Goal: Task Accomplishment & Management: Manage account settings

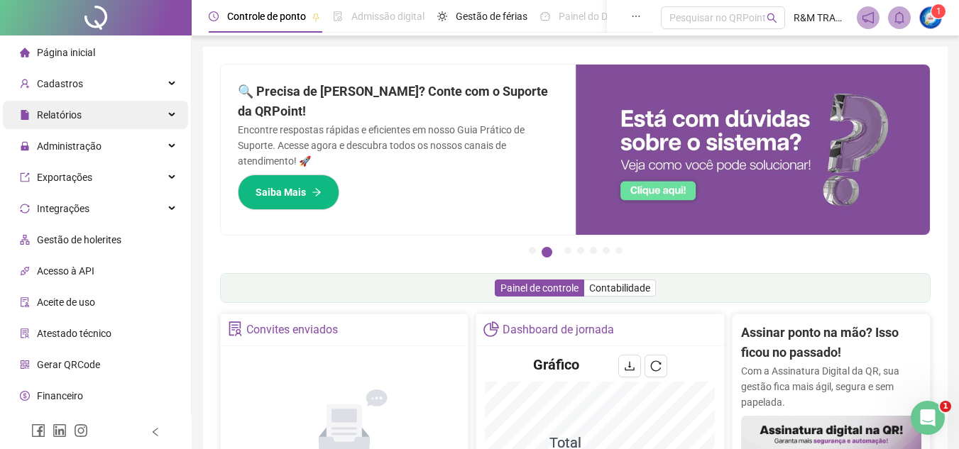
click at [72, 116] on span "Relatórios" at bounding box center [59, 114] width 45 height 11
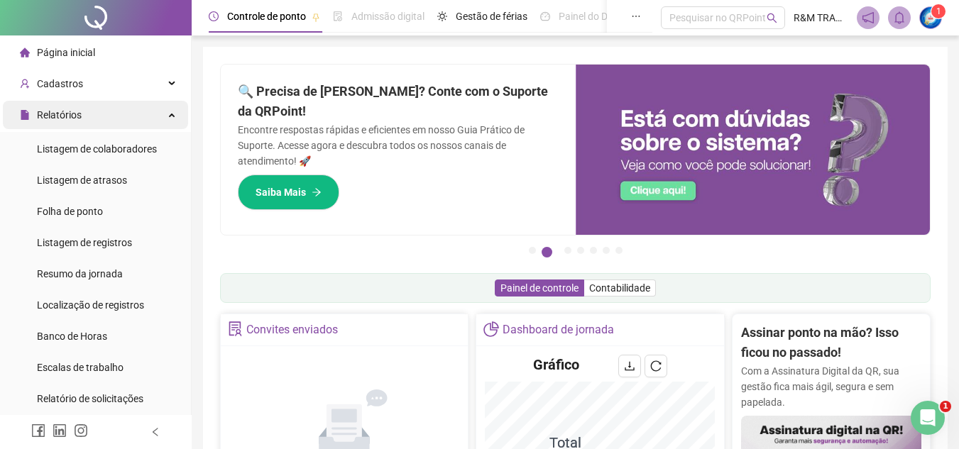
click at [72, 116] on span "Relatórios" at bounding box center [59, 114] width 45 height 11
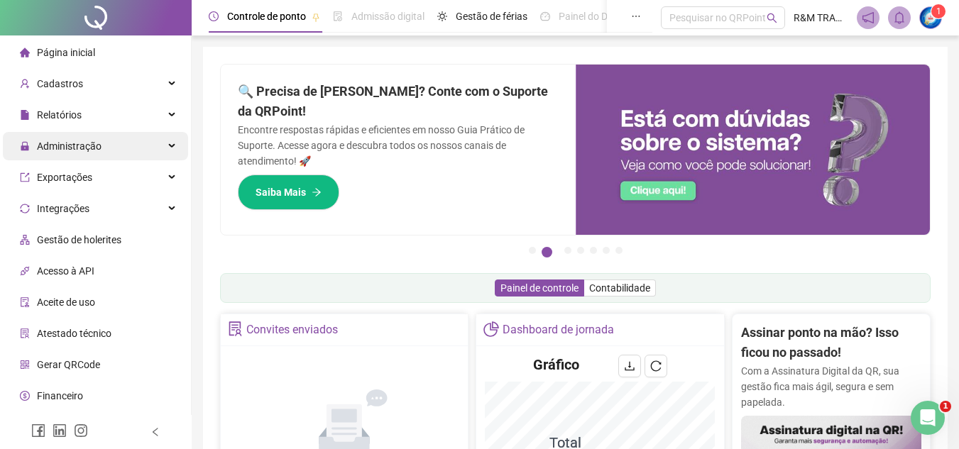
click at [79, 148] on span "Administração" at bounding box center [69, 146] width 65 height 11
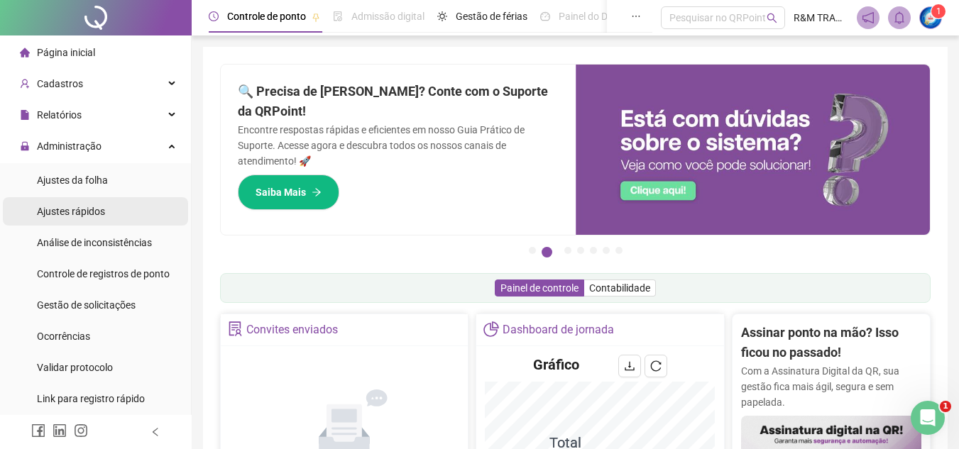
click at [89, 212] on span "Ajustes rápidos" at bounding box center [71, 211] width 68 height 11
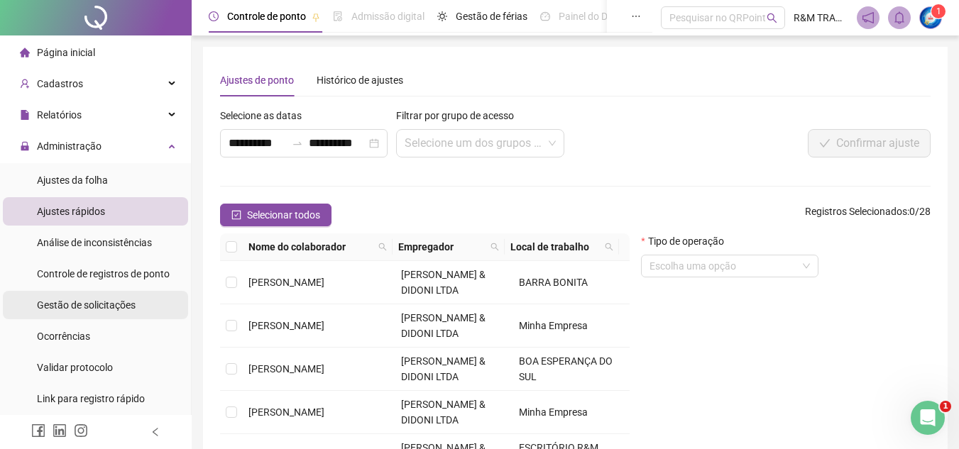
click at [97, 304] on span "Gestão de solicitações" at bounding box center [86, 304] width 99 height 11
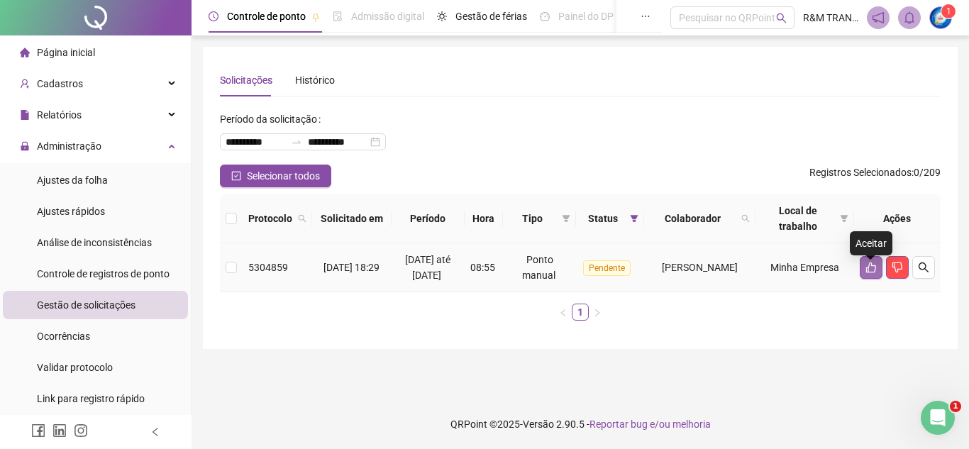
click at [867, 273] on icon "like" at bounding box center [871, 267] width 11 height 11
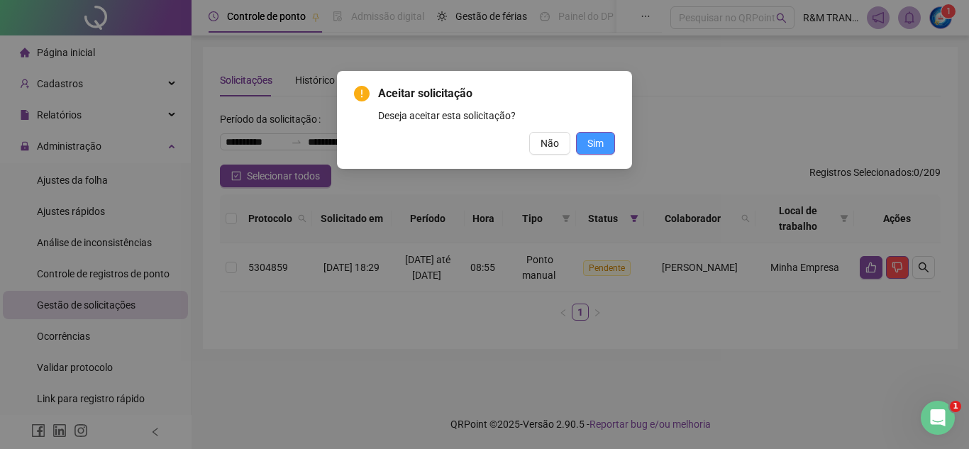
click at [600, 150] on span "Sim" at bounding box center [596, 144] width 16 height 16
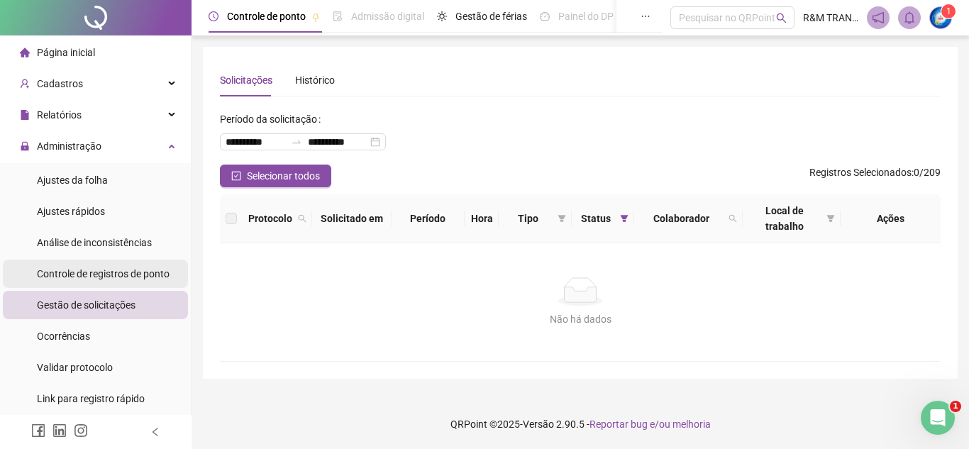
click at [99, 273] on span "Controle de registros de ponto" at bounding box center [103, 273] width 133 height 11
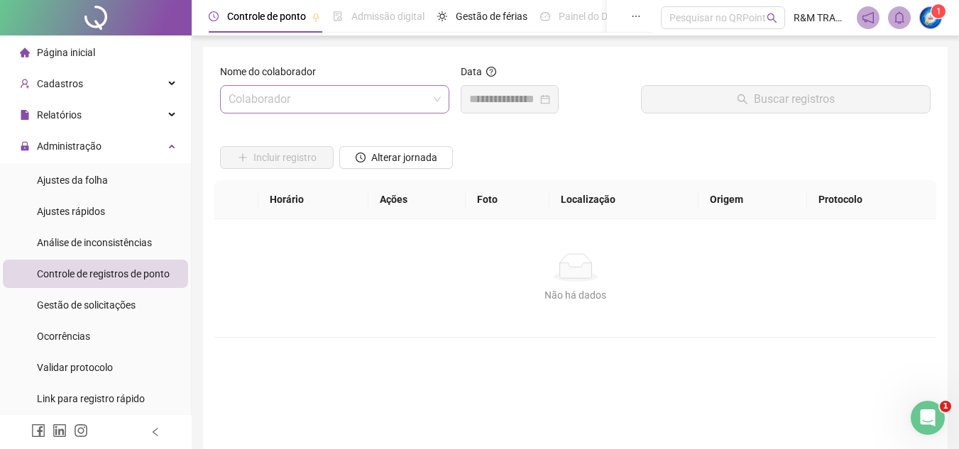
click at [265, 103] on input "search" at bounding box center [328, 99] width 199 height 27
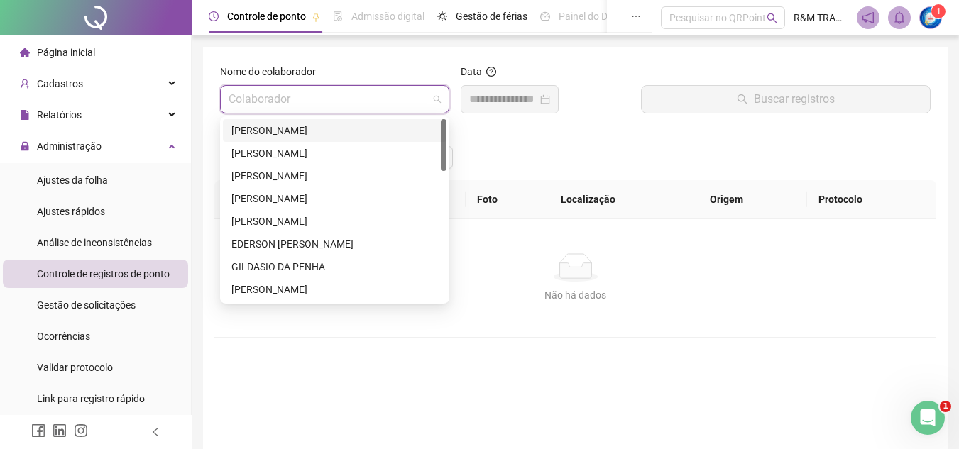
click at [282, 131] on div "[PERSON_NAME]" at bounding box center [334, 131] width 207 height 16
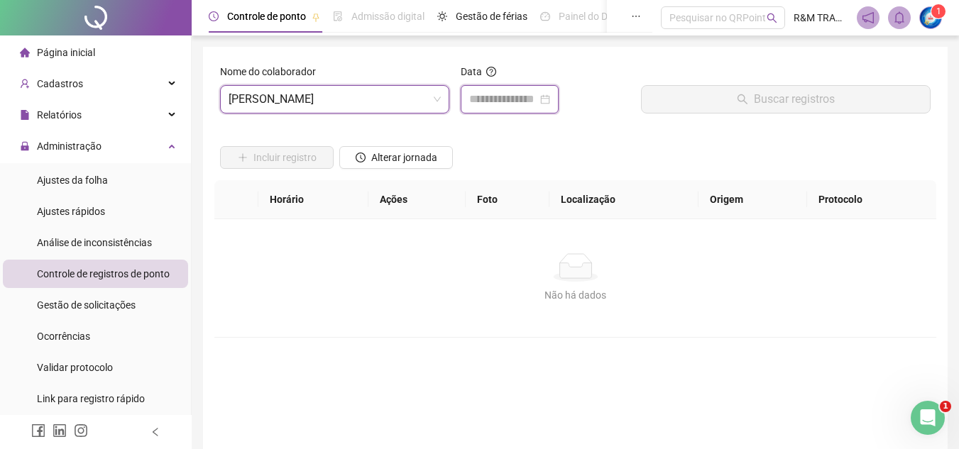
click at [522, 97] on input at bounding box center [503, 99] width 68 height 17
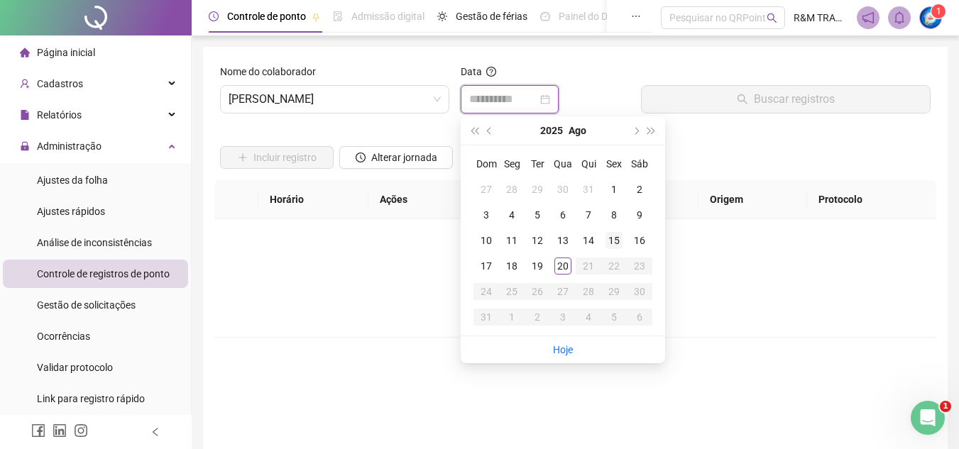
type input "**********"
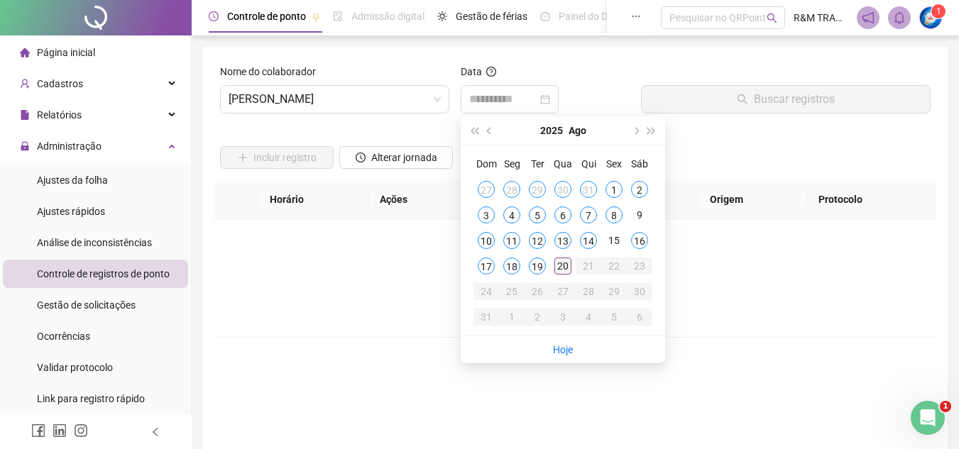
click at [568, 267] on div "20" at bounding box center [562, 266] width 17 height 17
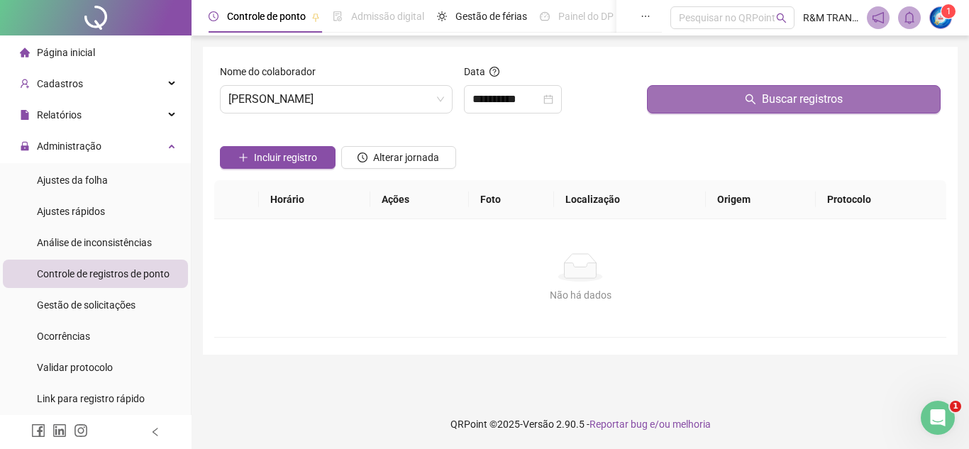
click at [740, 101] on button "Buscar registros" at bounding box center [794, 99] width 294 height 28
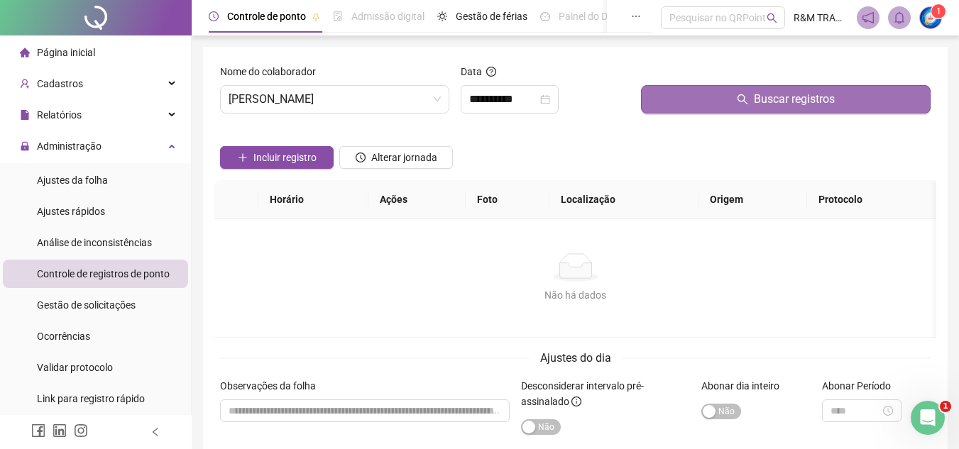
click at [702, 111] on button "Buscar registros" at bounding box center [786, 99] width 290 height 28
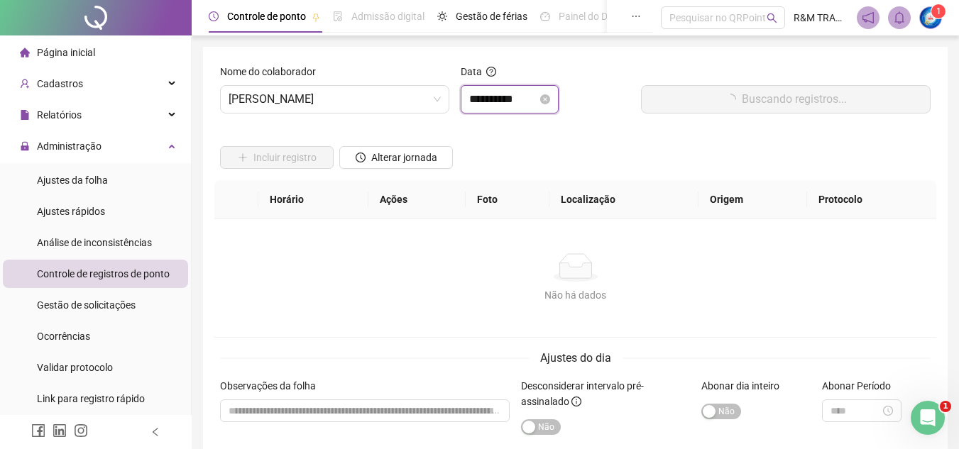
click at [495, 101] on input "**********" at bounding box center [503, 99] width 68 height 17
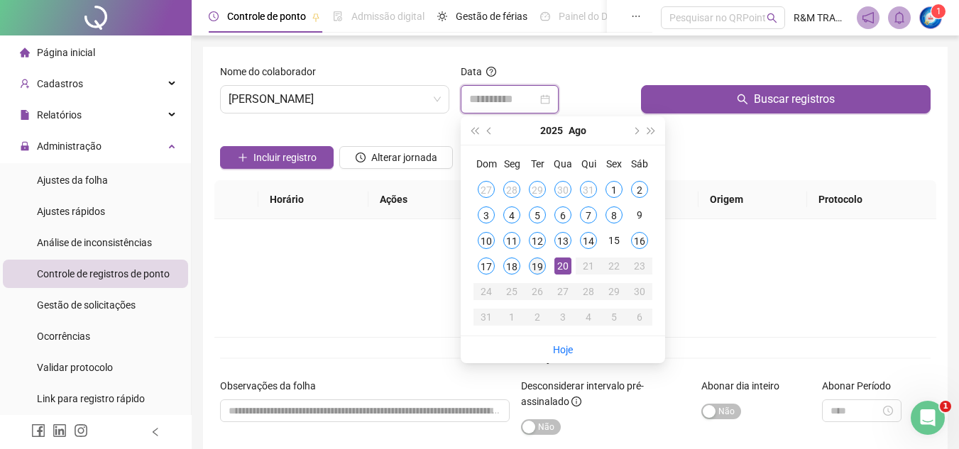
type input "**********"
click at [539, 270] on div "19" at bounding box center [537, 266] width 17 height 17
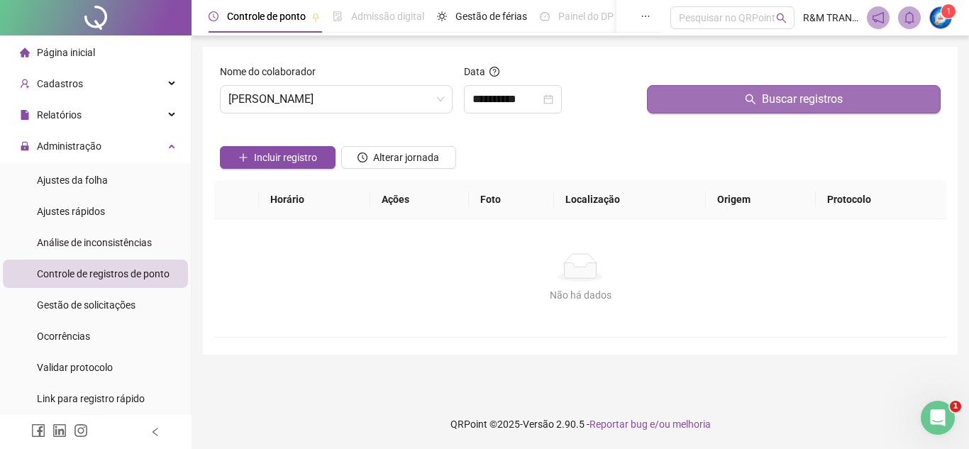
click at [715, 111] on button "Buscar registros" at bounding box center [794, 99] width 294 height 28
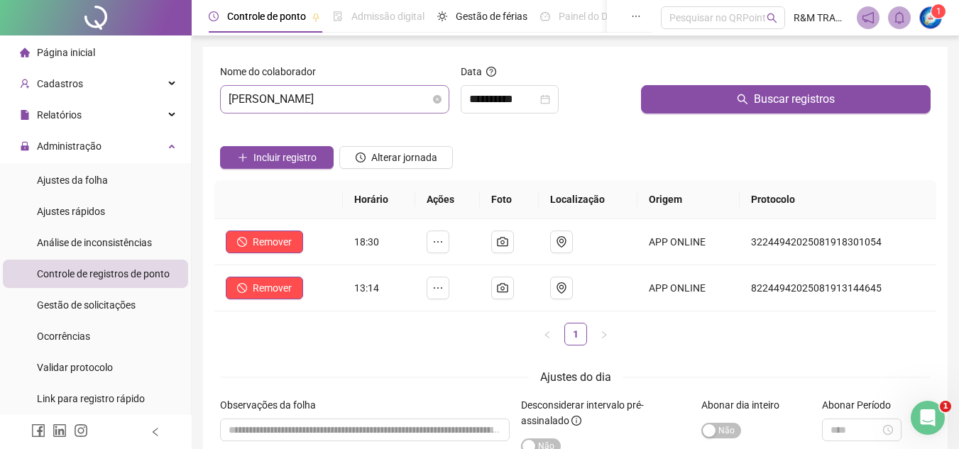
click at [368, 94] on span "[PERSON_NAME]" at bounding box center [335, 99] width 212 height 27
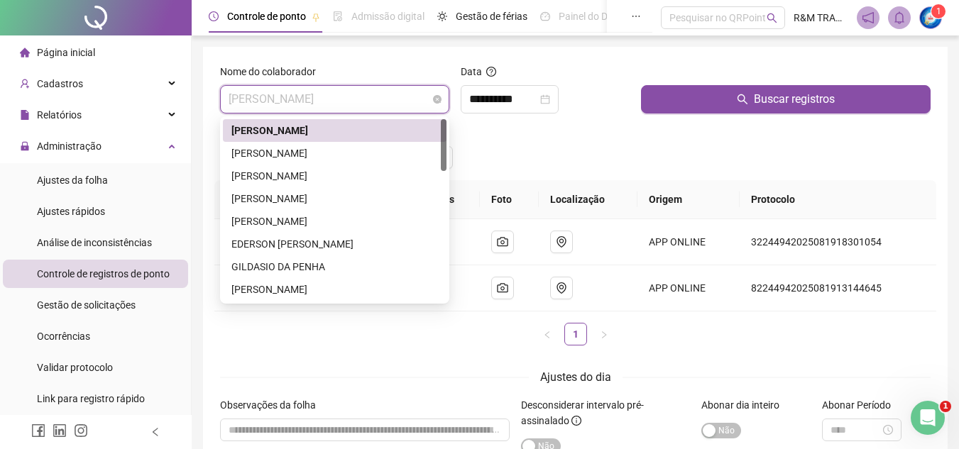
click at [348, 94] on span "[PERSON_NAME]" at bounding box center [335, 99] width 212 height 27
click at [339, 150] on div "[PERSON_NAME]" at bounding box center [334, 153] width 207 height 16
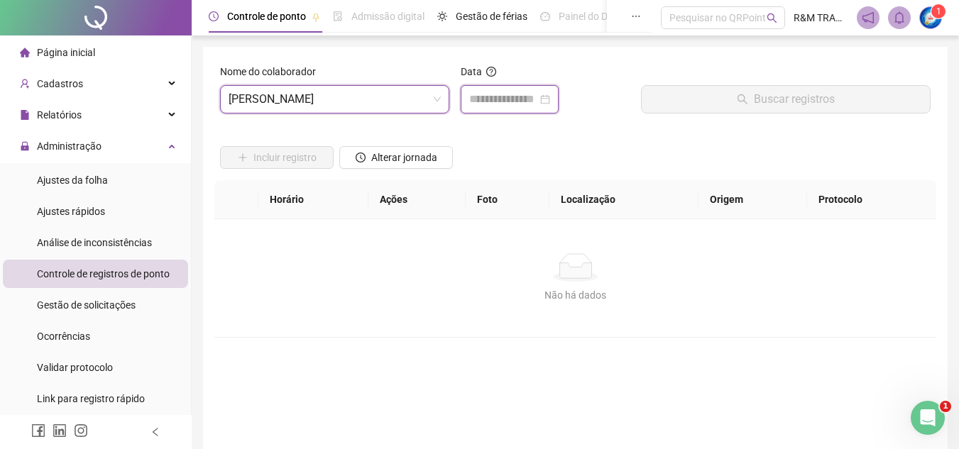
click at [482, 99] on input at bounding box center [503, 99] width 68 height 17
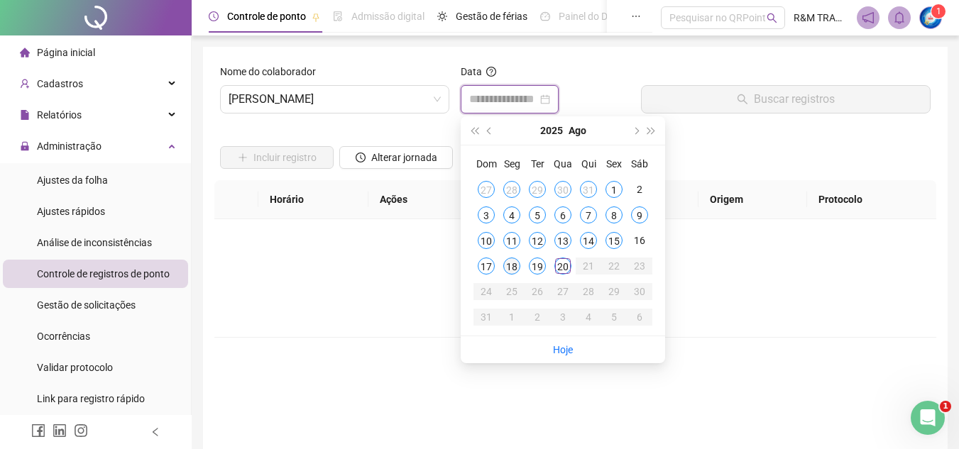
type input "**********"
click at [534, 268] on div "19" at bounding box center [537, 266] width 17 height 17
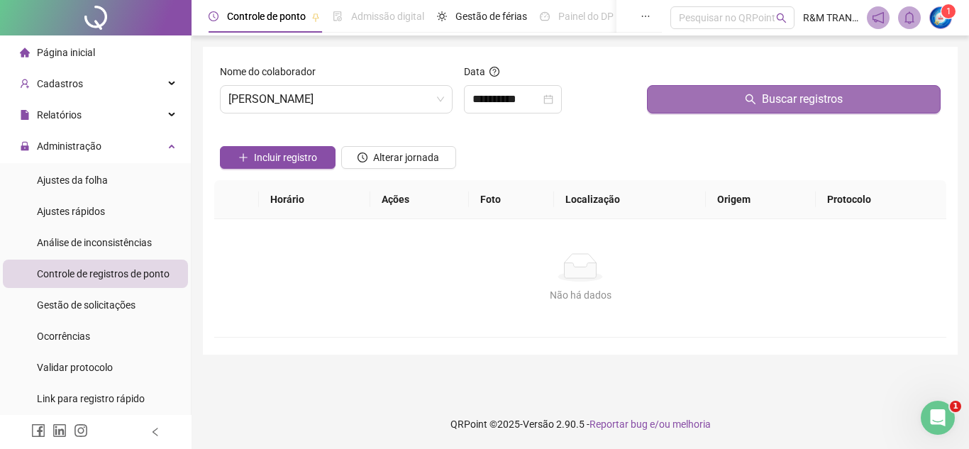
click at [703, 104] on button "Buscar registros" at bounding box center [794, 99] width 294 height 28
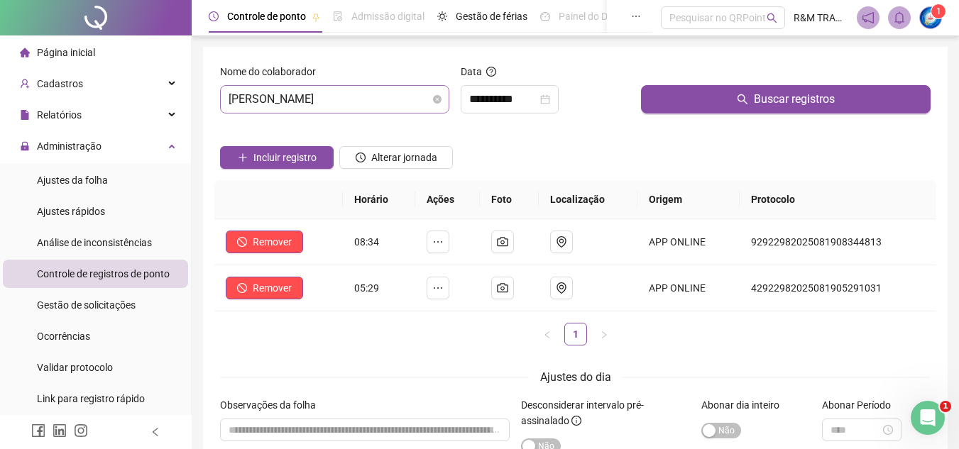
click at [365, 94] on span "[PERSON_NAME]" at bounding box center [335, 99] width 212 height 27
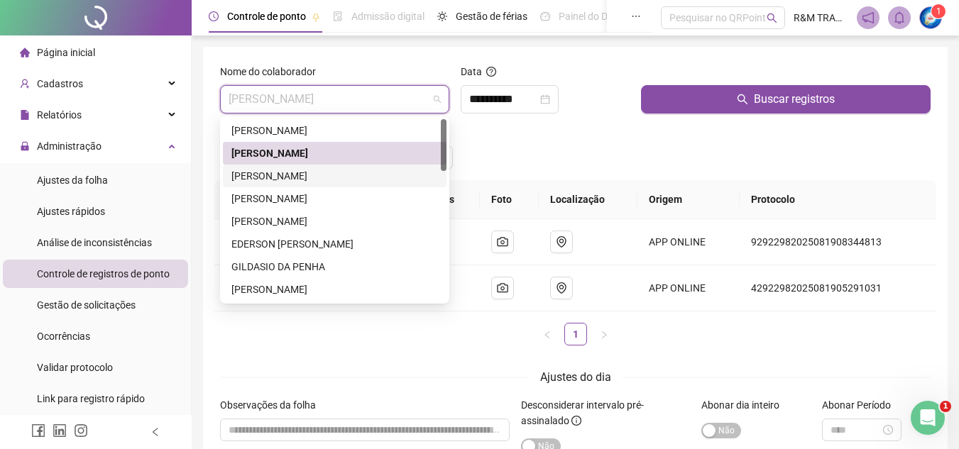
click at [347, 172] on div "[PERSON_NAME]" at bounding box center [334, 176] width 207 height 16
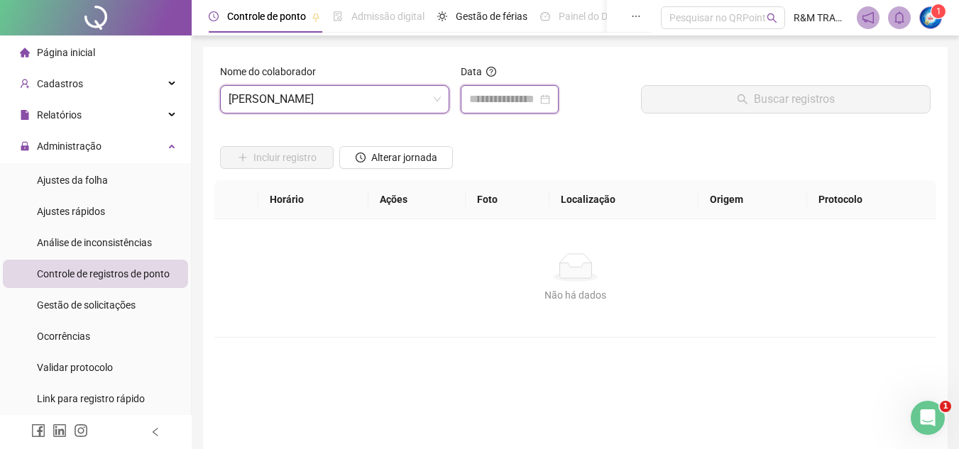
click at [495, 102] on input at bounding box center [503, 99] width 68 height 17
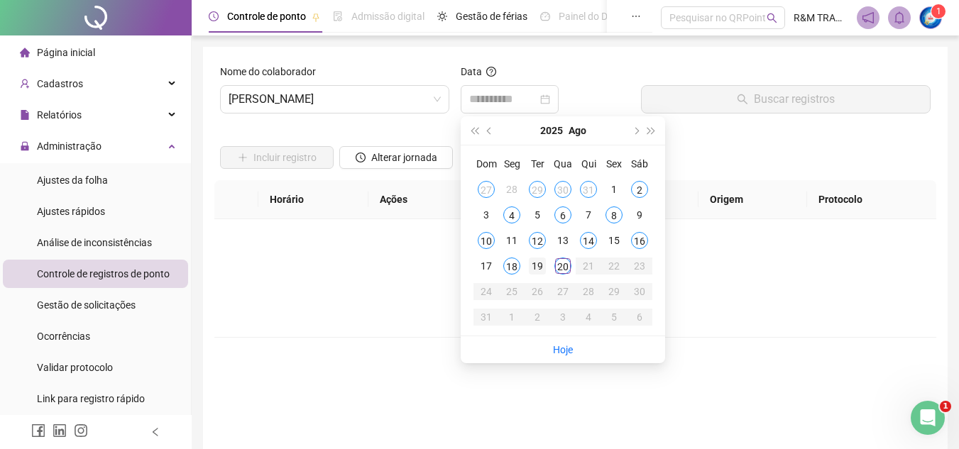
click at [537, 267] on div "19" at bounding box center [537, 266] width 17 height 17
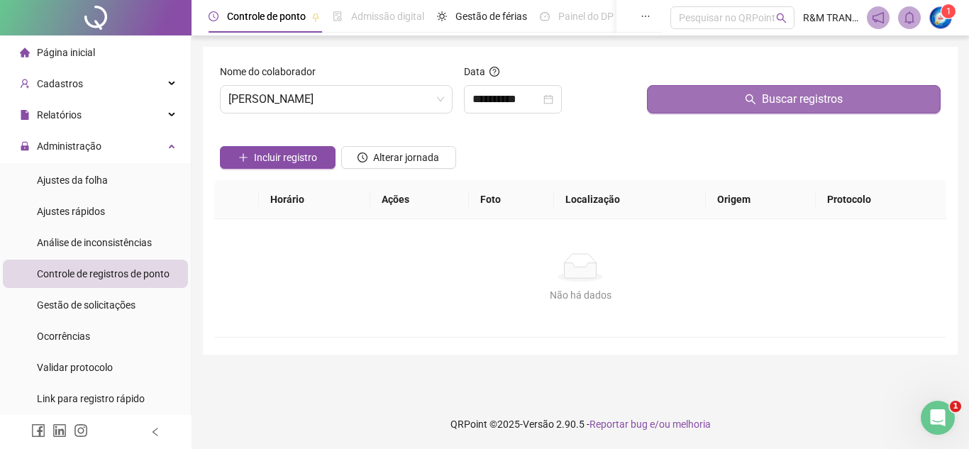
click at [681, 104] on button "Buscar registros" at bounding box center [794, 99] width 294 height 28
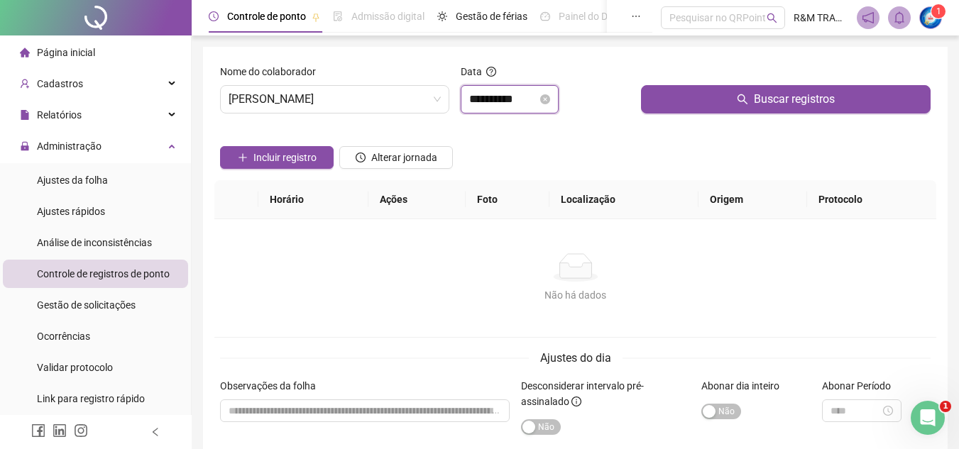
click at [500, 92] on input "**********" at bounding box center [503, 99] width 68 height 17
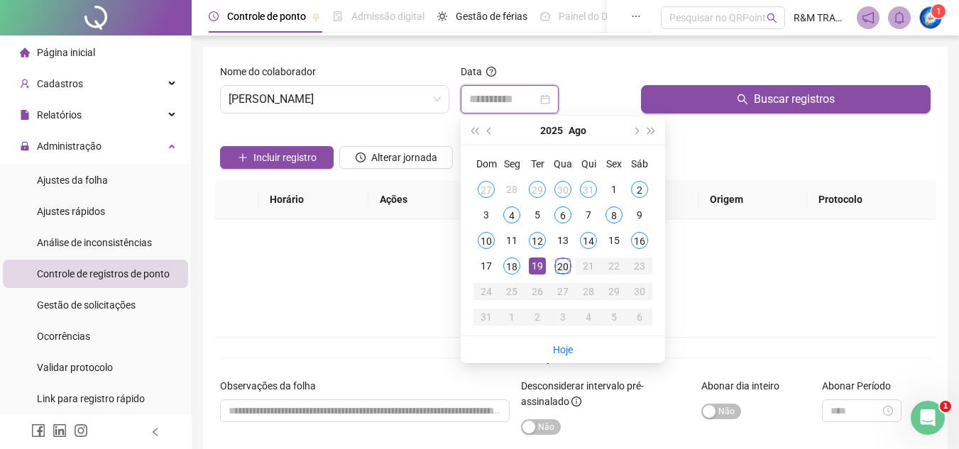
type input "**********"
click at [563, 260] on div "20" at bounding box center [562, 266] width 17 height 17
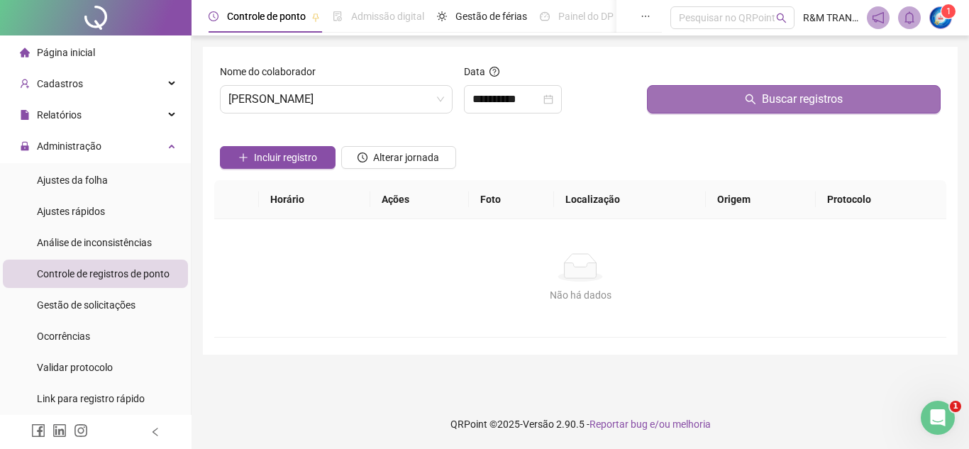
click at [712, 109] on button "Buscar registros" at bounding box center [794, 99] width 294 height 28
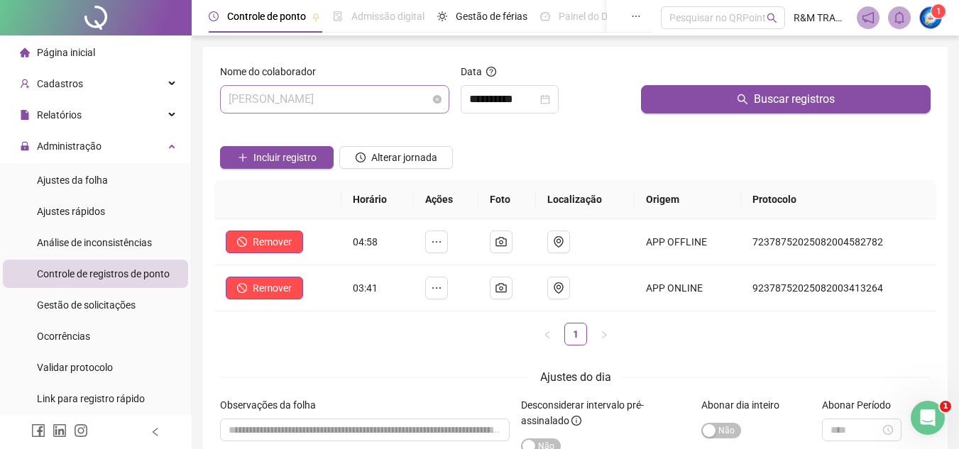
click at [373, 99] on span "[PERSON_NAME]" at bounding box center [335, 99] width 212 height 27
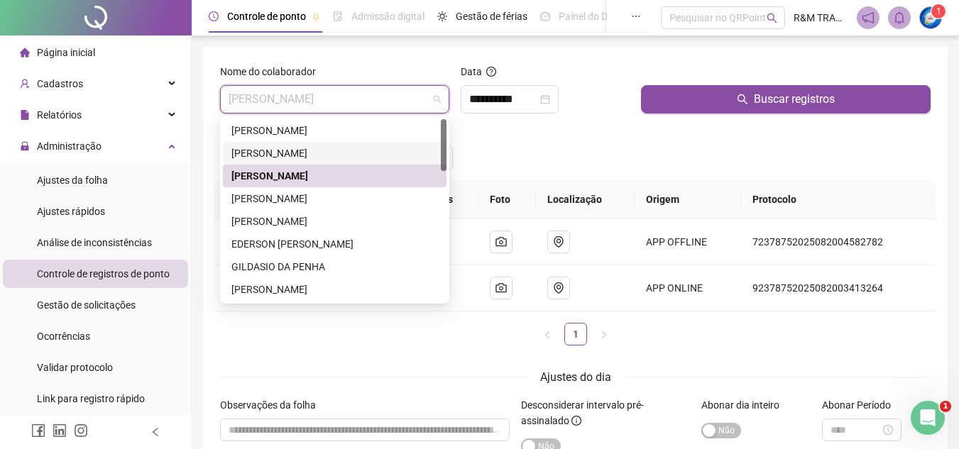
click at [341, 150] on div "[PERSON_NAME]" at bounding box center [334, 153] width 207 height 16
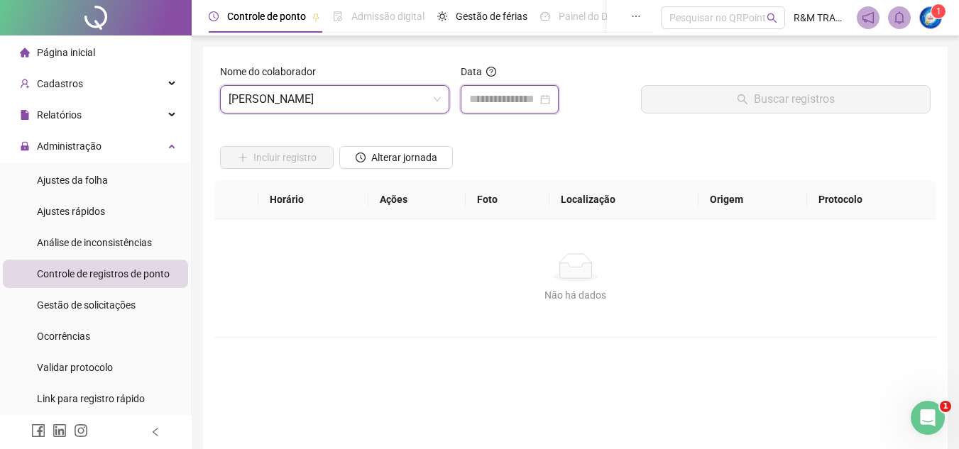
click at [495, 100] on input at bounding box center [503, 99] width 68 height 17
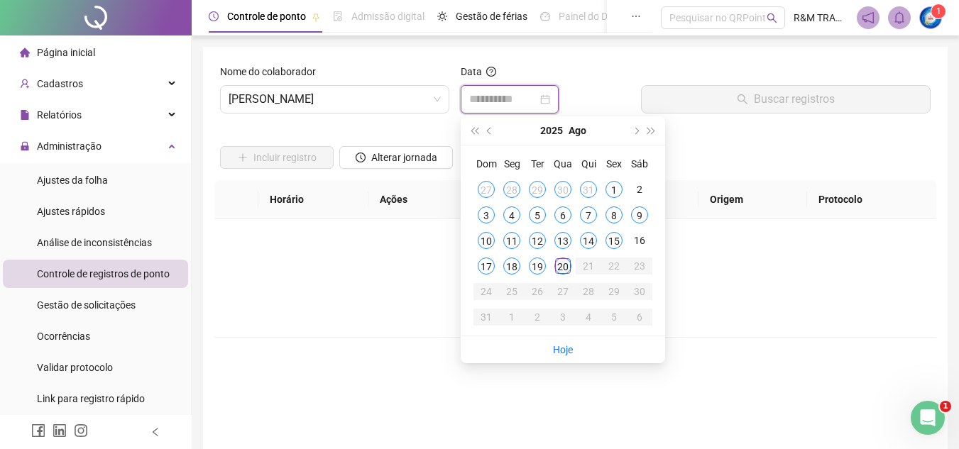
type input "**********"
drag, startPoint x: 563, startPoint y: 267, endPoint x: 581, endPoint y: 200, distance: 69.2
click at [562, 267] on div "20" at bounding box center [562, 266] width 17 height 17
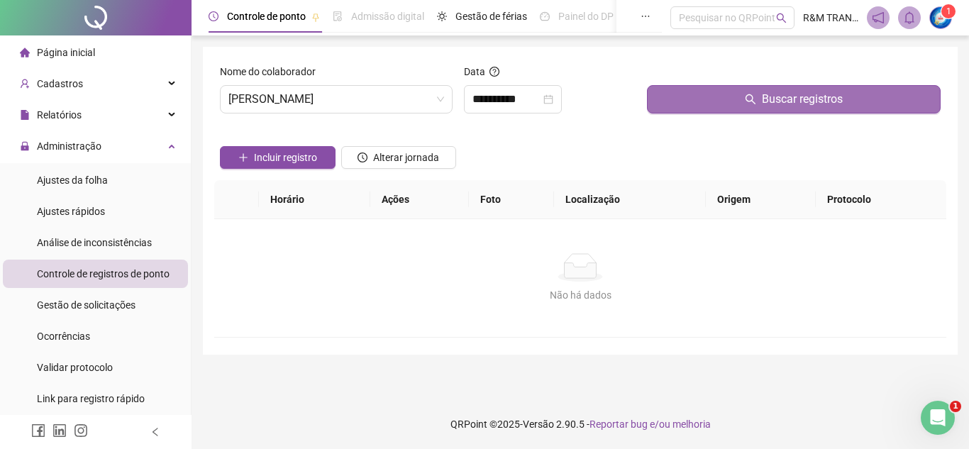
click at [710, 106] on button "Buscar registros" at bounding box center [794, 99] width 294 height 28
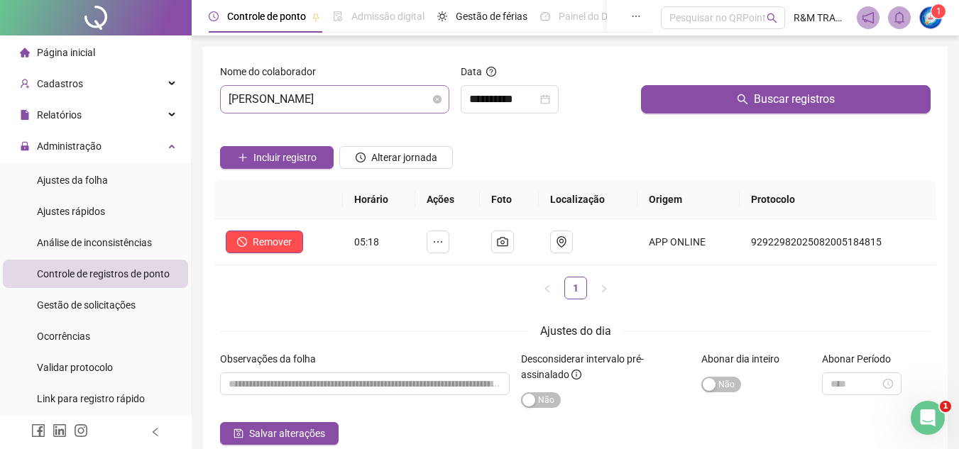
click at [351, 104] on span "[PERSON_NAME]" at bounding box center [335, 99] width 212 height 27
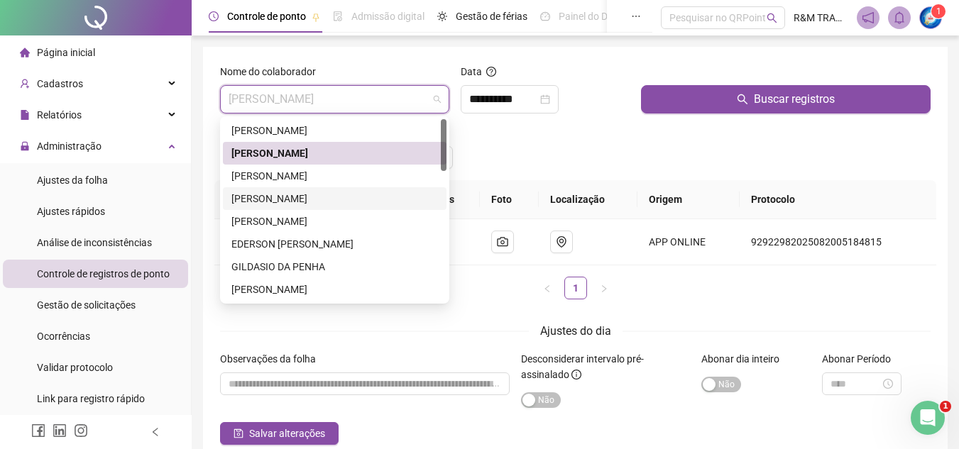
click at [290, 196] on div "[PERSON_NAME]" at bounding box center [334, 199] width 207 height 16
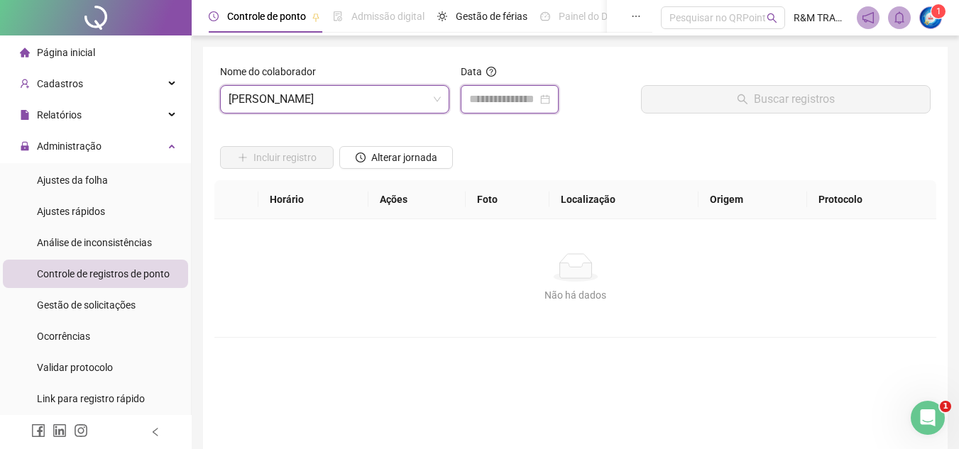
click at [474, 97] on input at bounding box center [503, 99] width 68 height 17
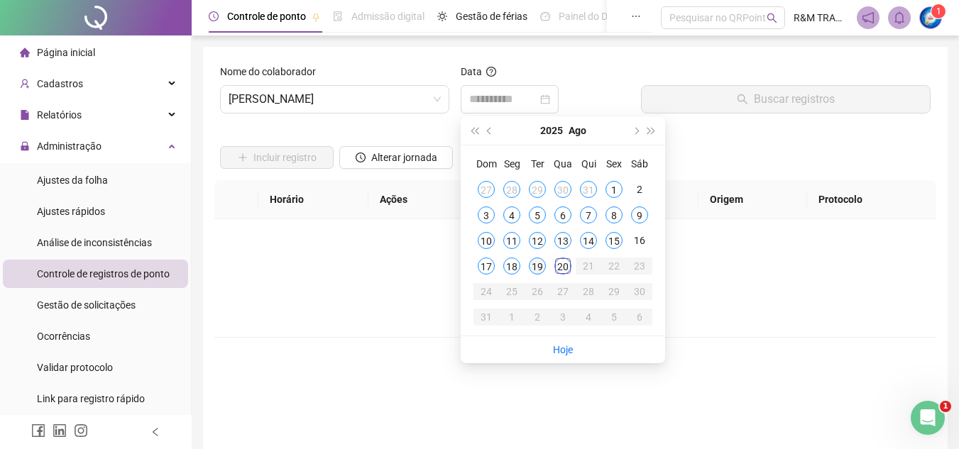
click at [534, 265] on div "19" at bounding box center [537, 266] width 17 height 17
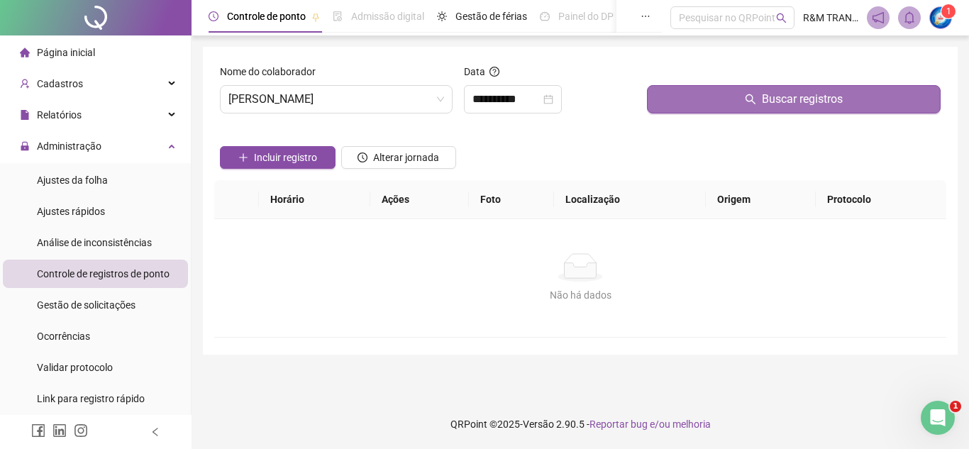
click at [700, 100] on button "Buscar registros" at bounding box center [794, 99] width 294 height 28
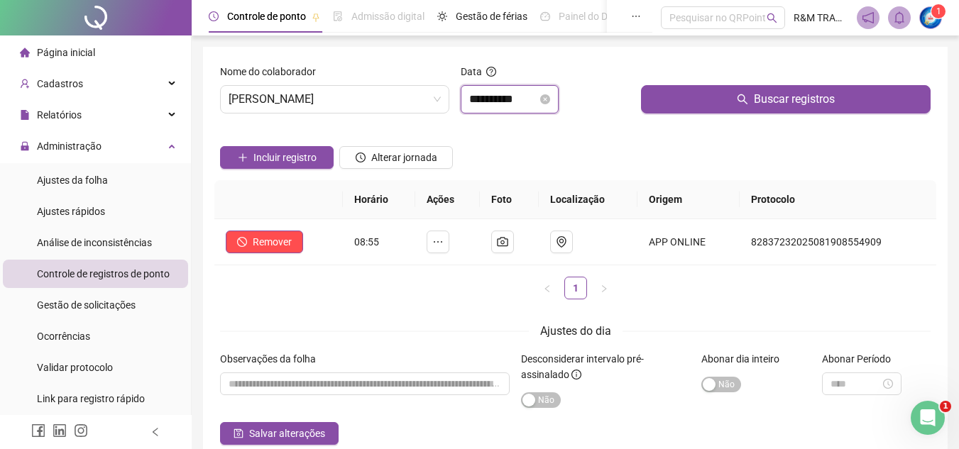
click at [500, 97] on input "**********" at bounding box center [503, 99] width 68 height 17
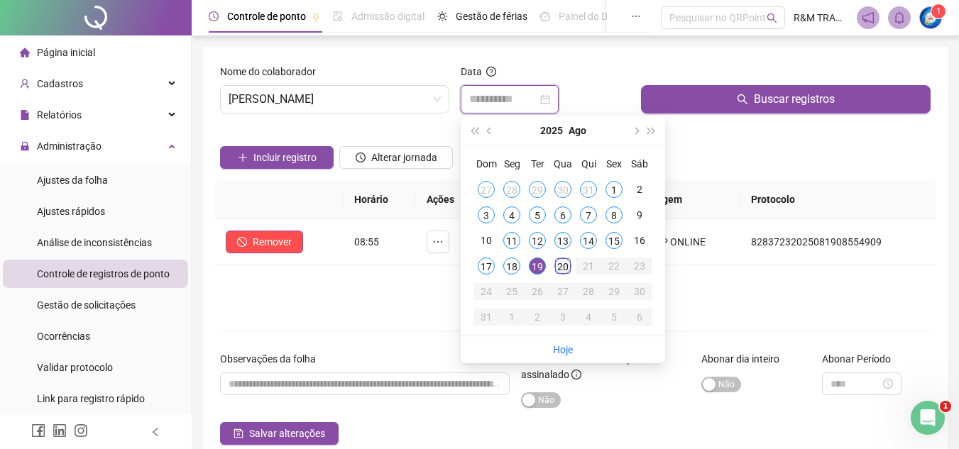
type input "**********"
click at [563, 268] on div "20" at bounding box center [562, 266] width 17 height 17
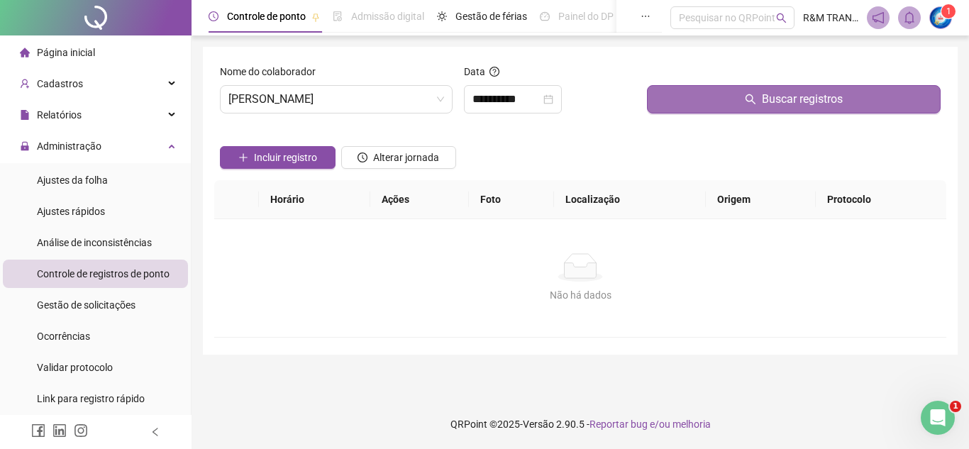
click at [717, 104] on button "Buscar registros" at bounding box center [794, 99] width 294 height 28
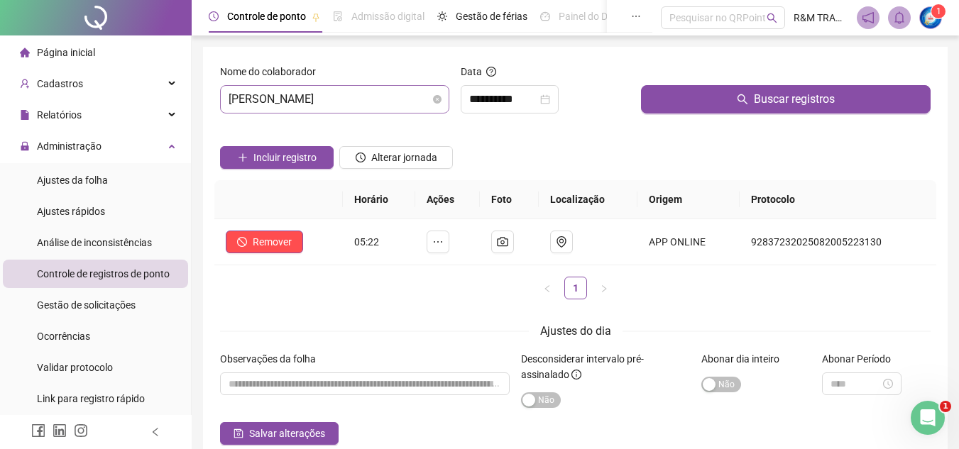
click at [316, 101] on span "[PERSON_NAME]" at bounding box center [335, 99] width 212 height 27
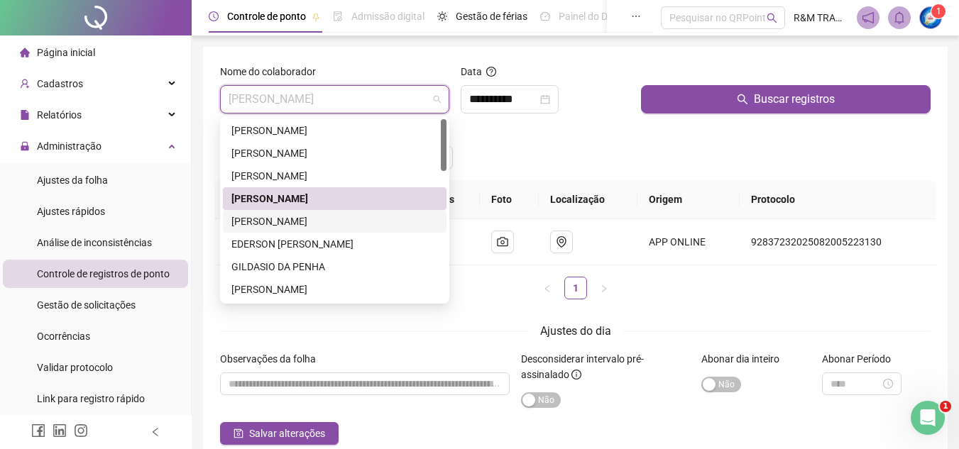
click at [306, 214] on div "[PERSON_NAME]" at bounding box center [334, 222] width 207 height 16
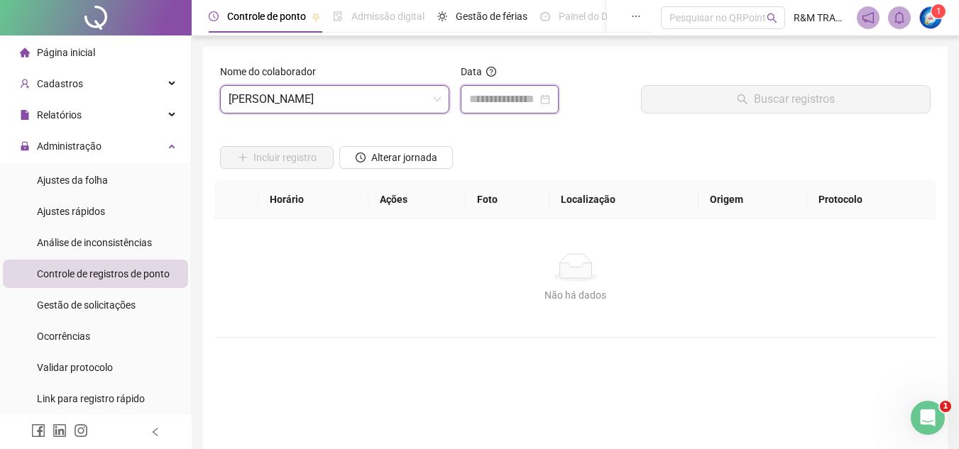
click at [494, 105] on input at bounding box center [503, 99] width 68 height 17
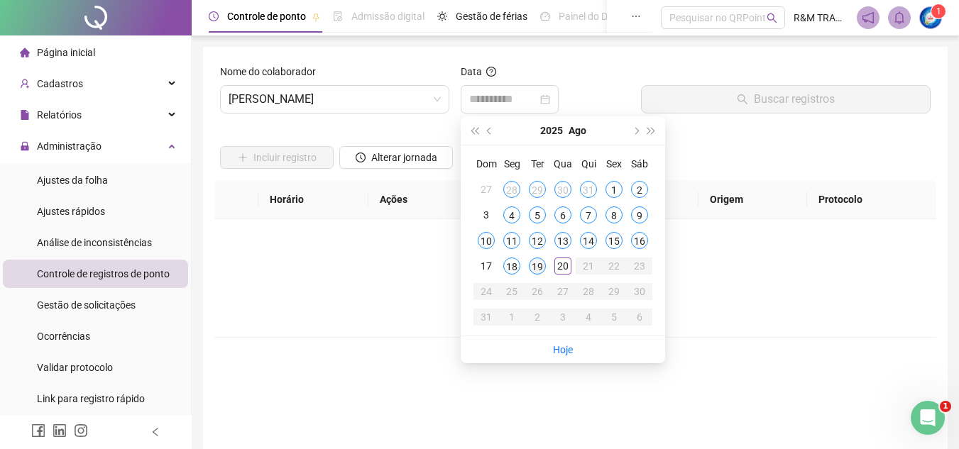
click at [539, 267] on div "19" at bounding box center [537, 266] width 17 height 17
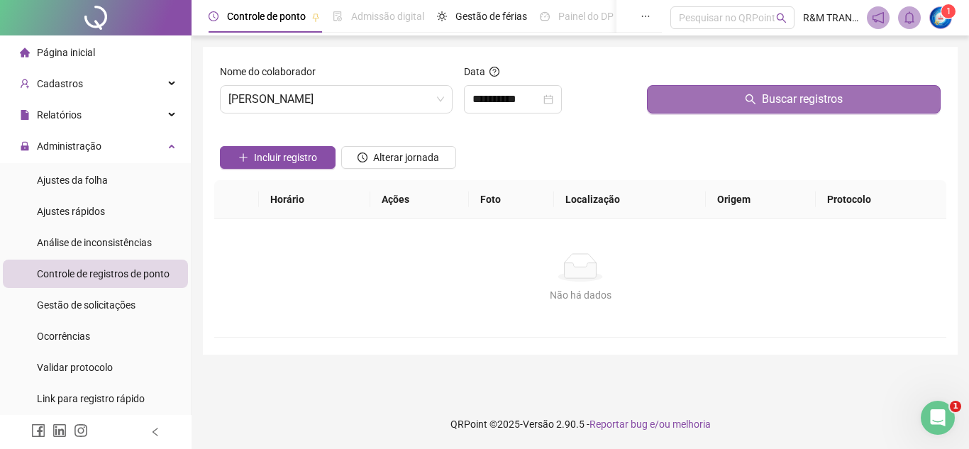
click at [676, 113] on button "Buscar registros" at bounding box center [794, 99] width 294 height 28
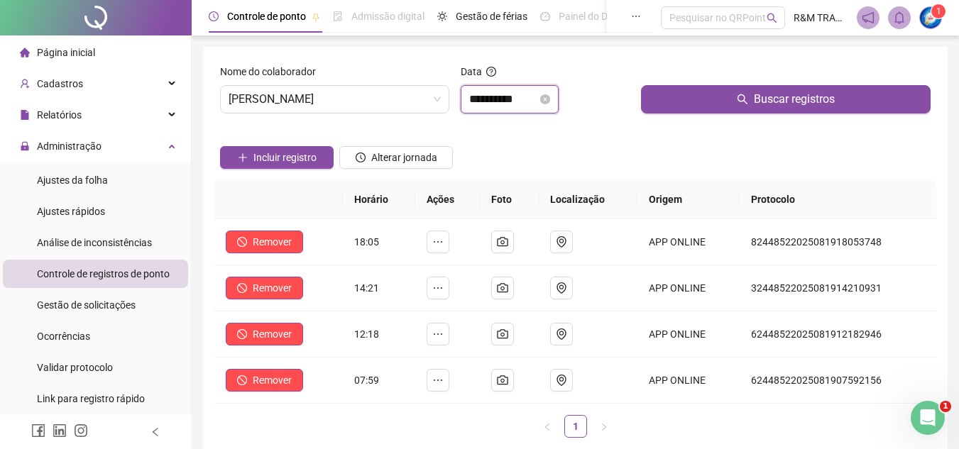
click at [496, 101] on input "**********" at bounding box center [503, 99] width 68 height 17
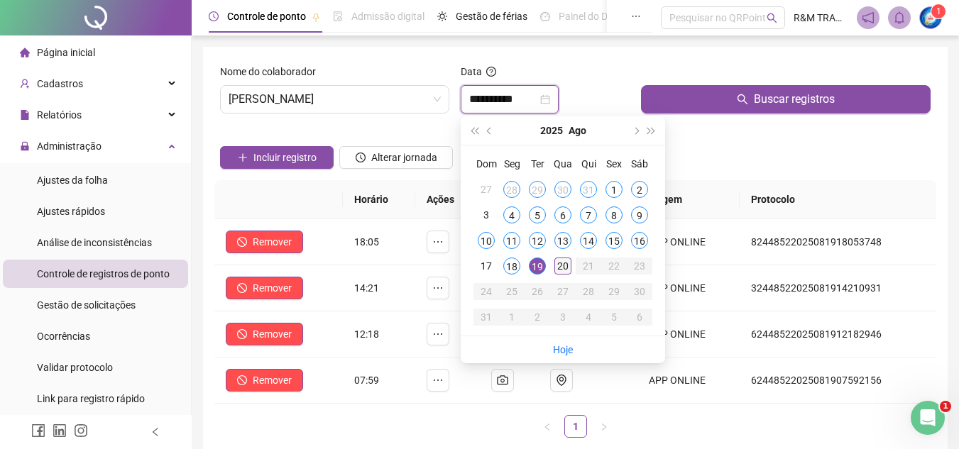
type input "**********"
click at [563, 273] on div "20" at bounding box center [562, 266] width 17 height 17
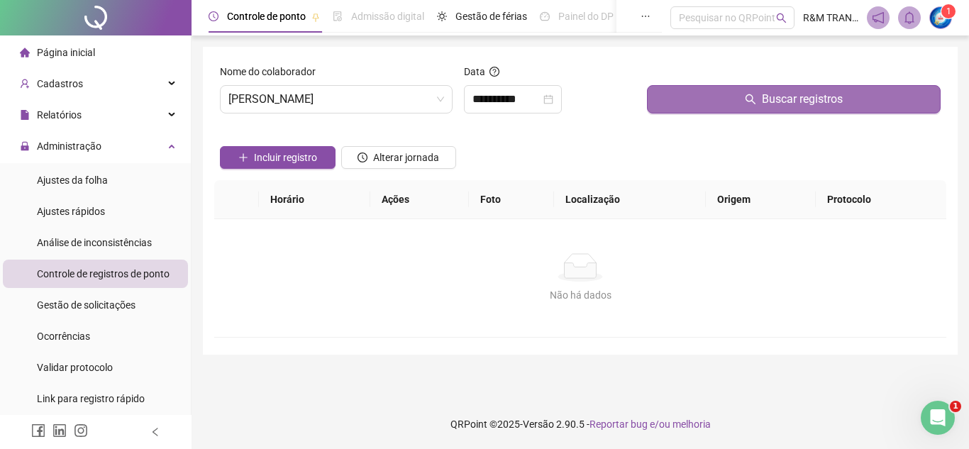
click at [678, 107] on button "Buscar registros" at bounding box center [794, 99] width 294 height 28
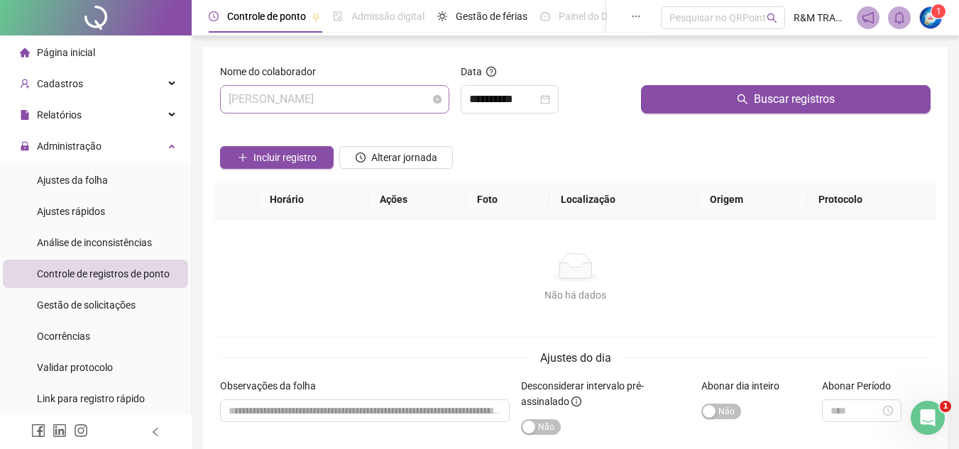
click at [348, 97] on span "[PERSON_NAME]" at bounding box center [335, 99] width 212 height 27
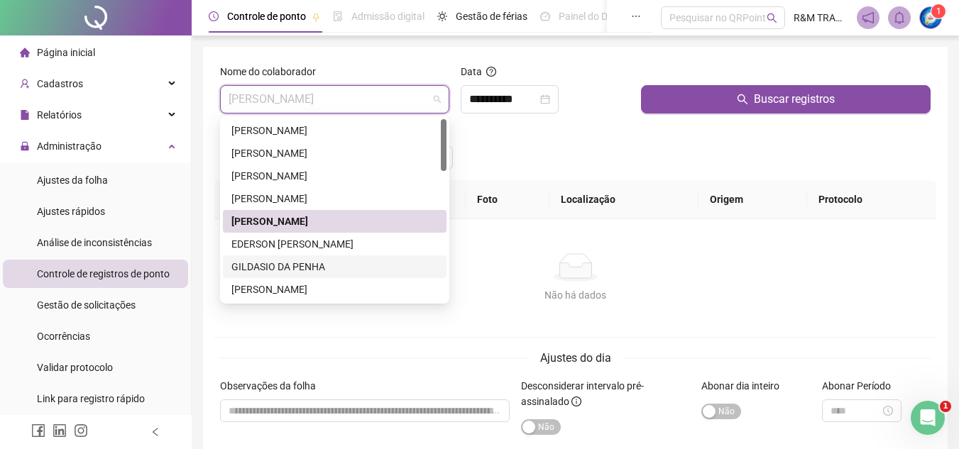
click at [310, 265] on div "GILDASIO DA PENHA" at bounding box center [334, 267] width 207 height 16
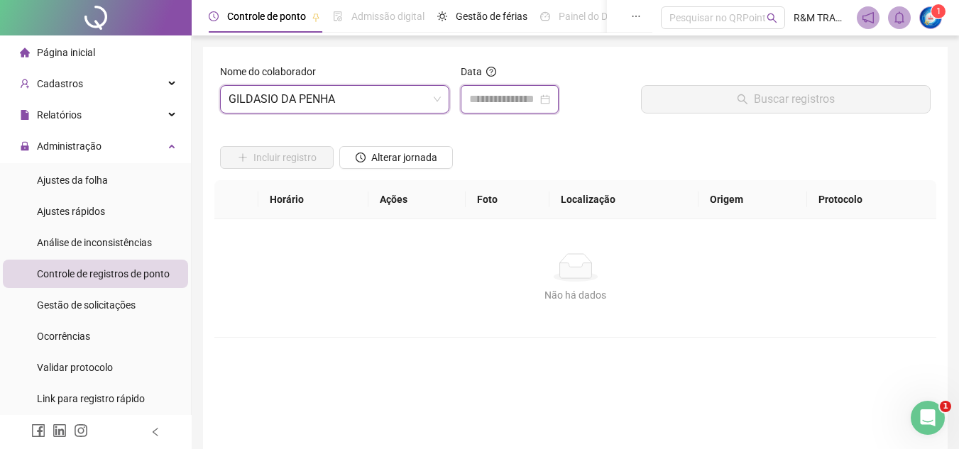
click at [505, 97] on input at bounding box center [503, 99] width 68 height 17
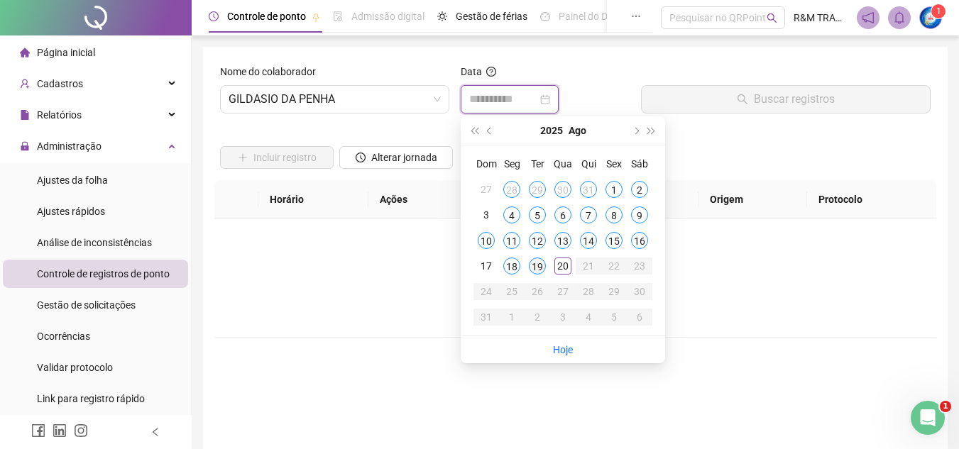
type input "**********"
drag, startPoint x: 539, startPoint y: 268, endPoint x: 575, endPoint y: 199, distance: 77.1
click at [538, 268] on div "19" at bounding box center [537, 266] width 17 height 17
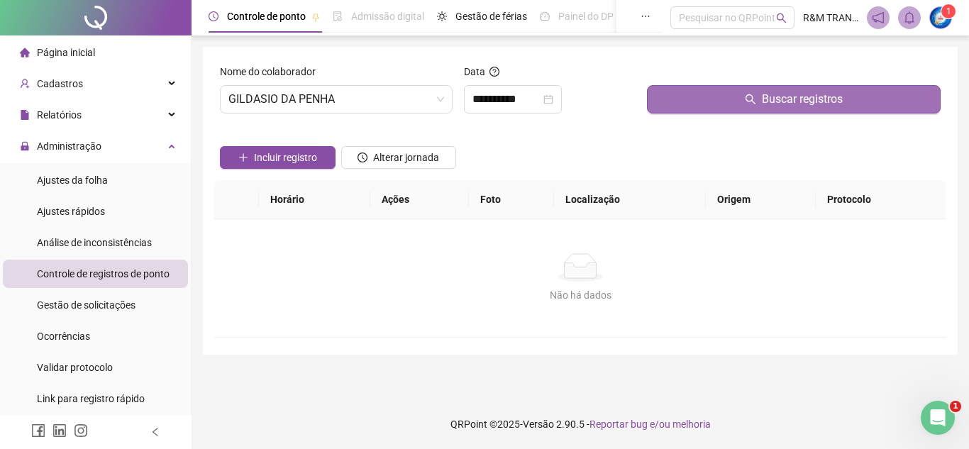
click at [700, 107] on button "Buscar registros" at bounding box center [794, 99] width 294 height 28
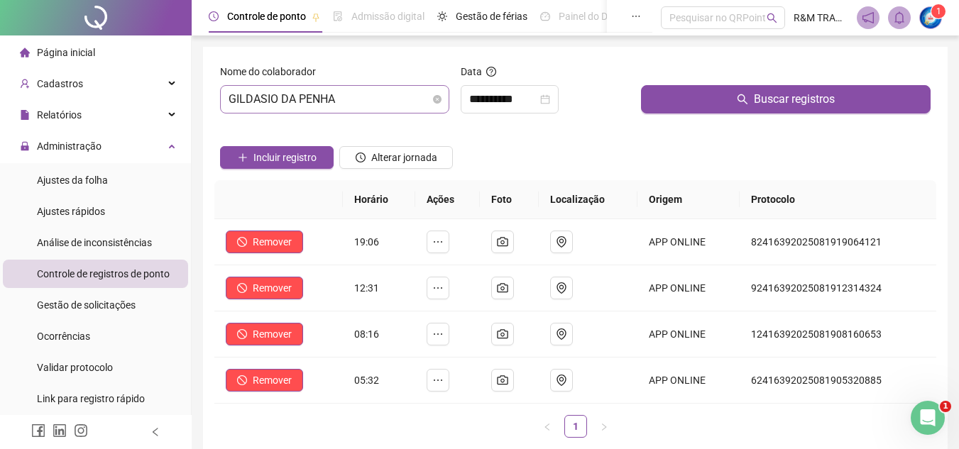
click at [286, 103] on span "GILDASIO DA PENHA" at bounding box center [335, 99] width 212 height 27
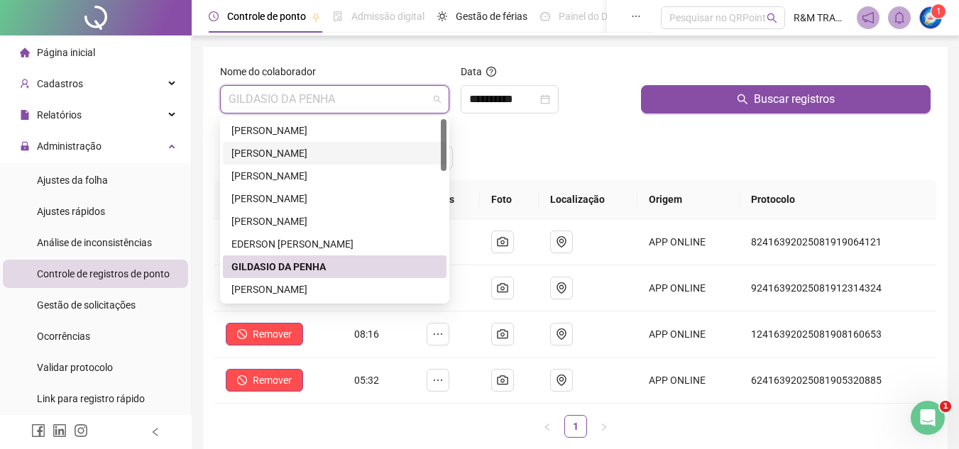
drag, startPoint x: 534, startPoint y: 149, endPoint x: 514, endPoint y: 133, distance: 25.3
click at [530, 142] on div "Incluir registro Alterar jornada" at bounding box center [575, 152] width 716 height 55
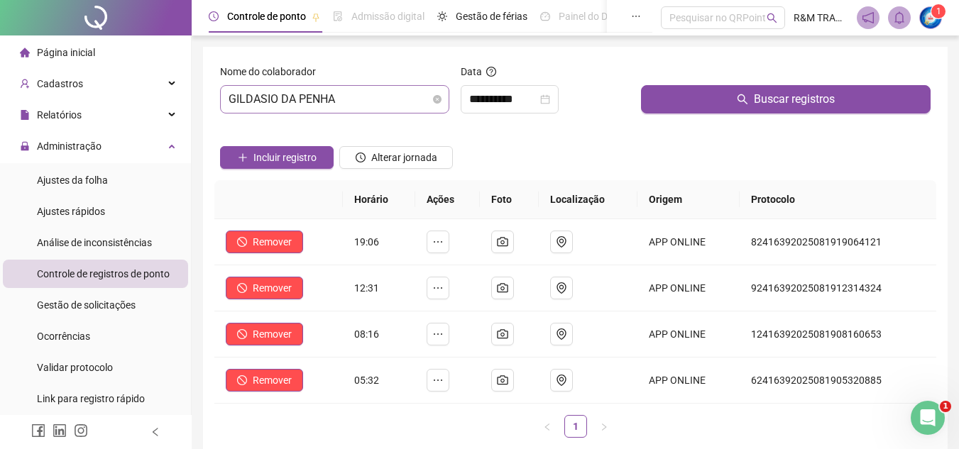
click at [348, 103] on span "GILDASIO DA PENHA" at bounding box center [335, 99] width 212 height 27
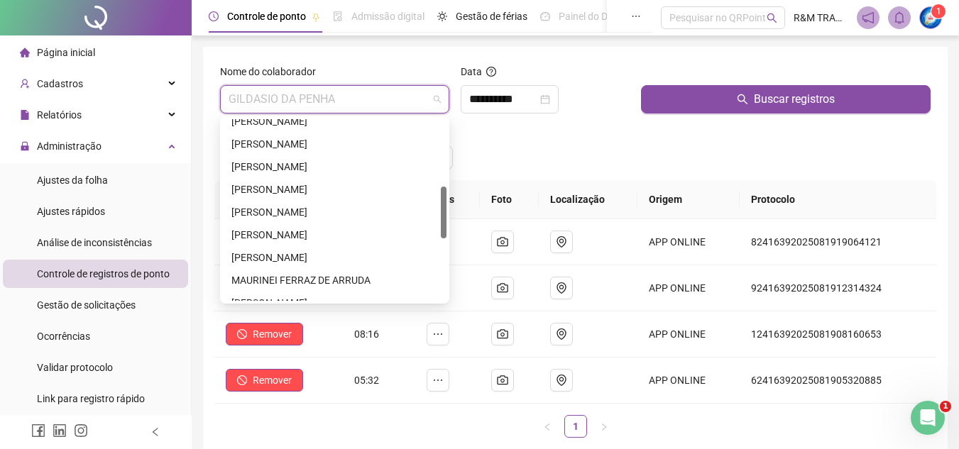
scroll to position [243, 0]
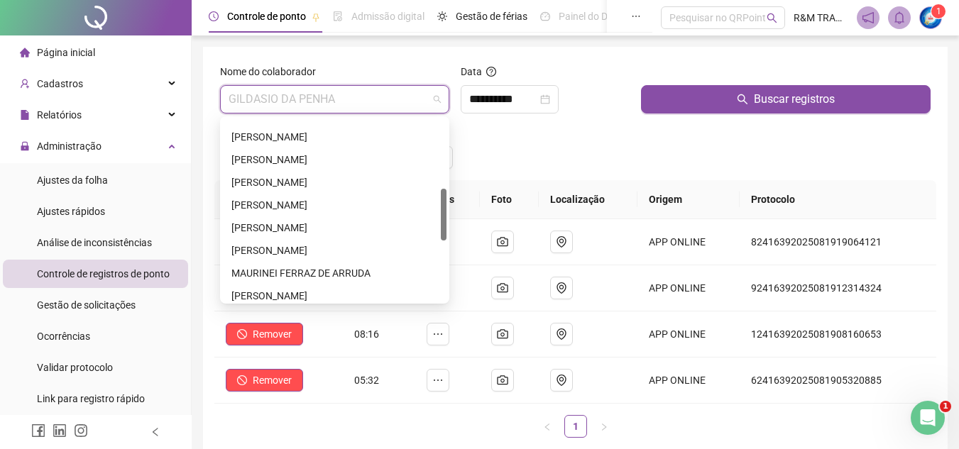
drag, startPoint x: 441, startPoint y: 123, endPoint x: 438, endPoint y: 205, distance: 81.7
click at [449, 194] on div "224494 292298 237875 [PERSON_NAME] DOS SANTOS [PERSON_NAME] [PERSON_NAME] [PERS…" at bounding box center [334, 209] width 229 height 187
click at [347, 273] on div "MAURINEI FERRAZ DE ARRUDA" at bounding box center [334, 273] width 207 height 16
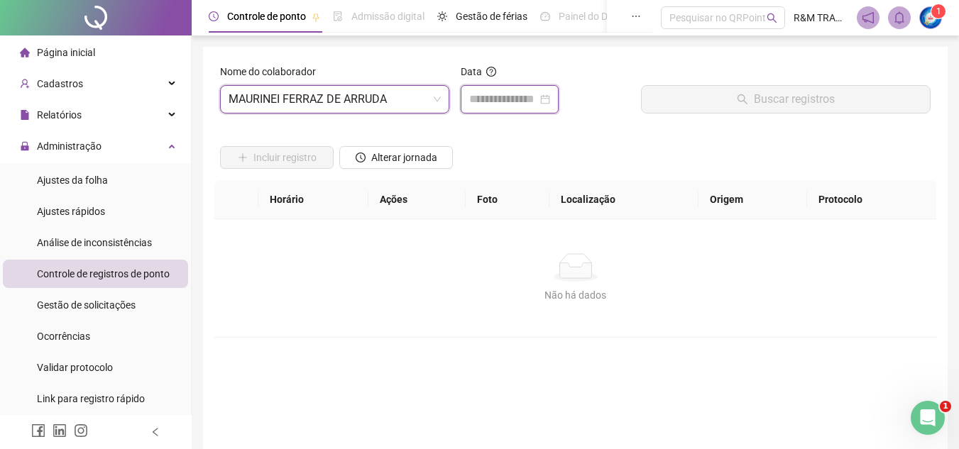
click at [492, 100] on input at bounding box center [503, 99] width 68 height 17
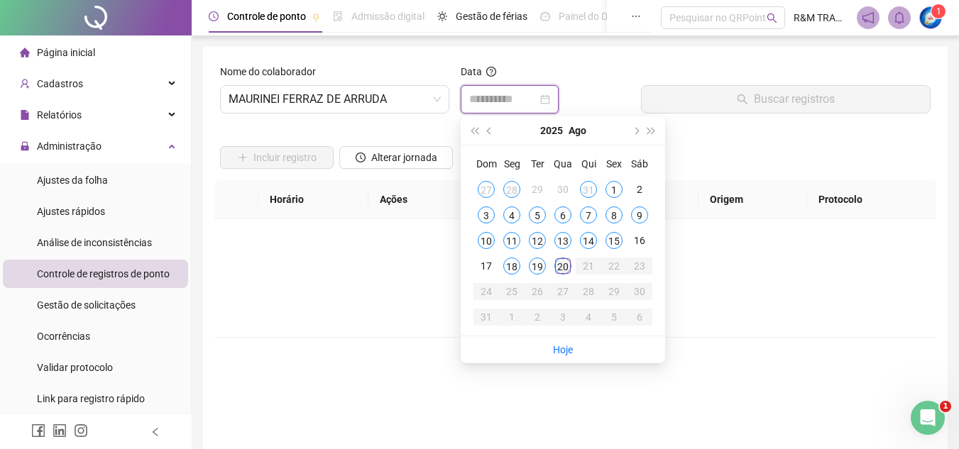
type input "**********"
click at [563, 266] on div "20" at bounding box center [562, 266] width 17 height 17
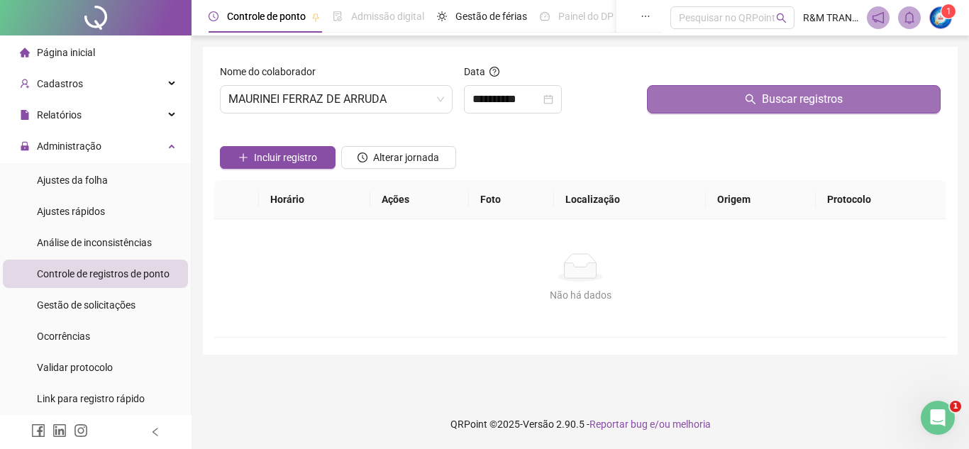
click at [680, 98] on button "Buscar registros" at bounding box center [794, 99] width 294 height 28
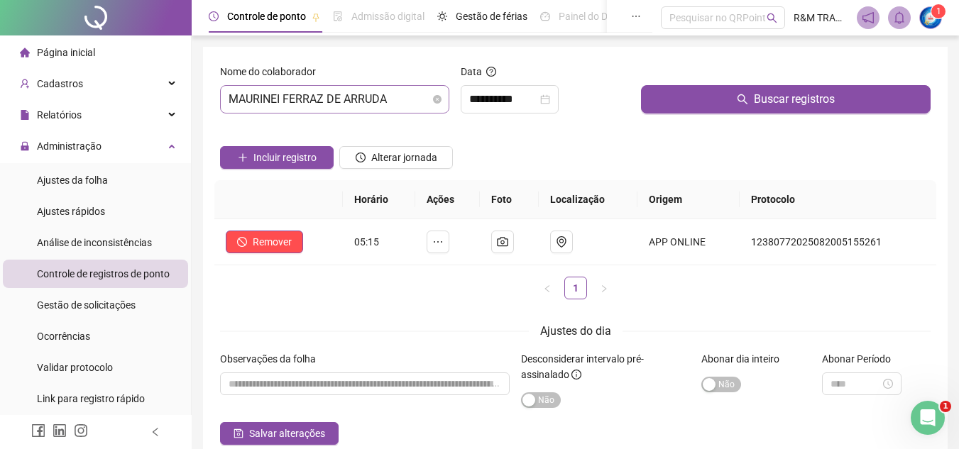
click at [353, 101] on span "MAURINEI FERRAZ DE ARRUDA" at bounding box center [335, 99] width 212 height 27
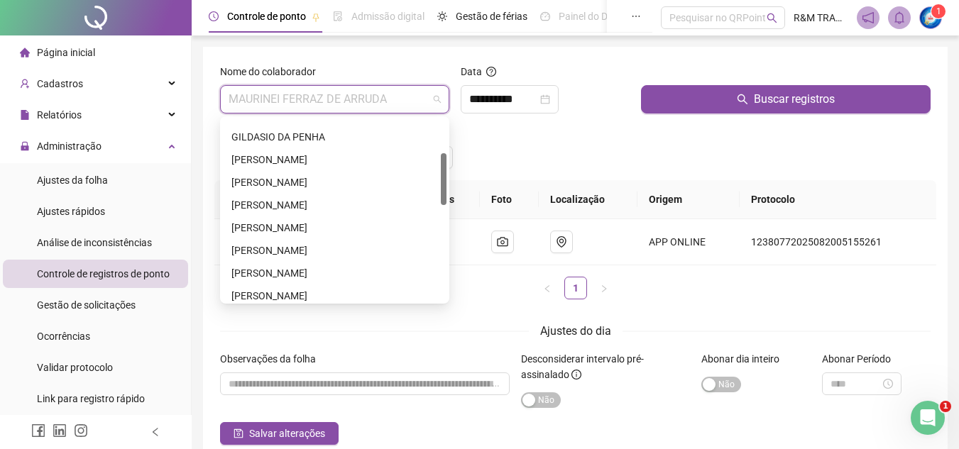
scroll to position [100, 0]
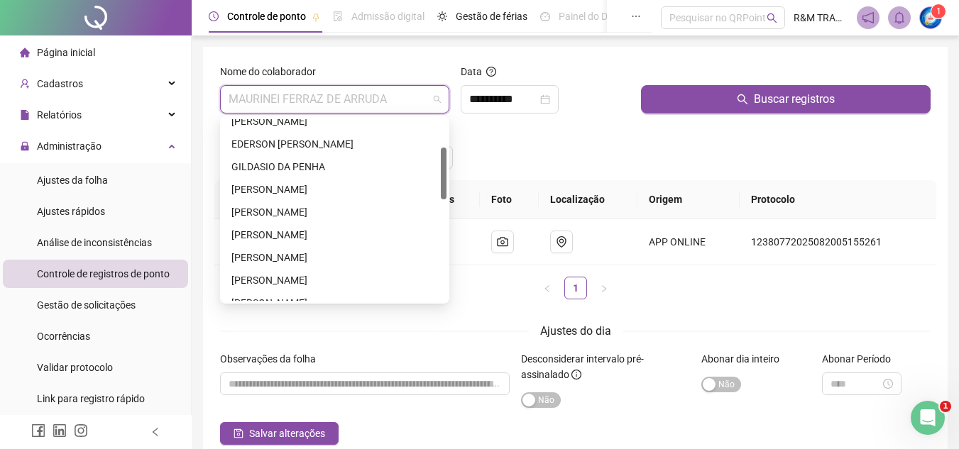
drag, startPoint x: 442, startPoint y: 216, endPoint x: 441, endPoint y: 175, distance: 41.2
click at [441, 175] on div at bounding box center [444, 174] width 6 height 52
click at [326, 163] on div "GILDASIO DA PENHA" at bounding box center [334, 167] width 207 height 16
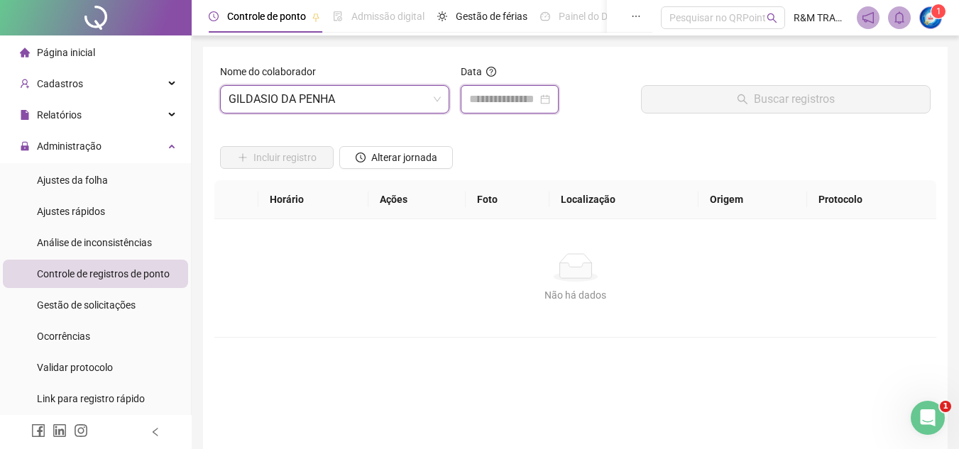
click at [476, 103] on input at bounding box center [503, 99] width 68 height 17
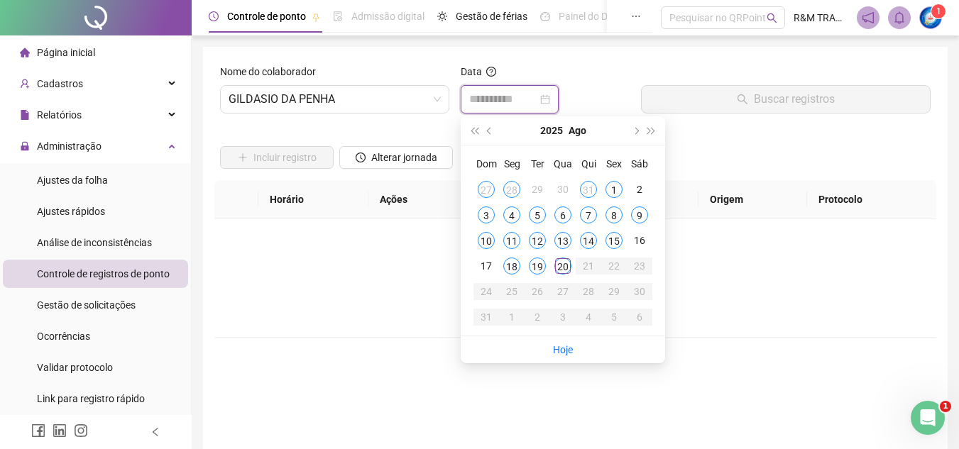
type input "**********"
click at [536, 263] on div "19" at bounding box center [537, 266] width 17 height 17
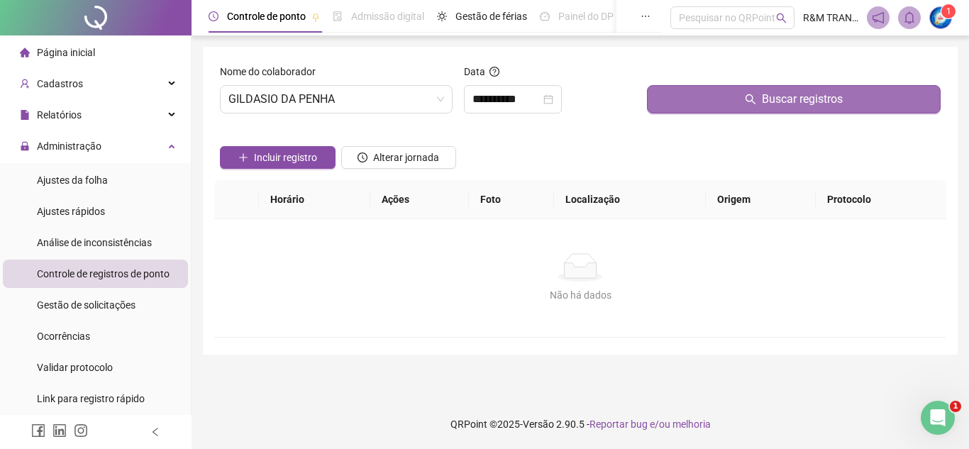
click at [674, 99] on button "Buscar registros" at bounding box center [794, 99] width 294 height 28
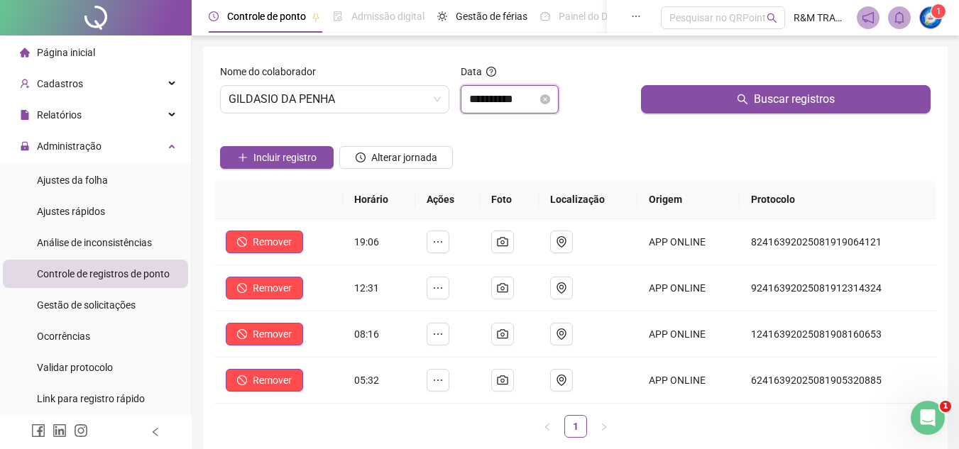
click at [500, 104] on input "**********" at bounding box center [503, 99] width 68 height 17
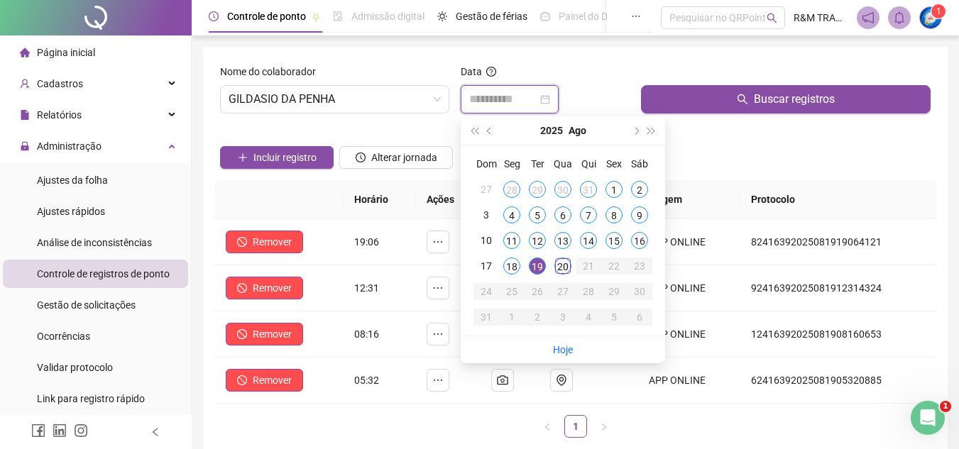
type input "**********"
click at [562, 268] on div "20" at bounding box center [562, 266] width 17 height 17
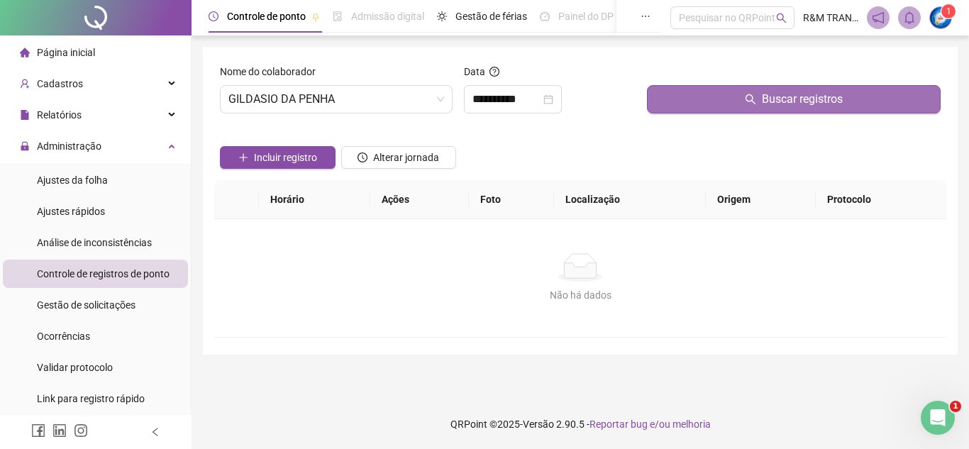
click at [686, 100] on button "Buscar registros" at bounding box center [794, 99] width 294 height 28
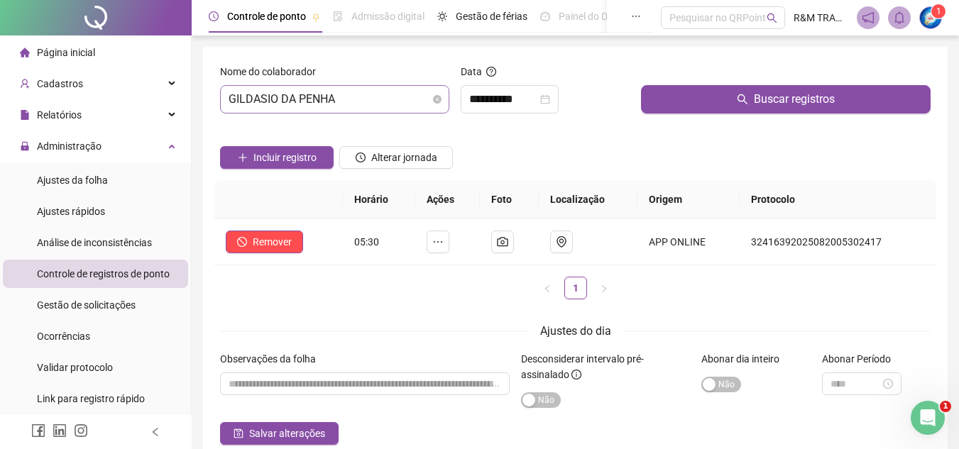
click at [307, 97] on span "GILDASIO DA PENHA" at bounding box center [335, 99] width 212 height 27
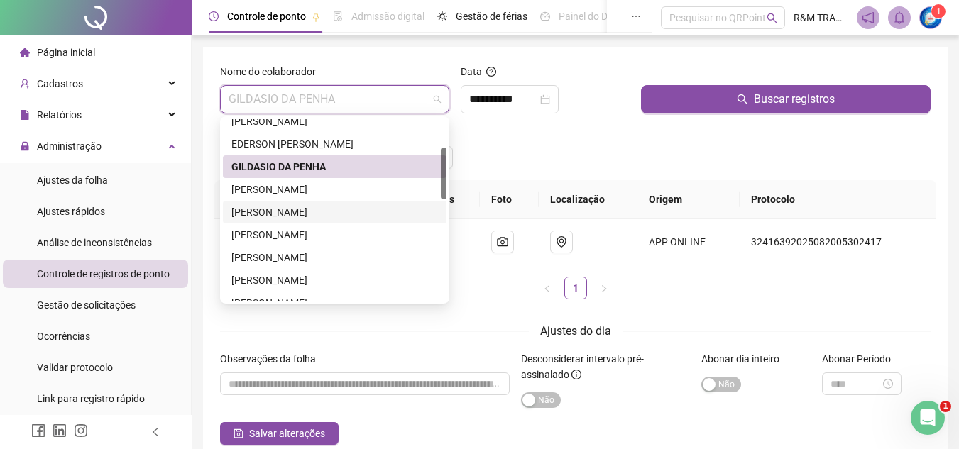
drag, startPoint x: 297, startPoint y: 212, endPoint x: 302, endPoint y: 204, distance: 9.9
click at [297, 212] on div "[PERSON_NAME]" at bounding box center [334, 212] width 207 height 16
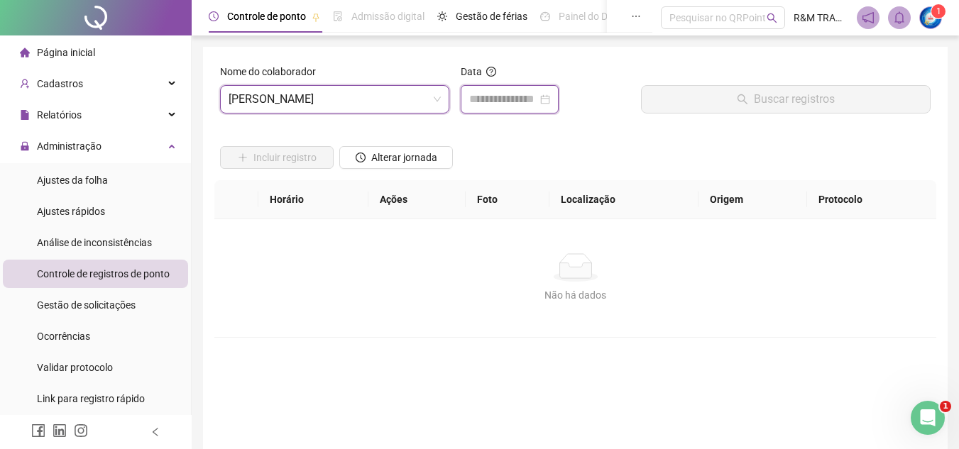
drag, startPoint x: 478, startPoint y: 105, endPoint x: 489, endPoint y: 128, distance: 25.4
click at [478, 105] on input at bounding box center [503, 99] width 68 height 17
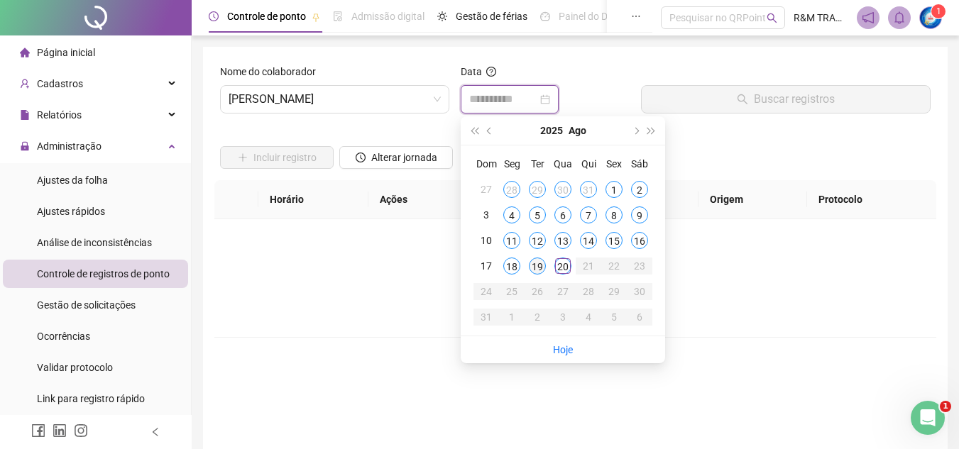
type input "**********"
click at [536, 268] on div "19" at bounding box center [537, 266] width 17 height 17
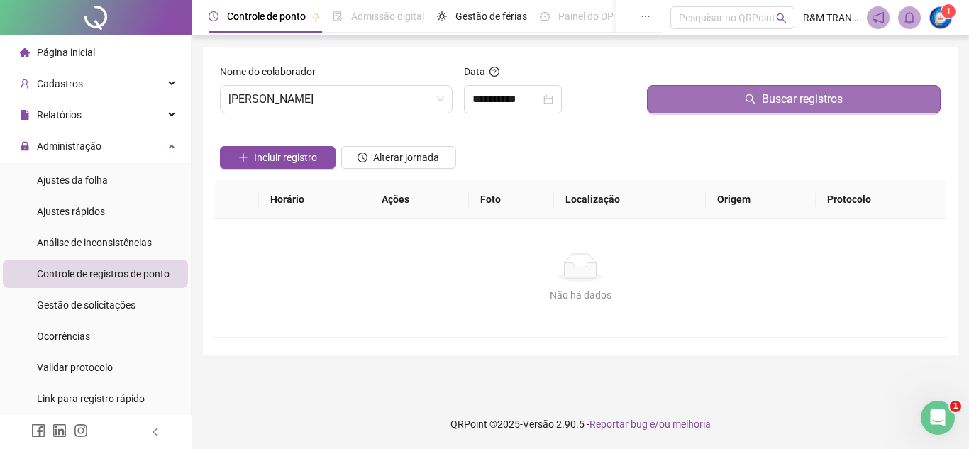
click at [676, 102] on button "Buscar registros" at bounding box center [794, 99] width 294 height 28
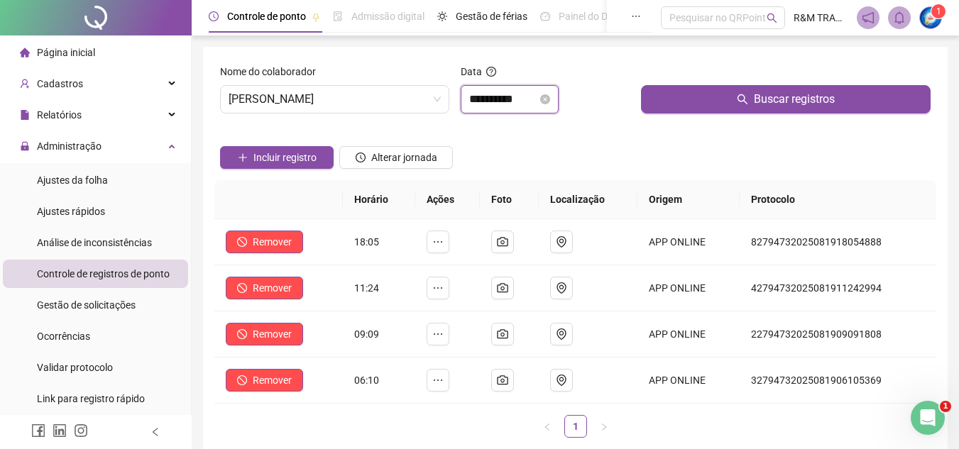
click at [500, 93] on input "**********" at bounding box center [503, 99] width 68 height 17
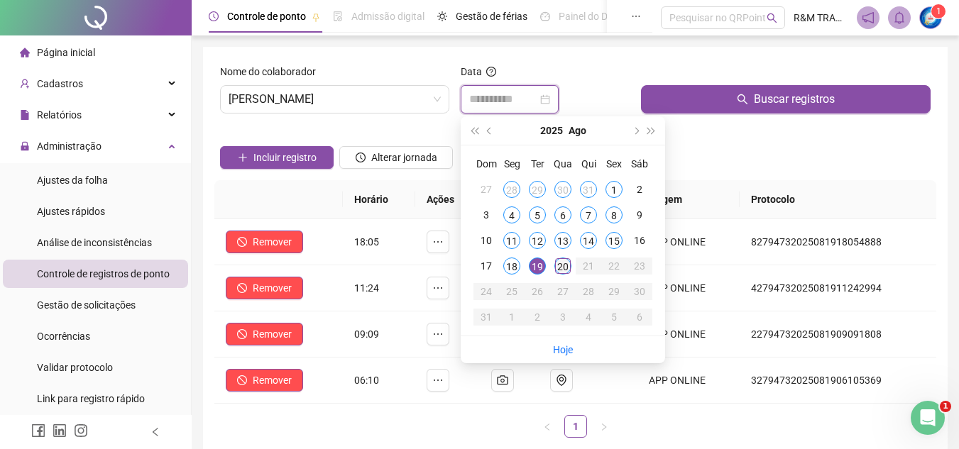
type input "**********"
click at [563, 267] on div "20" at bounding box center [562, 266] width 17 height 17
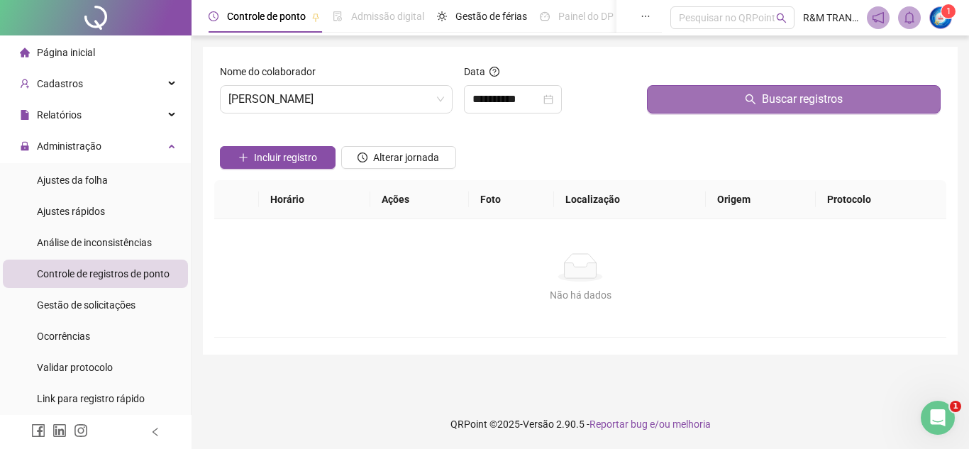
click at [695, 108] on button "Buscar registros" at bounding box center [794, 99] width 294 height 28
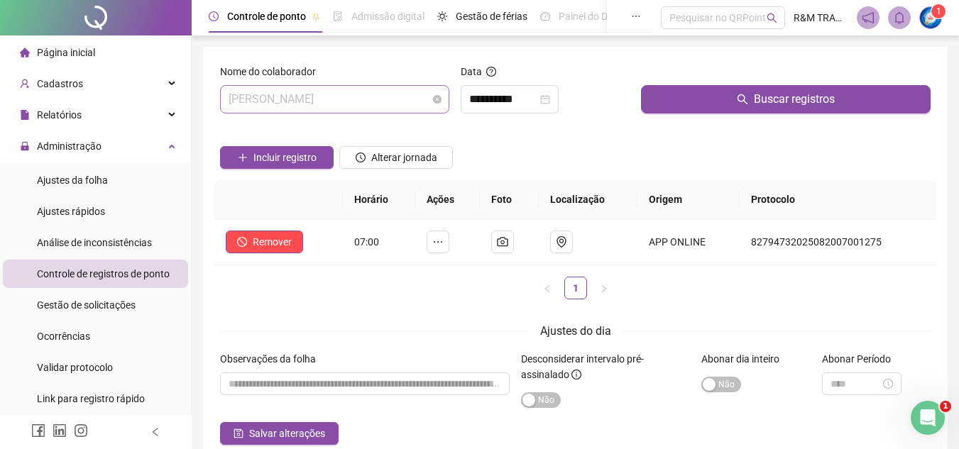
click at [273, 104] on span "[PERSON_NAME]" at bounding box center [335, 99] width 212 height 27
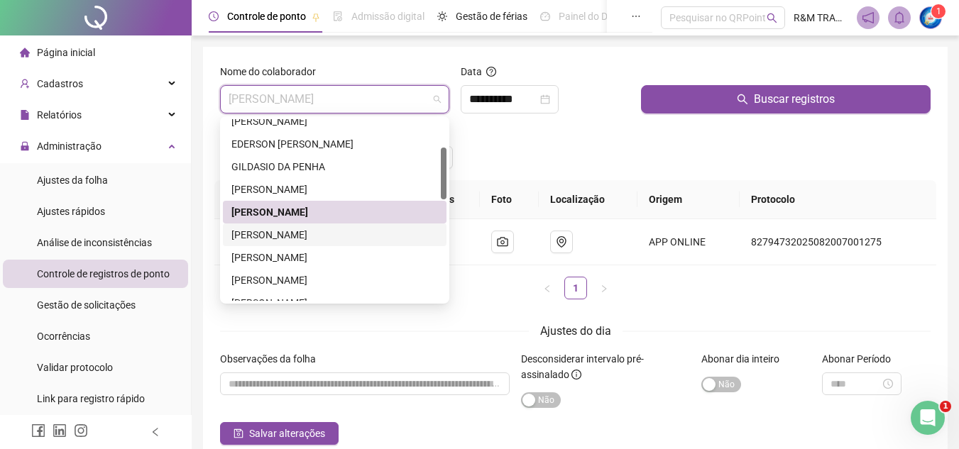
click at [292, 236] on div "[PERSON_NAME]" at bounding box center [334, 235] width 207 height 16
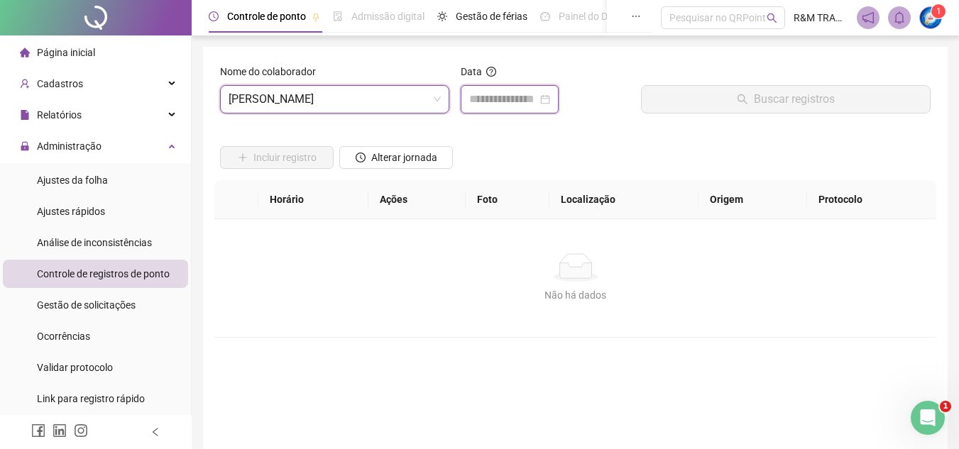
click at [507, 95] on input at bounding box center [503, 99] width 68 height 17
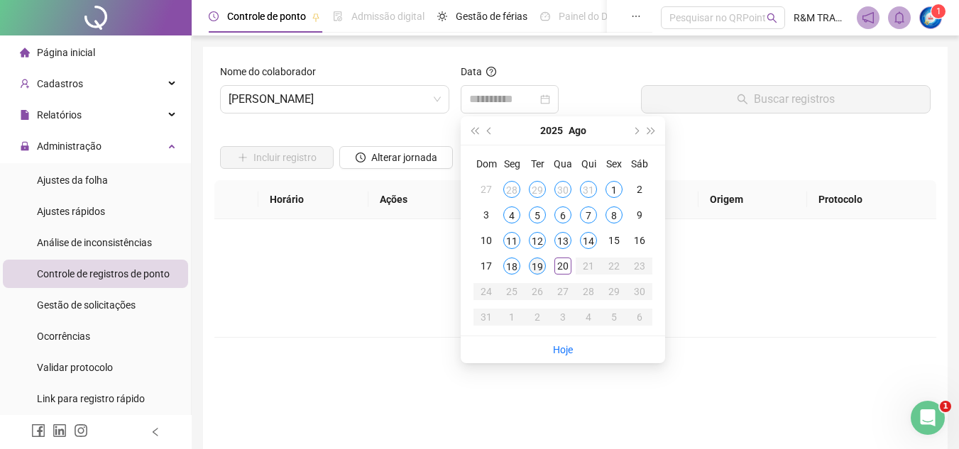
click at [534, 261] on div "19" at bounding box center [537, 266] width 17 height 17
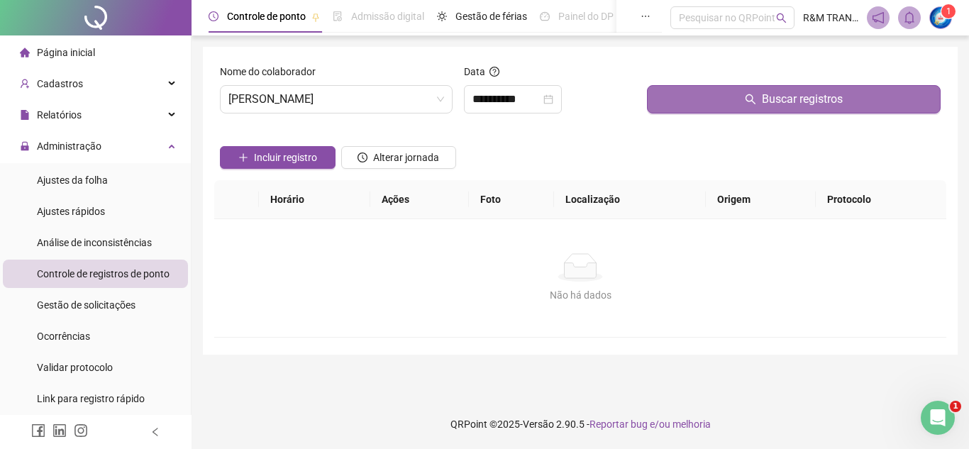
click at [697, 93] on button "Buscar registros" at bounding box center [794, 99] width 294 height 28
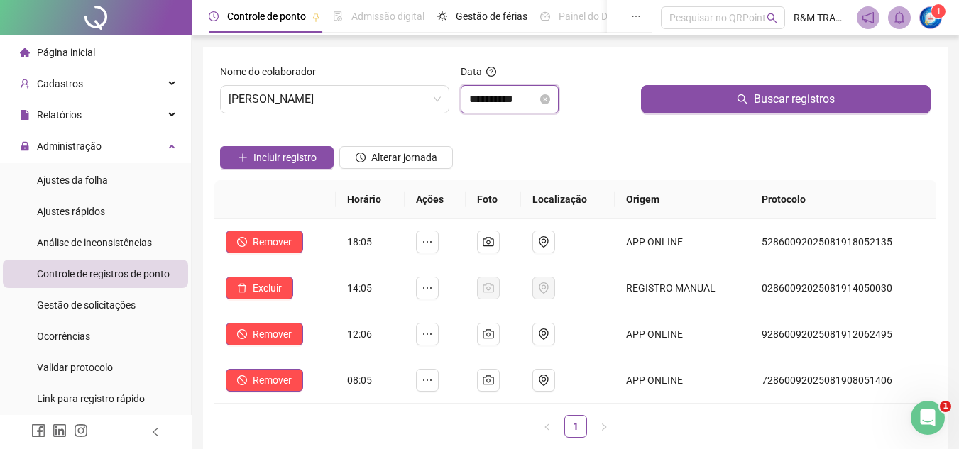
click at [483, 97] on input "**********" at bounding box center [503, 99] width 68 height 17
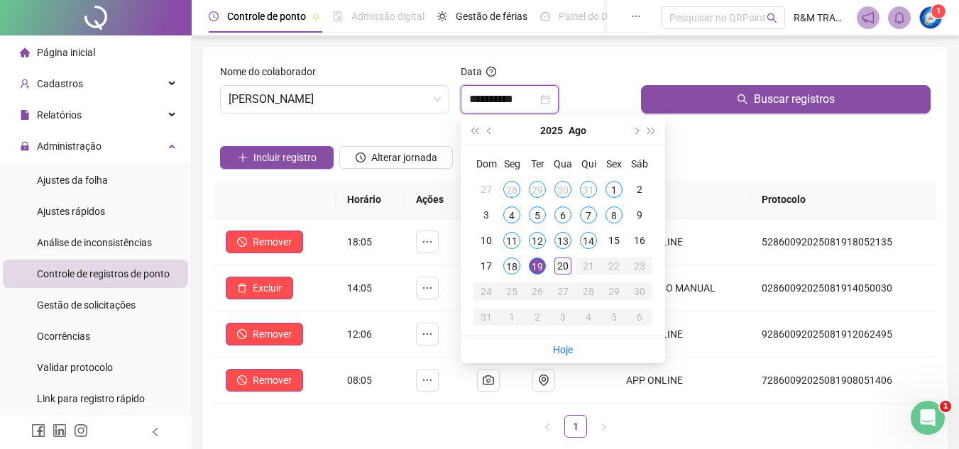
type input "**********"
click at [559, 272] on div "20" at bounding box center [562, 266] width 17 height 17
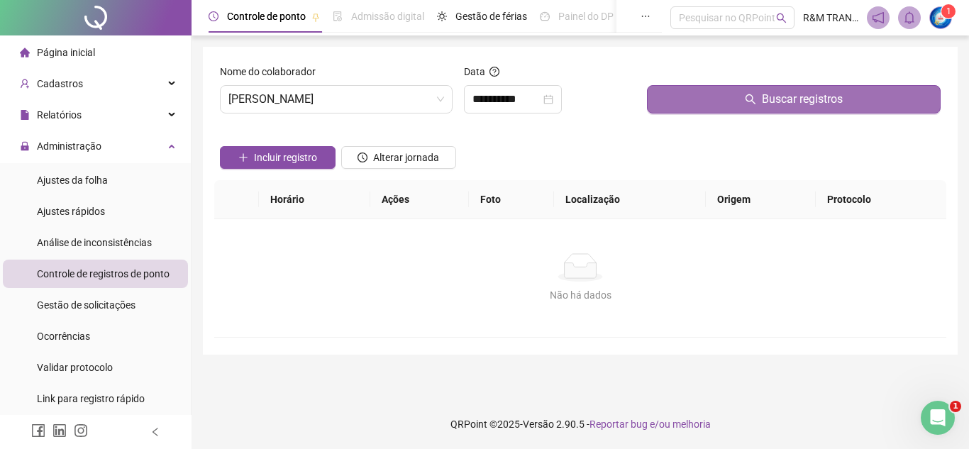
click at [712, 94] on button "Buscar registros" at bounding box center [794, 99] width 294 height 28
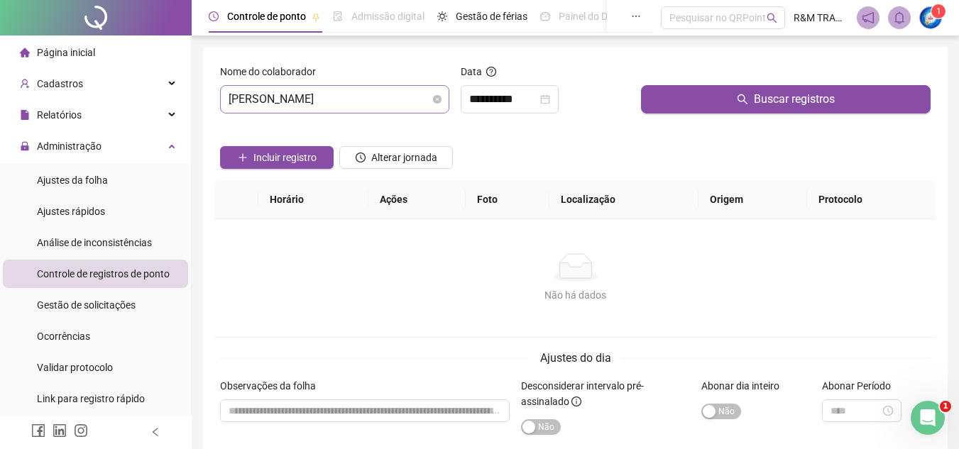
click at [339, 101] on span "[PERSON_NAME]" at bounding box center [335, 99] width 212 height 27
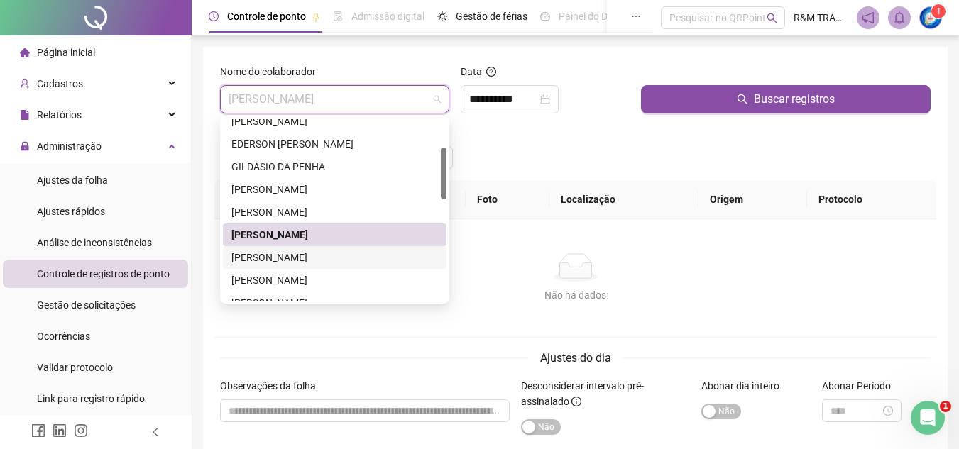
click at [283, 254] on div "[PERSON_NAME]" at bounding box center [334, 258] width 207 height 16
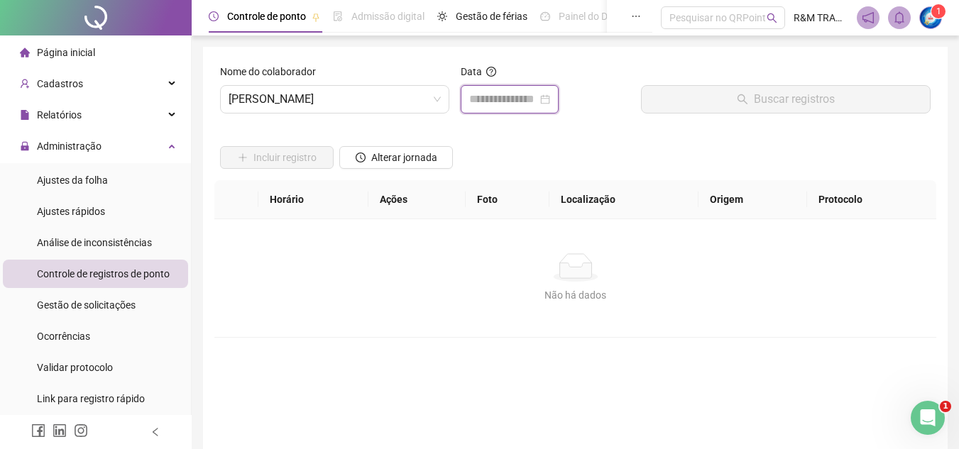
click at [497, 92] on input at bounding box center [503, 99] width 68 height 17
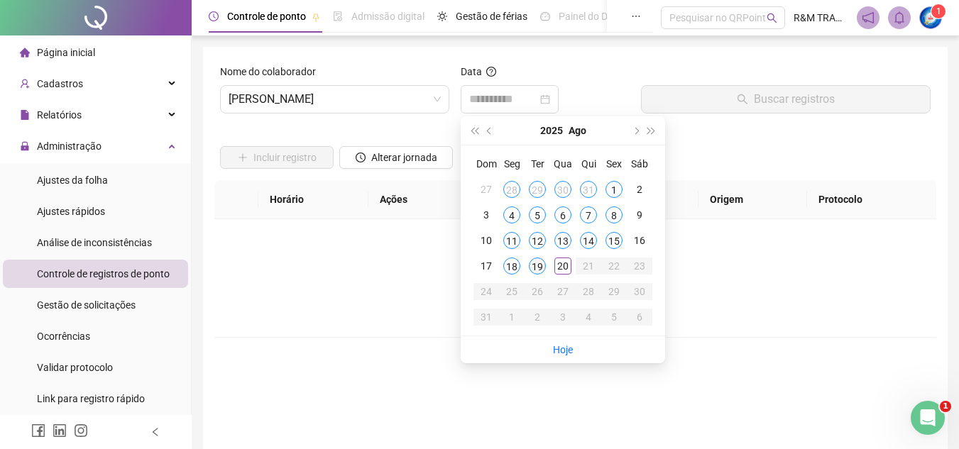
click at [534, 263] on div "19" at bounding box center [537, 266] width 17 height 17
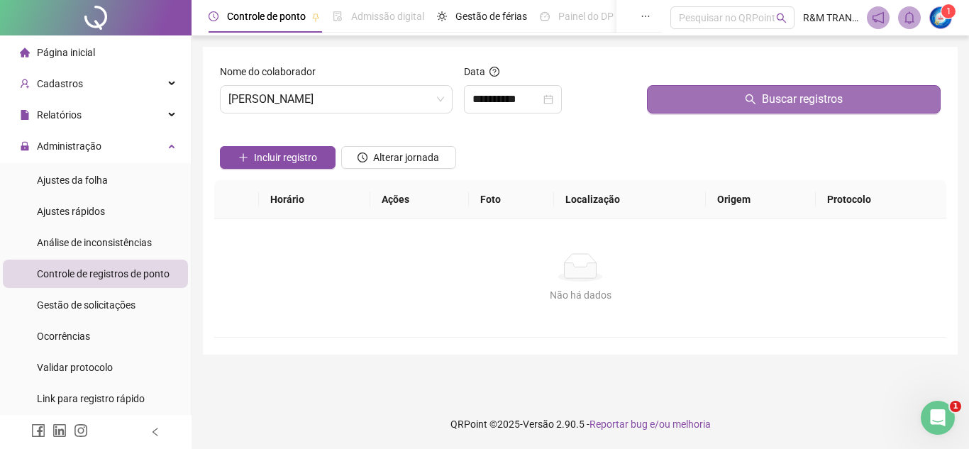
click at [704, 94] on button "Buscar registros" at bounding box center [794, 99] width 294 height 28
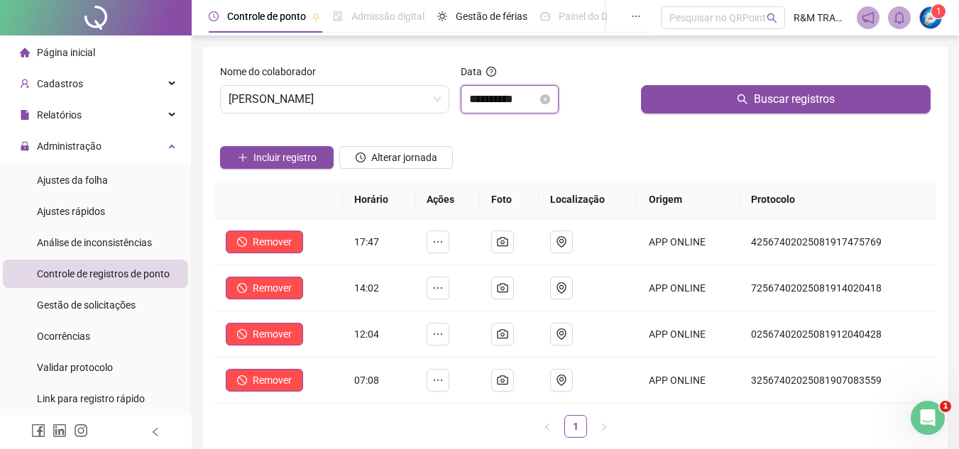
click at [481, 101] on input "**********" at bounding box center [503, 99] width 68 height 17
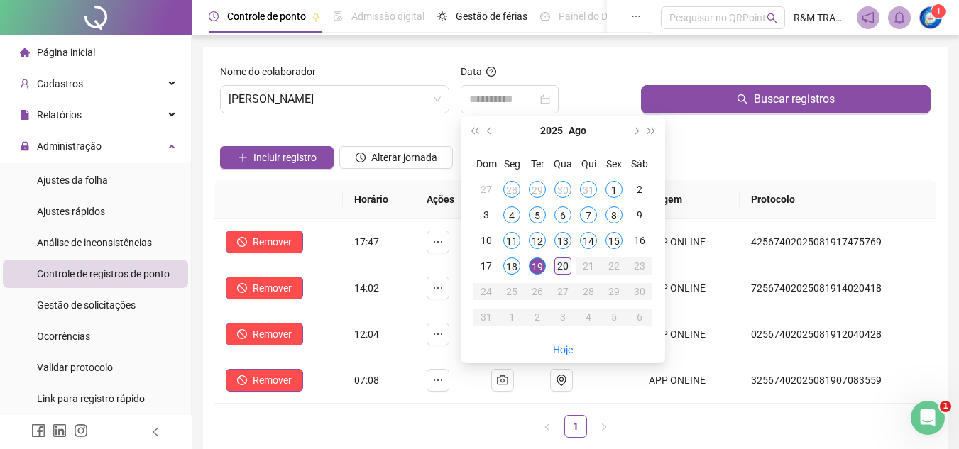
click at [563, 268] on div "20" at bounding box center [562, 266] width 17 height 17
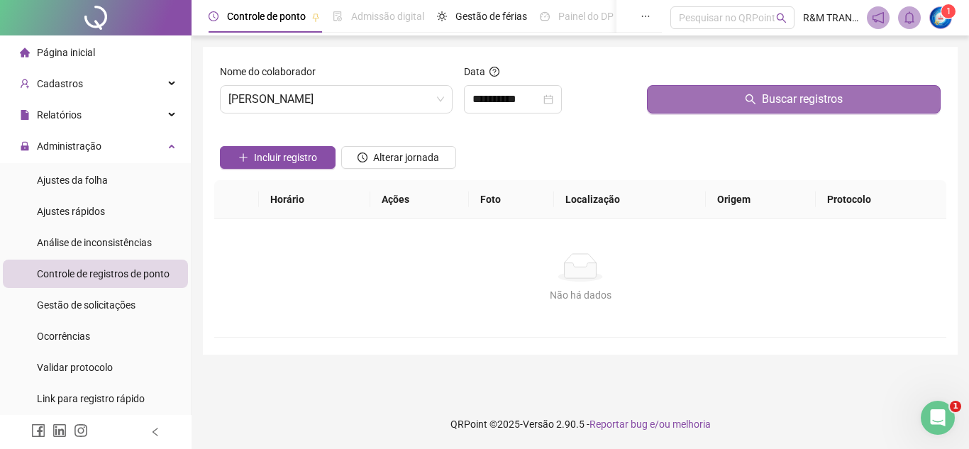
click at [690, 100] on button "Buscar registros" at bounding box center [794, 99] width 294 height 28
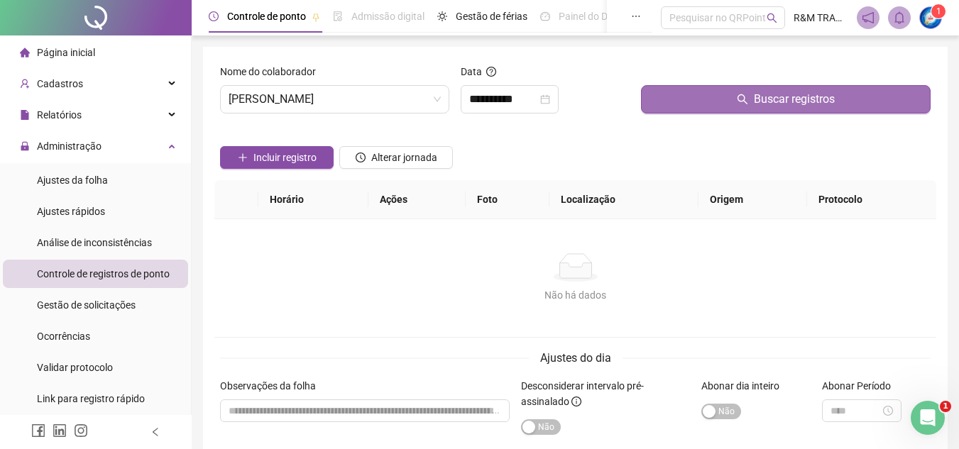
click at [689, 97] on button "Buscar registros" at bounding box center [786, 99] width 290 height 28
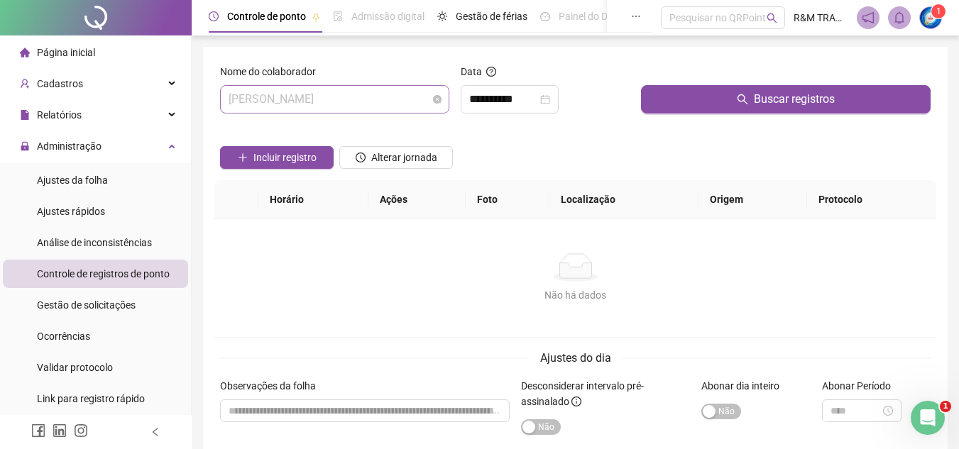
click at [298, 90] on span "[PERSON_NAME]" at bounding box center [335, 99] width 212 height 27
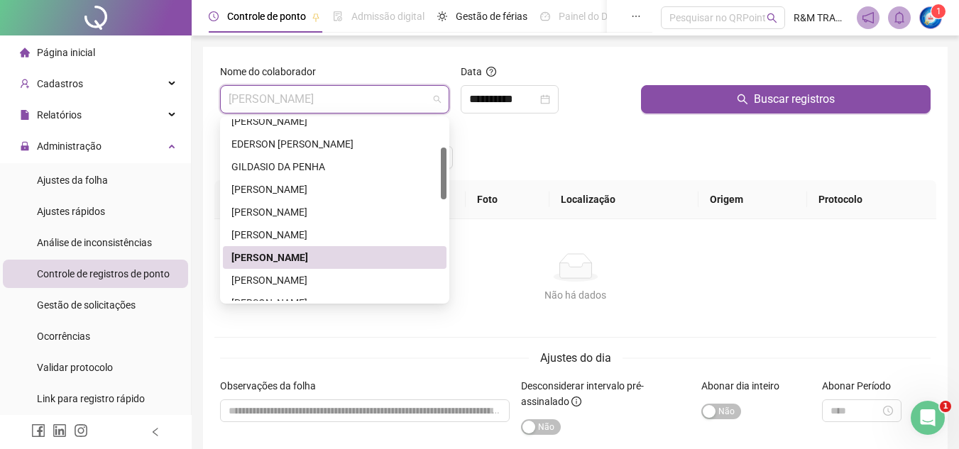
click at [265, 259] on div "[PERSON_NAME]" at bounding box center [334, 258] width 207 height 16
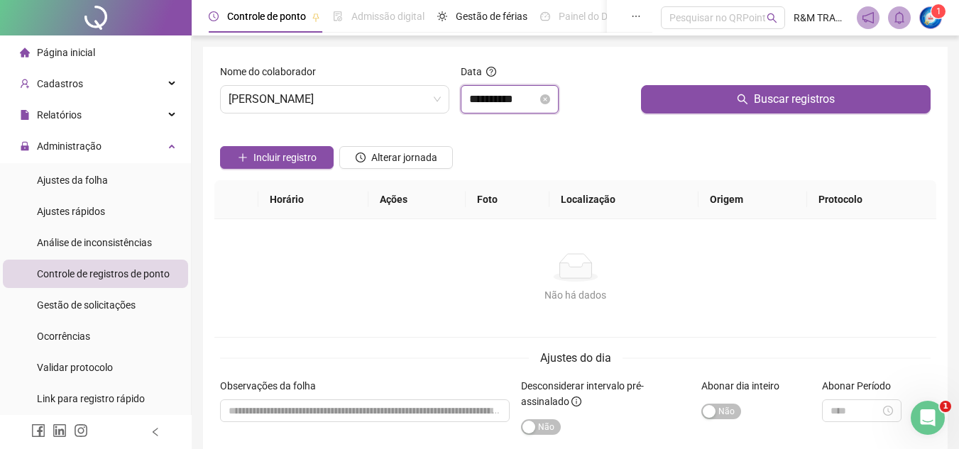
click at [490, 94] on input "**********" at bounding box center [503, 99] width 68 height 17
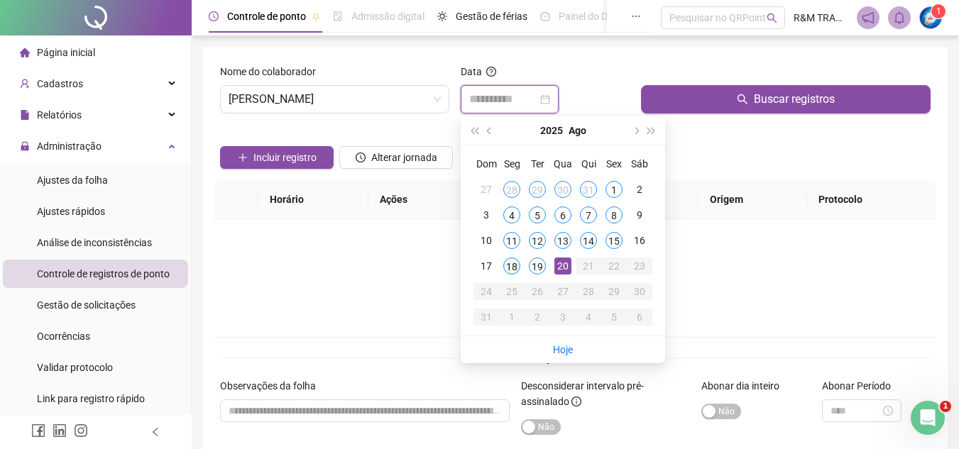
type input "**********"
click at [510, 263] on div "18" at bounding box center [511, 266] width 17 height 17
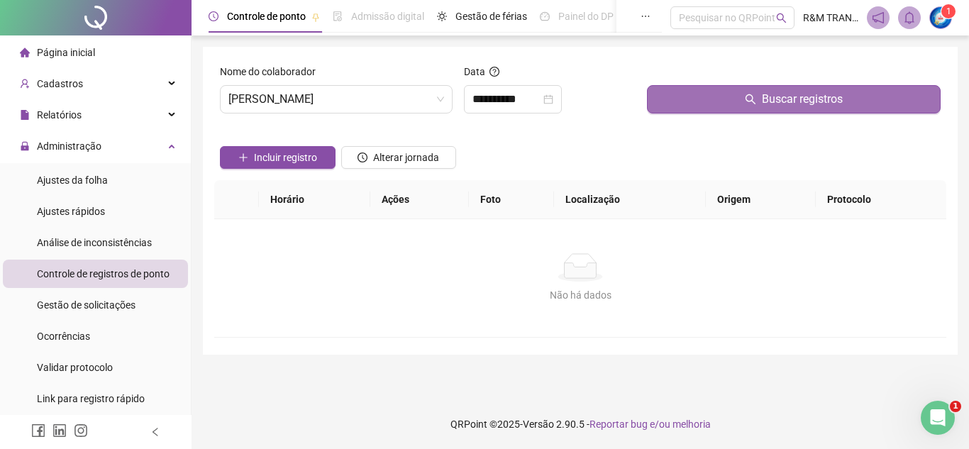
click at [683, 103] on button "Buscar registros" at bounding box center [794, 99] width 294 height 28
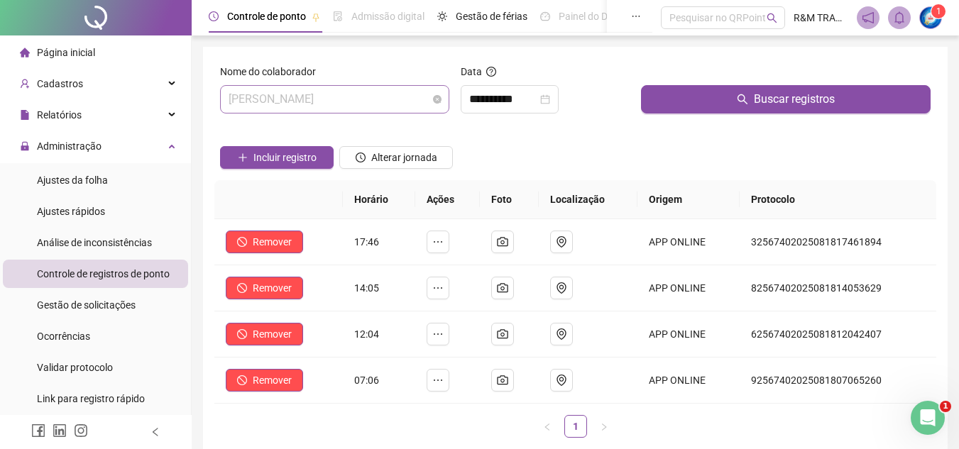
click at [360, 106] on span "[PERSON_NAME]" at bounding box center [335, 99] width 212 height 27
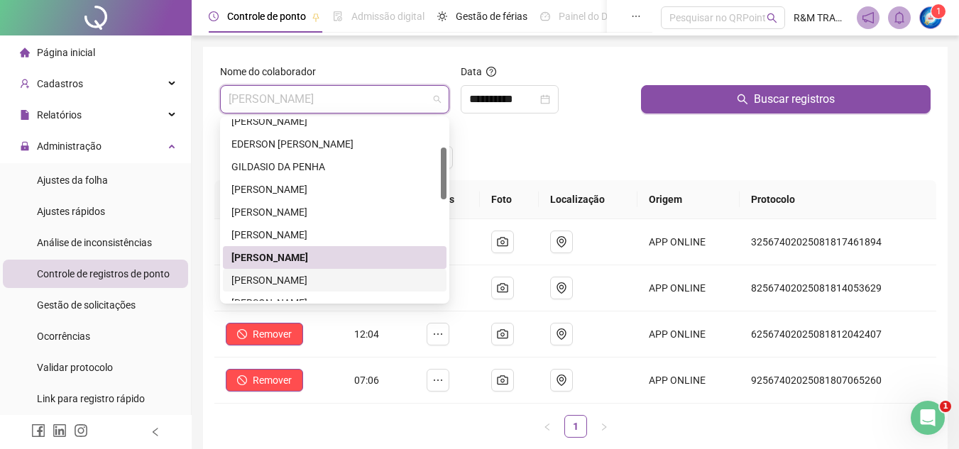
click at [299, 282] on div "[PERSON_NAME]" at bounding box center [334, 281] width 207 height 16
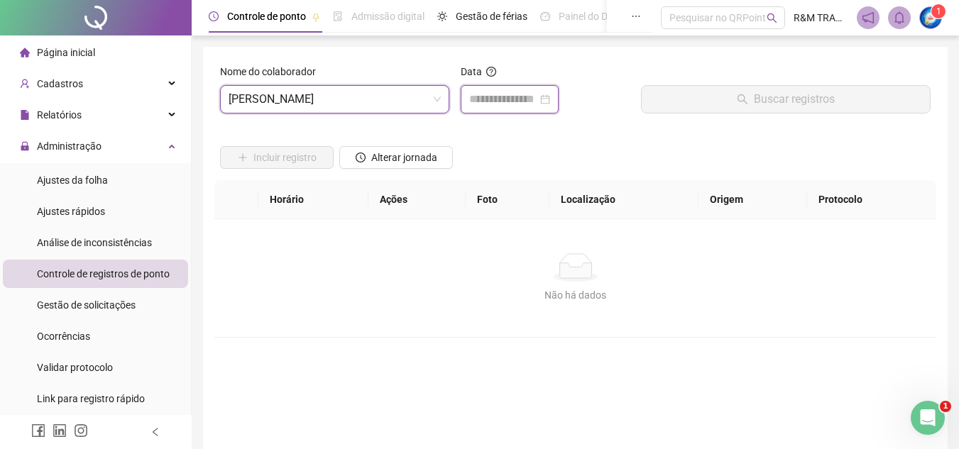
drag, startPoint x: 484, startPoint y: 100, endPoint x: 493, endPoint y: 104, distance: 9.5
click at [484, 100] on input at bounding box center [503, 99] width 68 height 17
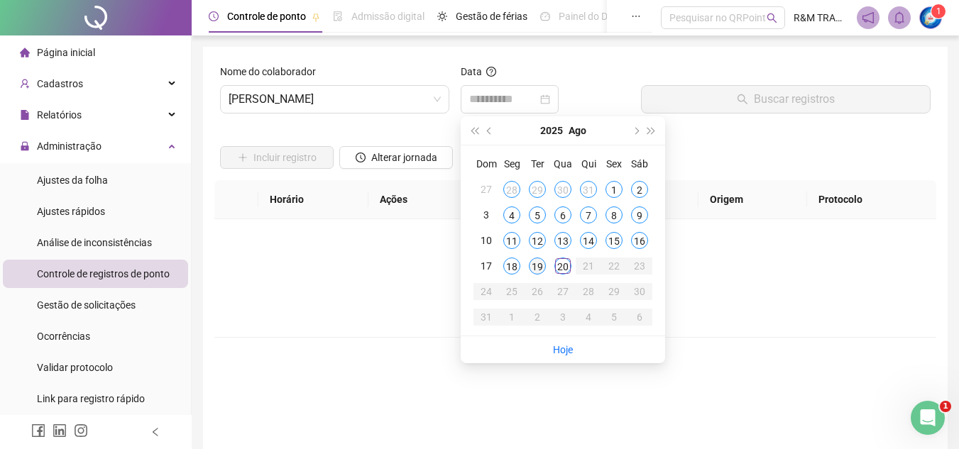
click at [534, 268] on div "19" at bounding box center [537, 266] width 17 height 17
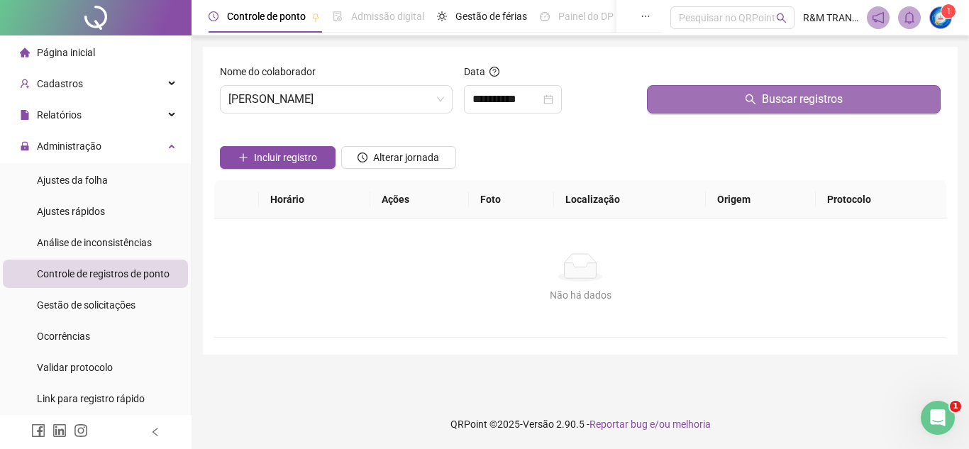
click at [698, 101] on button "Buscar registros" at bounding box center [794, 99] width 294 height 28
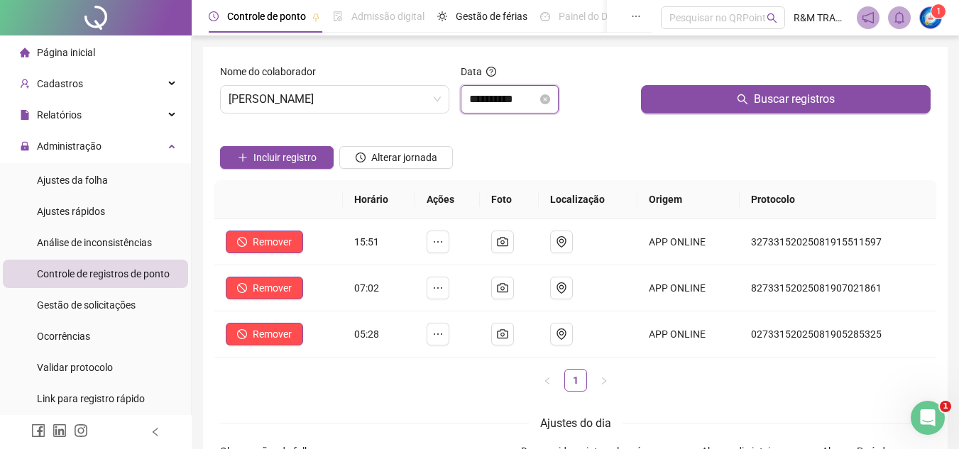
click at [497, 101] on input "**********" at bounding box center [503, 99] width 68 height 17
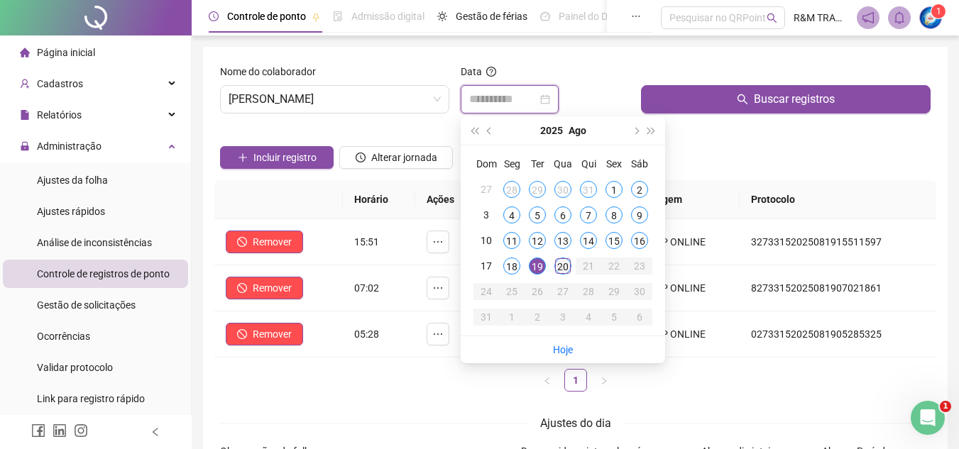
type input "**********"
click at [560, 267] on div "20" at bounding box center [562, 266] width 17 height 17
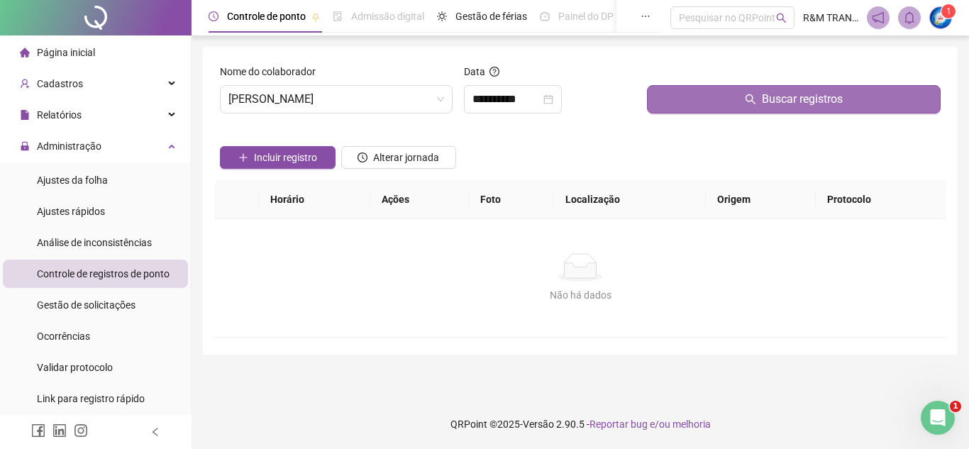
click at [674, 101] on button "Buscar registros" at bounding box center [794, 99] width 294 height 28
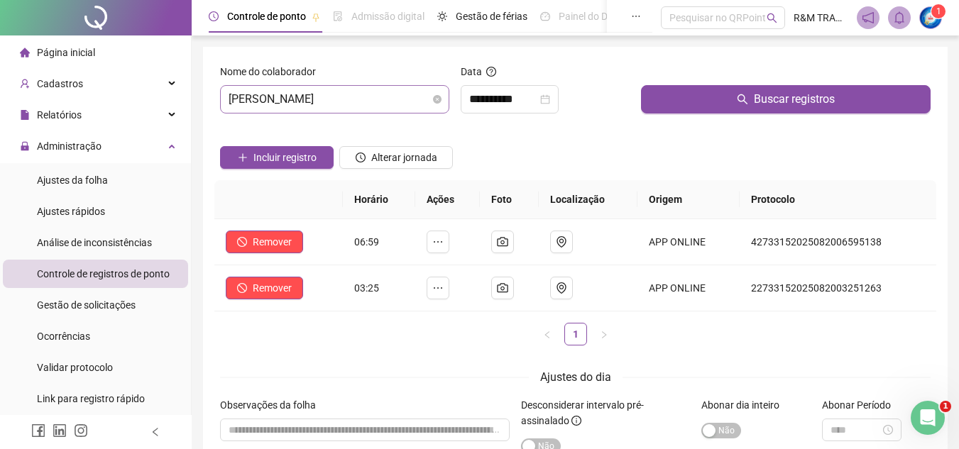
click at [280, 98] on span "[PERSON_NAME]" at bounding box center [335, 99] width 212 height 27
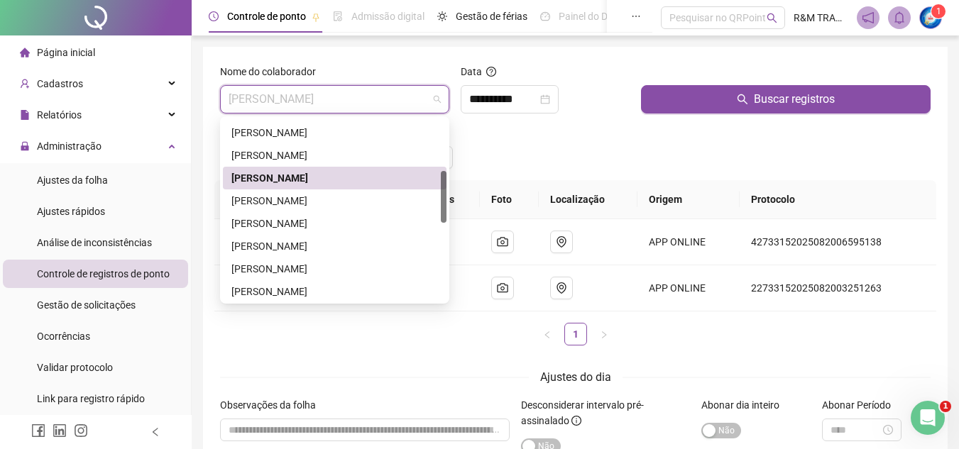
scroll to position [224, 0]
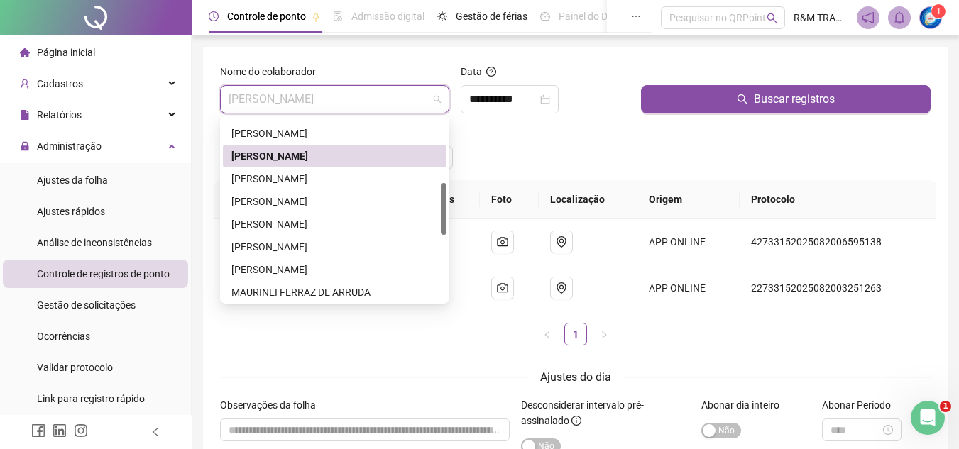
drag, startPoint x: 443, startPoint y: 150, endPoint x: 448, endPoint y: 186, distance: 35.8
click at [448, 186] on div "244852 216060 241639 [PERSON_NAME] [PERSON_NAME] DOS SANTOS [PERSON_NAME] [PERS…" at bounding box center [334, 209] width 229 height 187
click at [356, 175] on div "[PERSON_NAME]" at bounding box center [334, 179] width 207 height 16
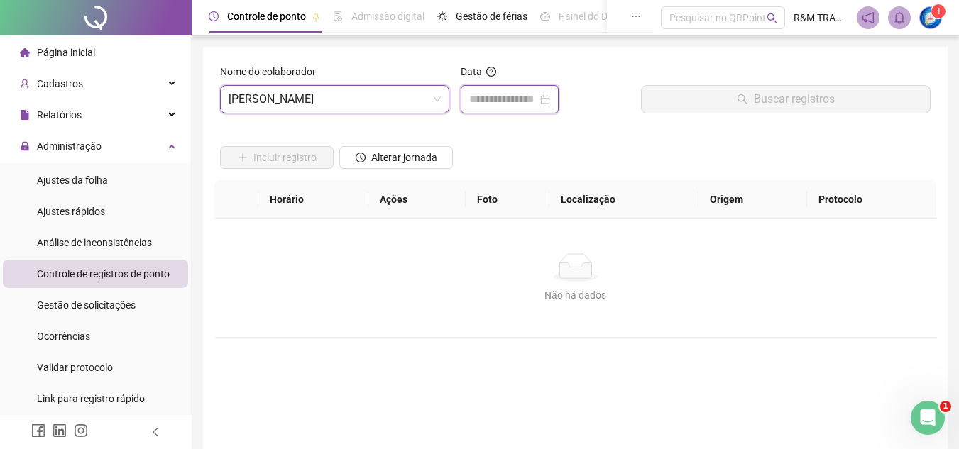
click at [488, 93] on input at bounding box center [503, 99] width 68 height 17
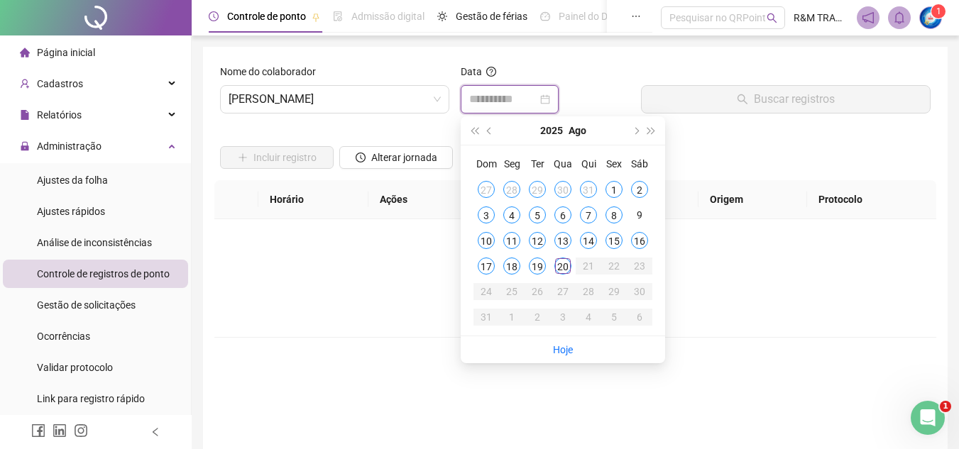
type input "**********"
click at [515, 261] on div "18" at bounding box center [511, 266] width 17 height 17
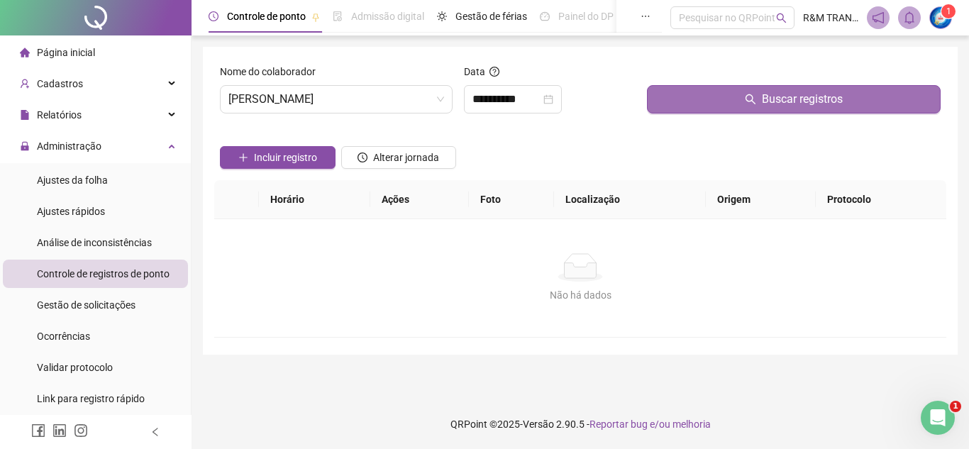
click at [690, 107] on button "Buscar registros" at bounding box center [794, 99] width 294 height 28
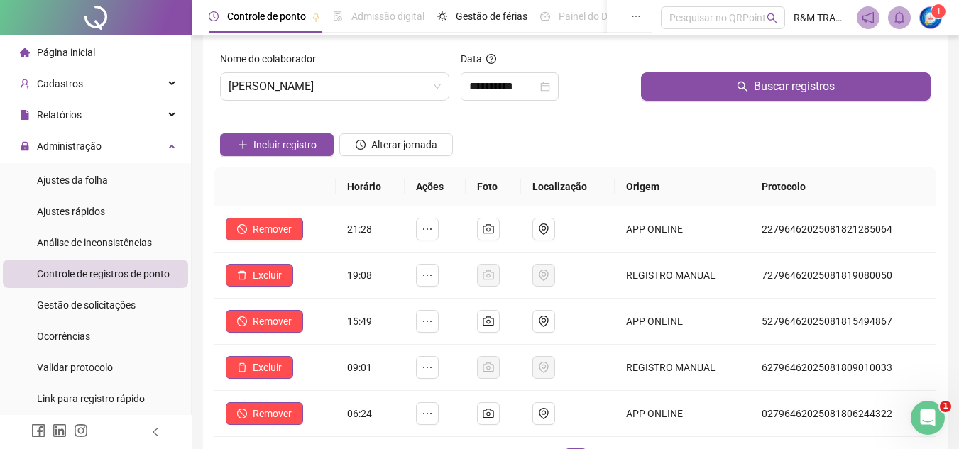
scroll to position [5, 0]
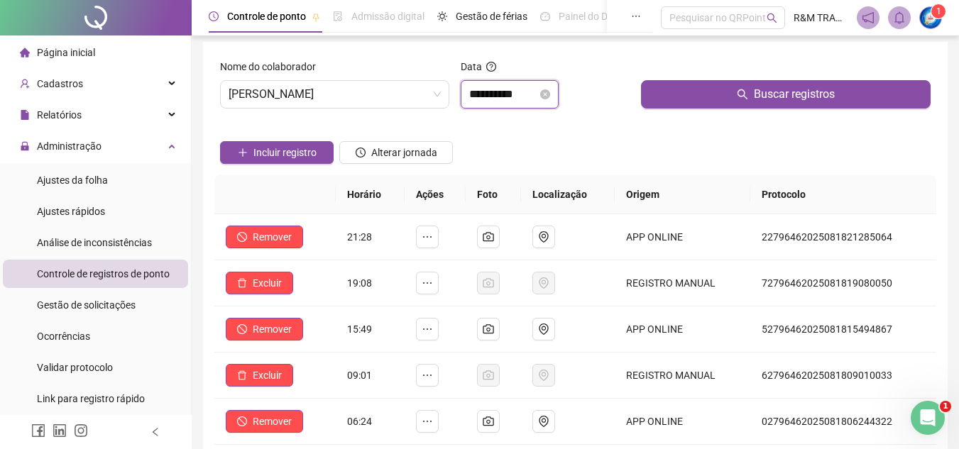
click at [520, 97] on input "**********" at bounding box center [503, 94] width 68 height 17
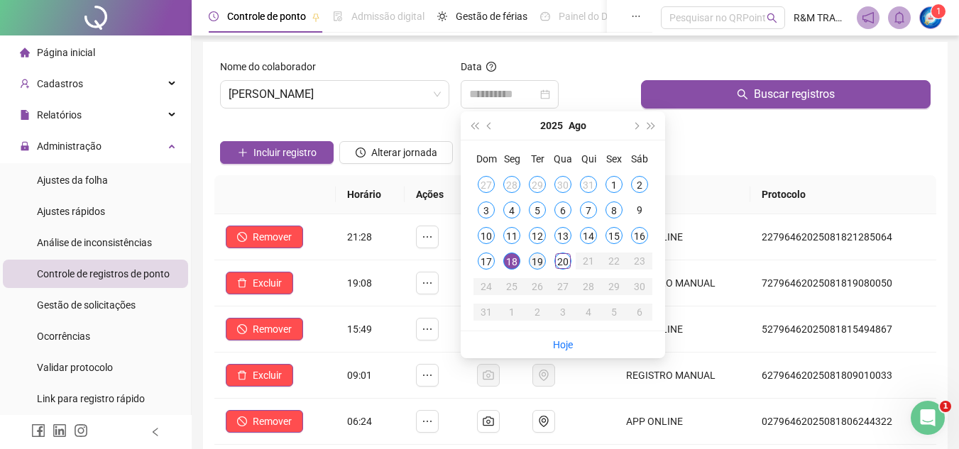
click at [539, 260] on div "19" at bounding box center [537, 261] width 17 height 17
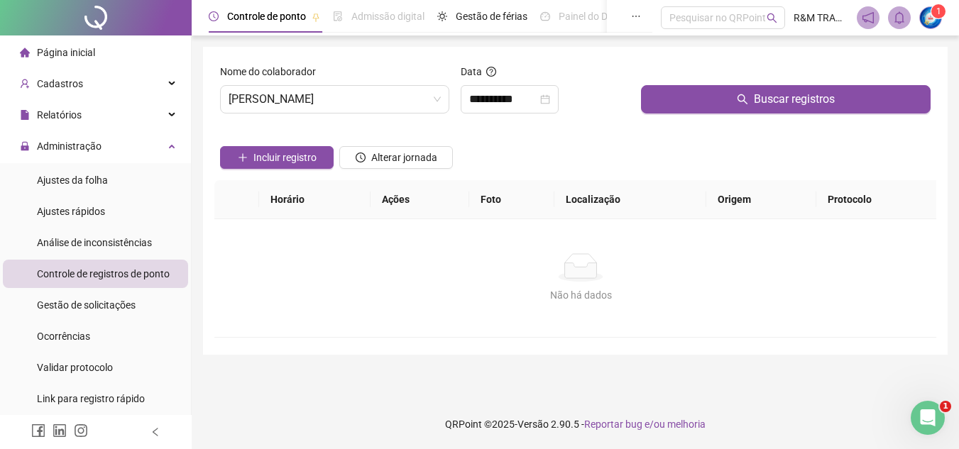
scroll to position [0, 0]
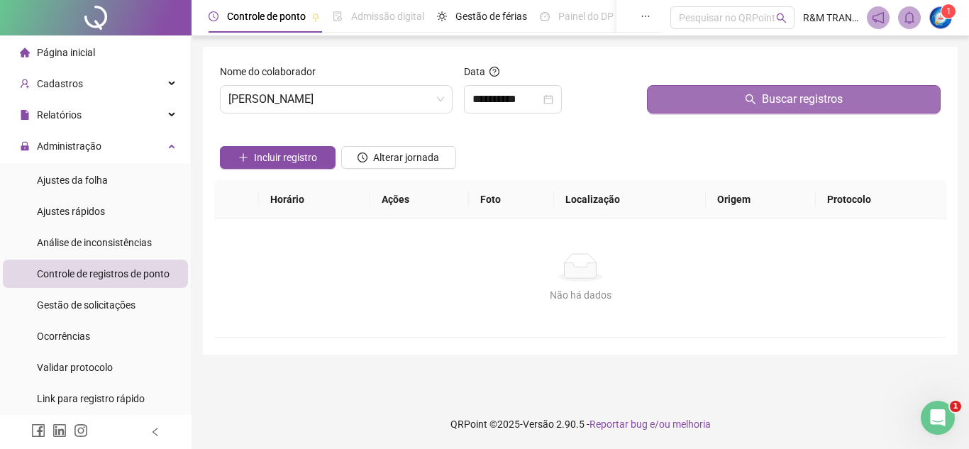
click at [710, 106] on button "Buscar registros" at bounding box center [794, 99] width 294 height 28
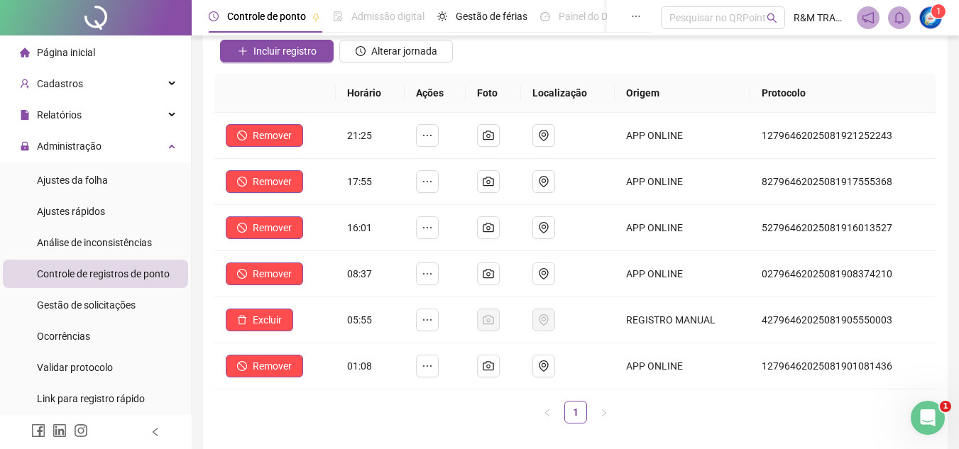
scroll to position [4, 0]
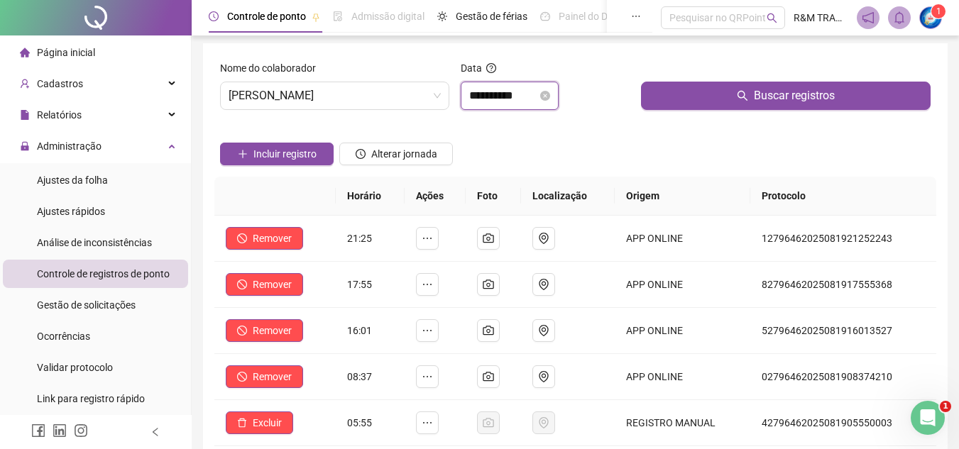
click at [506, 96] on input "**********" at bounding box center [503, 95] width 68 height 17
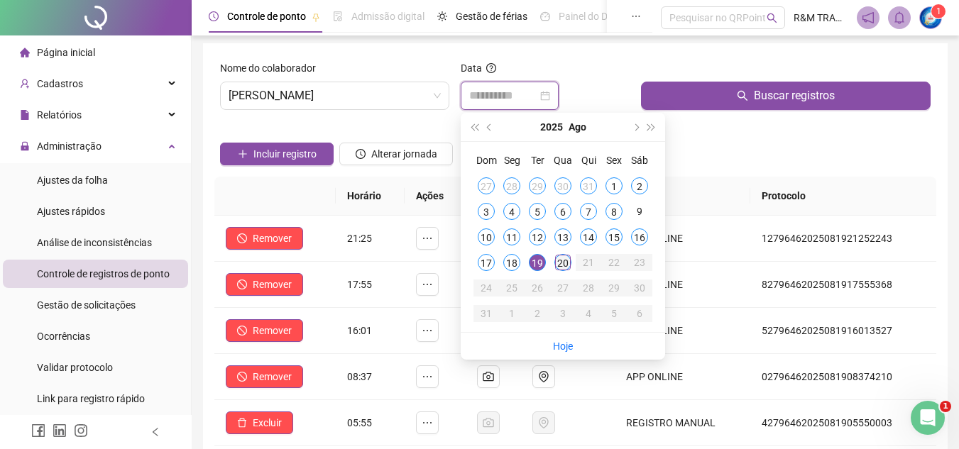
type input "**********"
click at [559, 263] on div "20" at bounding box center [562, 262] width 17 height 17
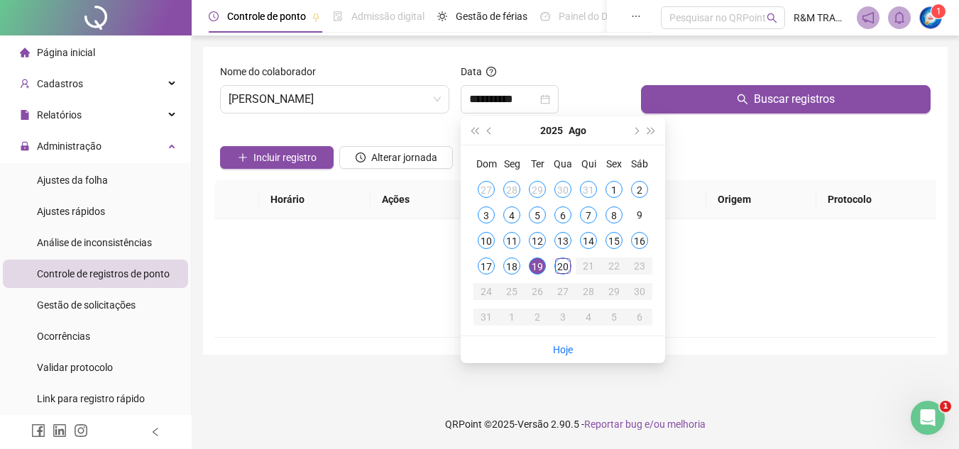
scroll to position [0, 0]
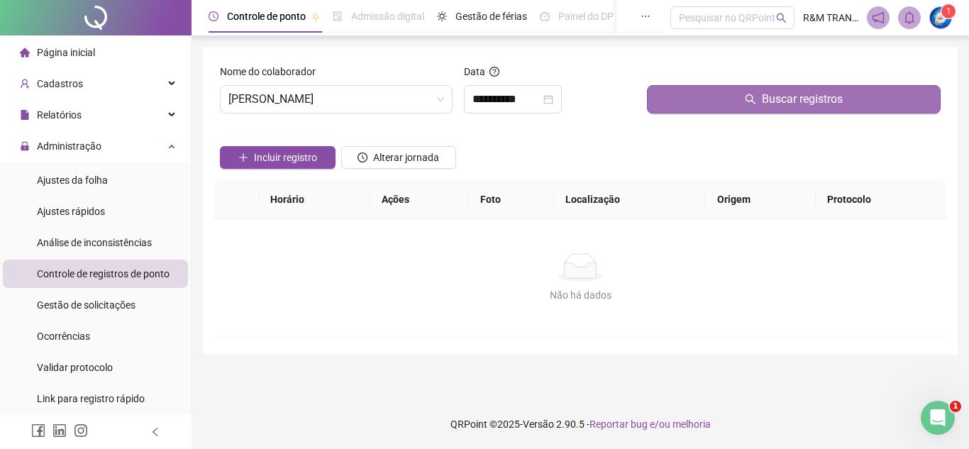
click at [687, 108] on button "Buscar registros" at bounding box center [794, 99] width 294 height 28
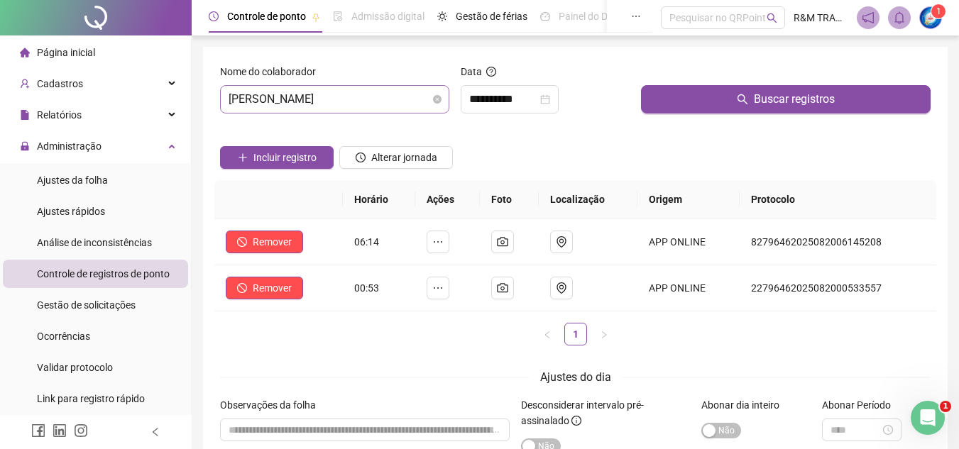
click at [315, 94] on span "[PERSON_NAME]" at bounding box center [335, 99] width 212 height 27
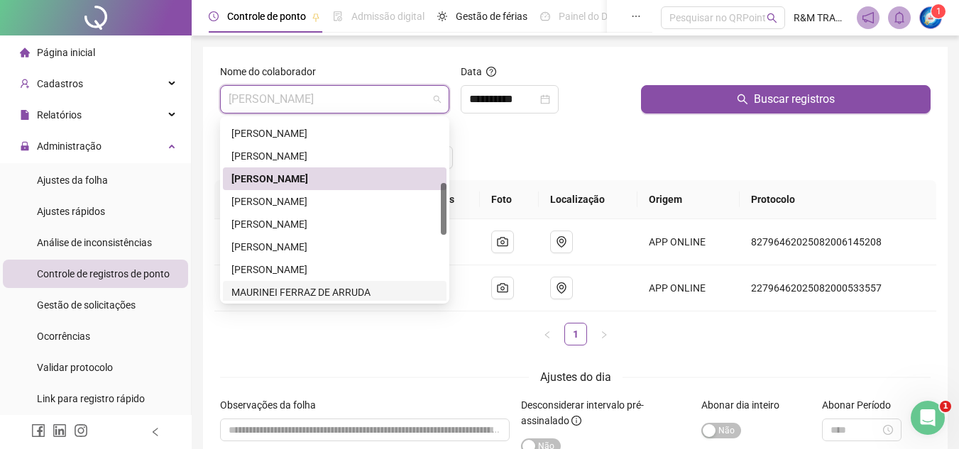
click at [282, 290] on div "MAURINEI FERRAZ DE ARRUDA" at bounding box center [334, 293] width 207 height 16
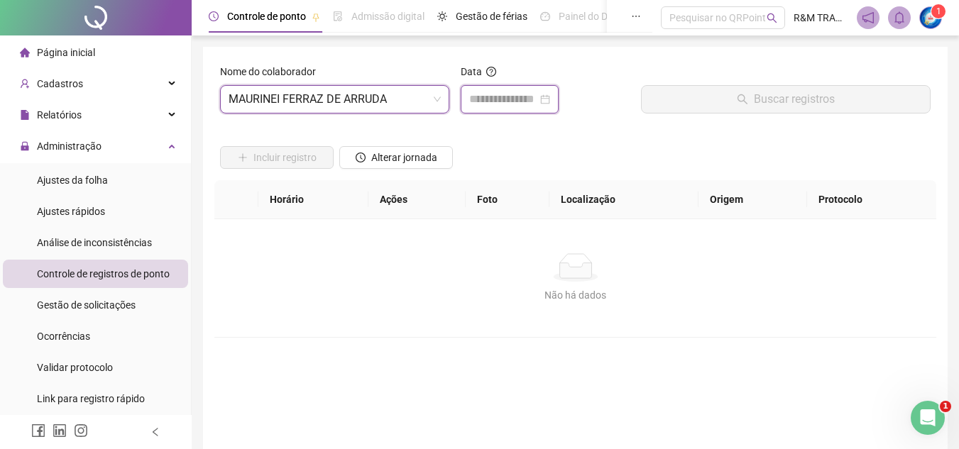
click at [488, 100] on input at bounding box center [503, 99] width 68 height 17
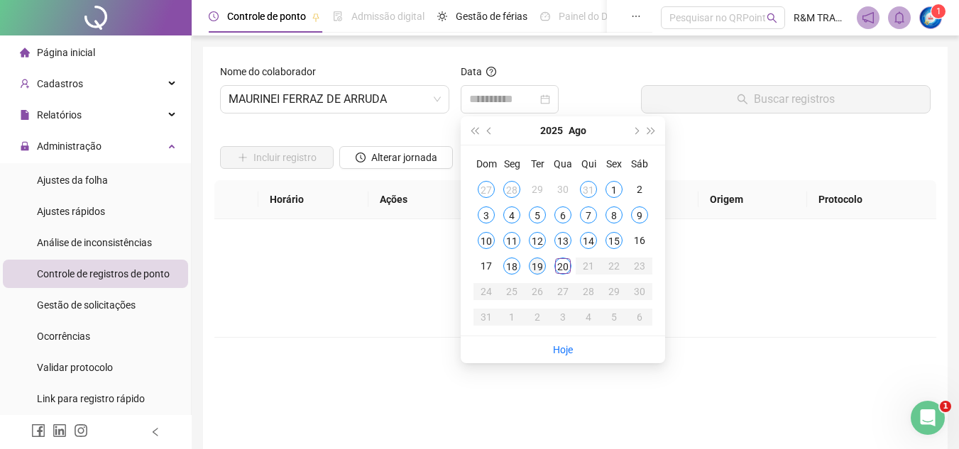
drag, startPoint x: 536, startPoint y: 263, endPoint x: 642, endPoint y: 144, distance: 159.4
click at [536, 263] on div "19" at bounding box center [537, 266] width 17 height 17
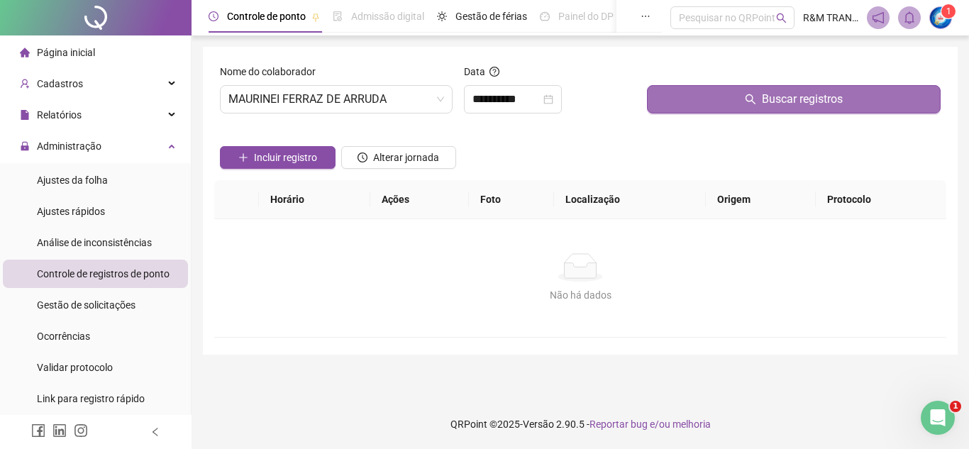
click at [696, 101] on button "Buscar registros" at bounding box center [794, 99] width 294 height 28
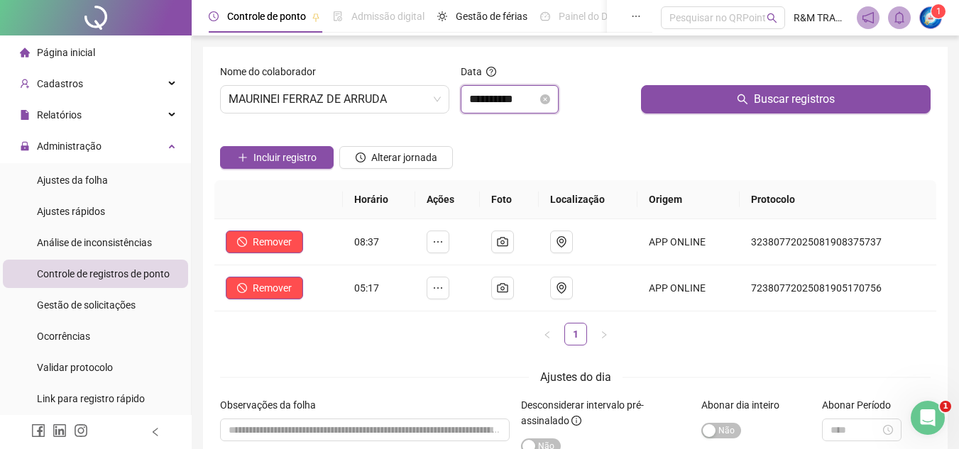
click at [470, 97] on input "**********" at bounding box center [503, 99] width 68 height 17
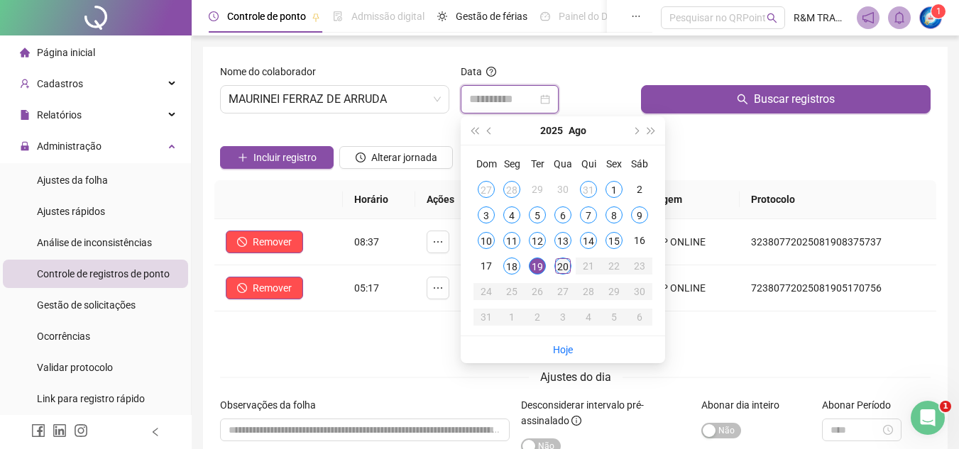
type input "**********"
click at [560, 268] on div "20" at bounding box center [562, 266] width 17 height 17
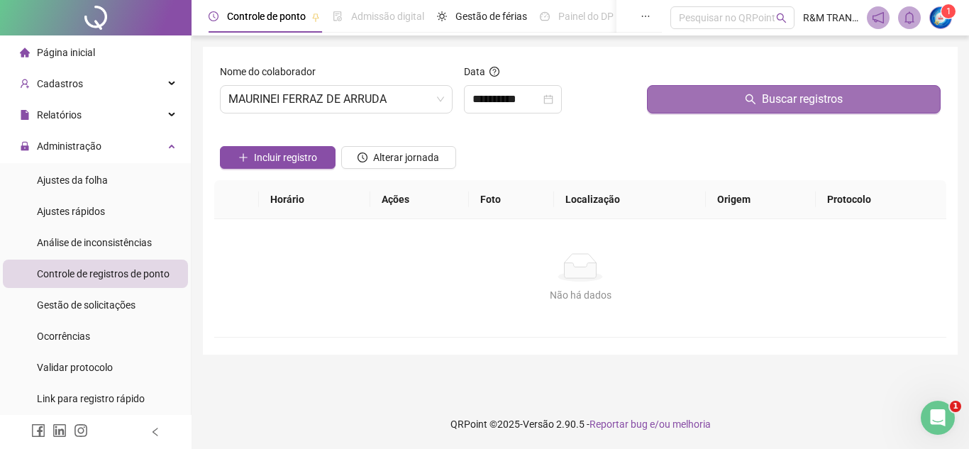
click at [690, 101] on button "Buscar registros" at bounding box center [794, 99] width 294 height 28
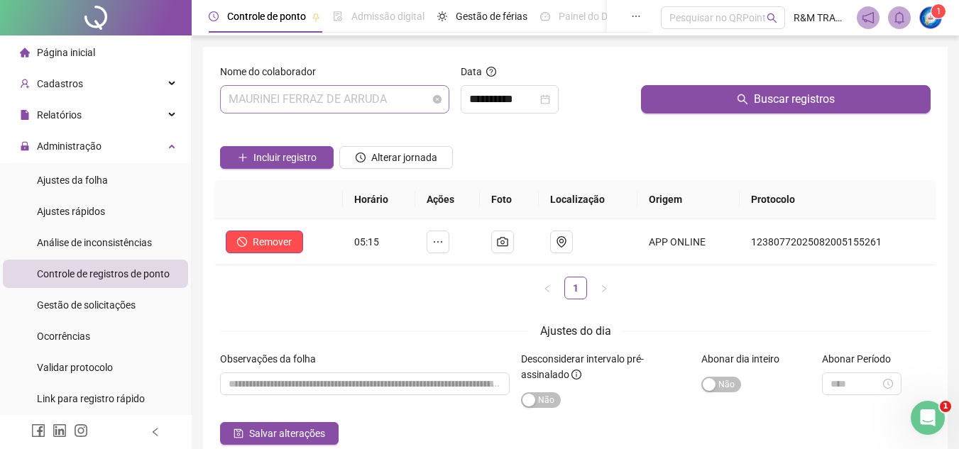
click at [348, 96] on span "MAURINEI FERRAZ DE ARRUDA" at bounding box center [335, 99] width 212 height 27
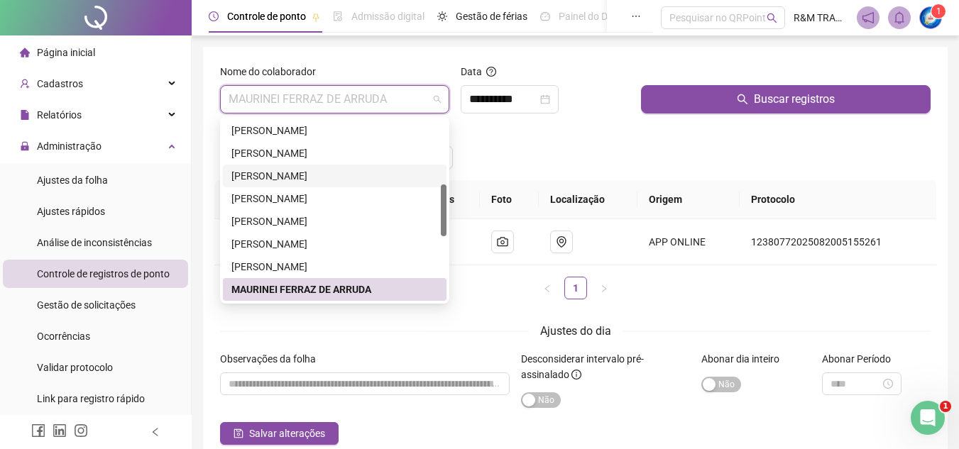
click at [337, 173] on div "[PERSON_NAME]" at bounding box center [334, 176] width 207 height 16
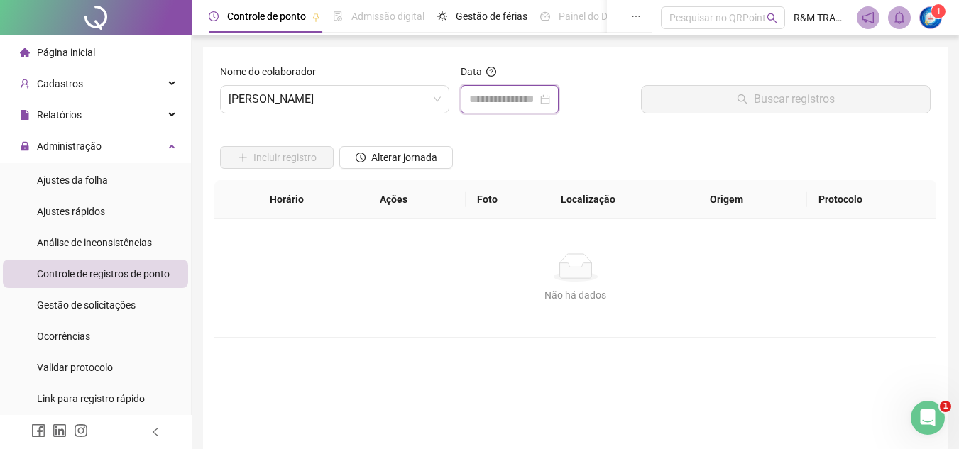
click at [490, 101] on input at bounding box center [503, 99] width 68 height 17
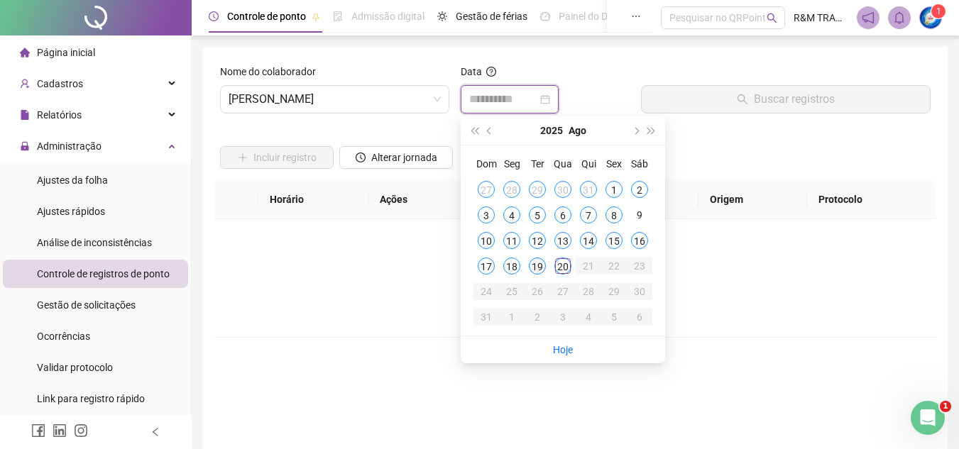
type input "**********"
drag, startPoint x: 537, startPoint y: 270, endPoint x: 559, endPoint y: 229, distance: 46.0
click at [536, 268] on div "19" at bounding box center [537, 266] width 17 height 17
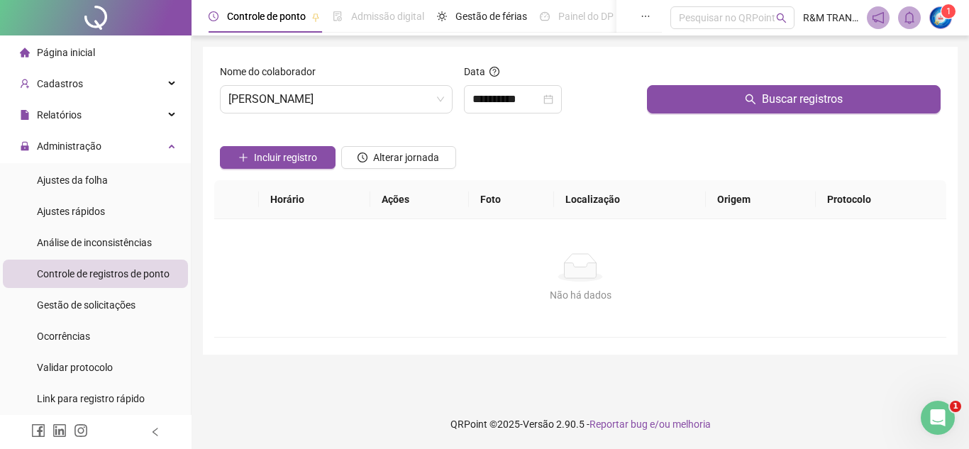
click at [693, 114] on div "Buscar registros" at bounding box center [794, 94] width 305 height 61
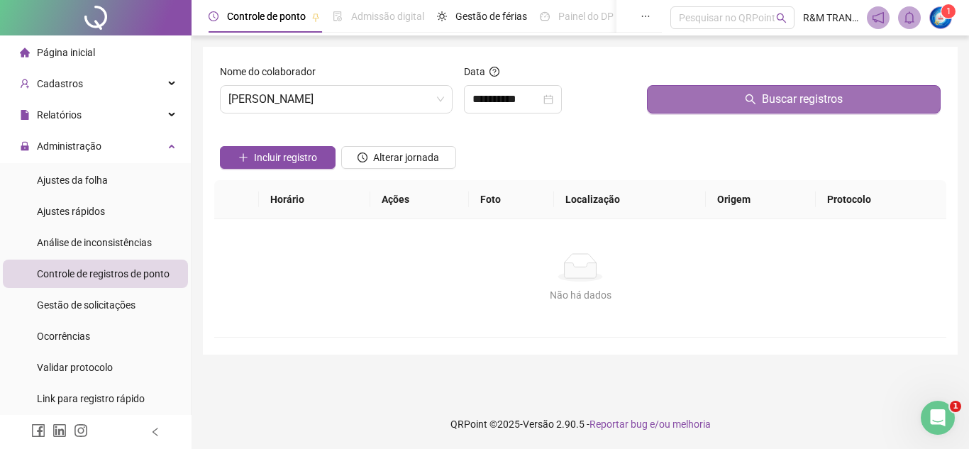
click at [698, 103] on button "Buscar registros" at bounding box center [794, 99] width 294 height 28
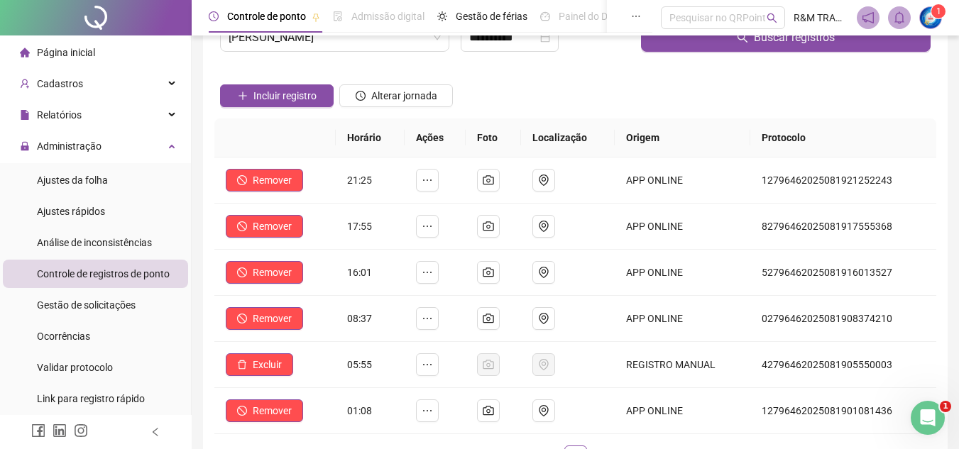
scroll to position [0, 0]
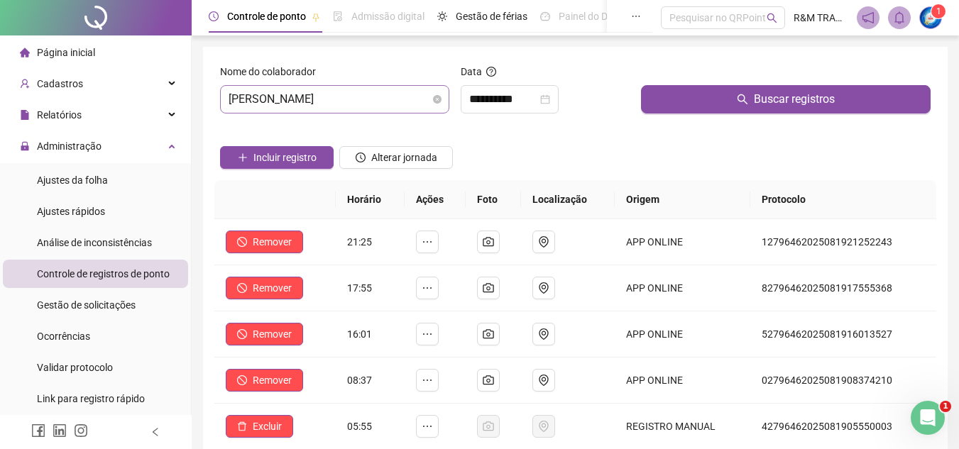
click at [338, 102] on span "[PERSON_NAME]" at bounding box center [335, 99] width 212 height 27
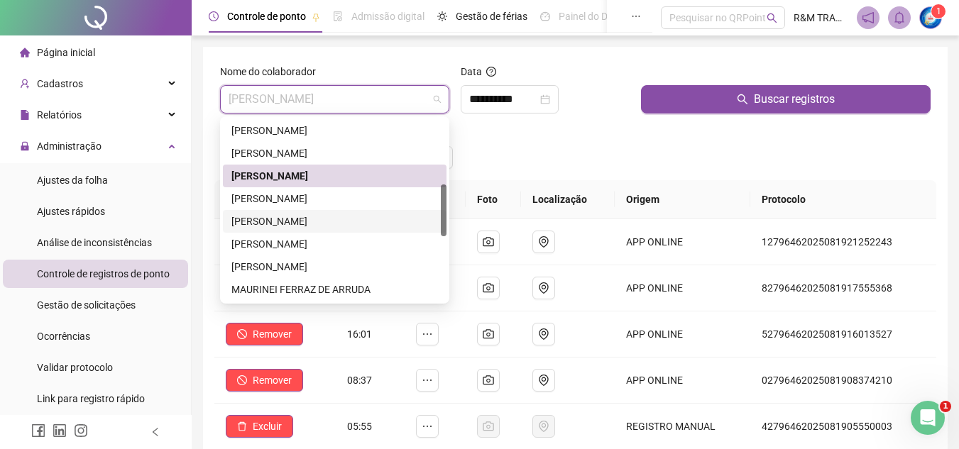
click at [302, 216] on div "[PERSON_NAME]" at bounding box center [334, 222] width 207 height 16
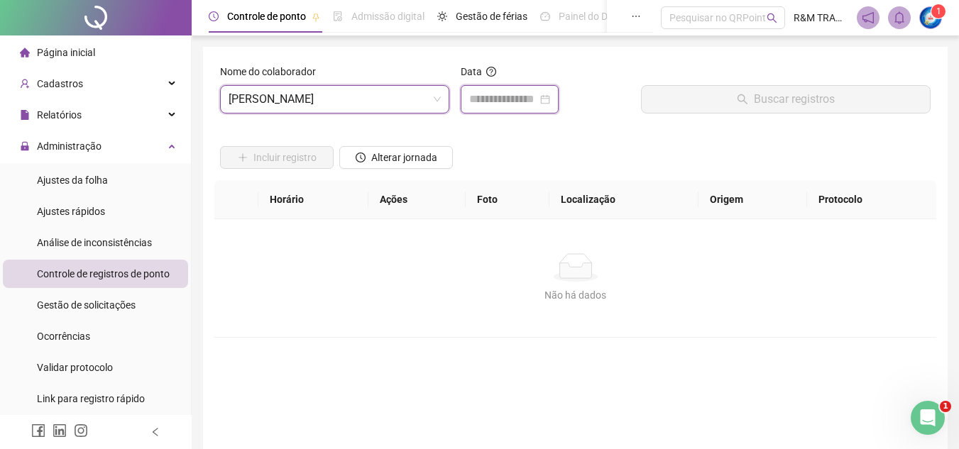
click at [492, 94] on input at bounding box center [503, 99] width 68 height 17
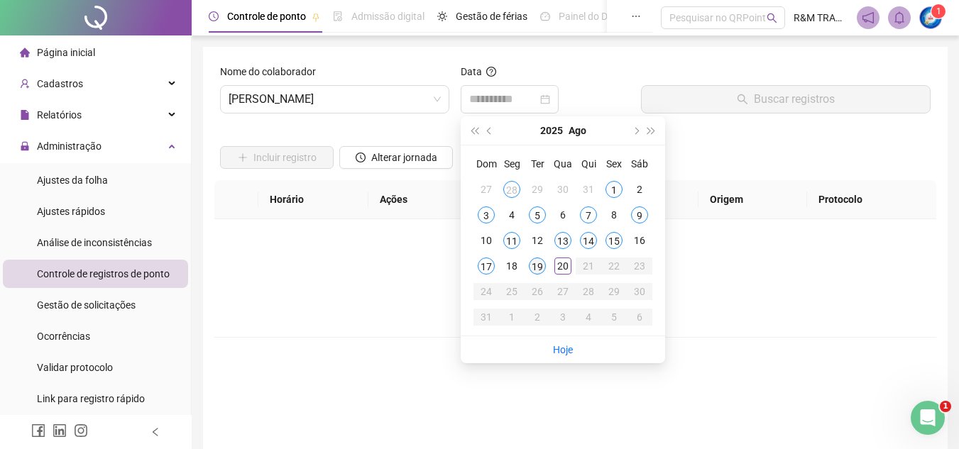
click at [539, 265] on div "19" at bounding box center [537, 266] width 17 height 17
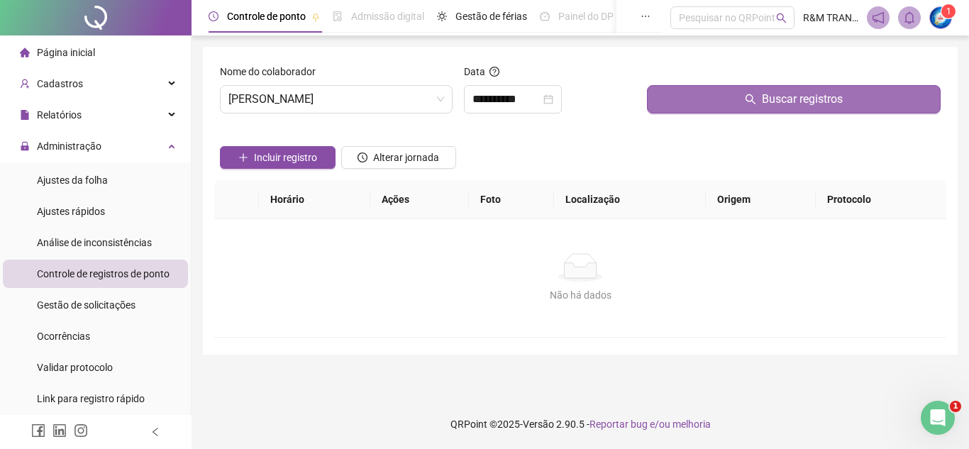
click at [691, 108] on button "Buscar registros" at bounding box center [794, 99] width 294 height 28
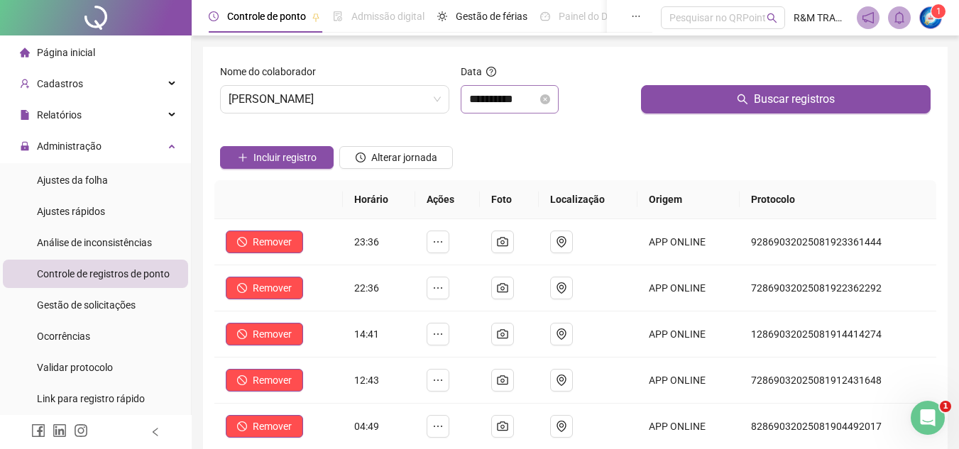
click at [514, 88] on div "**********" at bounding box center [510, 99] width 98 height 28
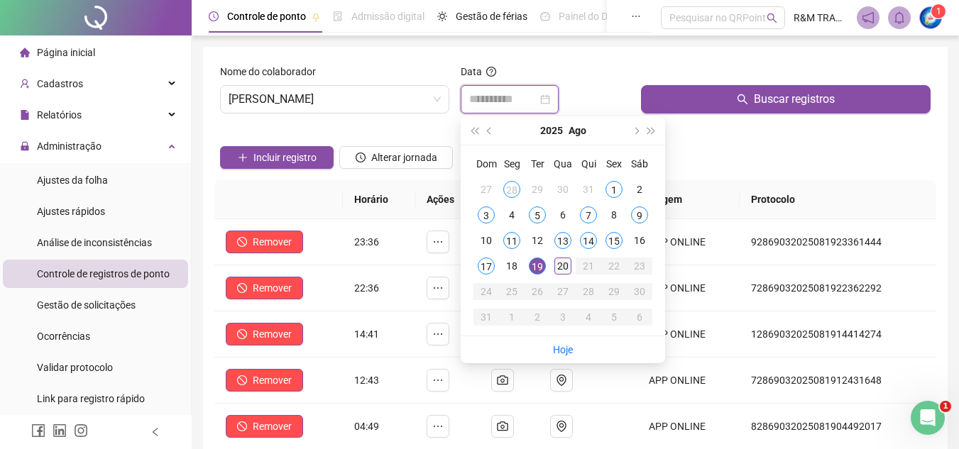
type input "**********"
click at [563, 269] on div "20" at bounding box center [562, 266] width 17 height 17
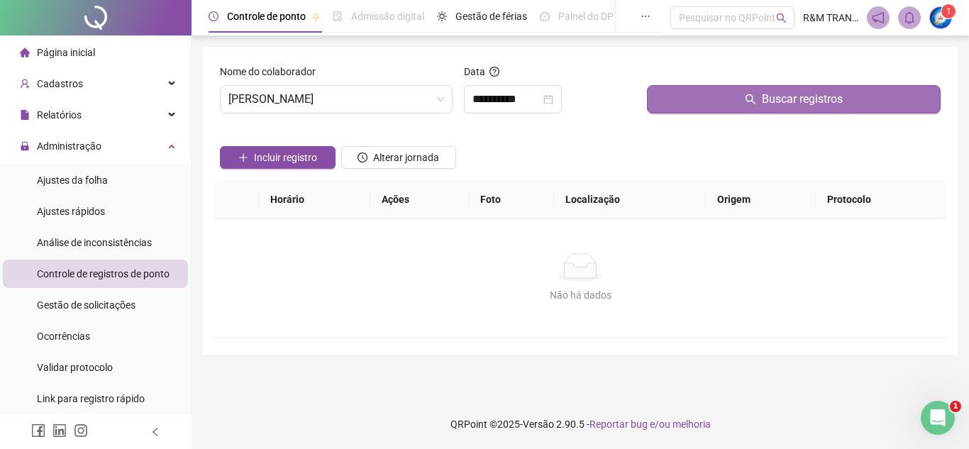
click at [717, 97] on button "Buscar registros" at bounding box center [794, 99] width 294 height 28
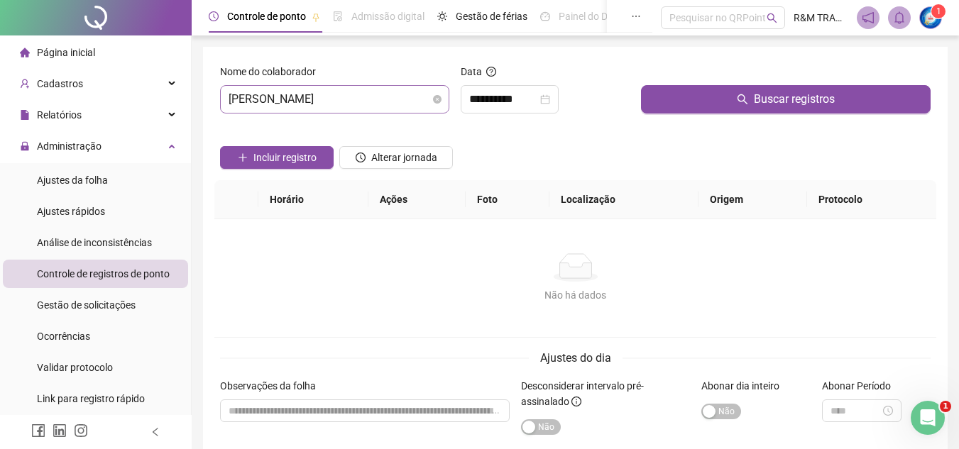
click at [301, 105] on span "[PERSON_NAME]" at bounding box center [335, 99] width 212 height 27
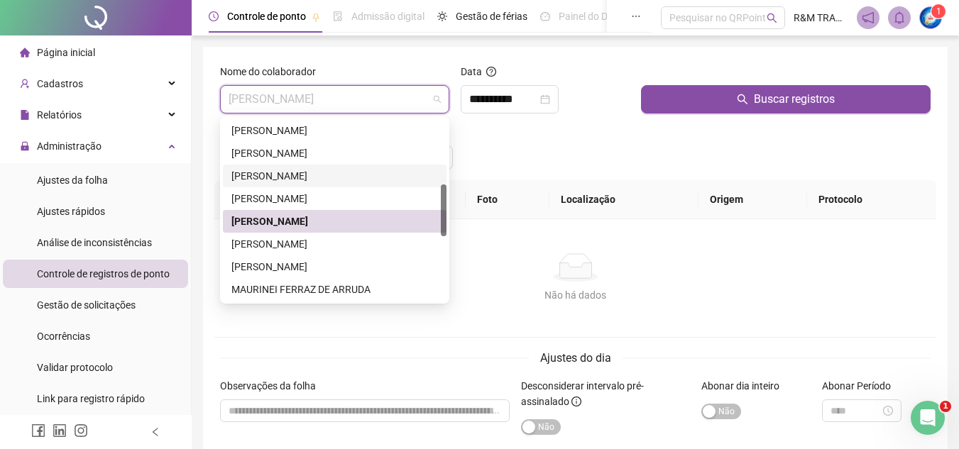
click at [284, 170] on div "[PERSON_NAME]" at bounding box center [334, 176] width 207 height 16
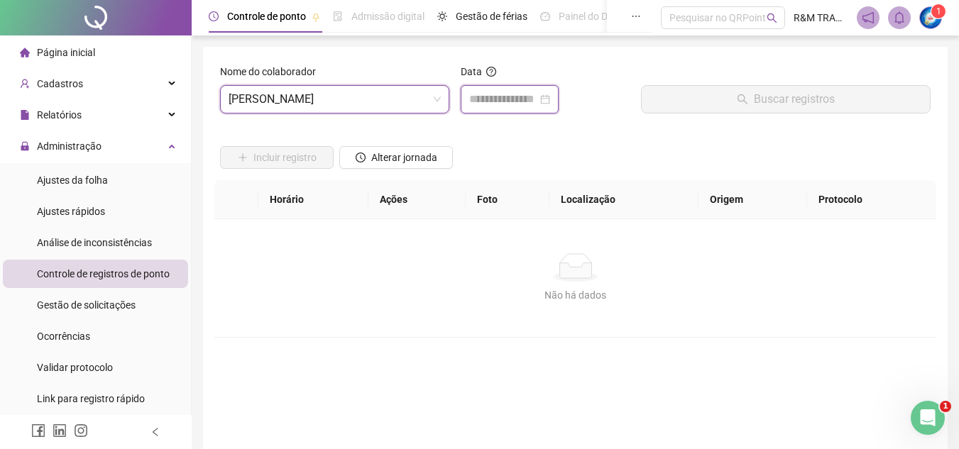
click at [503, 106] on input at bounding box center [503, 99] width 68 height 17
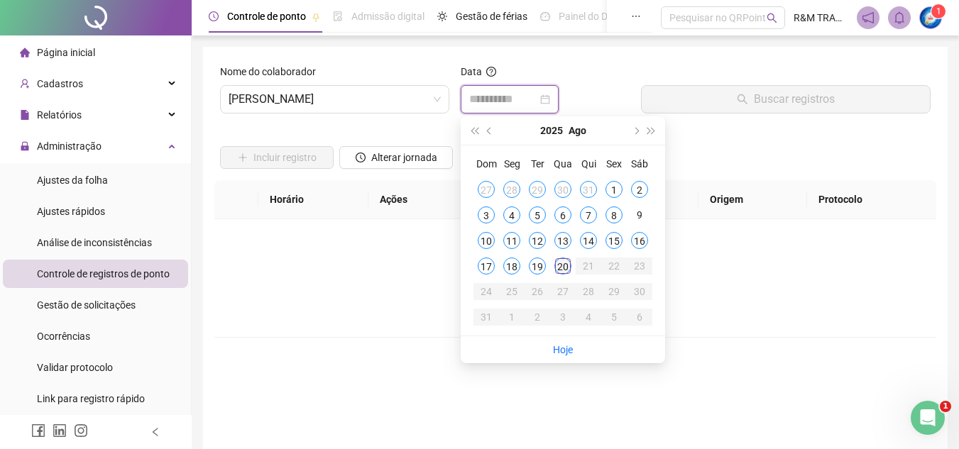
type input "**********"
click at [556, 268] on div "20" at bounding box center [562, 266] width 17 height 17
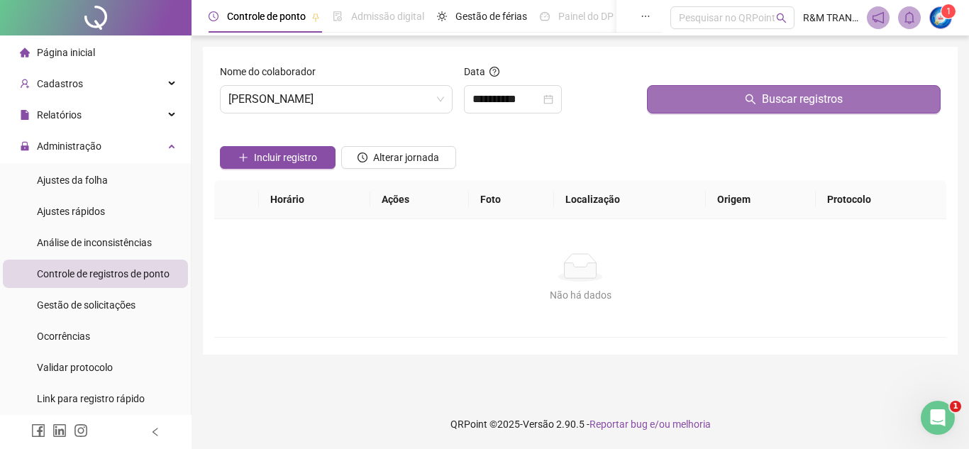
click at [683, 106] on button "Buscar registros" at bounding box center [794, 99] width 294 height 28
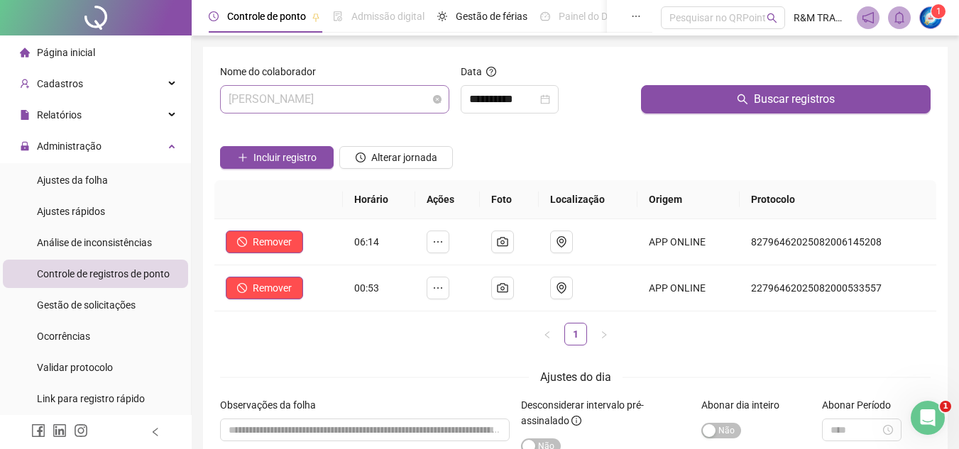
click at [280, 106] on span "[PERSON_NAME]" at bounding box center [335, 99] width 212 height 27
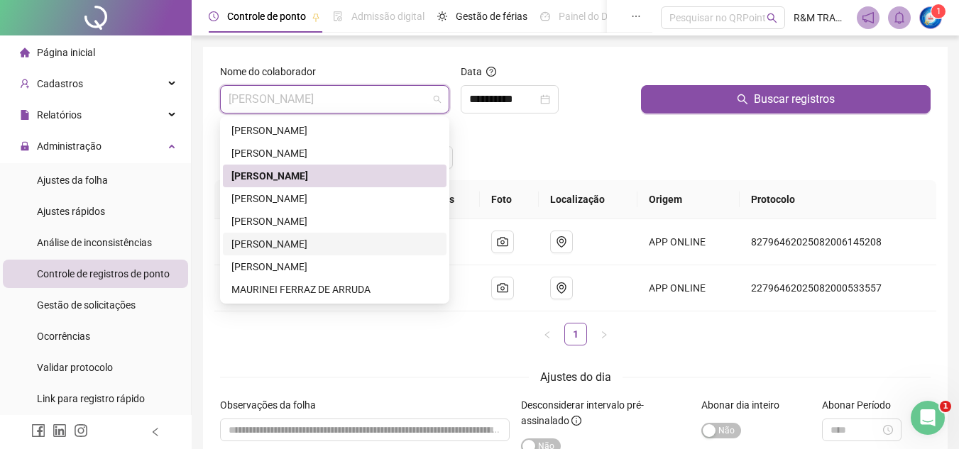
click at [303, 247] on div "[PERSON_NAME]" at bounding box center [334, 244] width 207 height 16
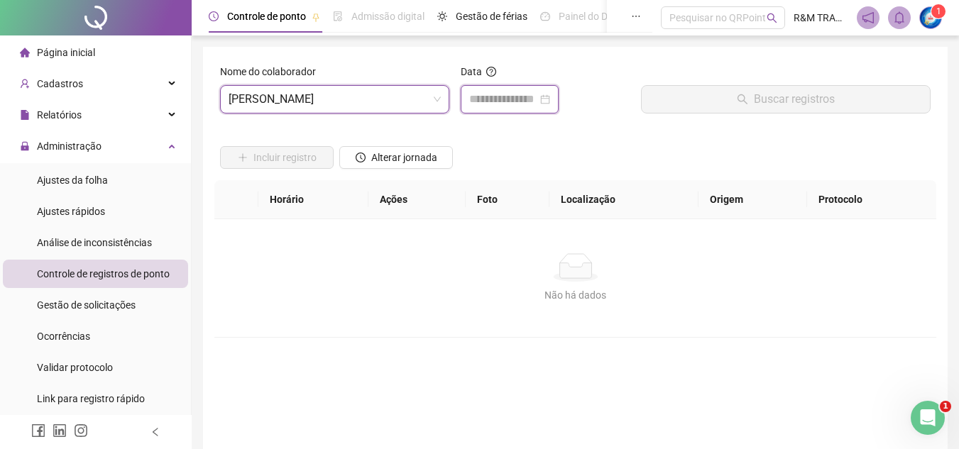
click at [505, 95] on input at bounding box center [503, 99] width 68 height 17
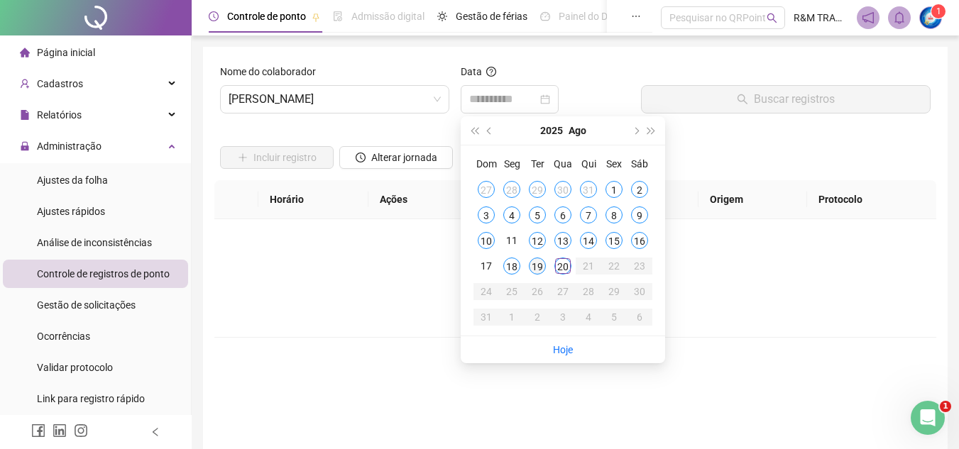
click at [534, 272] on div "19" at bounding box center [537, 266] width 17 height 17
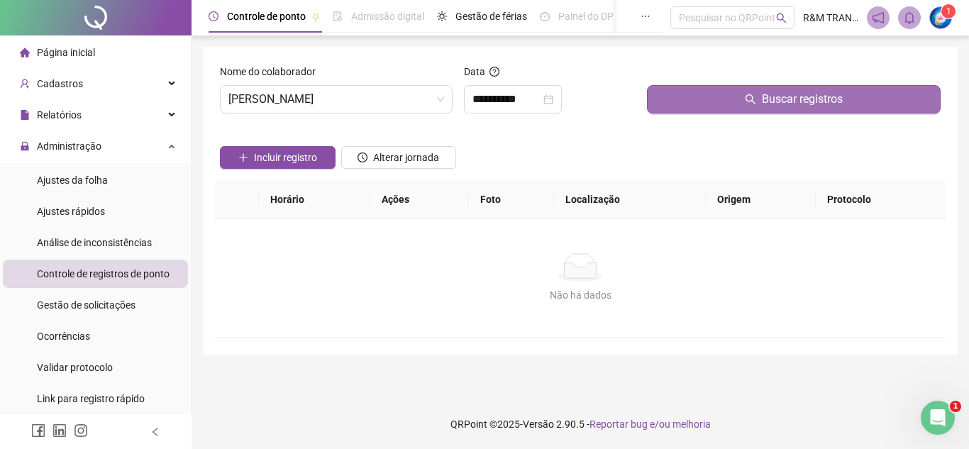
click at [700, 103] on button "Buscar registros" at bounding box center [794, 99] width 294 height 28
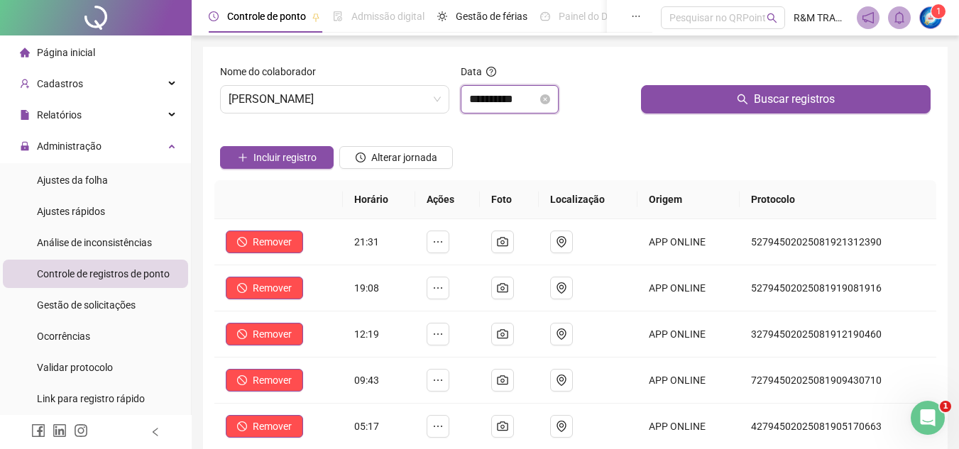
click at [508, 104] on input "**********" at bounding box center [503, 99] width 68 height 17
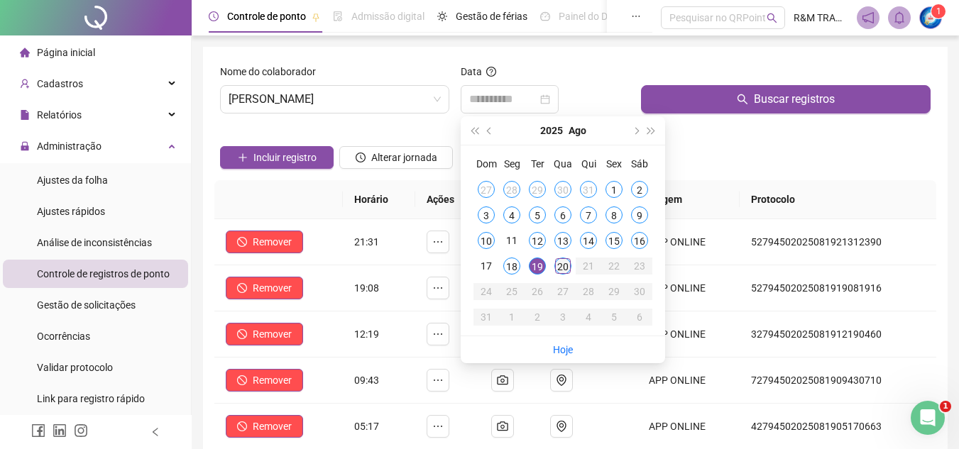
click at [563, 267] on div "20" at bounding box center [562, 266] width 17 height 17
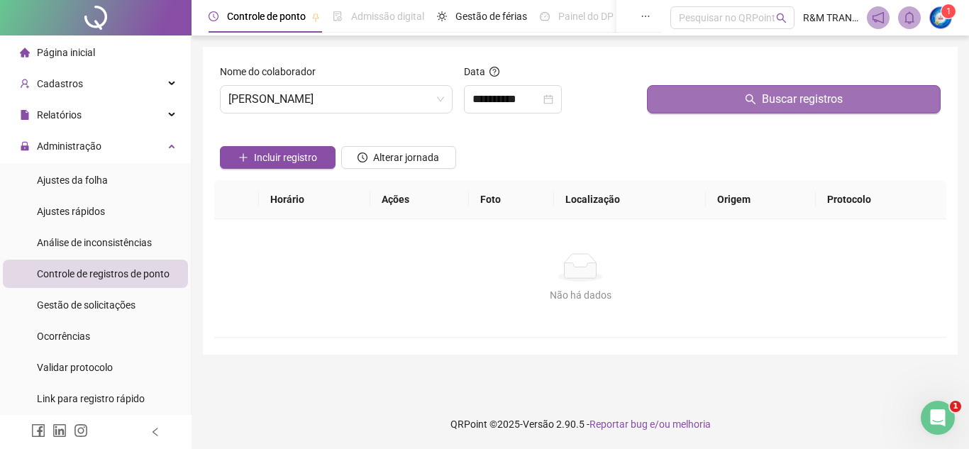
click at [713, 99] on button "Buscar registros" at bounding box center [794, 99] width 294 height 28
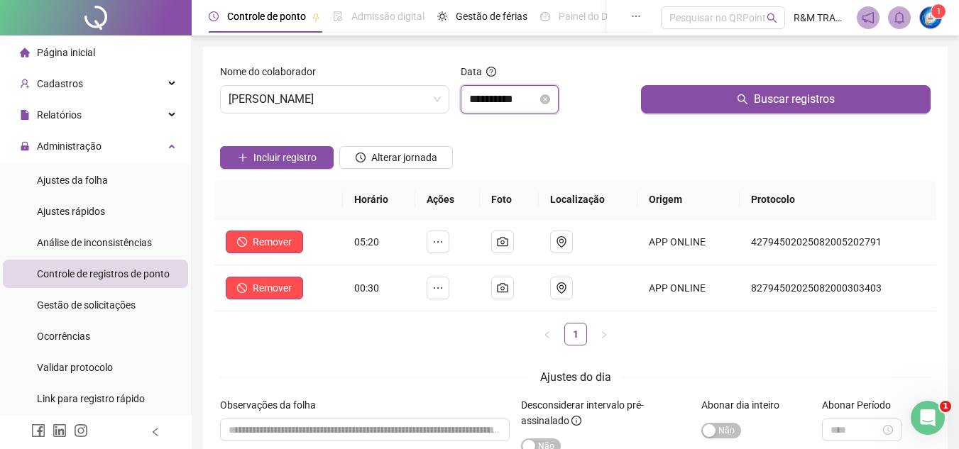
click at [486, 104] on input "**********" at bounding box center [503, 99] width 68 height 17
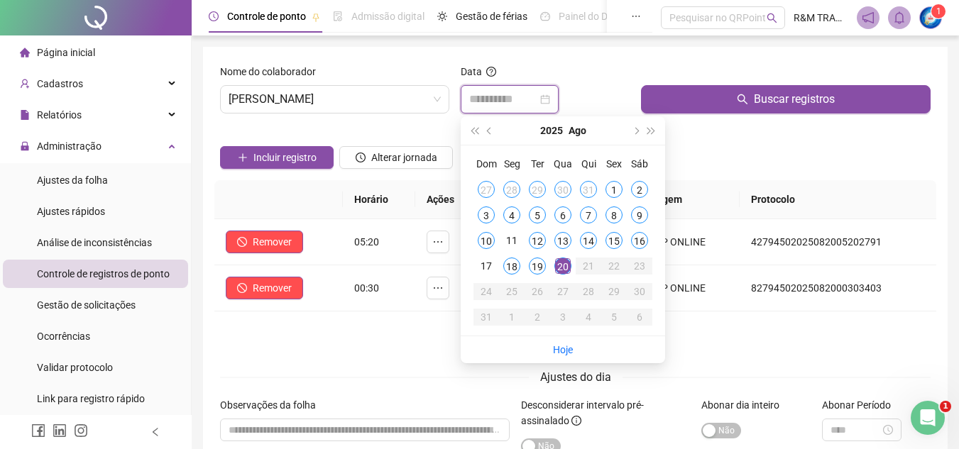
type input "**********"
click at [355, 104] on span "[PERSON_NAME]" at bounding box center [335, 99] width 212 height 27
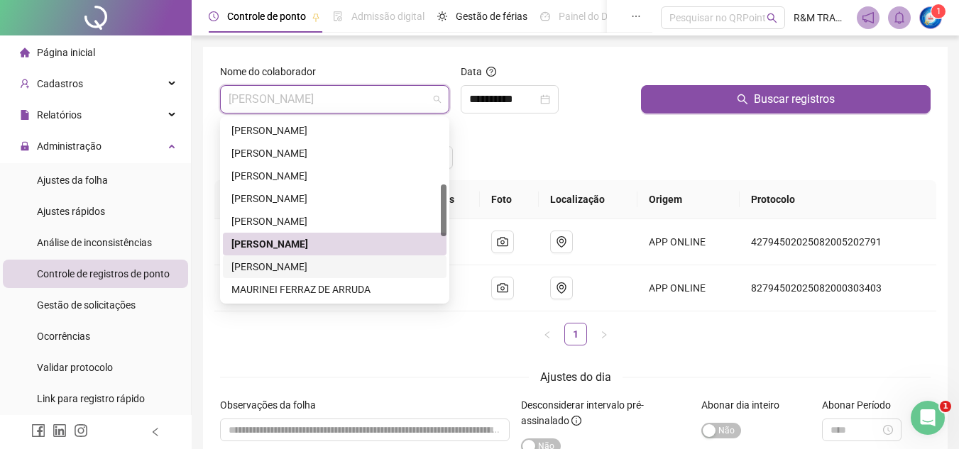
click at [312, 269] on div "[PERSON_NAME]" at bounding box center [334, 267] width 207 height 16
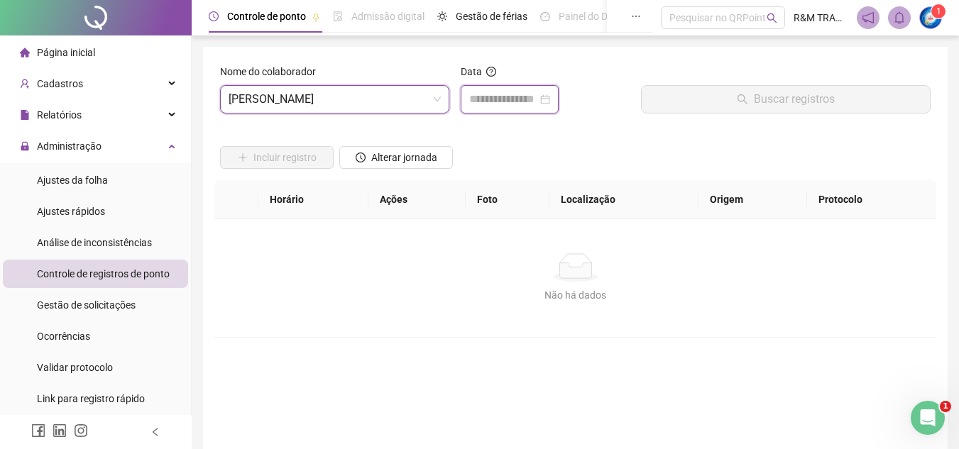
click at [498, 104] on input at bounding box center [503, 99] width 68 height 17
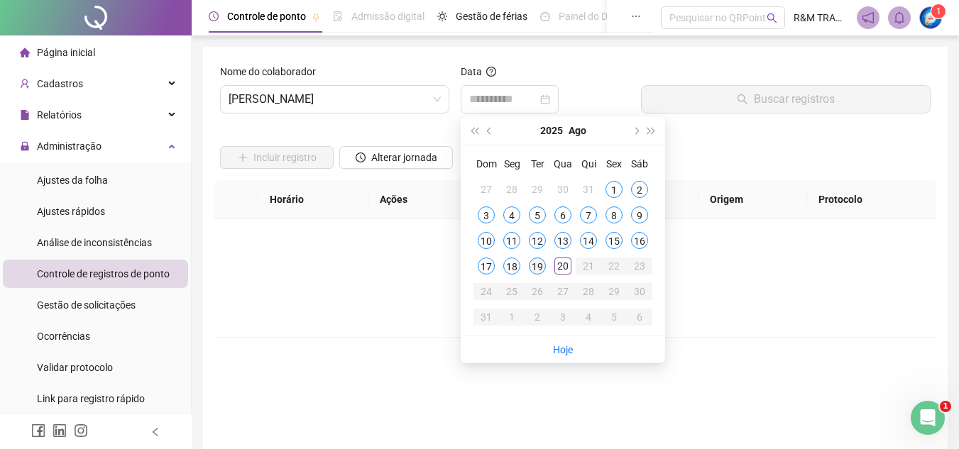
click at [531, 267] on div "19" at bounding box center [537, 266] width 17 height 17
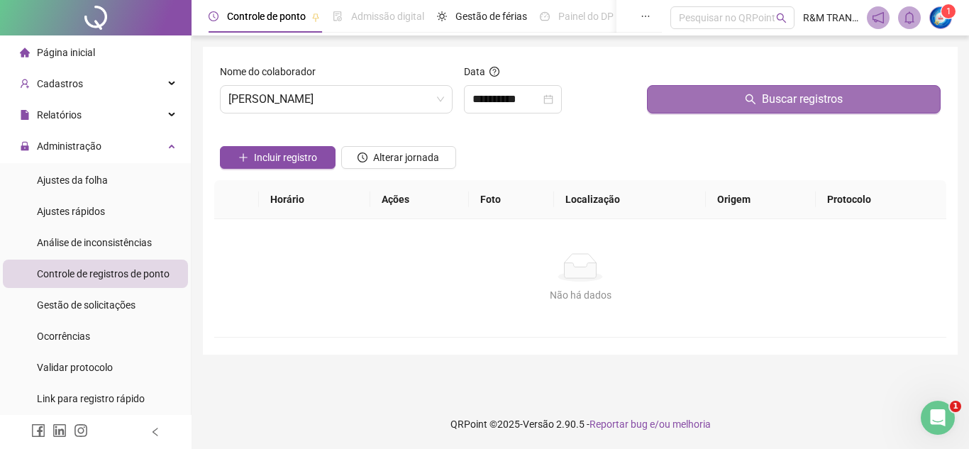
click at [698, 106] on button "Buscar registros" at bounding box center [794, 99] width 294 height 28
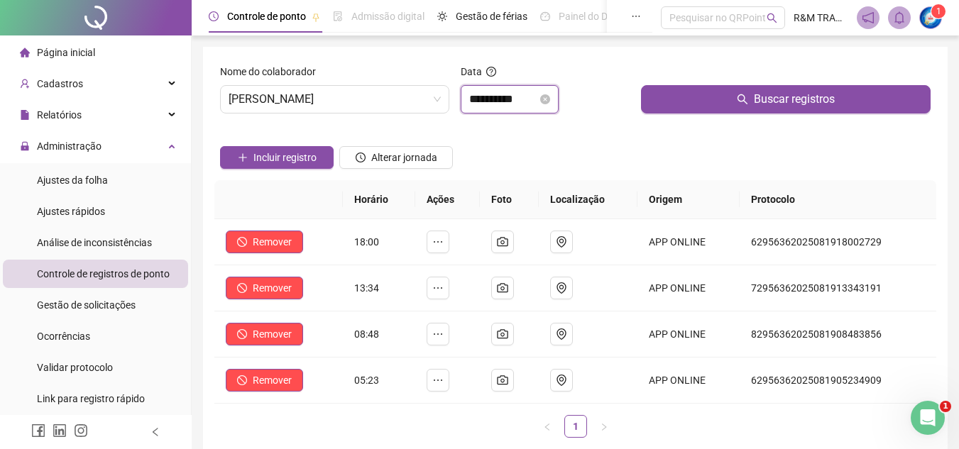
click at [493, 94] on input "**********" at bounding box center [503, 99] width 68 height 17
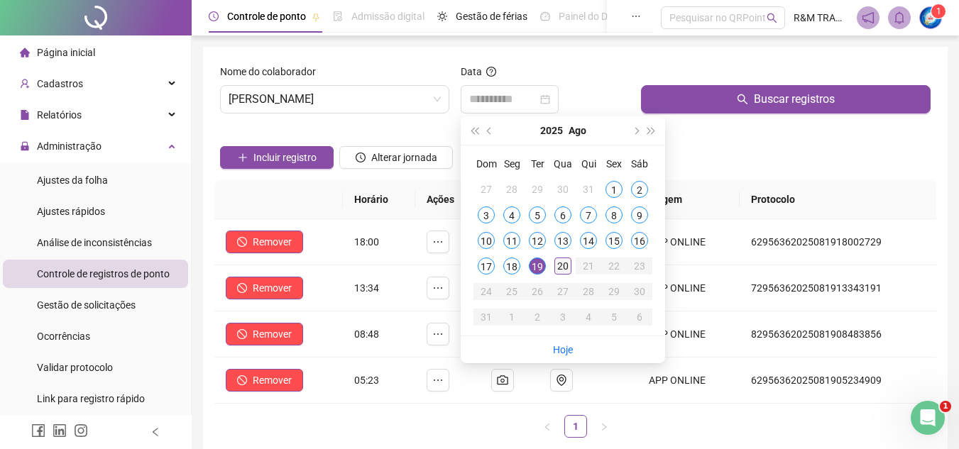
click at [559, 265] on div "20" at bounding box center [562, 266] width 17 height 17
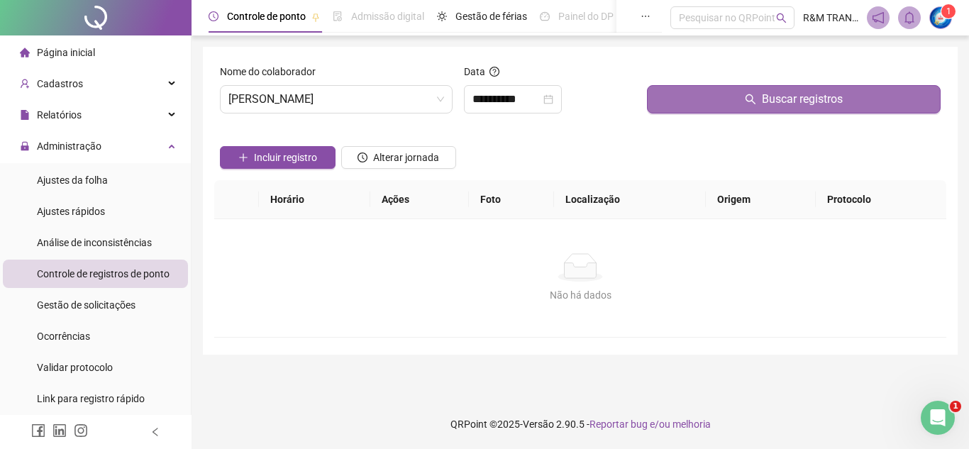
click at [706, 106] on button "Buscar registros" at bounding box center [794, 99] width 294 height 28
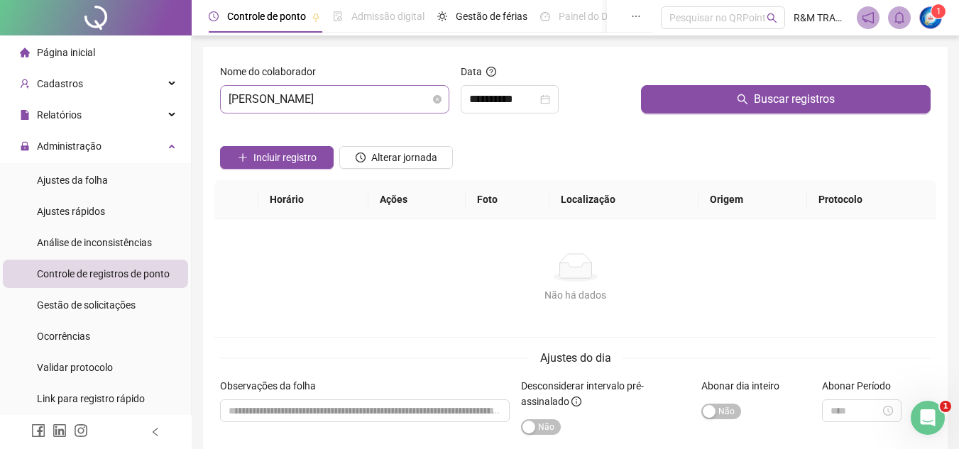
click at [317, 104] on span "[PERSON_NAME]" at bounding box center [335, 99] width 212 height 27
click at [496, 97] on input "**********" at bounding box center [503, 99] width 68 height 17
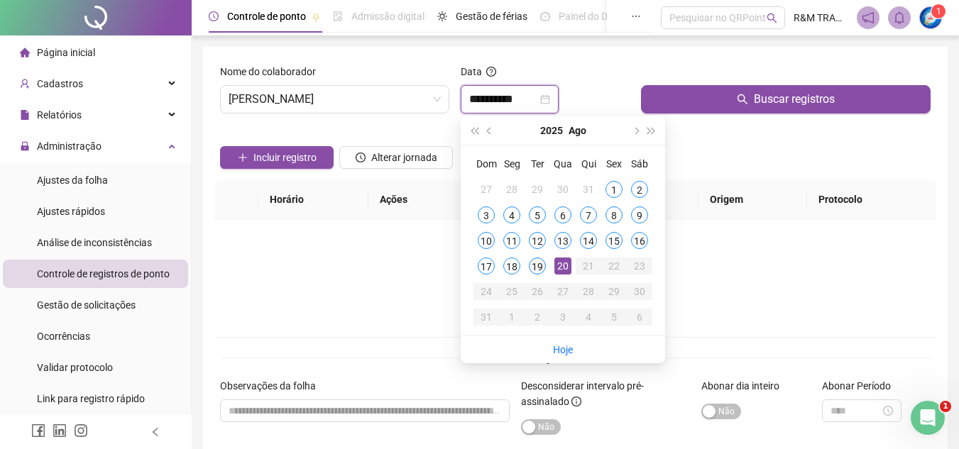
type input "**********"
click at [539, 264] on div "19" at bounding box center [537, 266] width 17 height 17
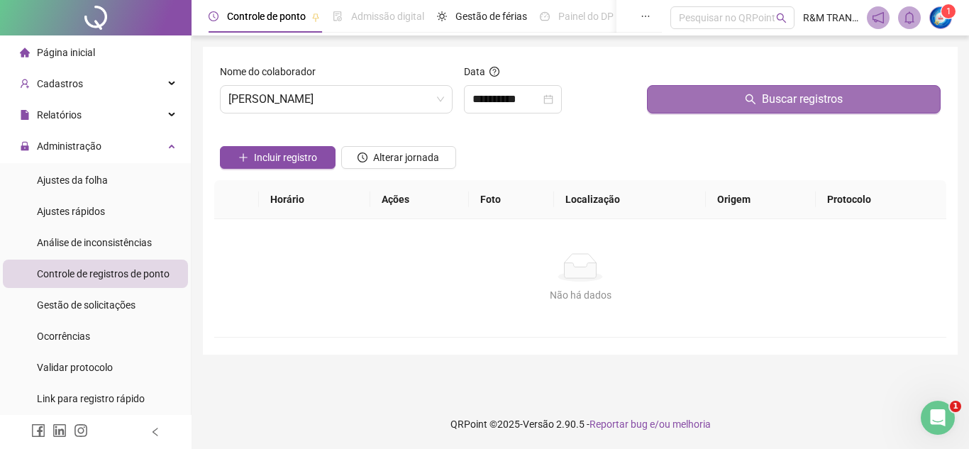
click at [749, 92] on button "Buscar registros" at bounding box center [794, 99] width 294 height 28
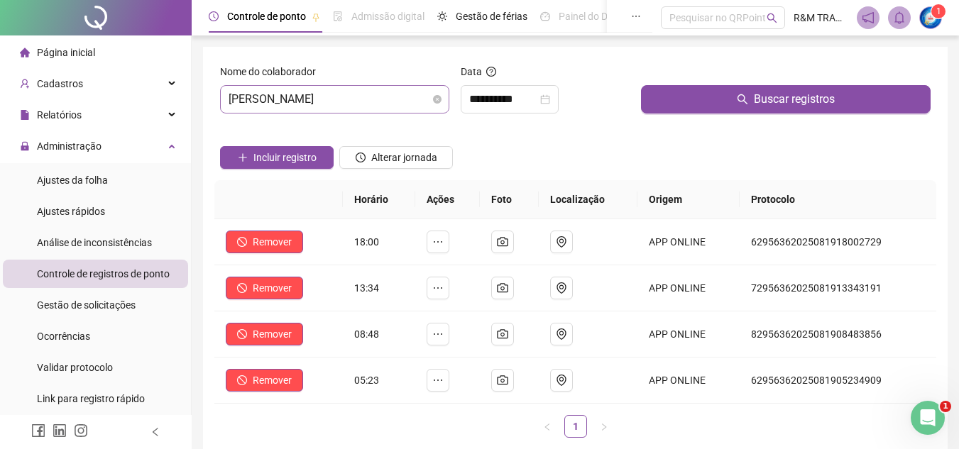
click at [324, 93] on span "[PERSON_NAME]" at bounding box center [335, 99] width 212 height 27
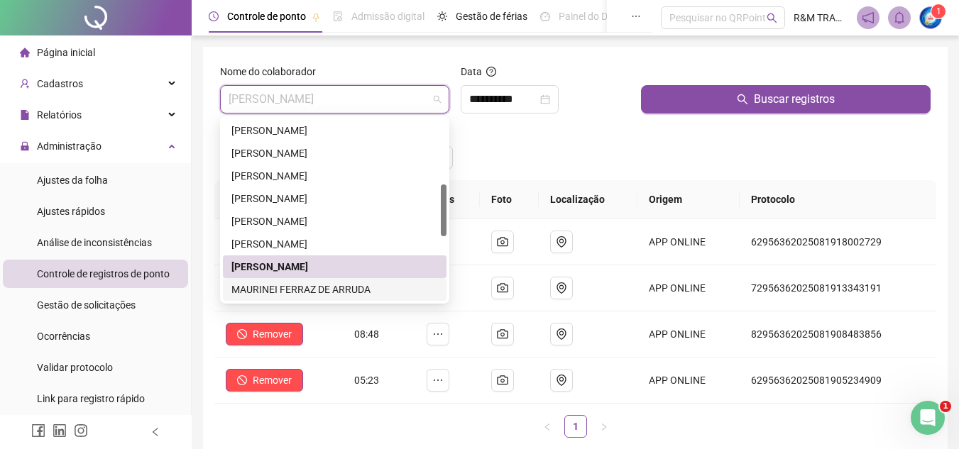
click at [317, 286] on div "MAURINEI FERRAZ DE ARRUDA" at bounding box center [334, 290] width 207 height 16
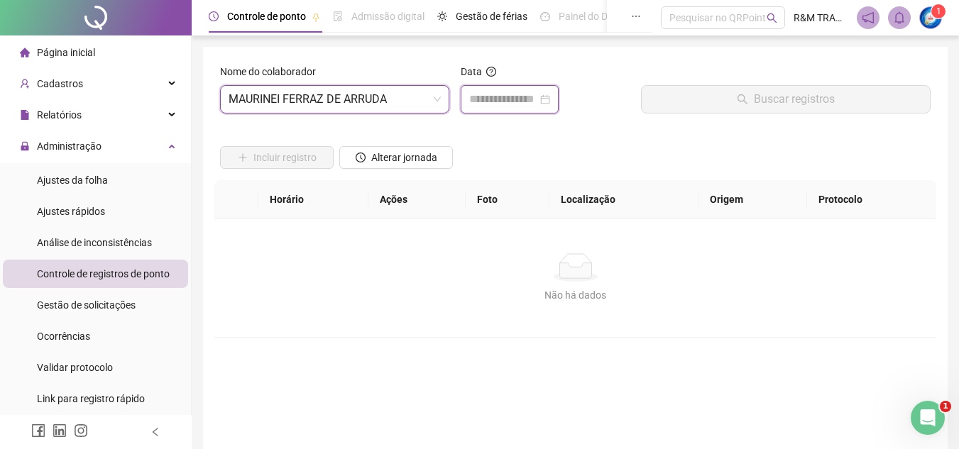
click at [492, 100] on input at bounding box center [503, 99] width 68 height 17
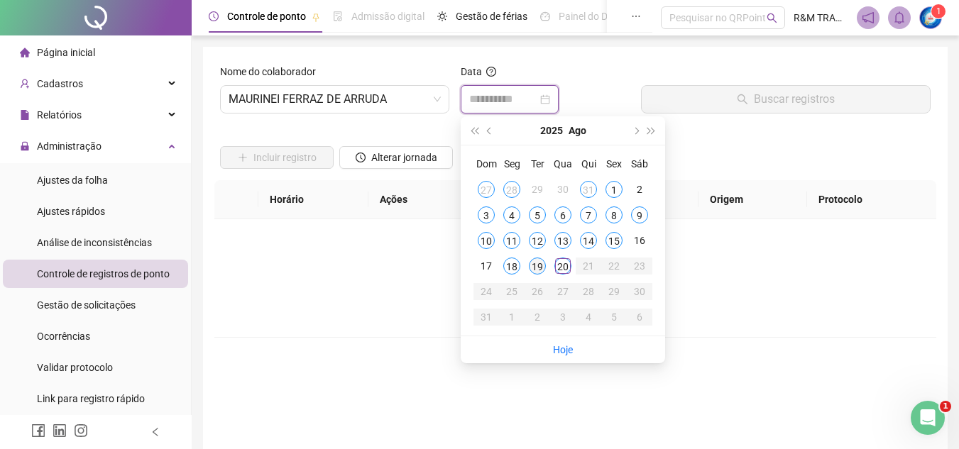
type input "**********"
click at [539, 268] on div "19" at bounding box center [537, 266] width 17 height 17
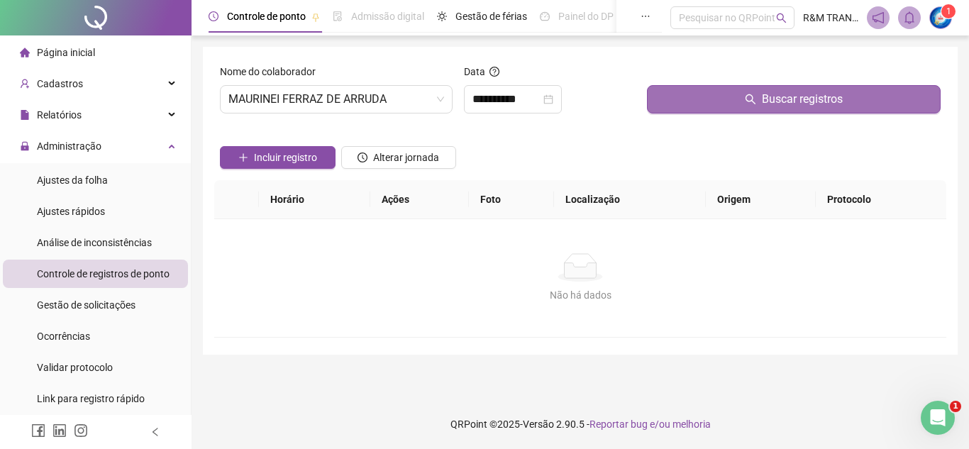
click at [708, 107] on button "Buscar registros" at bounding box center [794, 99] width 294 height 28
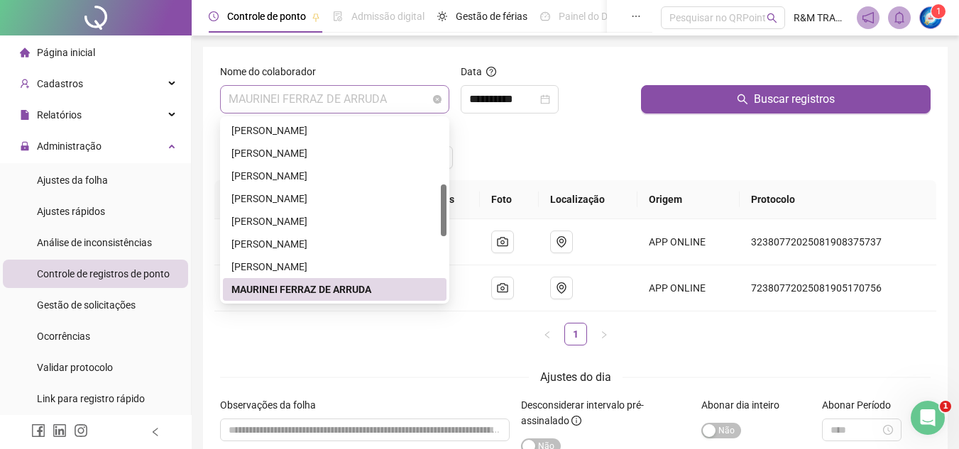
click at [344, 101] on span "MAURINEI FERRAZ DE ARRUDA" at bounding box center [335, 99] width 212 height 27
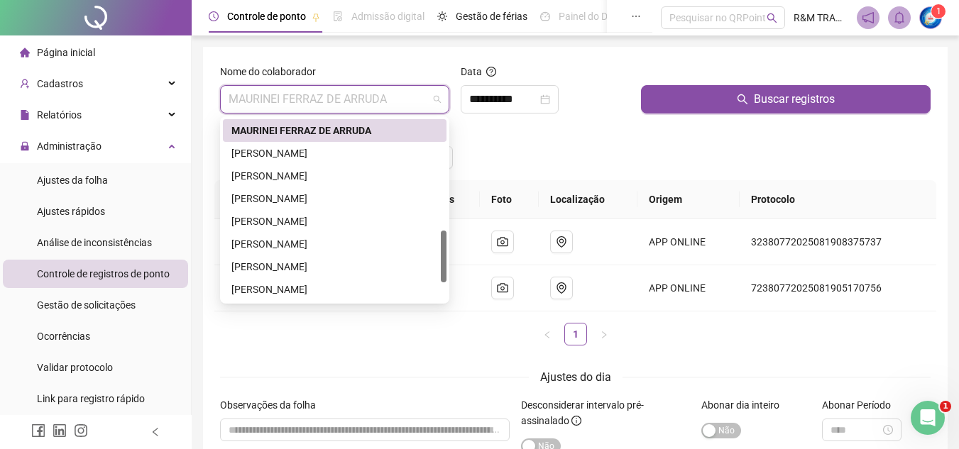
scroll to position [389, 0]
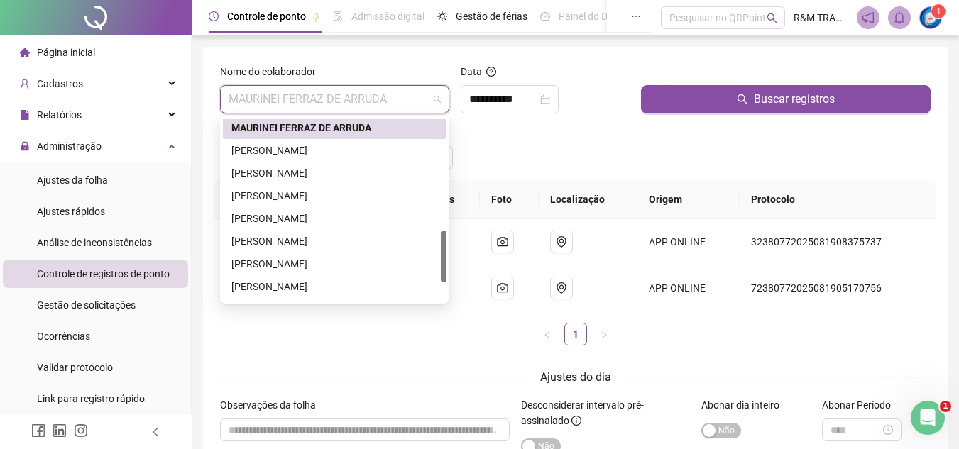
drag, startPoint x: 443, startPoint y: 194, endPoint x: 425, endPoint y: 235, distance: 44.8
click at [446, 240] on div "279646 216081 286903 [PERSON_NAME] [PERSON_NAME] [PERSON_NAME] TAIS [PERSON_NAM…" at bounding box center [334, 209] width 229 height 187
click at [307, 148] on div "[PERSON_NAME]" at bounding box center [334, 151] width 207 height 16
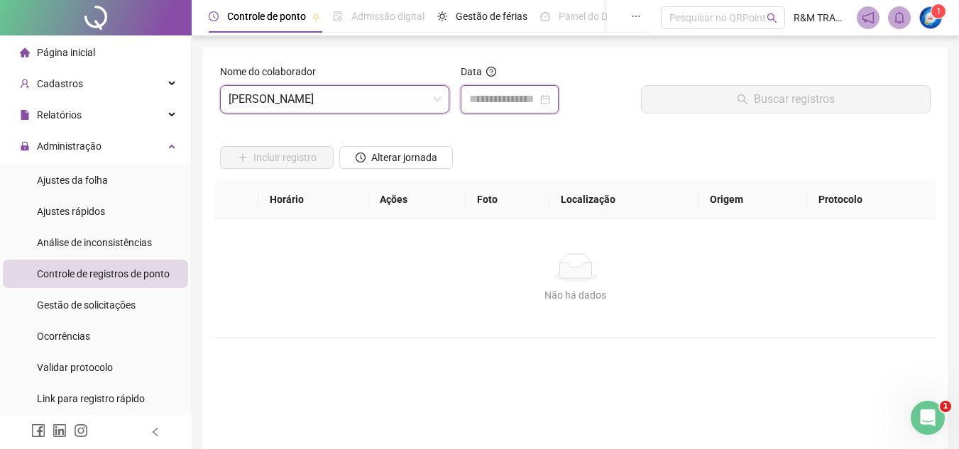
click at [499, 102] on input at bounding box center [503, 99] width 68 height 17
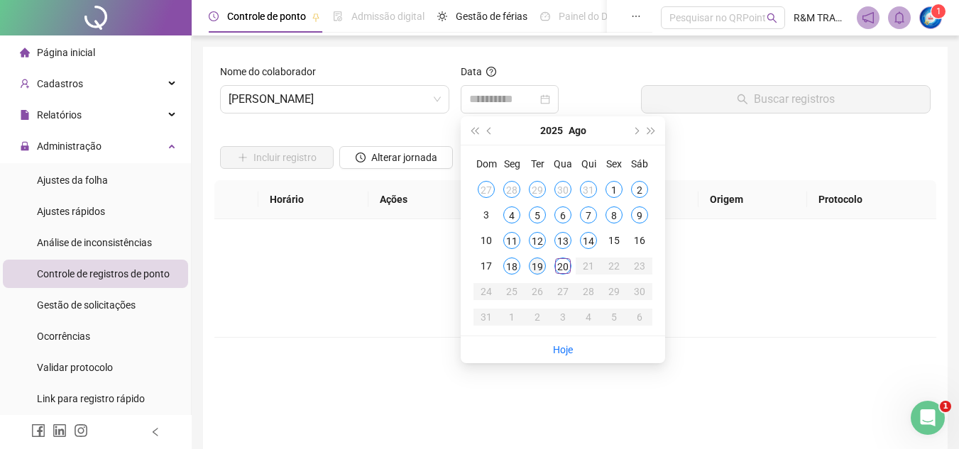
click at [533, 268] on div "19" at bounding box center [537, 266] width 17 height 17
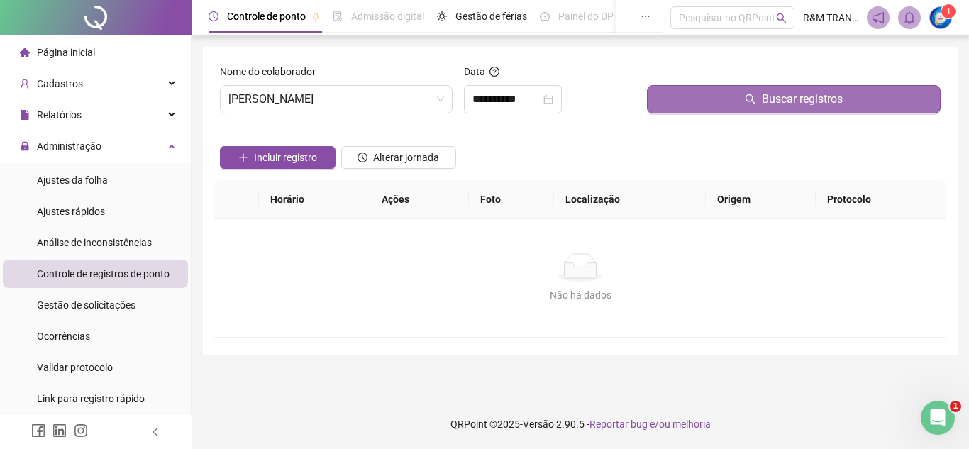
click at [681, 108] on button "Buscar registros" at bounding box center [794, 99] width 294 height 28
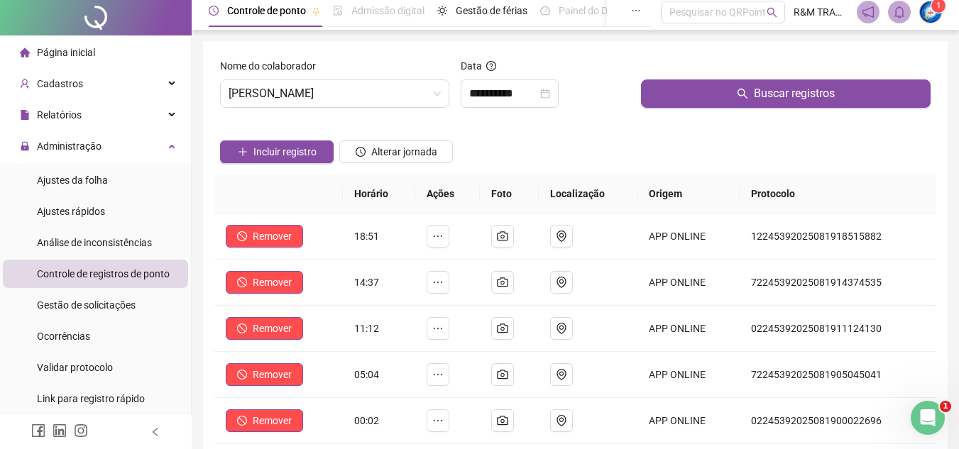
scroll to position [0, 0]
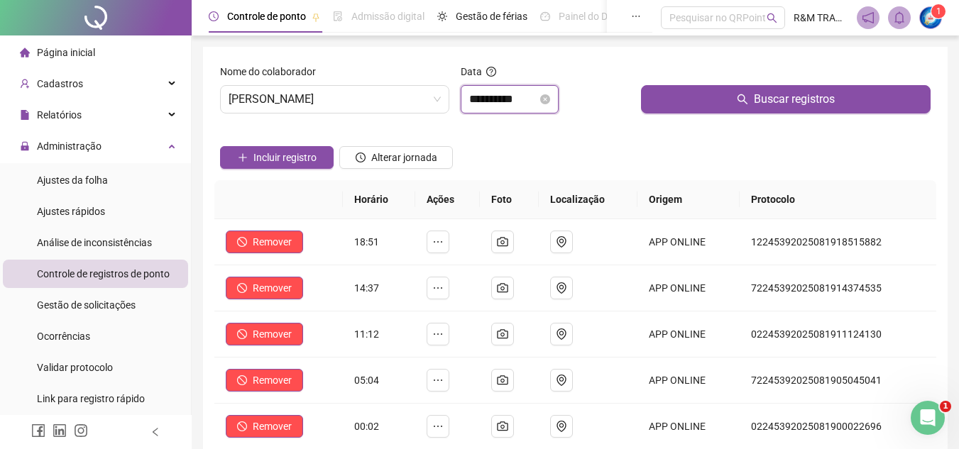
click at [500, 104] on input "**********" at bounding box center [503, 99] width 68 height 17
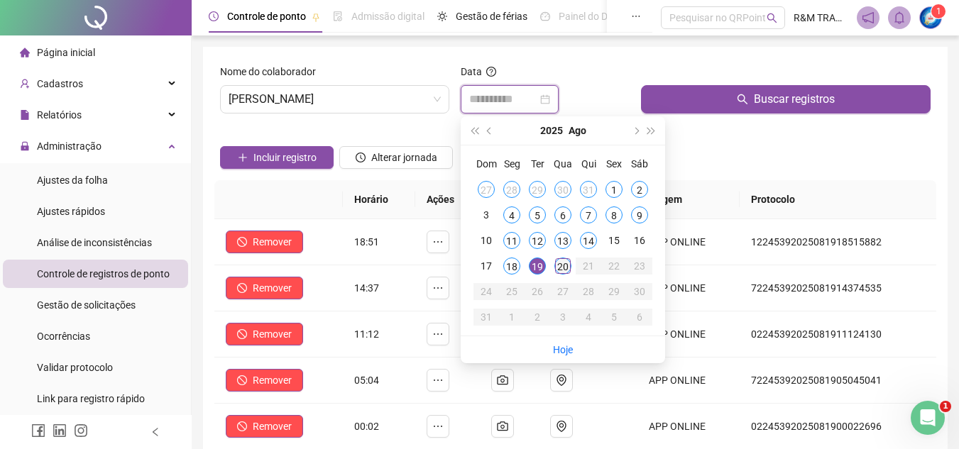
type input "**********"
click at [565, 268] on div "20" at bounding box center [562, 266] width 17 height 17
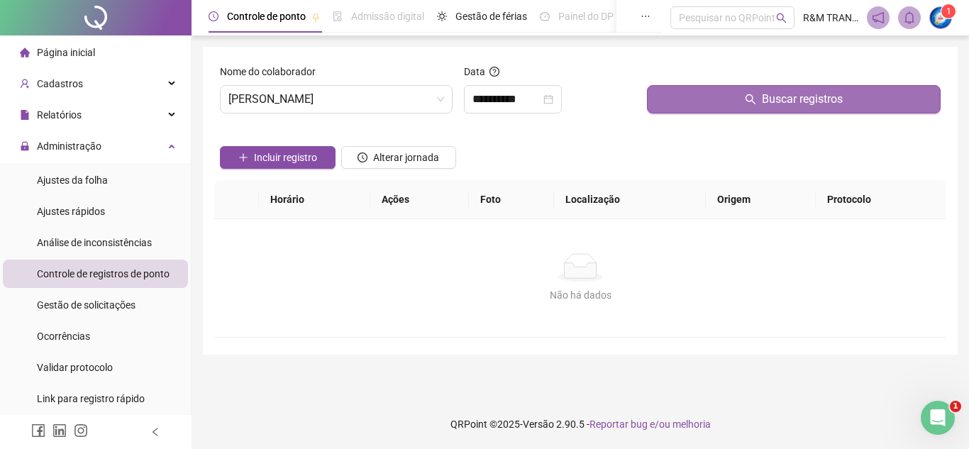
click at [718, 99] on button "Buscar registros" at bounding box center [794, 99] width 294 height 28
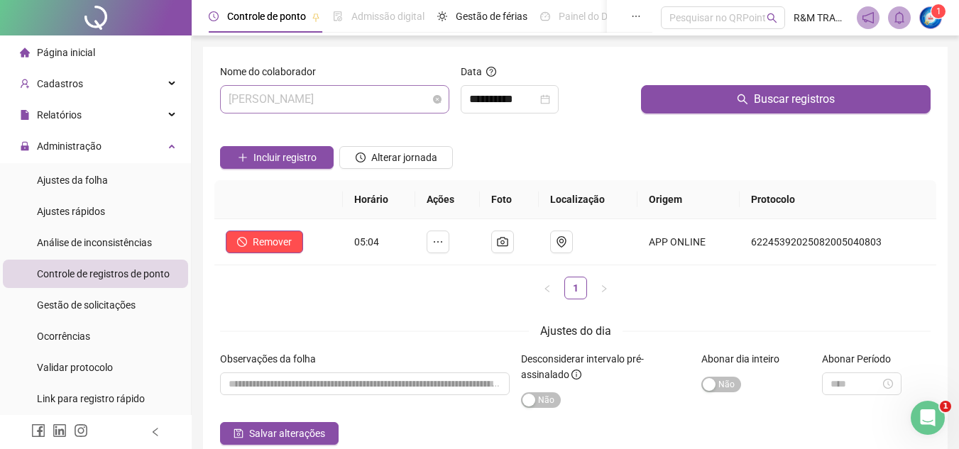
click at [319, 98] on span "[PERSON_NAME]" at bounding box center [335, 99] width 212 height 27
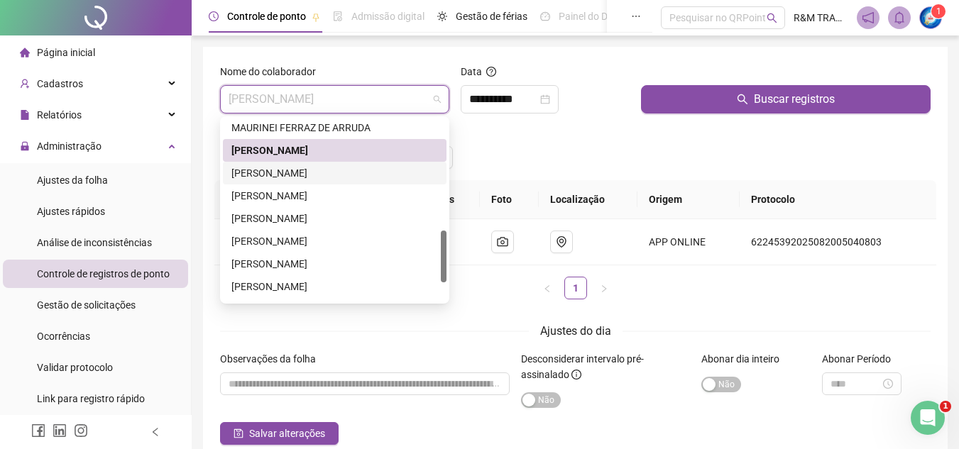
click at [286, 176] on div "[PERSON_NAME]" at bounding box center [334, 173] width 207 height 16
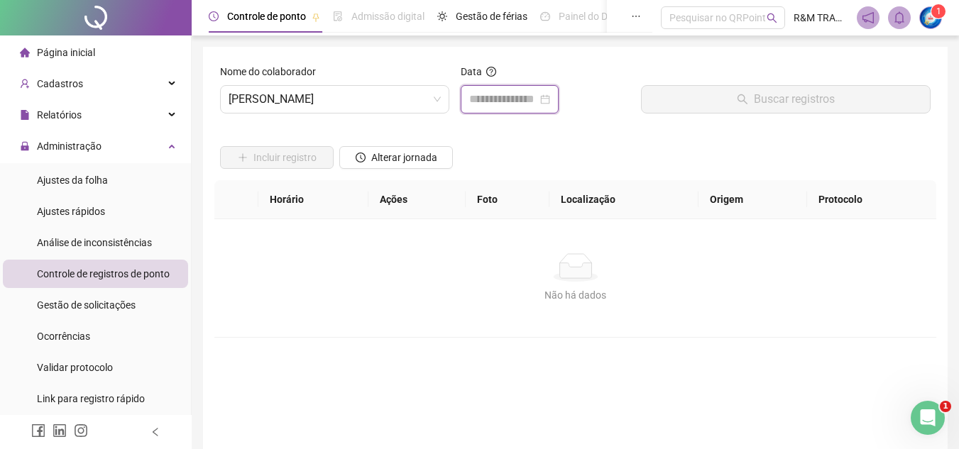
click at [493, 97] on input at bounding box center [503, 99] width 68 height 17
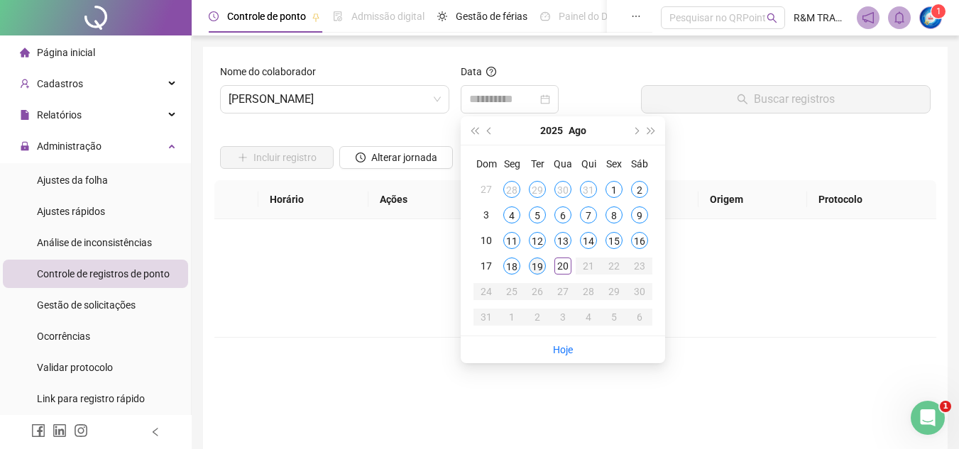
click at [539, 266] on div "19" at bounding box center [537, 266] width 17 height 17
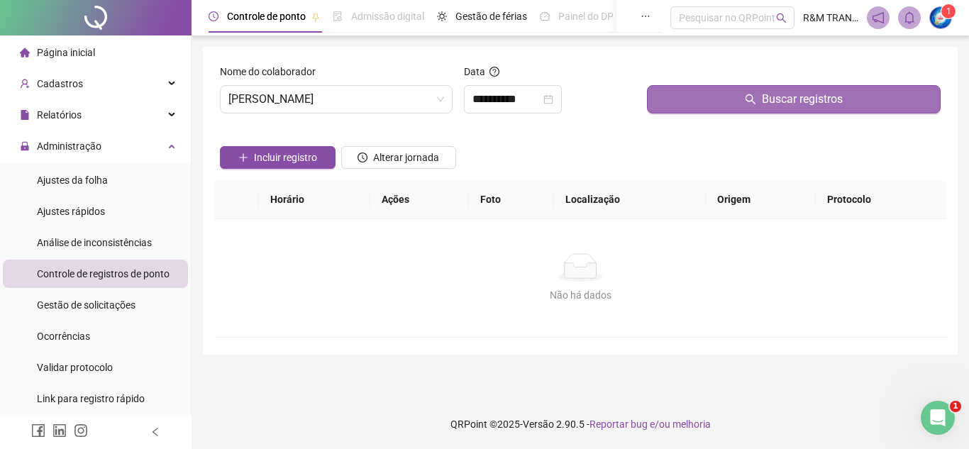
click at [710, 92] on button "Buscar registros" at bounding box center [794, 99] width 294 height 28
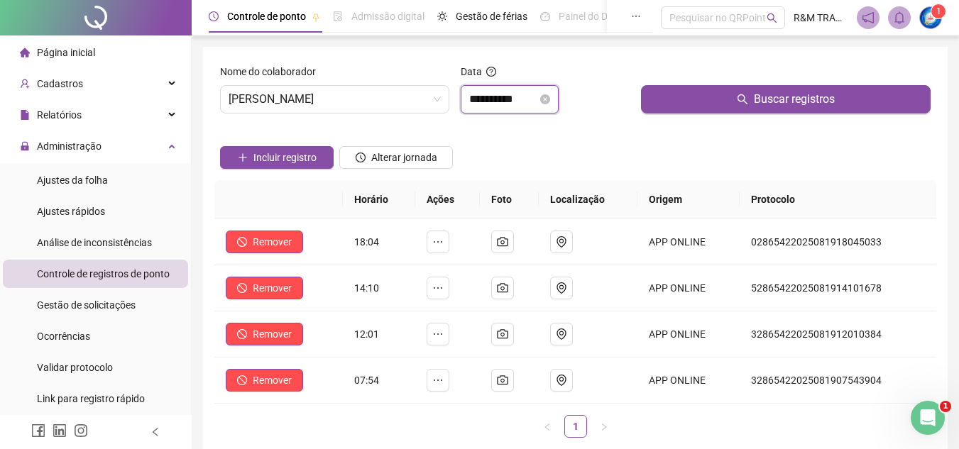
click at [510, 104] on input "**********" at bounding box center [503, 99] width 68 height 17
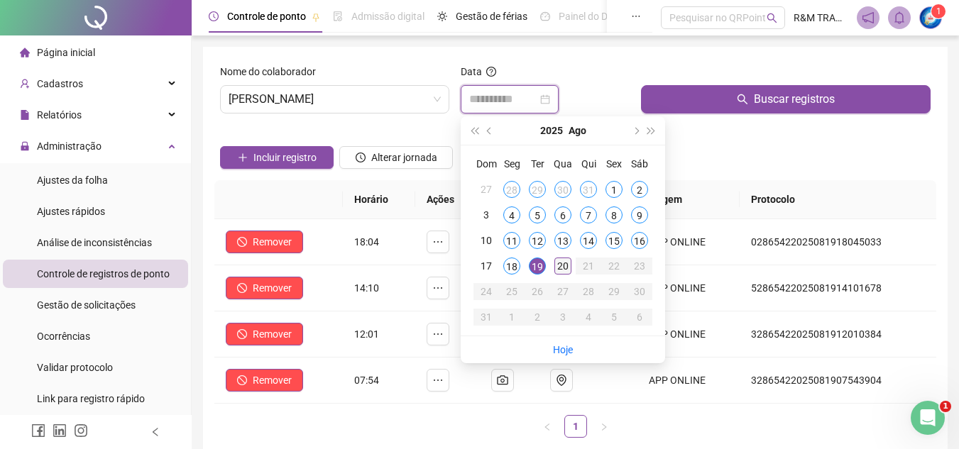
type input "**********"
click at [556, 267] on div "20" at bounding box center [562, 266] width 17 height 17
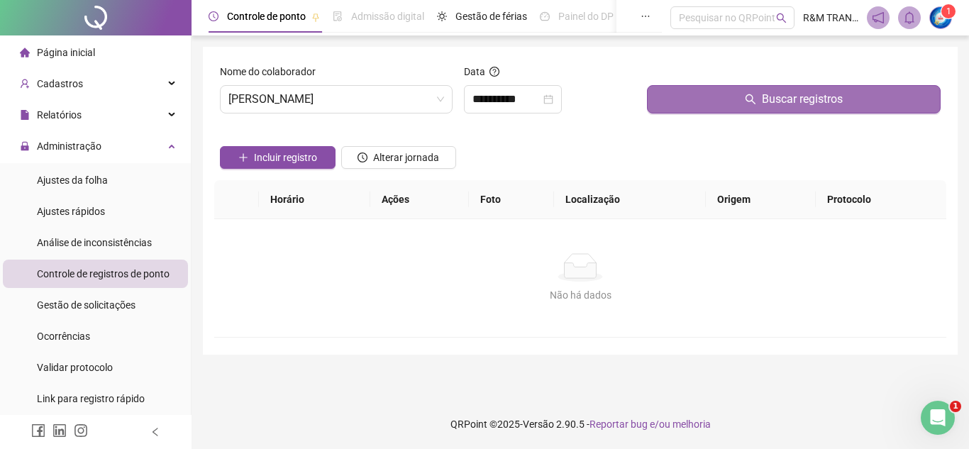
click at [686, 104] on button "Buscar registros" at bounding box center [794, 99] width 294 height 28
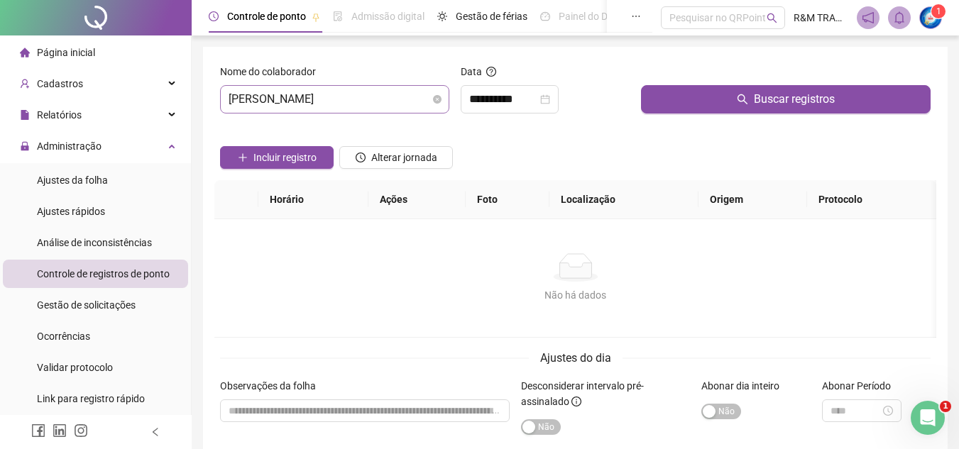
click at [353, 104] on span "[PERSON_NAME]" at bounding box center [335, 99] width 212 height 27
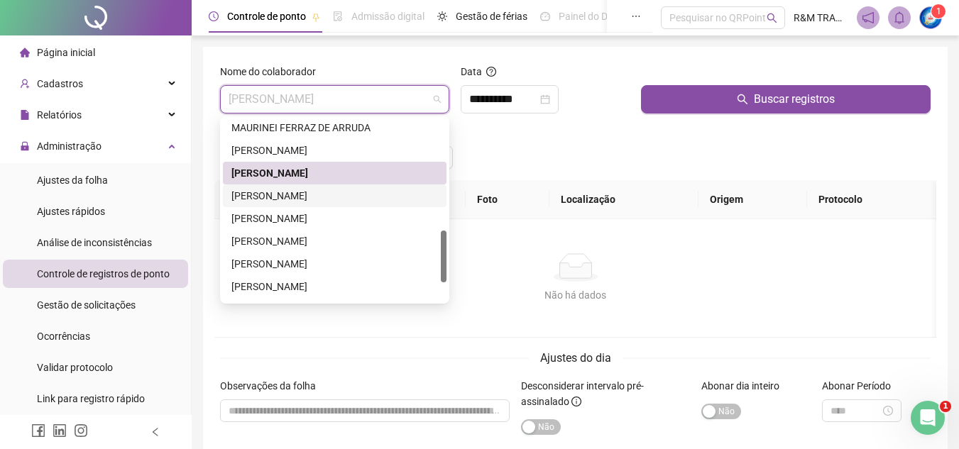
click at [296, 197] on div "[PERSON_NAME]" at bounding box center [334, 196] width 207 height 16
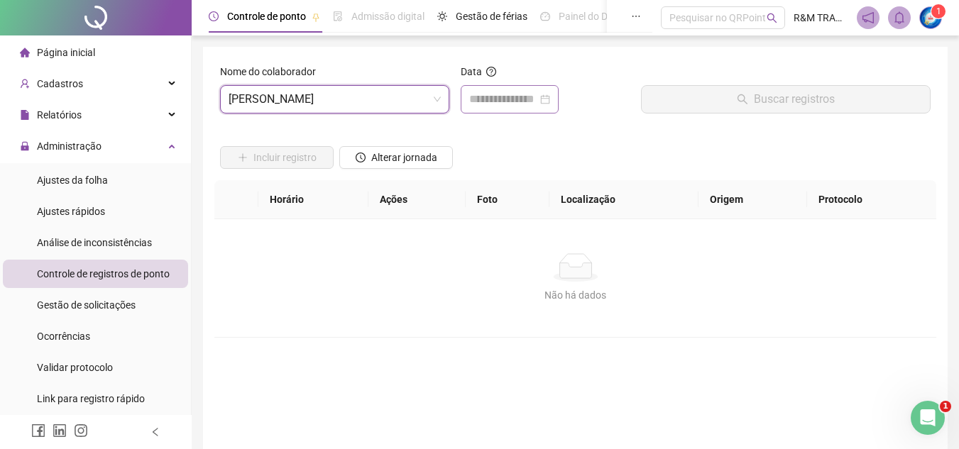
click at [497, 86] on div at bounding box center [510, 99] width 98 height 28
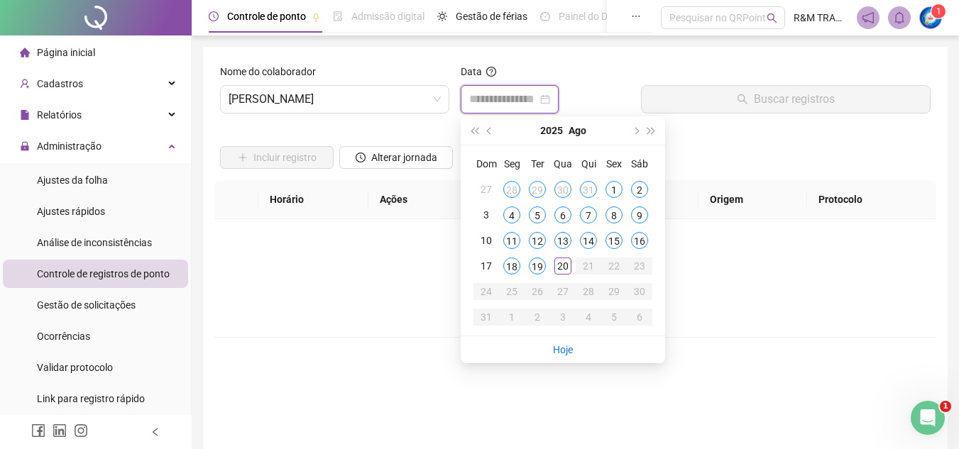
click at [493, 101] on input at bounding box center [503, 99] width 68 height 17
click at [538, 267] on div "19" at bounding box center [537, 266] width 17 height 17
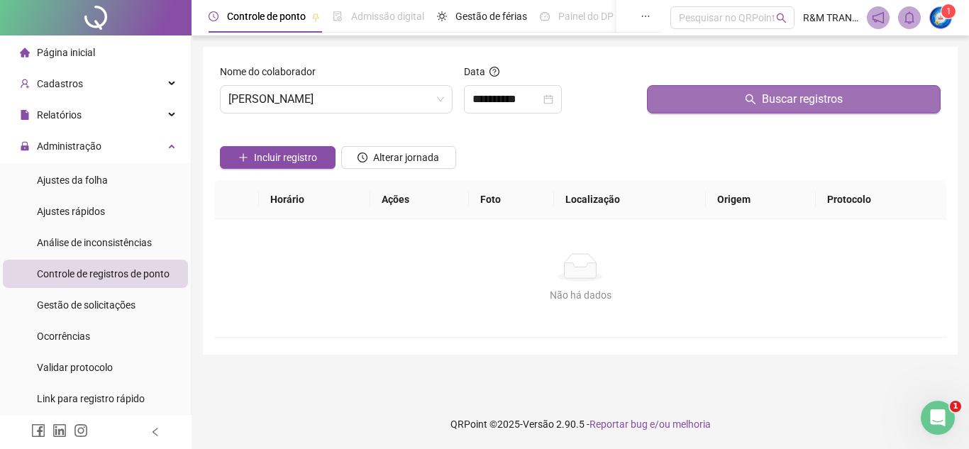
click at [708, 96] on button "Buscar registros" at bounding box center [794, 99] width 294 height 28
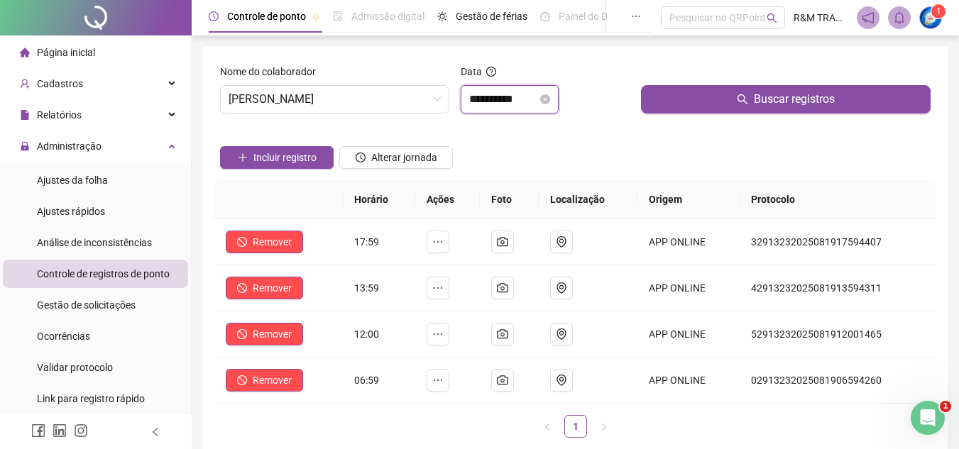
click at [497, 101] on input "**********" at bounding box center [503, 99] width 68 height 17
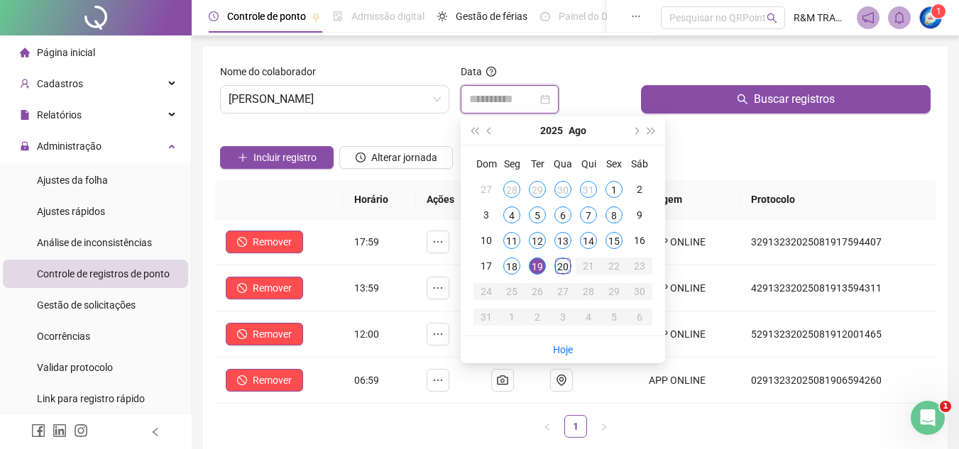
type input "**********"
click at [562, 266] on div "20" at bounding box center [562, 266] width 17 height 17
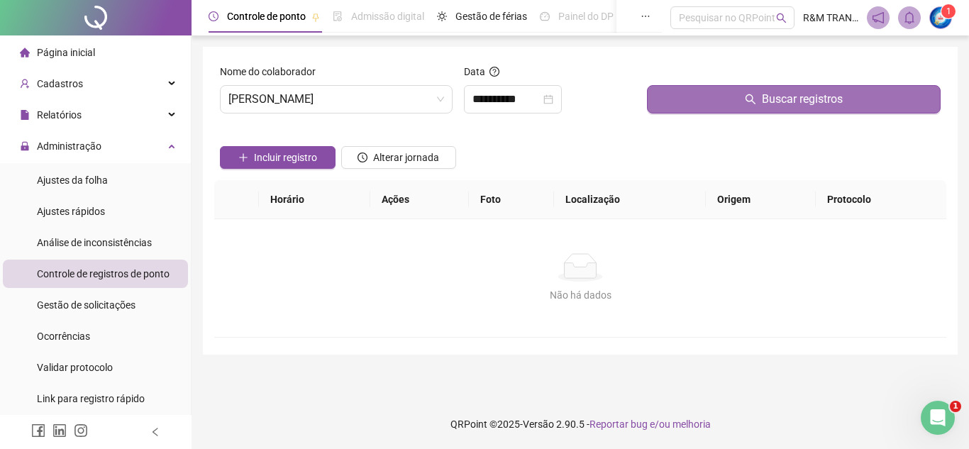
click at [684, 97] on button "Buscar registros" at bounding box center [794, 99] width 294 height 28
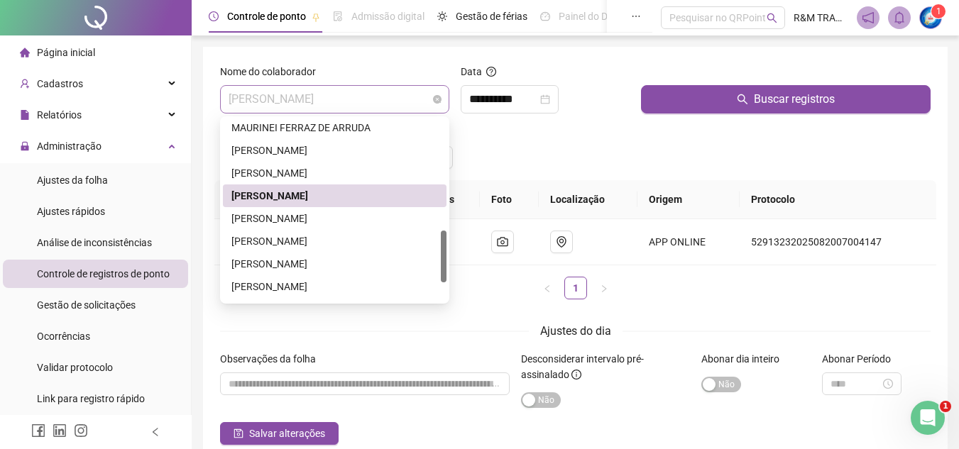
click at [323, 99] on span "[PERSON_NAME]" at bounding box center [335, 99] width 212 height 27
click at [326, 219] on div "[PERSON_NAME]" at bounding box center [334, 219] width 207 height 16
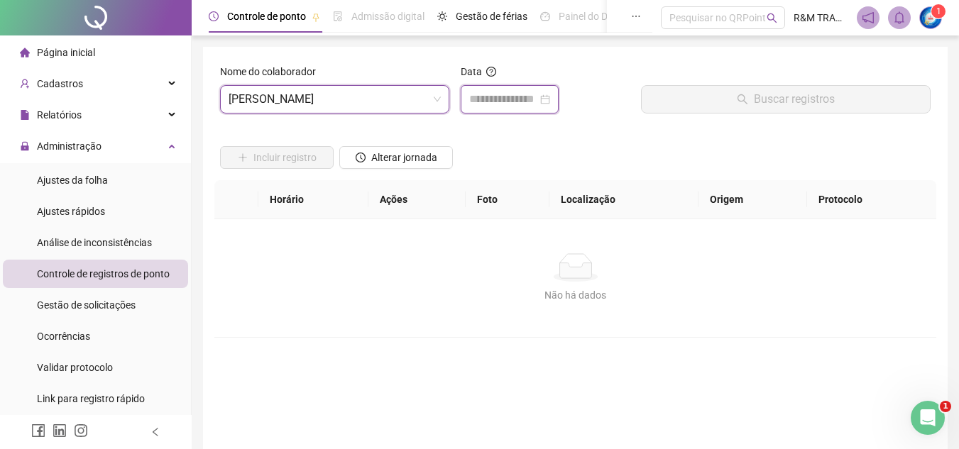
click at [478, 98] on input at bounding box center [503, 99] width 68 height 17
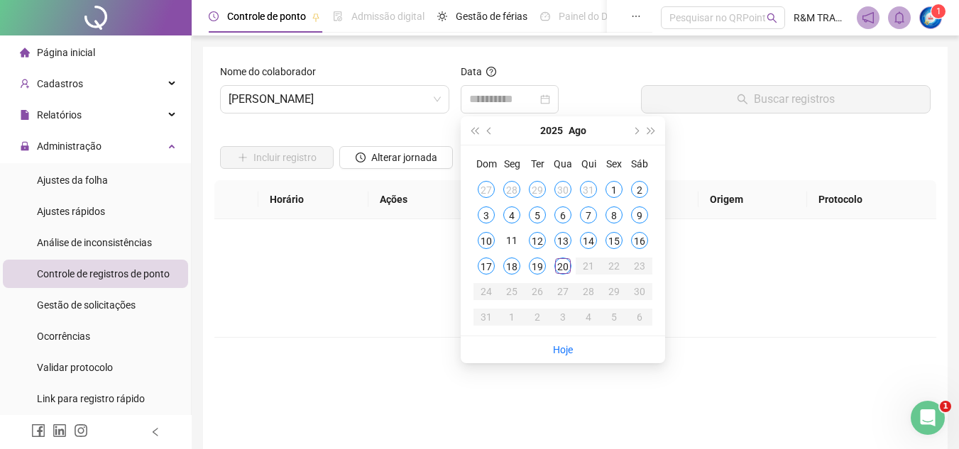
click at [536, 270] on div "19" at bounding box center [537, 266] width 17 height 17
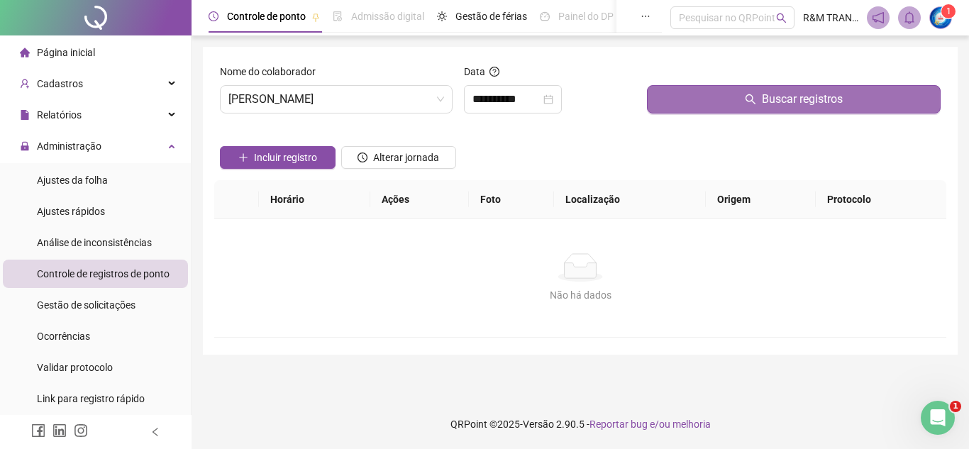
click at [705, 99] on button "Buscar registros" at bounding box center [794, 99] width 294 height 28
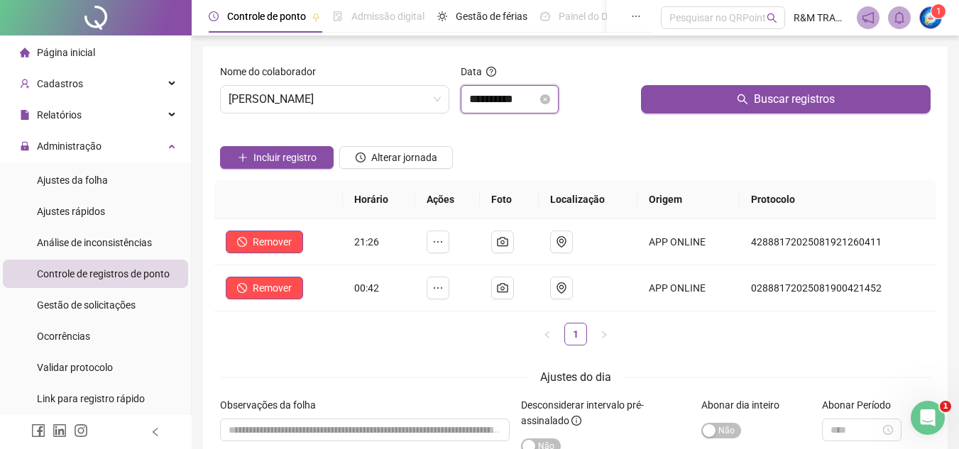
click at [484, 104] on input "**********" at bounding box center [503, 99] width 68 height 17
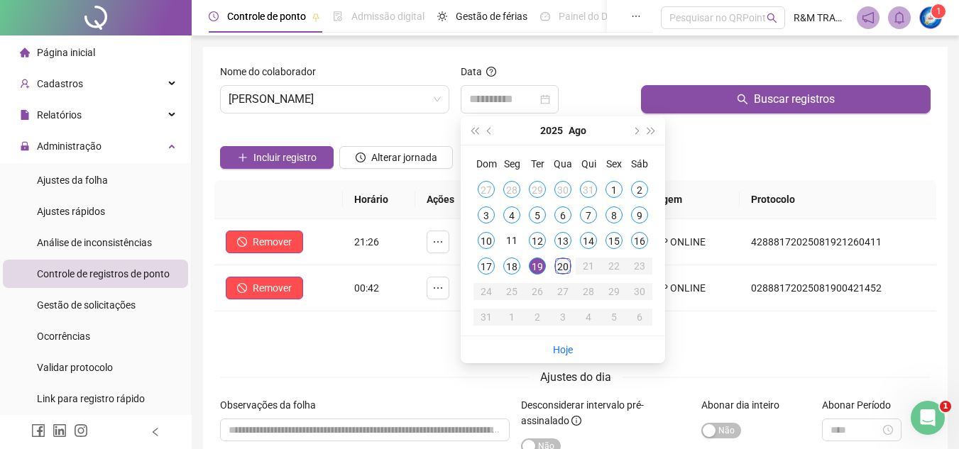
click at [562, 266] on div "20" at bounding box center [562, 266] width 17 height 17
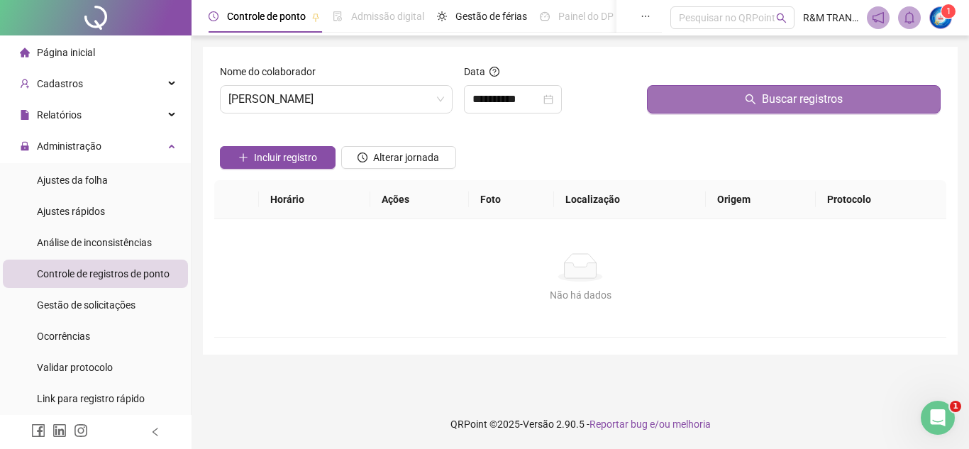
click at [695, 99] on button "Buscar registros" at bounding box center [794, 99] width 294 height 28
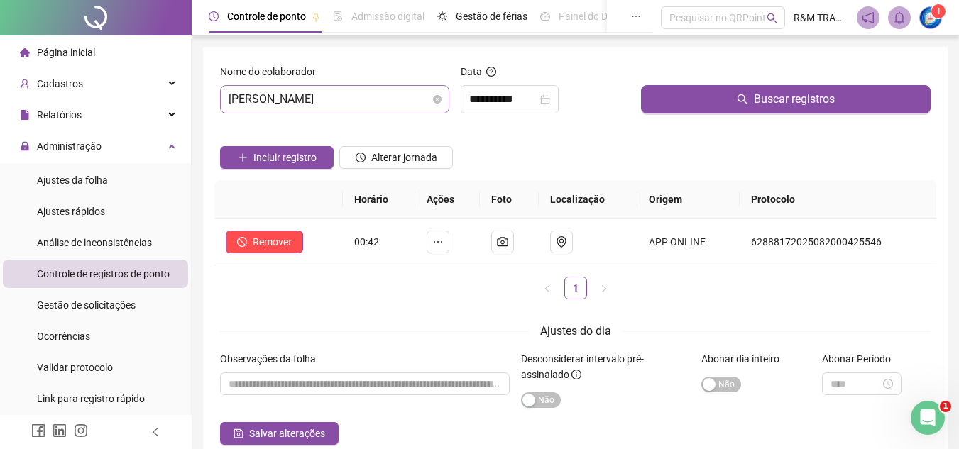
click at [326, 105] on span "[PERSON_NAME]" at bounding box center [335, 99] width 212 height 27
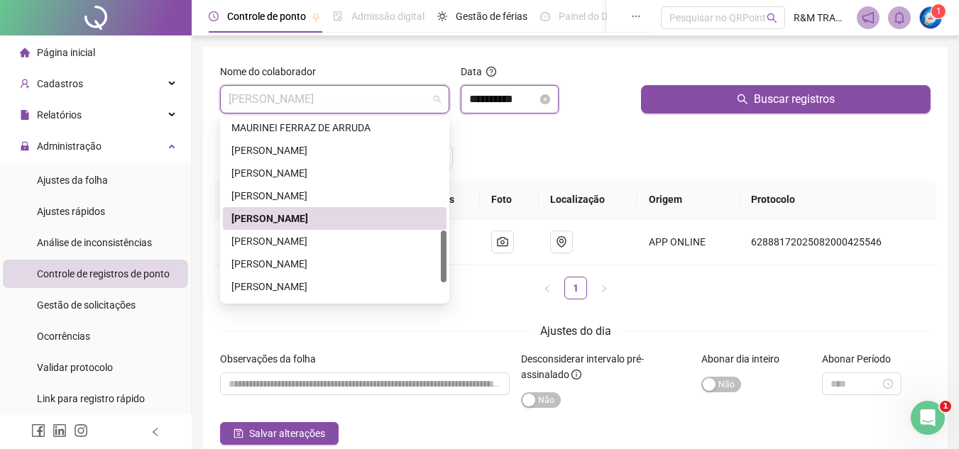
click at [499, 96] on input "**********" at bounding box center [503, 99] width 68 height 17
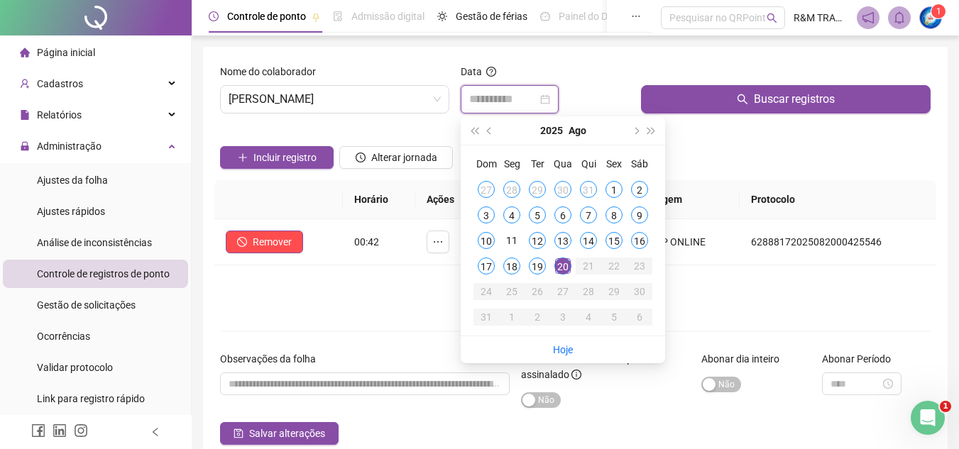
type input "**********"
click at [566, 268] on div "20" at bounding box center [562, 266] width 17 height 17
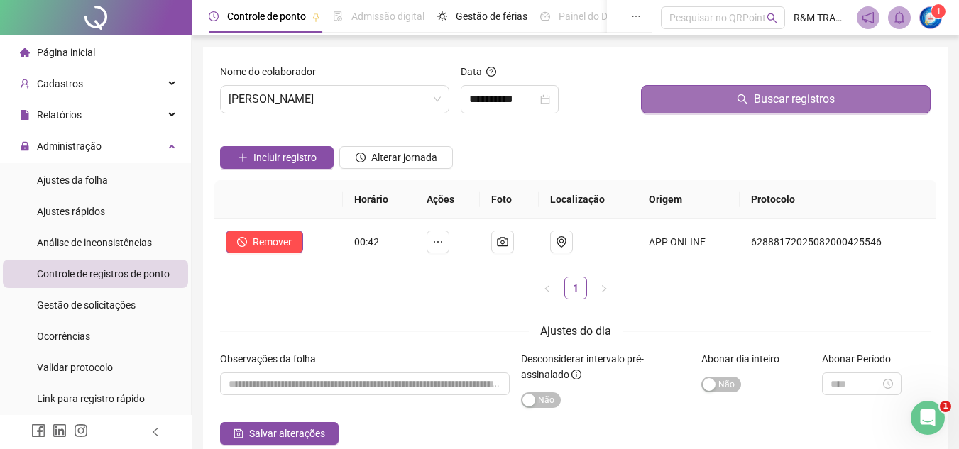
click at [716, 102] on button "Buscar registros" at bounding box center [786, 99] width 290 height 28
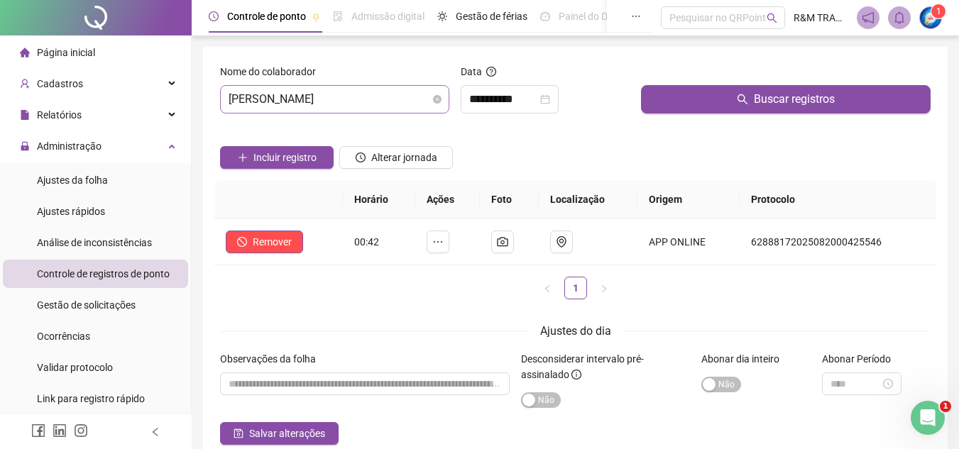
click at [331, 97] on span "[PERSON_NAME]" at bounding box center [335, 99] width 212 height 27
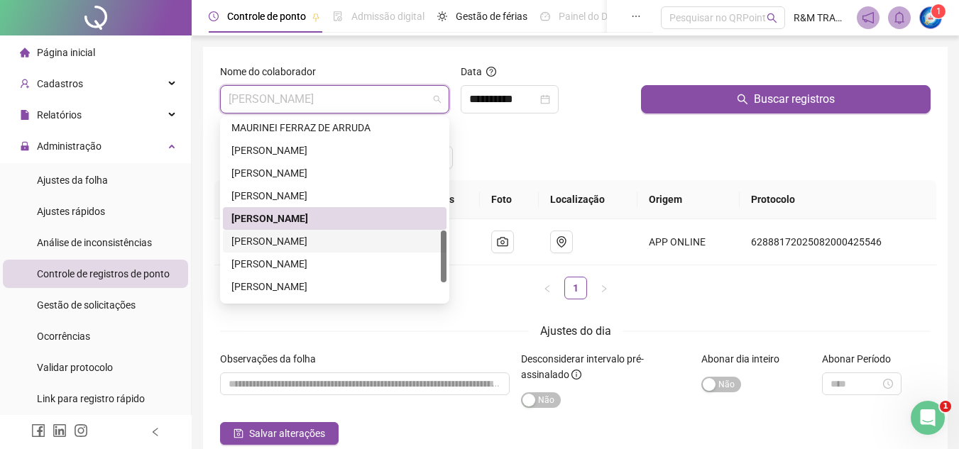
click at [305, 241] on div "[PERSON_NAME]" at bounding box center [334, 241] width 207 height 16
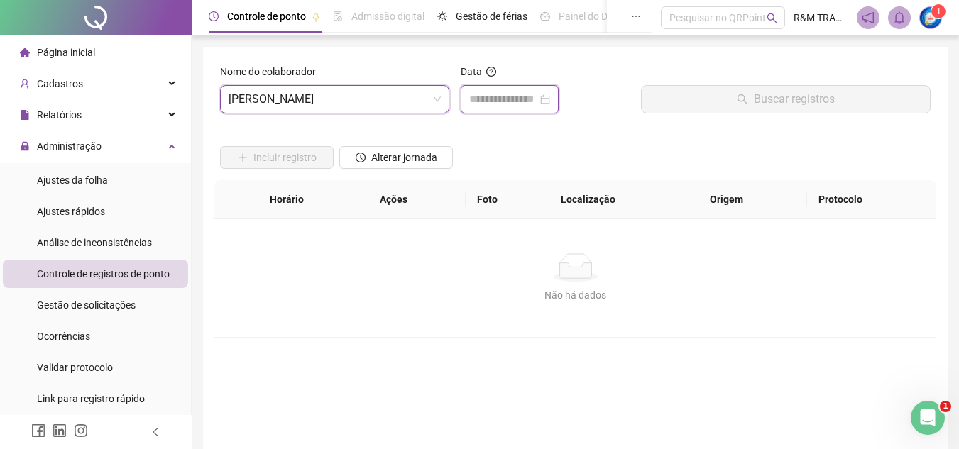
click at [500, 94] on input at bounding box center [503, 99] width 68 height 17
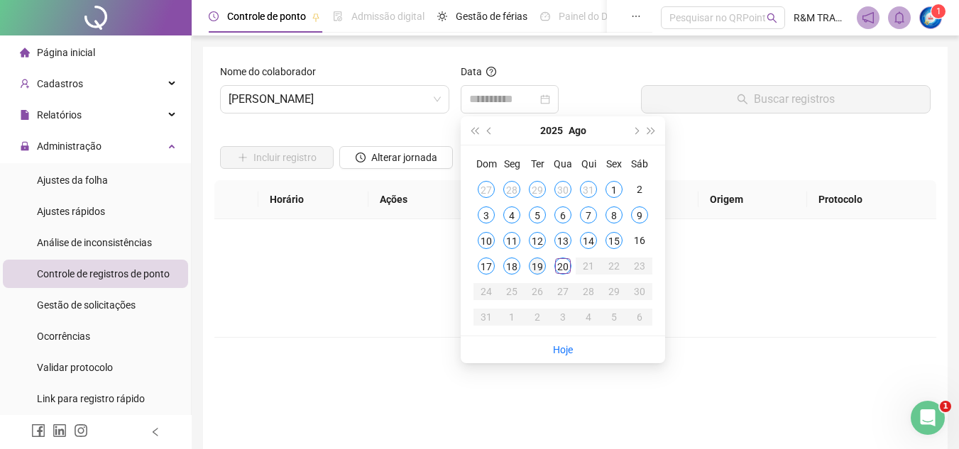
click at [539, 264] on div "19" at bounding box center [537, 266] width 17 height 17
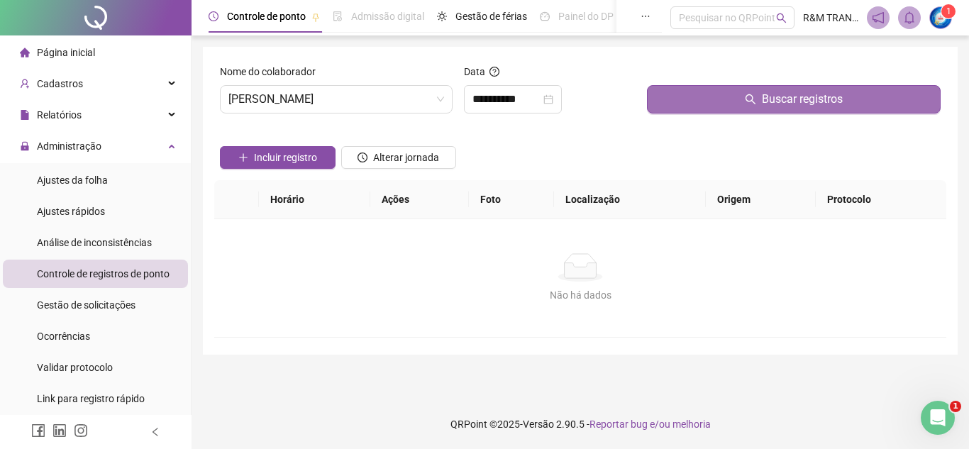
click at [681, 100] on button "Buscar registros" at bounding box center [794, 99] width 294 height 28
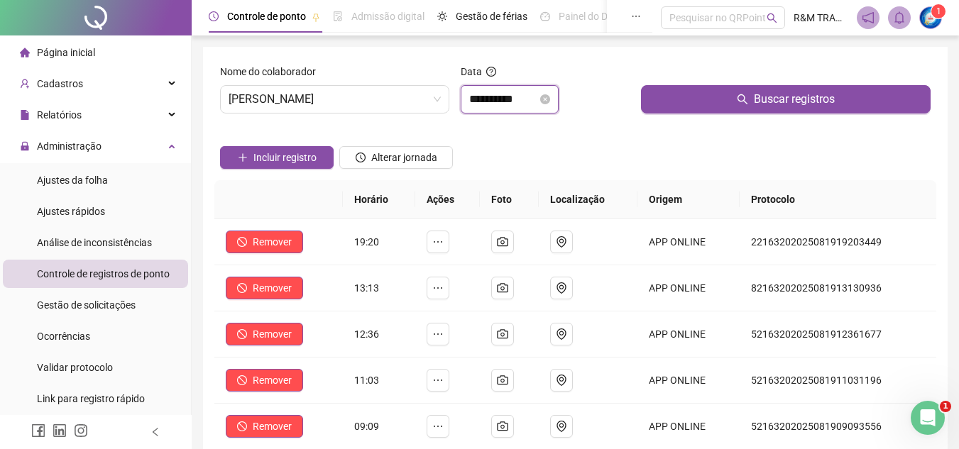
click at [501, 94] on input "**********" at bounding box center [503, 99] width 68 height 17
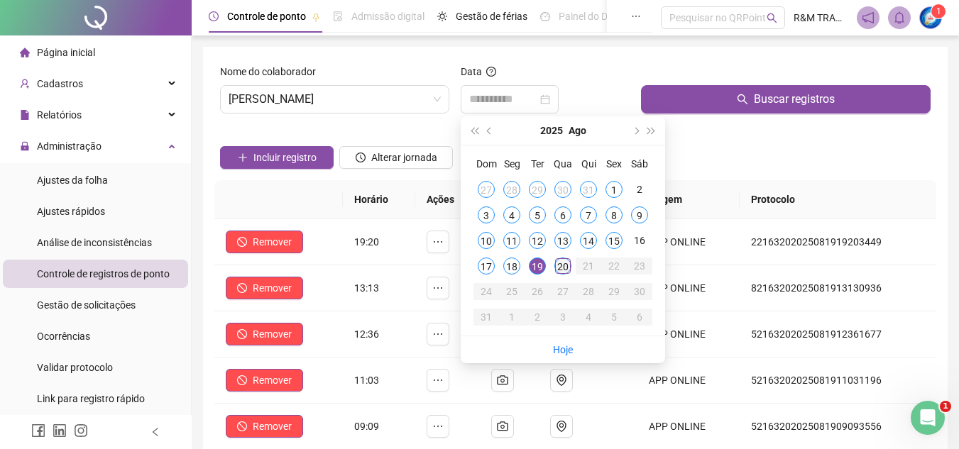
click at [555, 273] on div "20" at bounding box center [562, 266] width 17 height 17
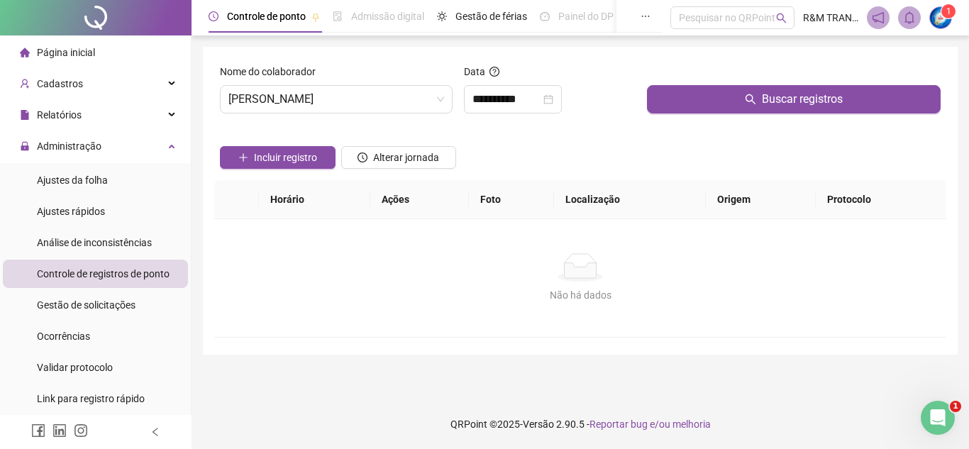
click at [700, 104] on button "Buscar registros" at bounding box center [794, 99] width 294 height 28
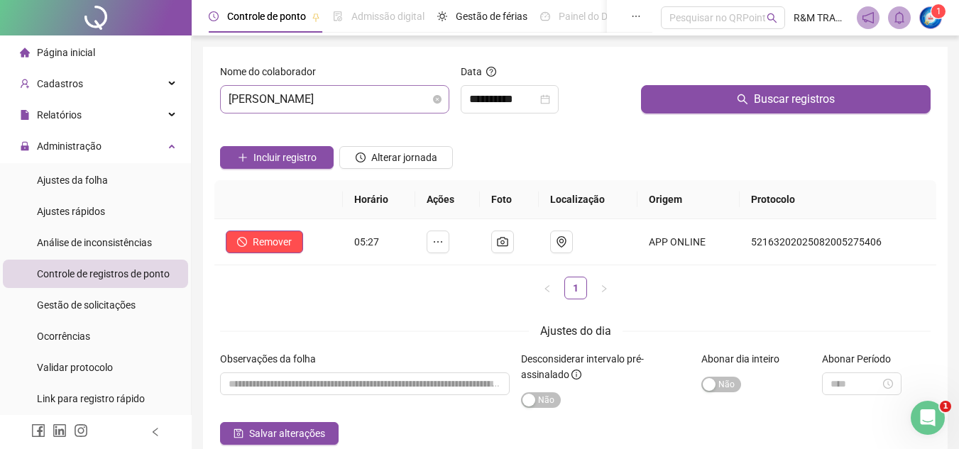
click at [347, 103] on span "[PERSON_NAME]" at bounding box center [335, 99] width 212 height 27
click at [493, 98] on input "**********" at bounding box center [503, 99] width 68 height 17
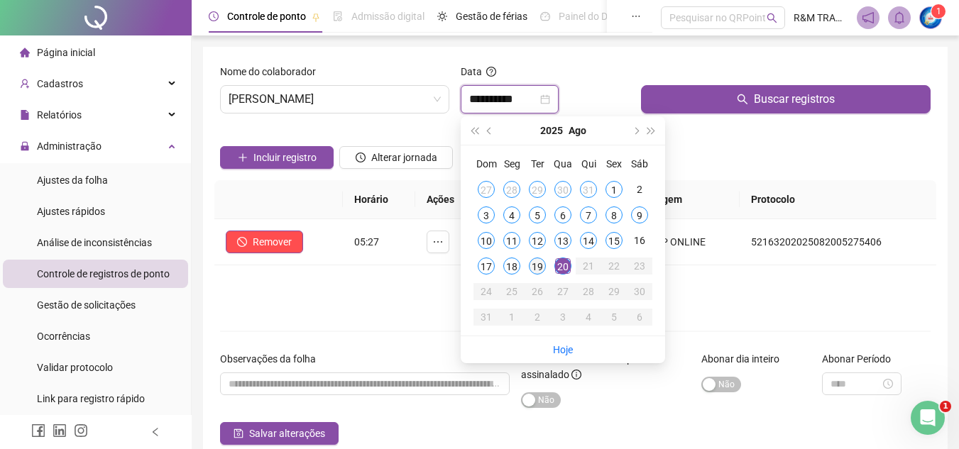
type input "**********"
click at [534, 270] on div "19" at bounding box center [537, 266] width 17 height 17
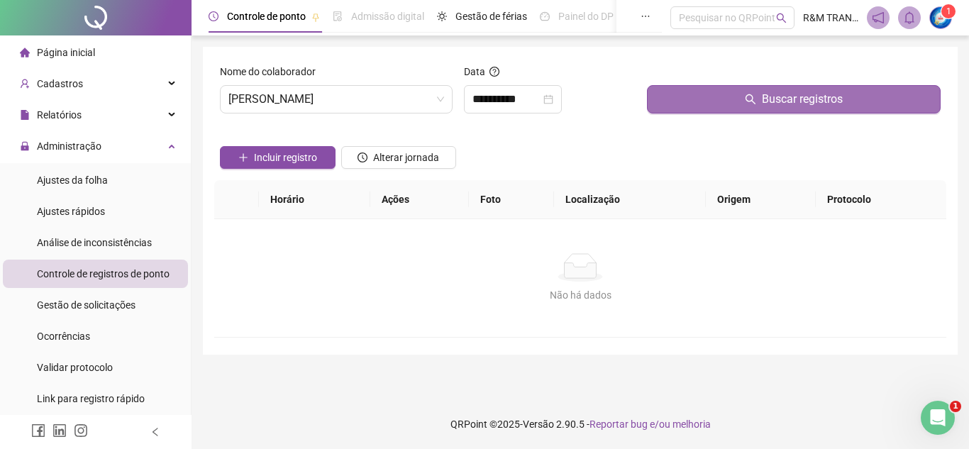
click at [705, 100] on button "Buscar registros" at bounding box center [794, 99] width 294 height 28
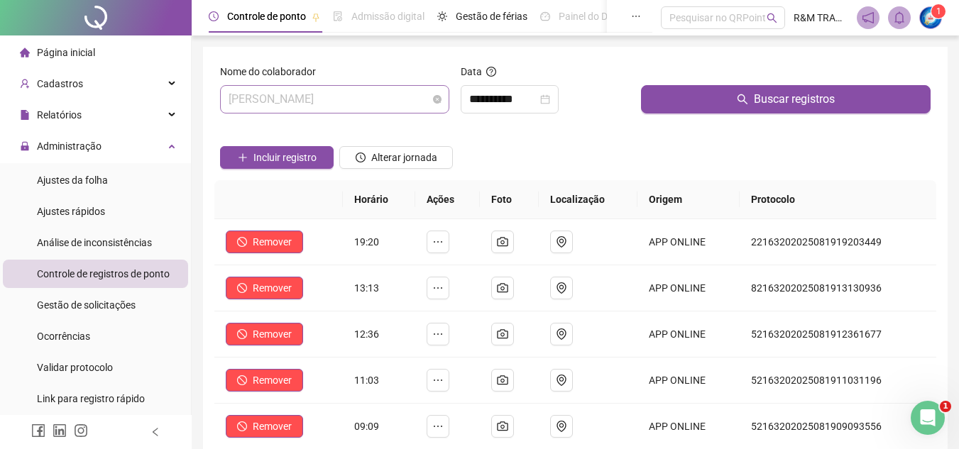
click at [288, 101] on span "[PERSON_NAME]" at bounding box center [335, 99] width 212 height 27
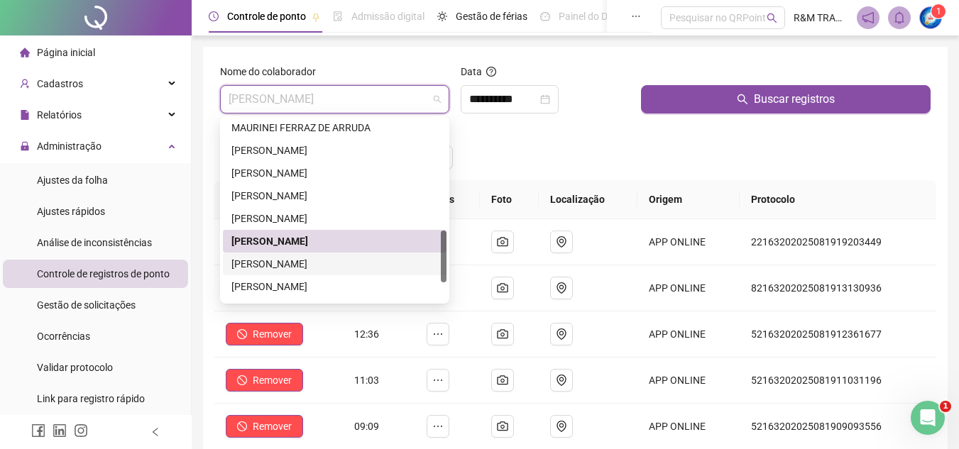
click at [300, 265] on div "[PERSON_NAME]" at bounding box center [334, 264] width 207 height 16
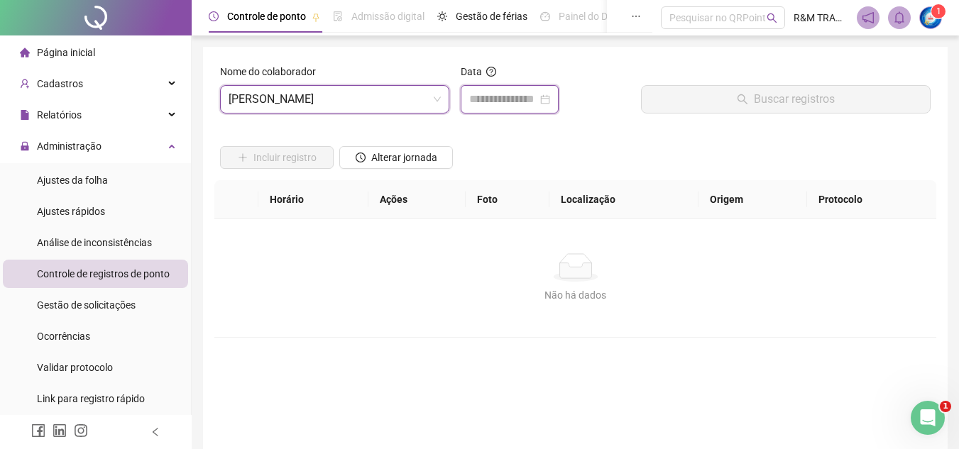
click at [527, 100] on input at bounding box center [503, 99] width 68 height 17
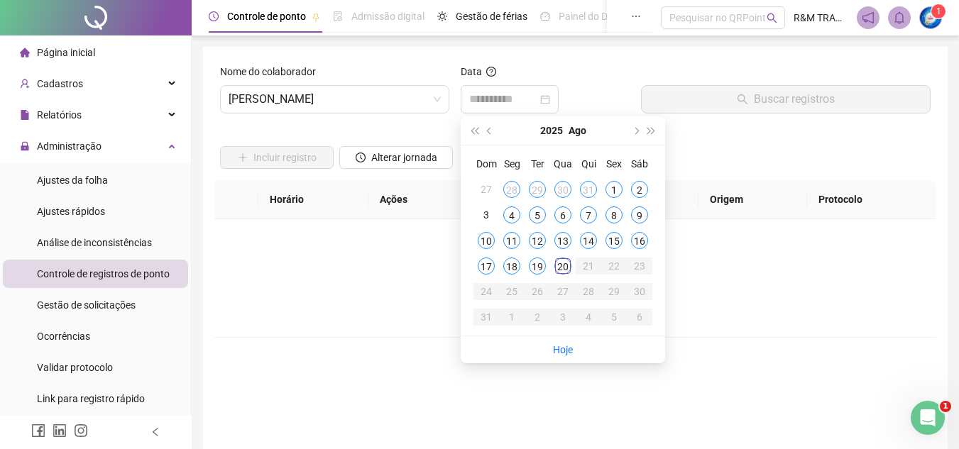
drag, startPoint x: 539, startPoint y: 266, endPoint x: 545, endPoint y: 224, distance: 42.4
click at [539, 267] on div "19" at bounding box center [537, 266] width 17 height 17
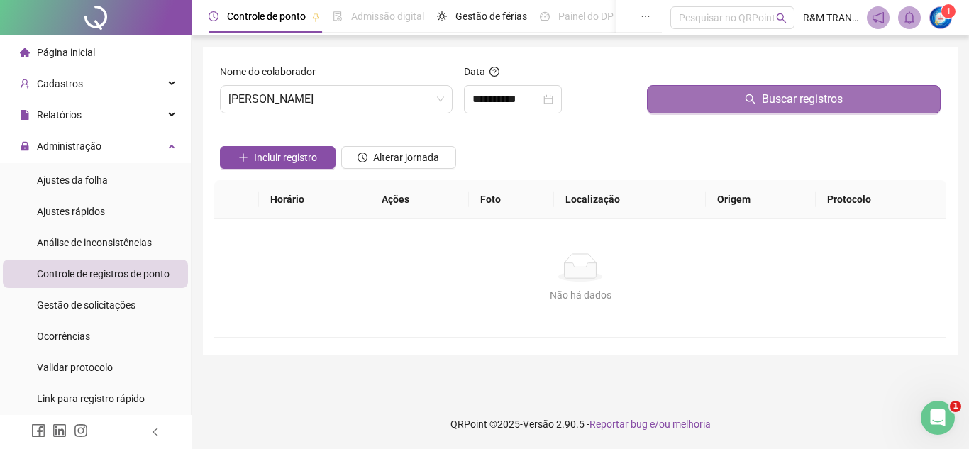
click at [716, 104] on button "Buscar registros" at bounding box center [794, 99] width 294 height 28
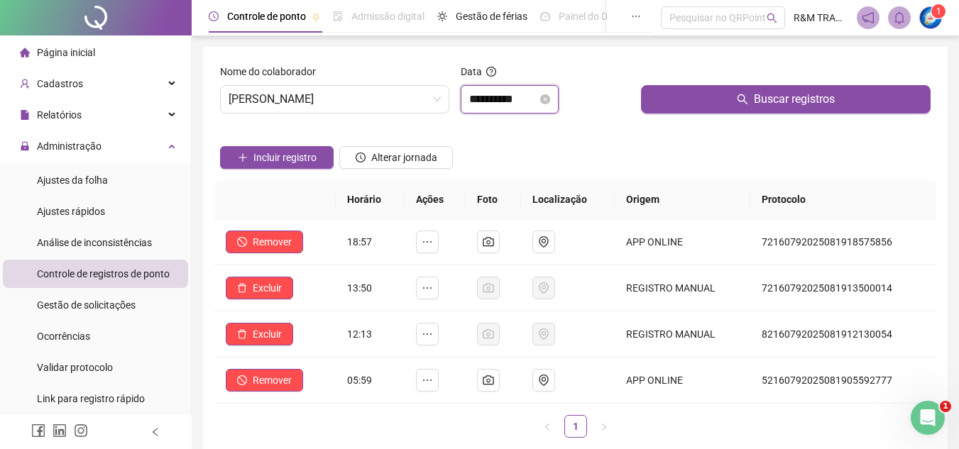
click at [491, 99] on input "**********" at bounding box center [503, 99] width 68 height 17
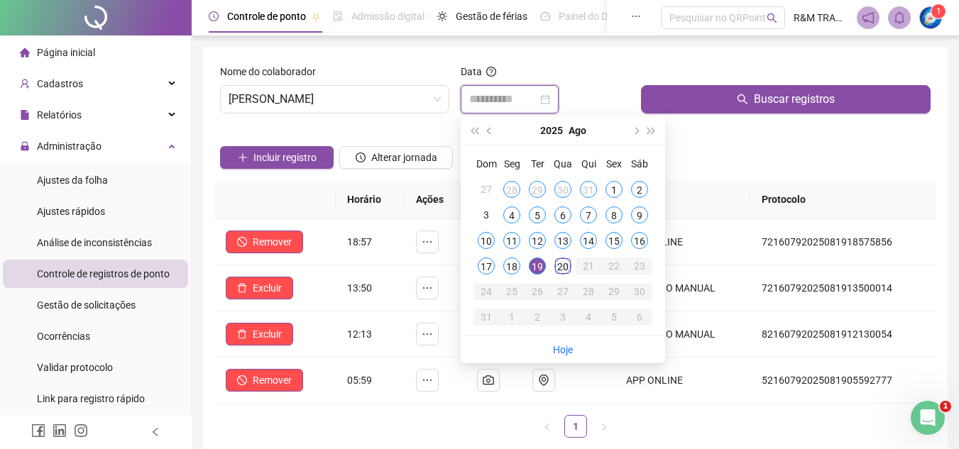
type input "**********"
click at [559, 268] on div "20" at bounding box center [562, 266] width 17 height 17
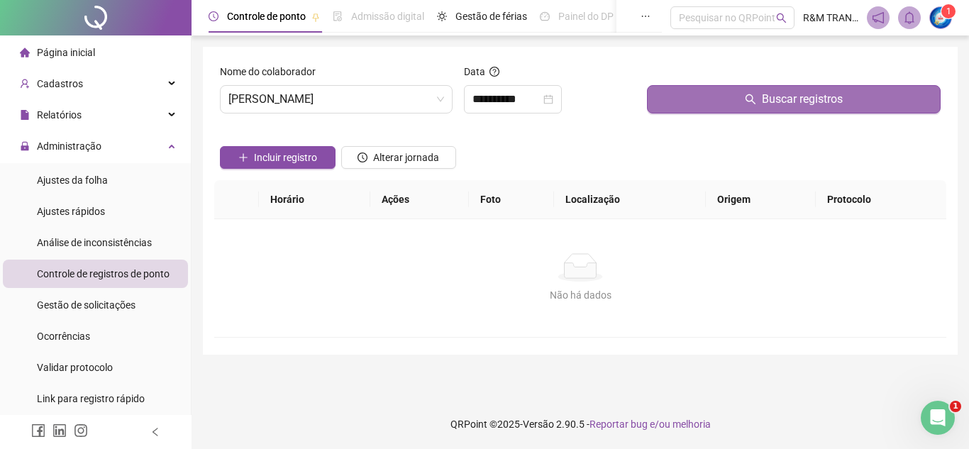
click at [688, 103] on button "Buscar registros" at bounding box center [794, 99] width 294 height 28
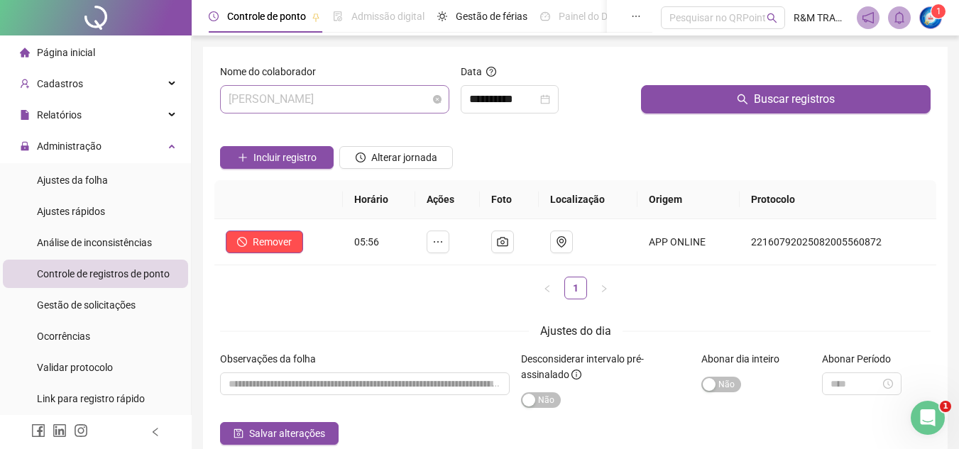
click at [334, 102] on span "[PERSON_NAME]" at bounding box center [335, 99] width 212 height 27
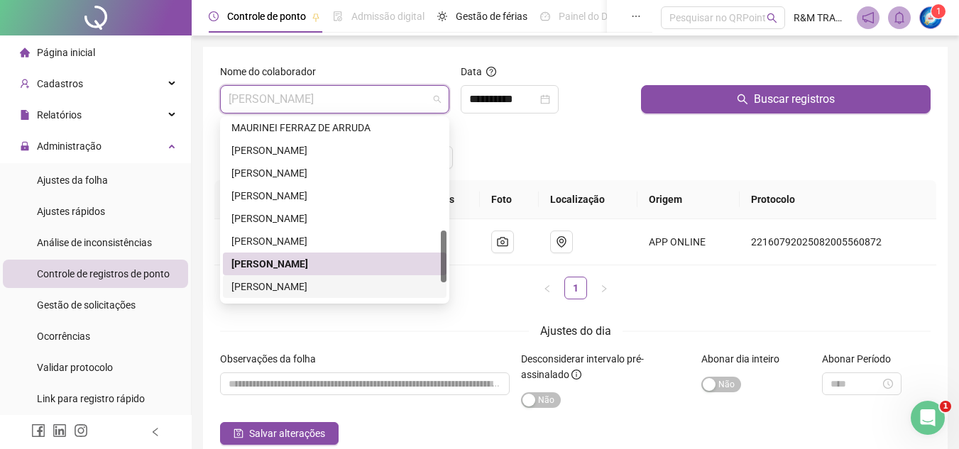
click at [310, 289] on div "[PERSON_NAME]" at bounding box center [334, 287] width 207 height 16
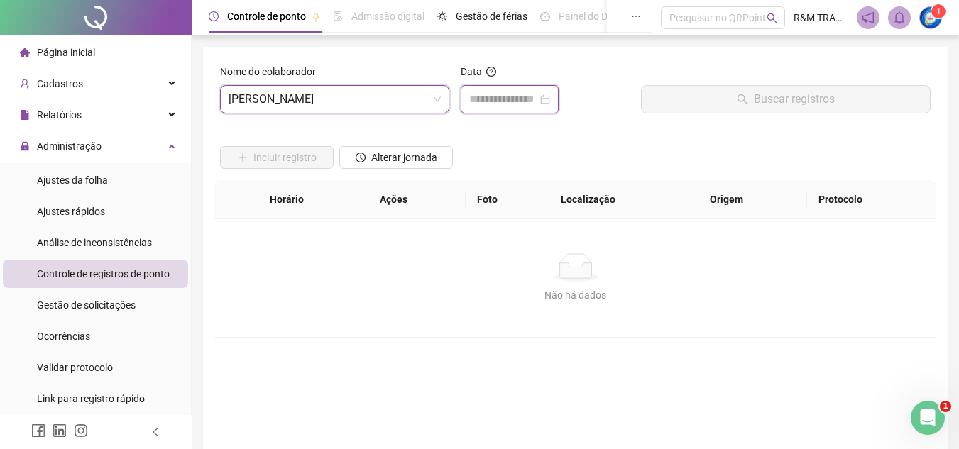
click at [506, 105] on input at bounding box center [503, 99] width 68 height 17
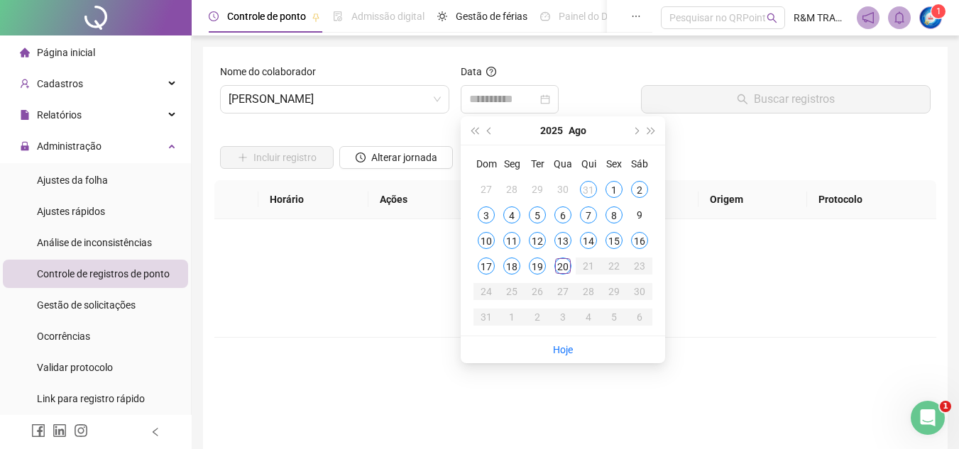
click at [536, 267] on div "19" at bounding box center [537, 266] width 17 height 17
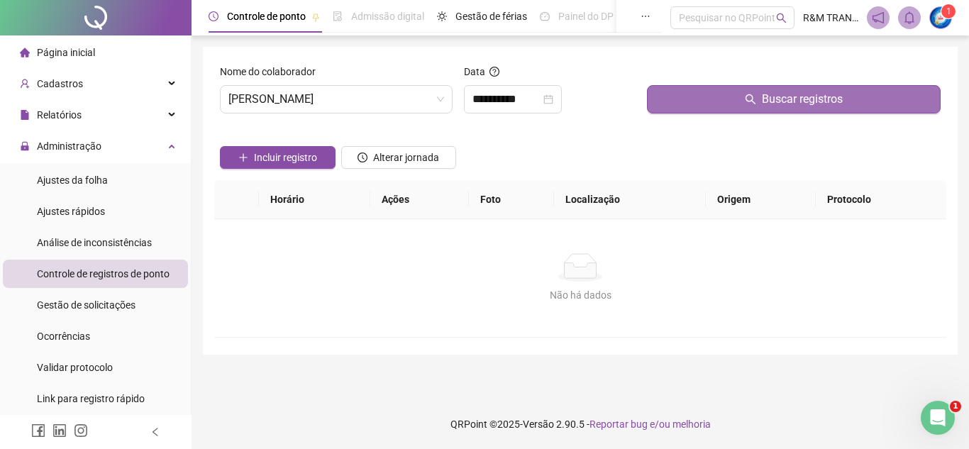
click at [703, 101] on button "Buscar registros" at bounding box center [794, 99] width 294 height 28
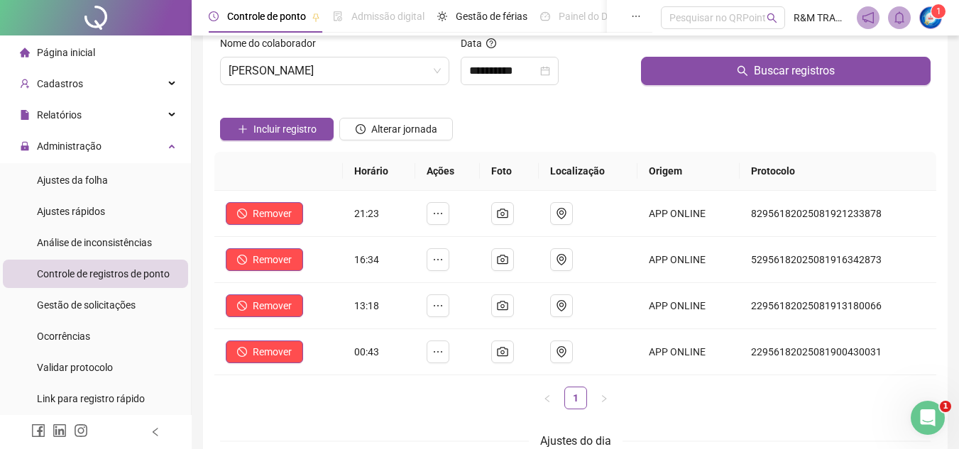
scroll to position [44, 0]
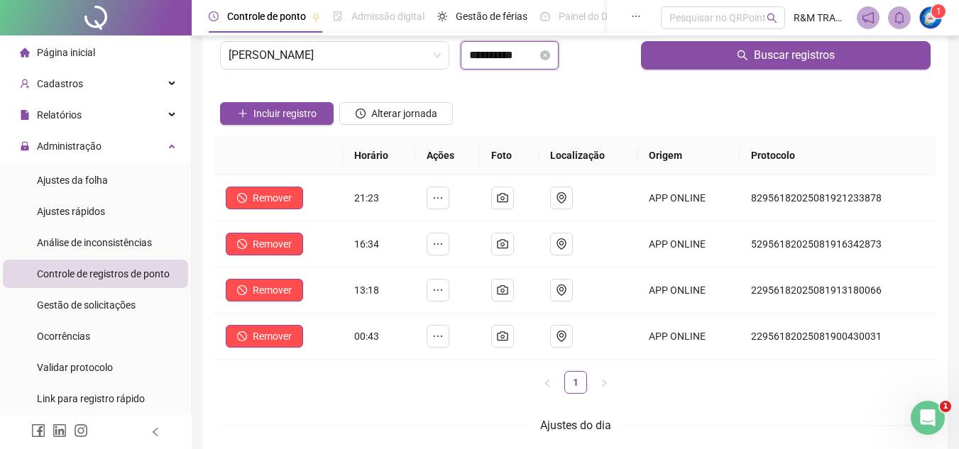
click at [506, 53] on input "**********" at bounding box center [503, 55] width 68 height 17
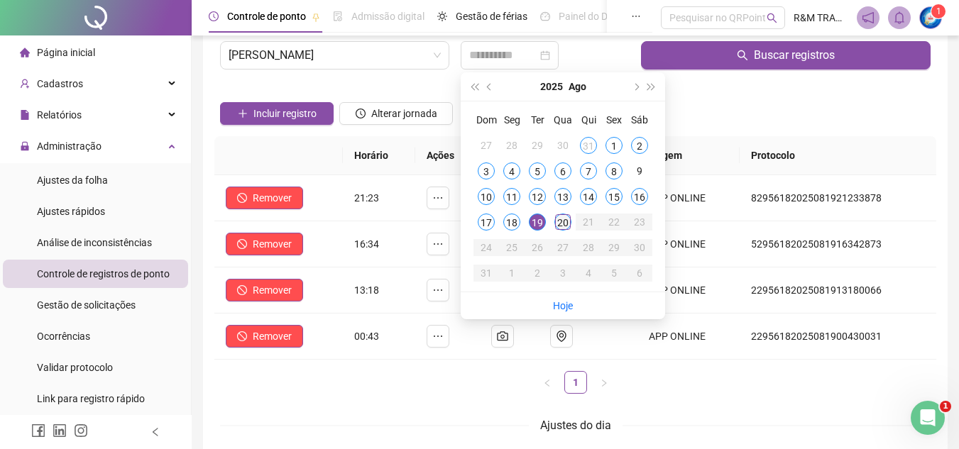
click at [559, 224] on div "20" at bounding box center [562, 222] width 17 height 17
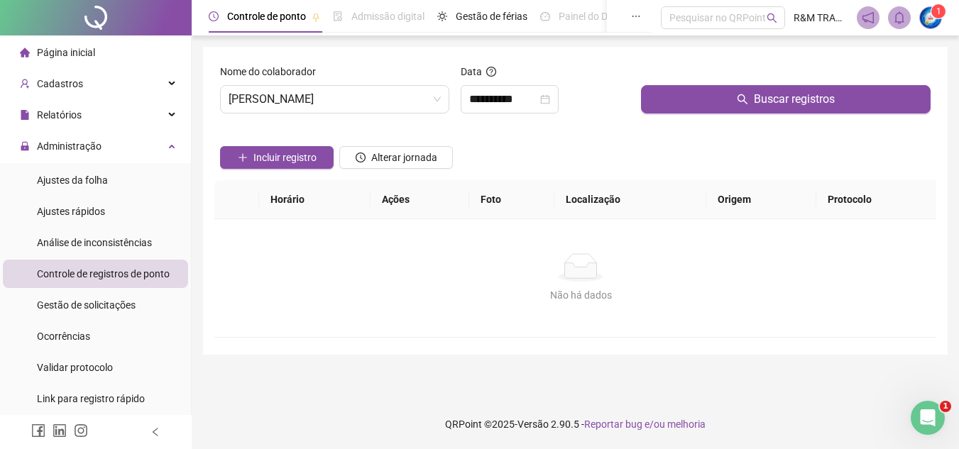
scroll to position [0, 0]
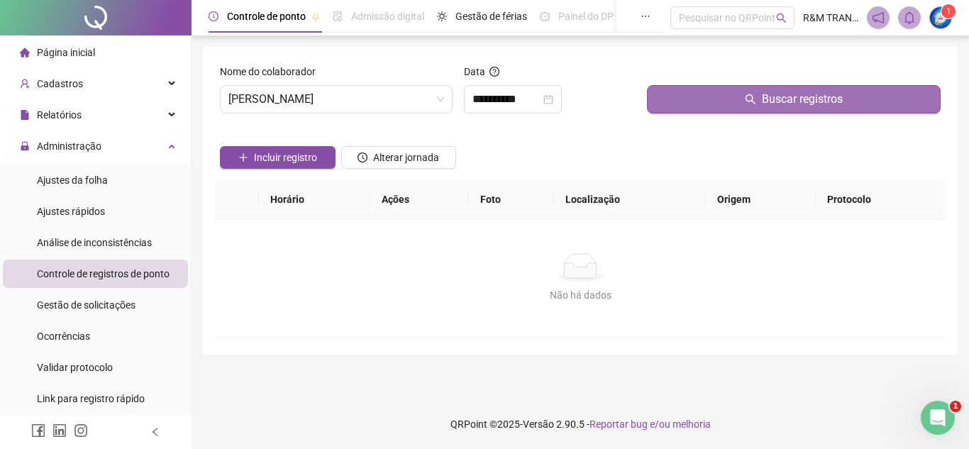
click at [710, 96] on button "Buscar registros" at bounding box center [794, 99] width 294 height 28
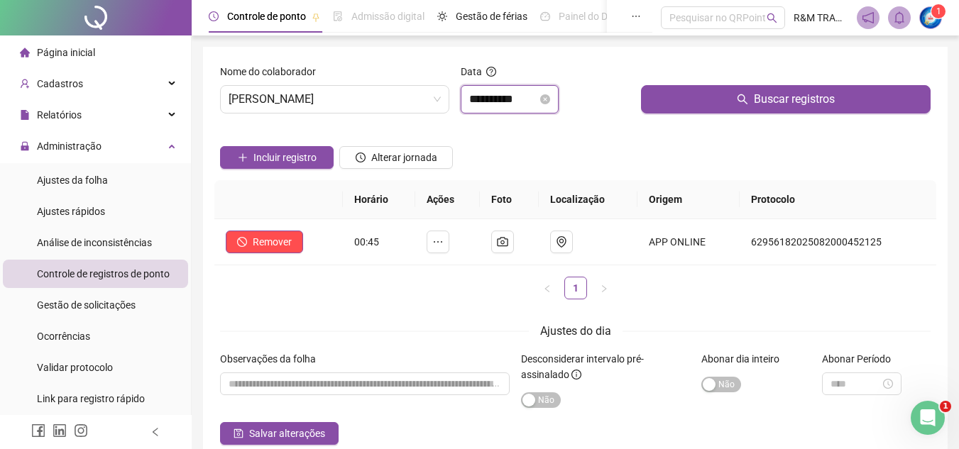
click at [500, 98] on input "**********" at bounding box center [503, 99] width 68 height 17
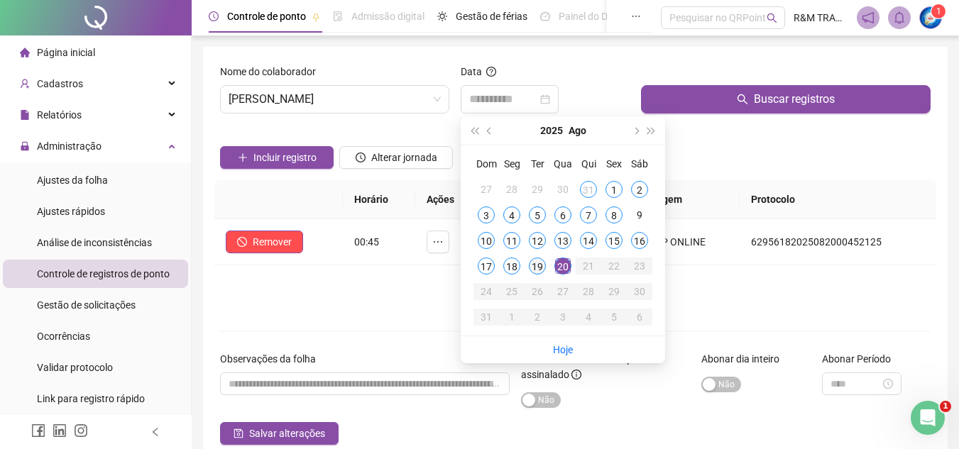
click at [539, 263] on div "19" at bounding box center [537, 266] width 17 height 17
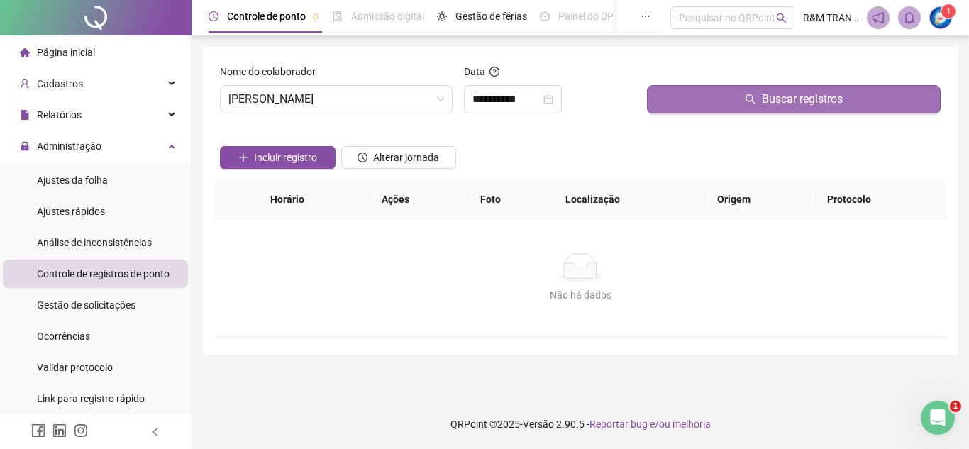
click at [703, 114] on div "Buscar registros" at bounding box center [794, 94] width 305 height 61
click at [707, 105] on button "Buscar registros" at bounding box center [794, 99] width 294 height 28
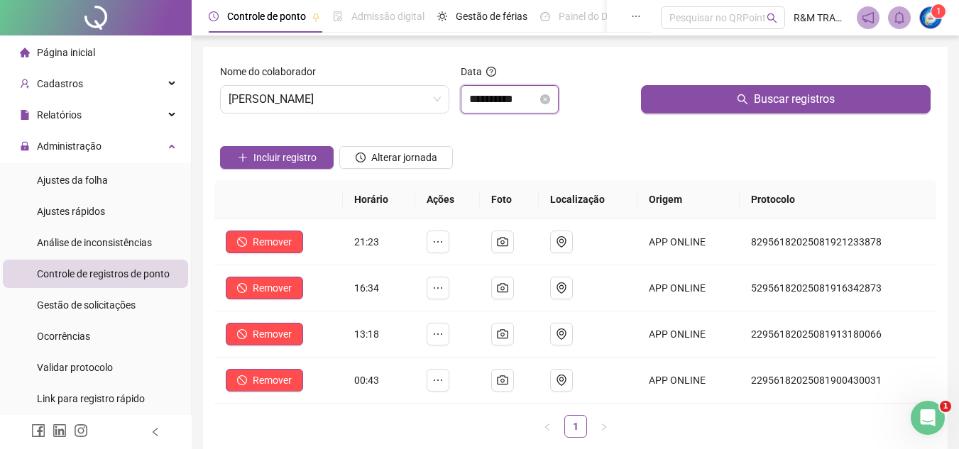
click at [510, 94] on input "**********" at bounding box center [503, 99] width 68 height 17
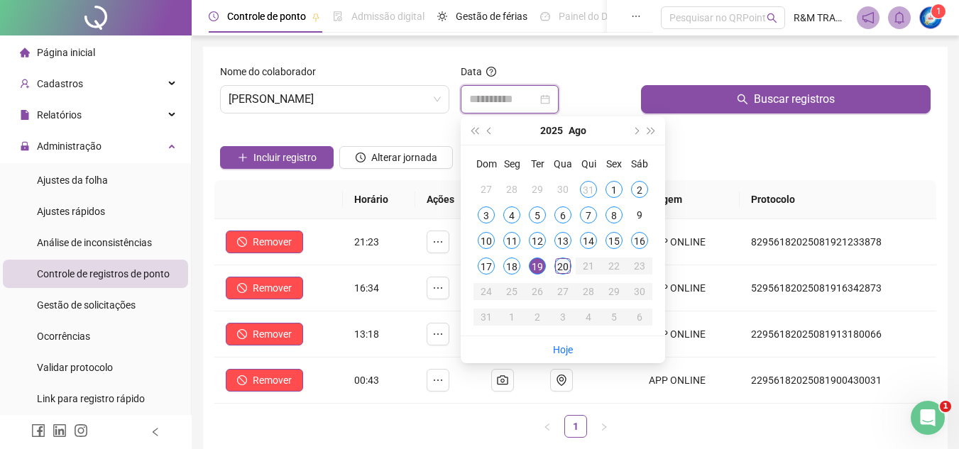
type input "**********"
drag, startPoint x: 562, startPoint y: 268, endPoint x: 610, endPoint y: 163, distance: 115.6
click at [561, 268] on div "20" at bounding box center [562, 266] width 17 height 17
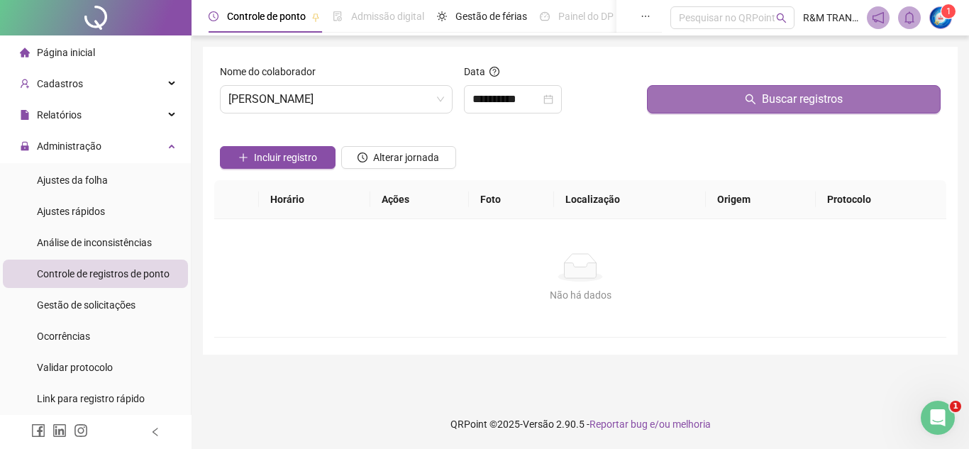
click at [684, 99] on button "Buscar registros" at bounding box center [794, 99] width 294 height 28
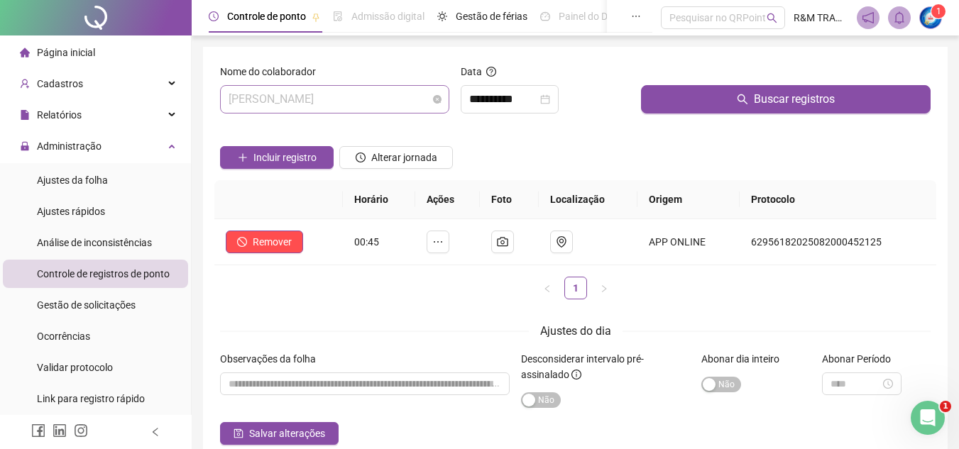
click at [346, 104] on span "[PERSON_NAME]" at bounding box center [335, 99] width 212 height 27
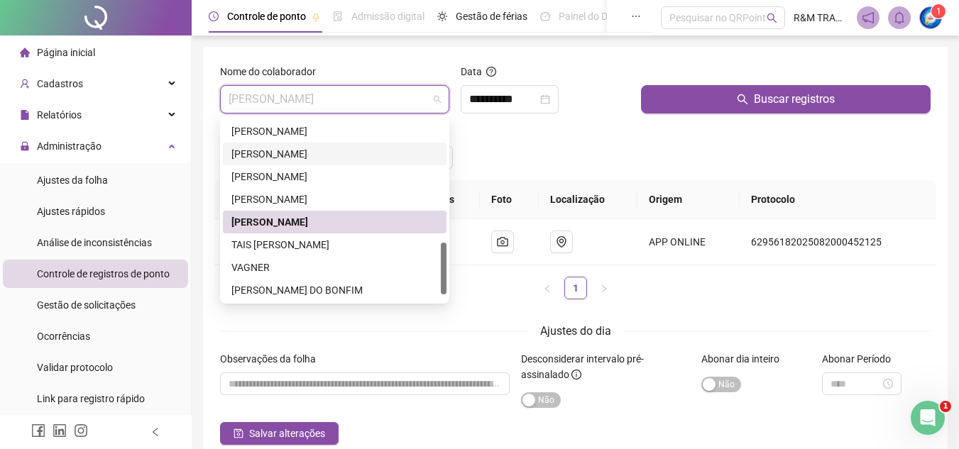
scroll to position [454, 0]
drag, startPoint x: 444, startPoint y: 239, endPoint x: 414, endPoint y: 265, distance: 39.2
click at [441, 269] on div at bounding box center [444, 275] width 6 height 52
click at [343, 246] on div "TAIS [PERSON_NAME]" at bounding box center [334, 244] width 207 height 16
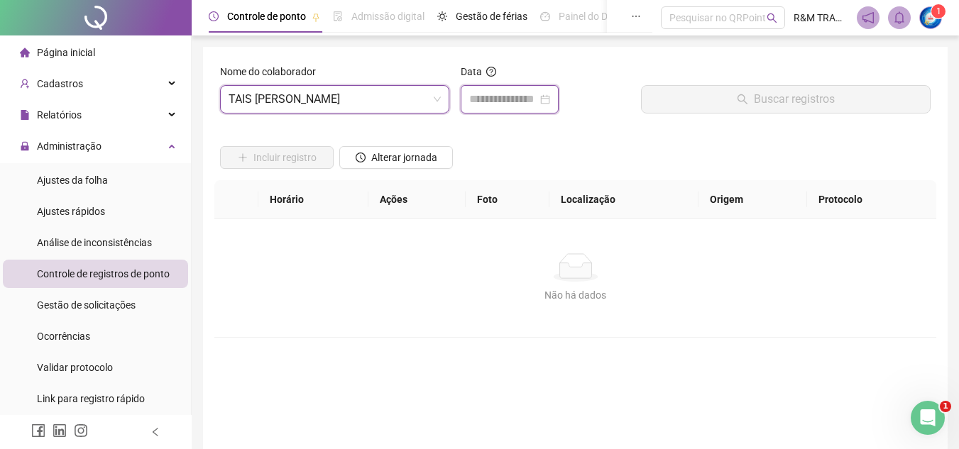
click at [485, 105] on input at bounding box center [503, 99] width 68 height 17
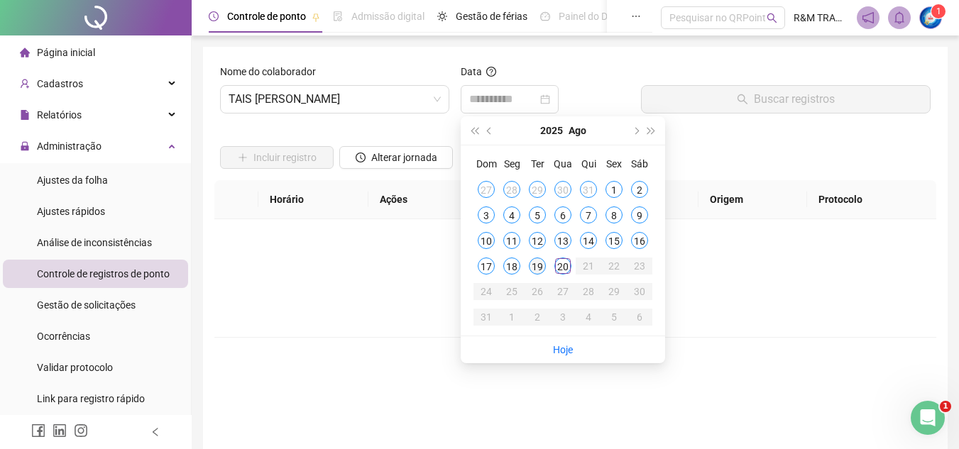
click at [534, 265] on div "19" at bounding box center [537, 266] width 17 height 17
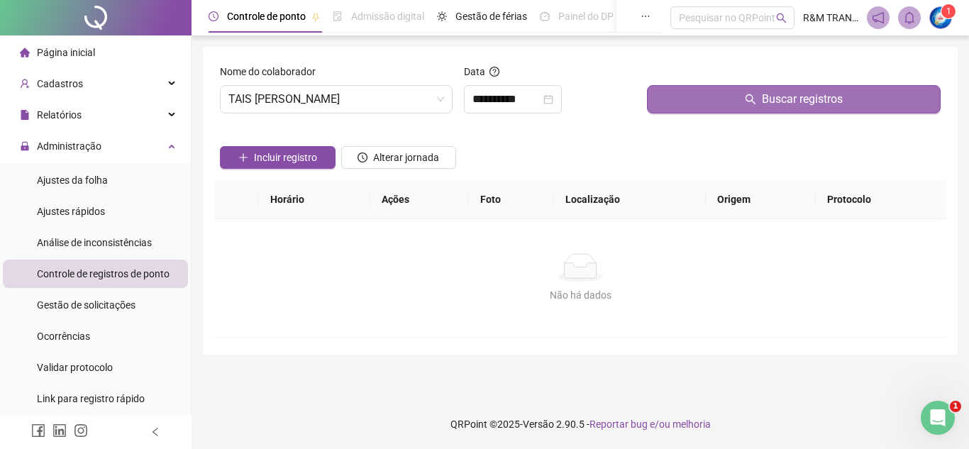
click at [695, 104] on button "Buscar registros" at bounding box center [794, 99] width 294 height 28
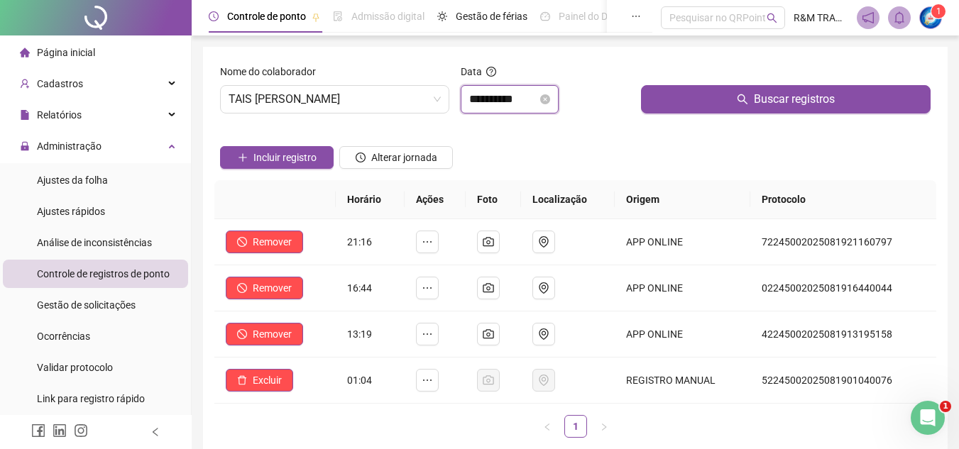
click at [472, 104] on input "**********" at bounding box center [503, 99] width 68 height 17
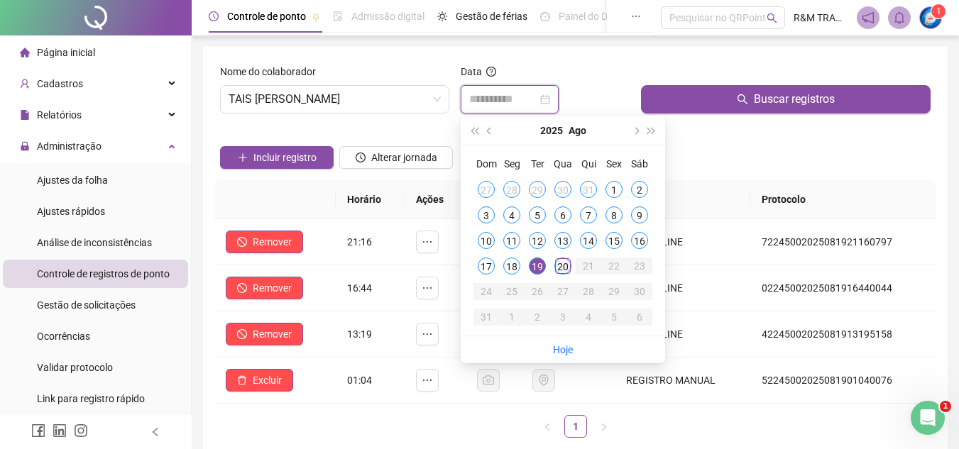
type input "**********"
click at [564, 263] on div "20" at bounding box center [562, 266] width 17 height 17
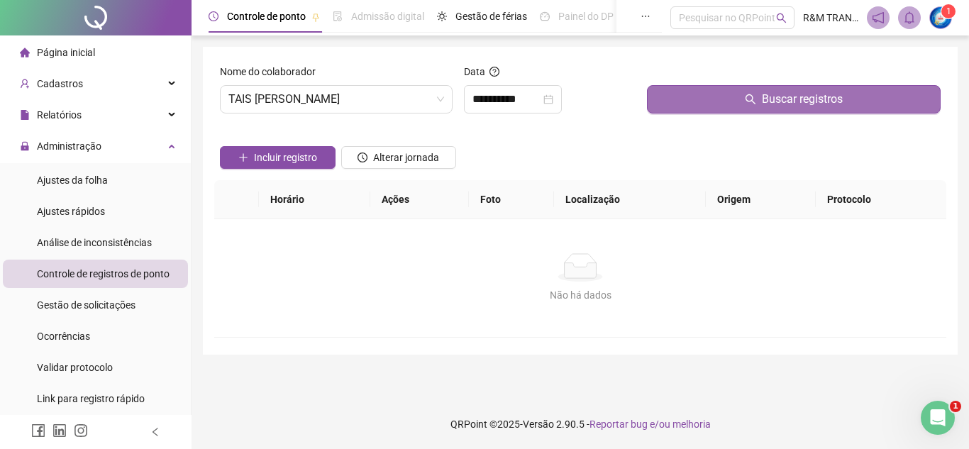
click at [659, 106] on button "Buscar registros" at bounding box center [794, 99] width 294 height 28
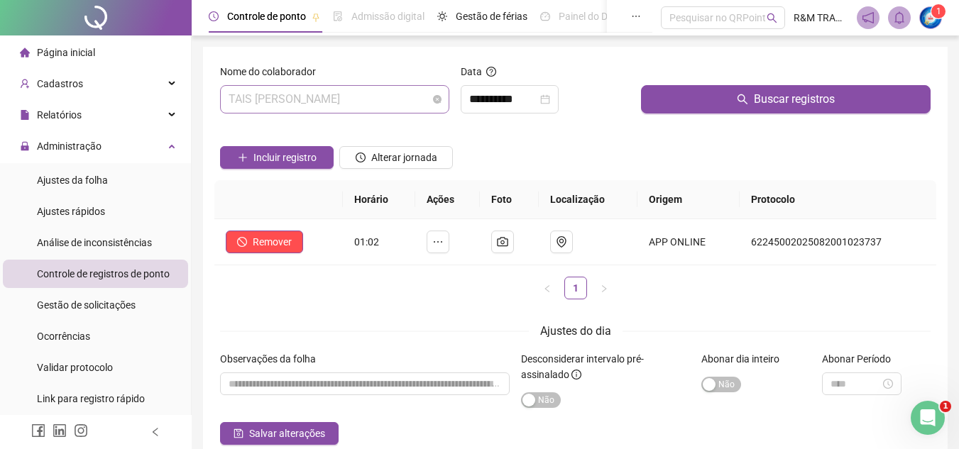
click at [351, 105] on span "TAIS [PERSON_NAME]" at bounding box center [335, 99] width 212 height 27
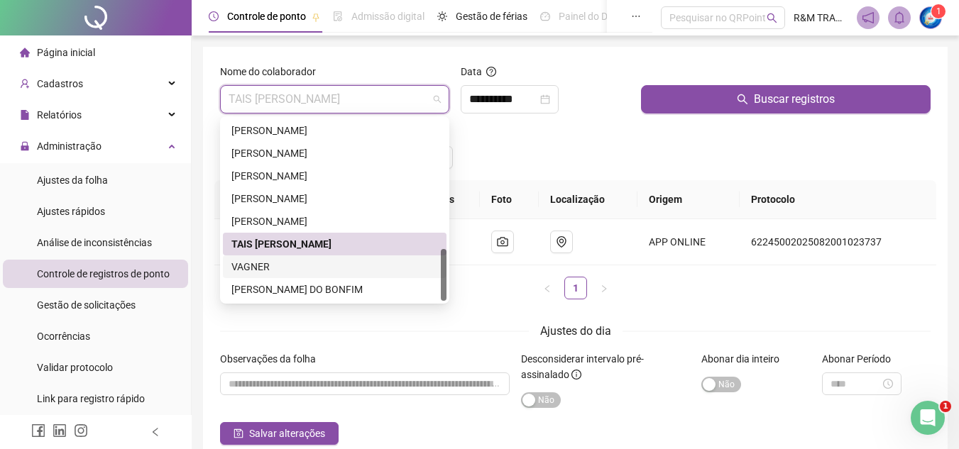
click at [268, 265] on div "VAGNER" at bounding box center [334, 267] width 207 height 16
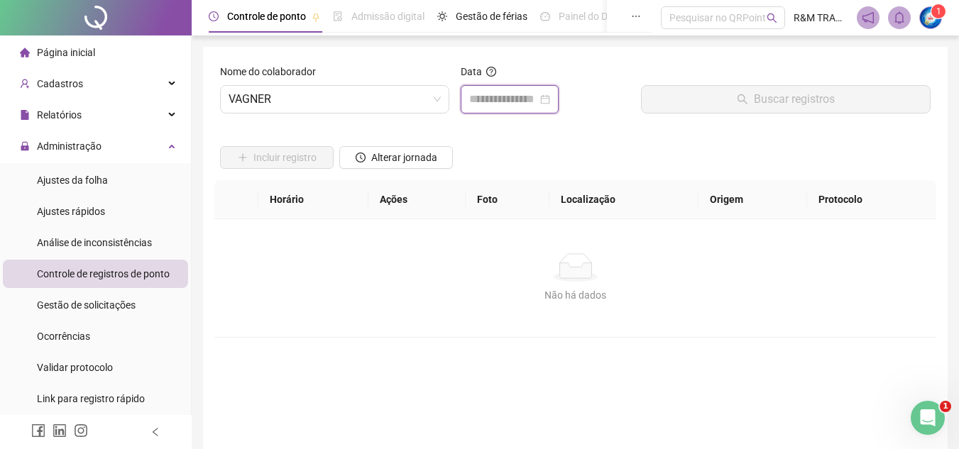
click at [511, 92] on input at bounding box center [503, 99] width 68 height 17
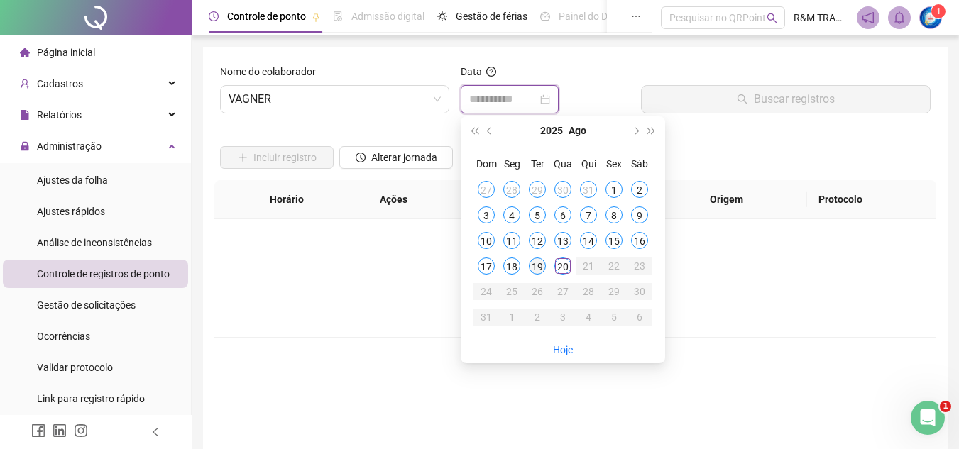
type input "**********"
click at [535, 271] on div "19" at bounding box center [537, 266] width 17 height 17
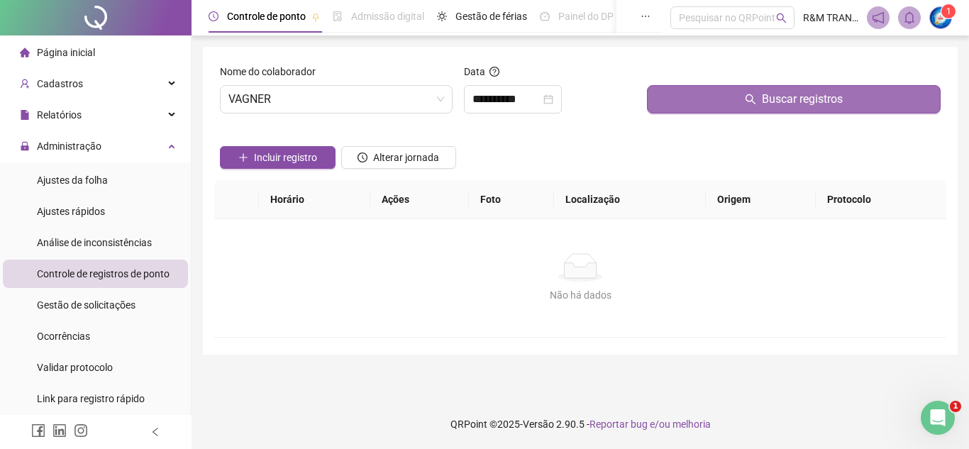
click at [705, 104] on button "Buscar registros" at bounding box center [794, 99] width 294 height 28
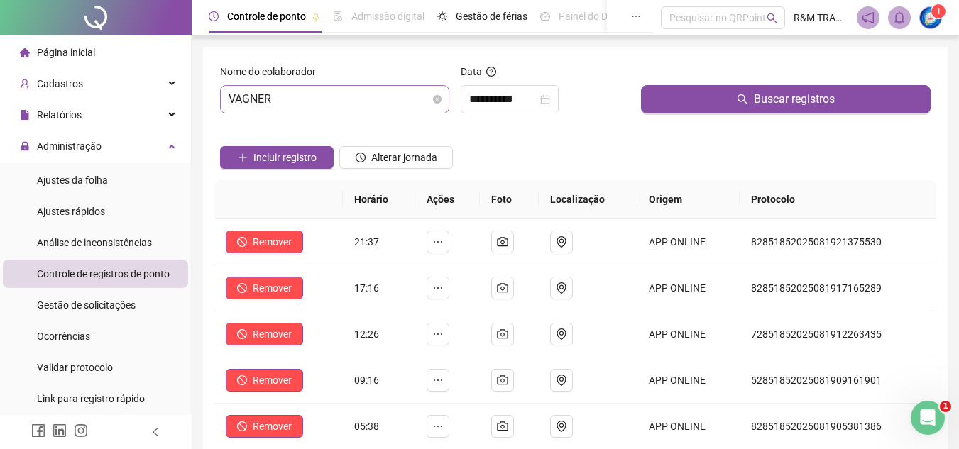
click at [336, 104] on span "VAGNER" at bounding box center [335, 99] width 212 height 27
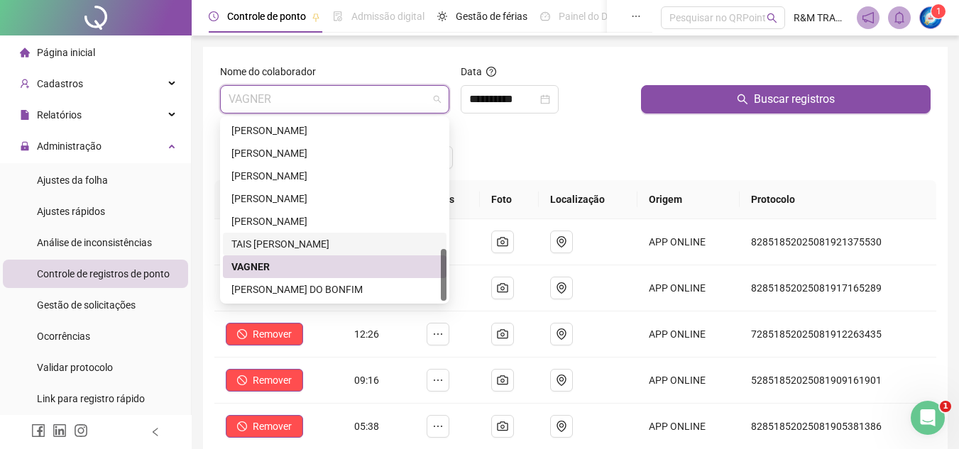
drag, startPoint x: 324, startPoint y: 243, endPoint x: 349, endPoint y: 210, distance: 41.5
click at [324, 243] on div "TAIS [PERSON_NAME]" at bounding box center [334, 244] width 207 height 16
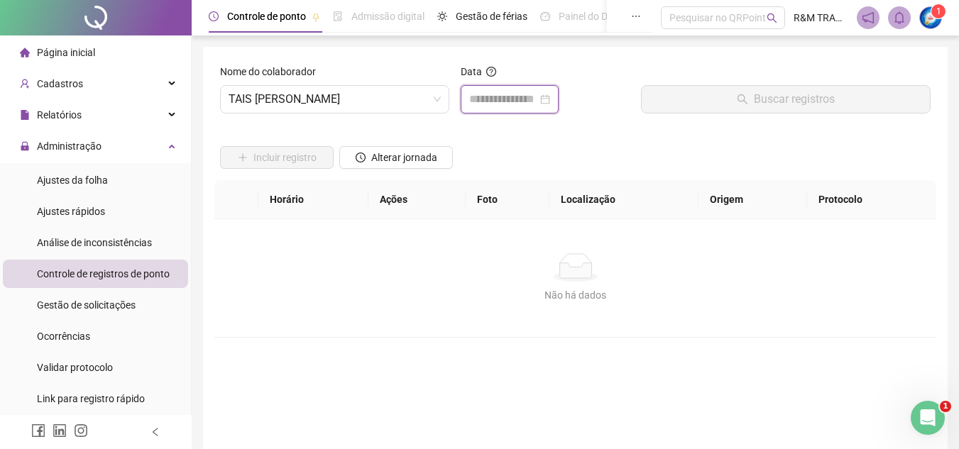
click at [486, 102] on input at bounding box center [503, 99] width 68 height 17
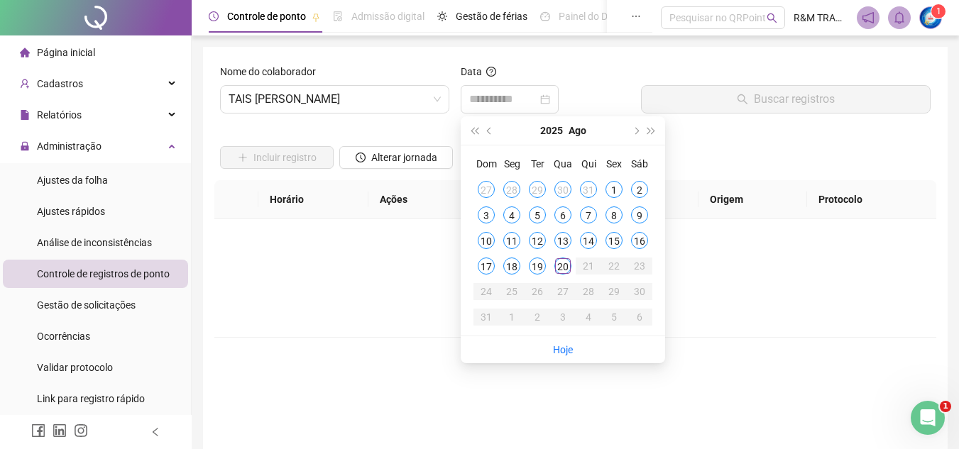
click at [535, 268] on div "19" at bounding box center [537, 266] width 17 height 17
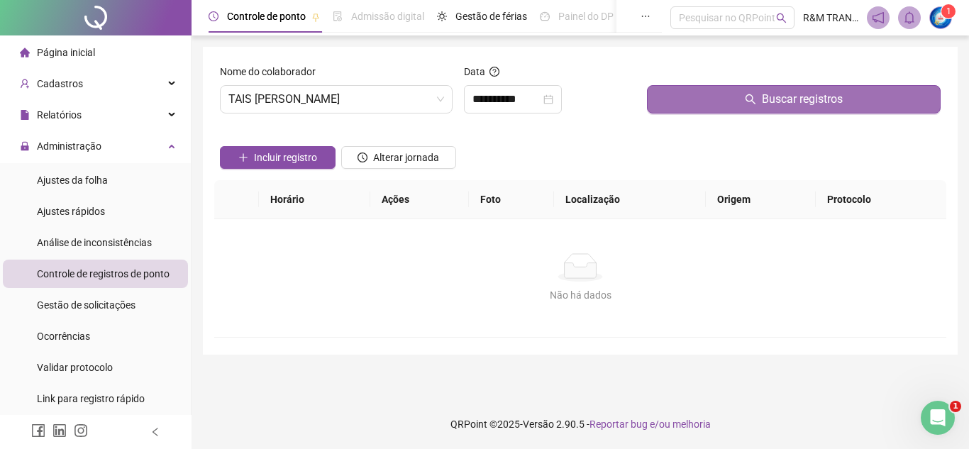
click at [691, 101] on button "Buscar registros" at bounding box center [794, 99] width 294 height 28
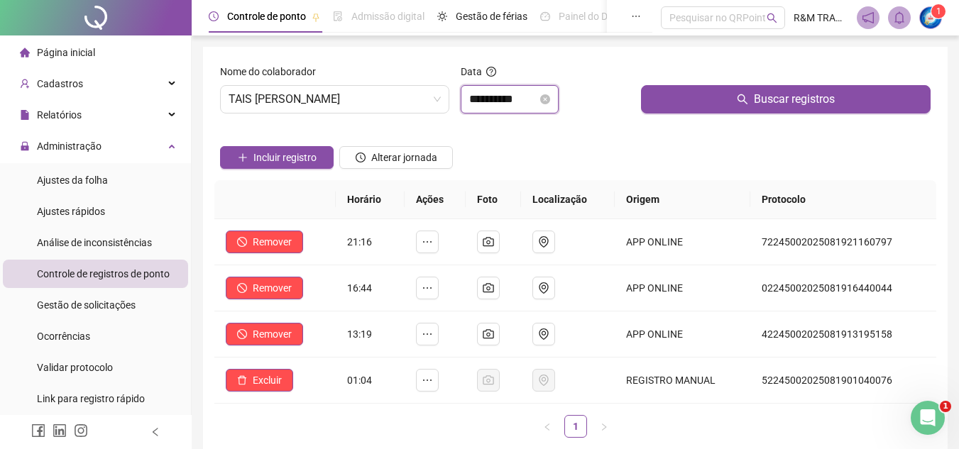
click at [492, 93] on input "**********" at bounding box center [503, 99] width 68 height 17
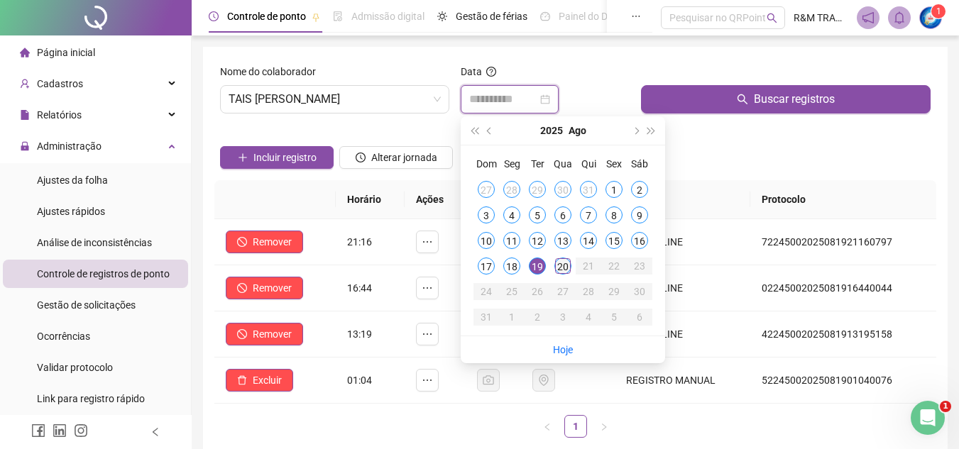
type input "**********"
click at [566, 265] on div "20" at bounding box center [562, 266] width 17 height 17
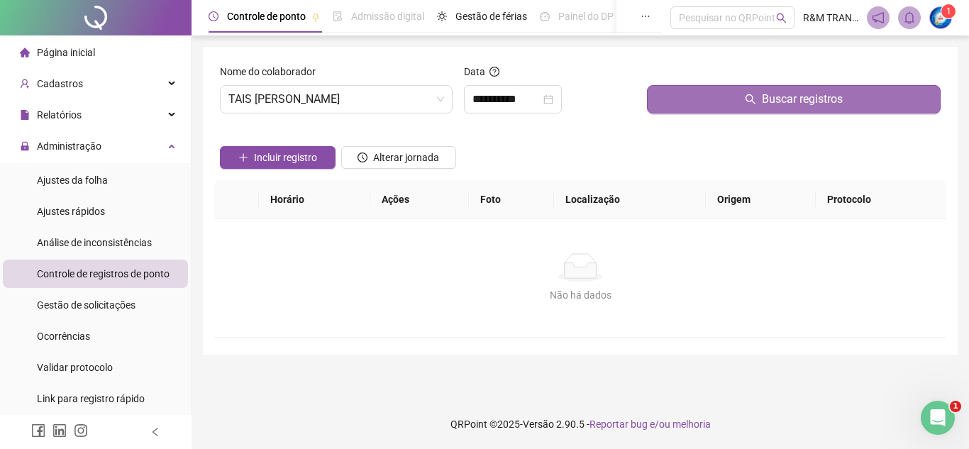
click at [701, 109] on button "Buscar registros" at bounding box center [794, 99] width 294 height 28
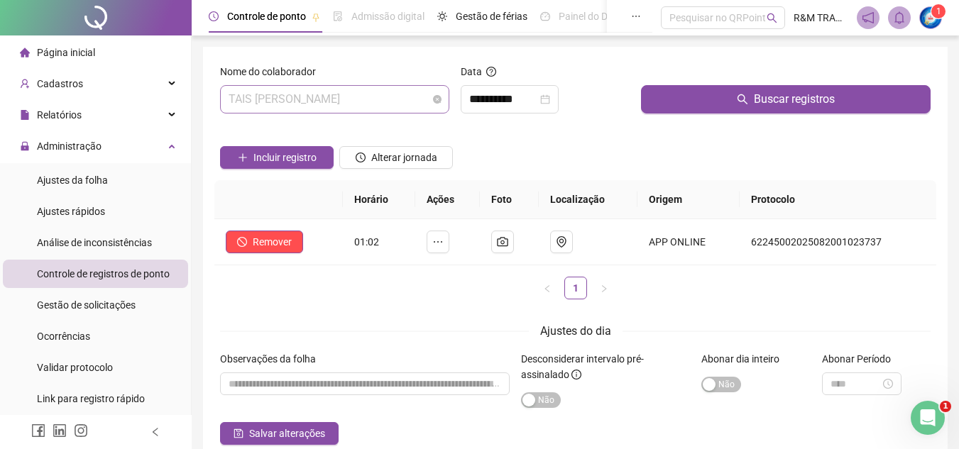
click at [331, 103] on span "TAIS [PERSON_NAME]" at bounding box center [335, 99] width 212 height 27
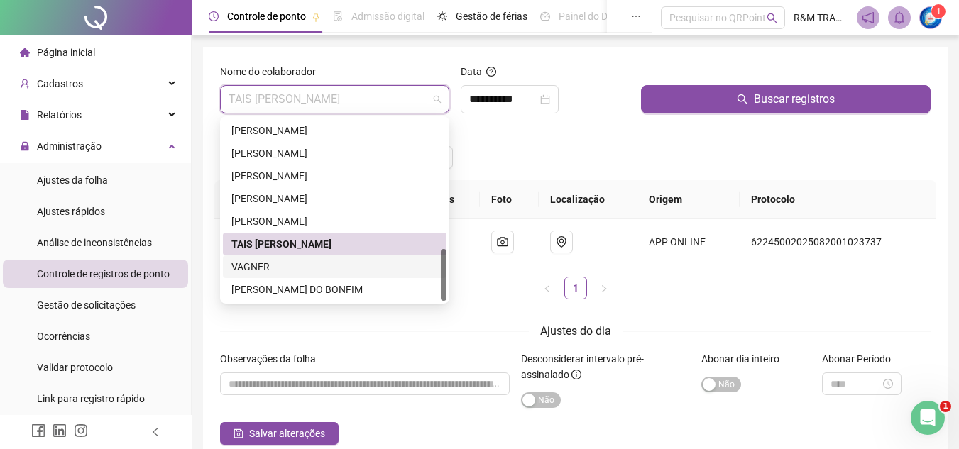
click at [260, 267] on div "VAGNER" at bounding box center [334, 267] width 207 height 16
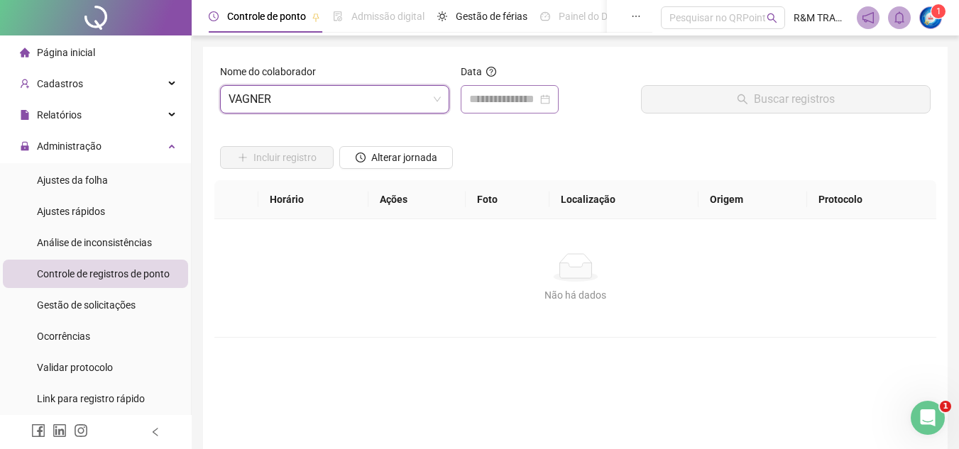
click at [505, 109] on div at bounding box center [510, 99] width 98 height 28
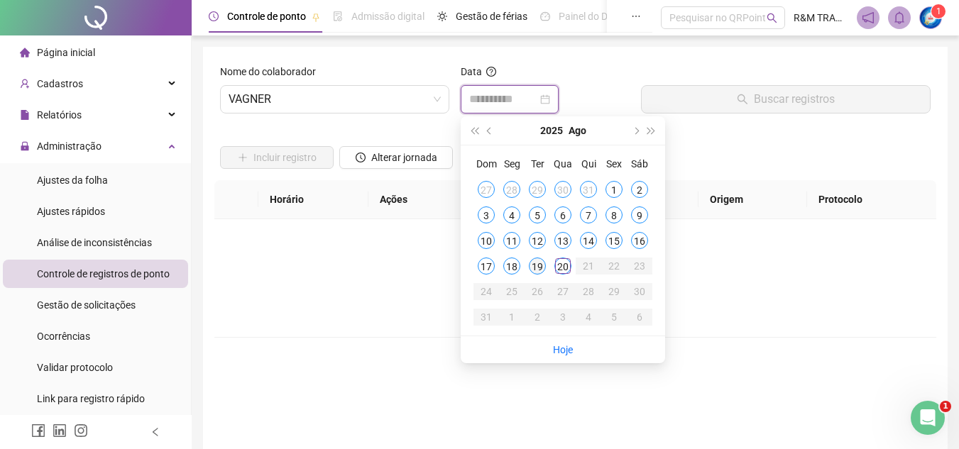
type input "**********"
click at [537, 268] on div "19" at bounding box center [537, 266] width 17 height 17
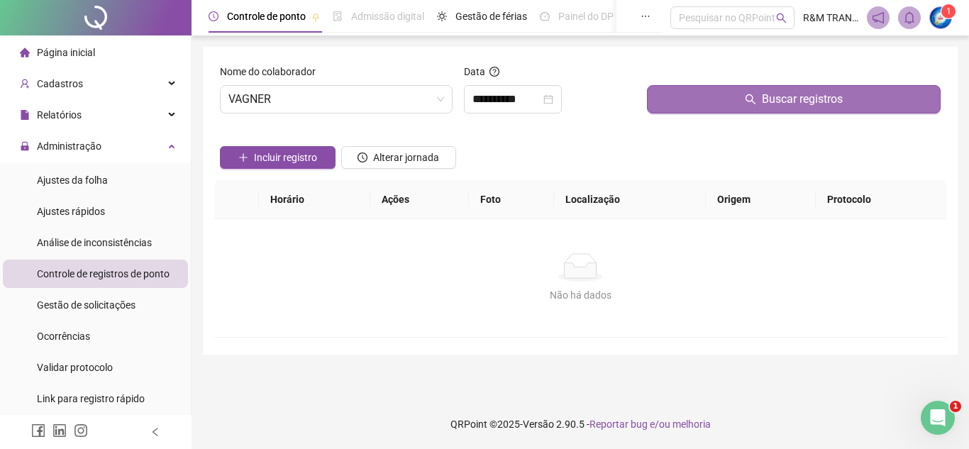
click at [651, 104] on button "Buscar registros" at bounding box center [794, 99] width 294 height 28
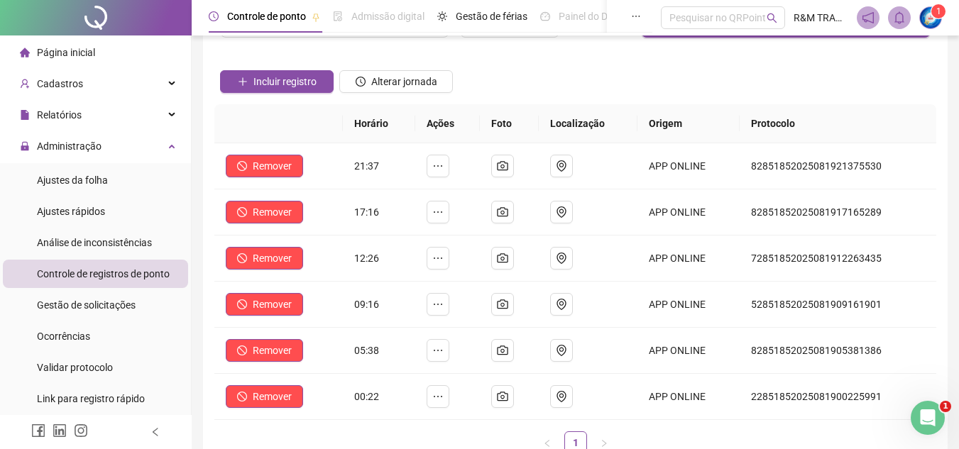
scroll to position [100, 0]
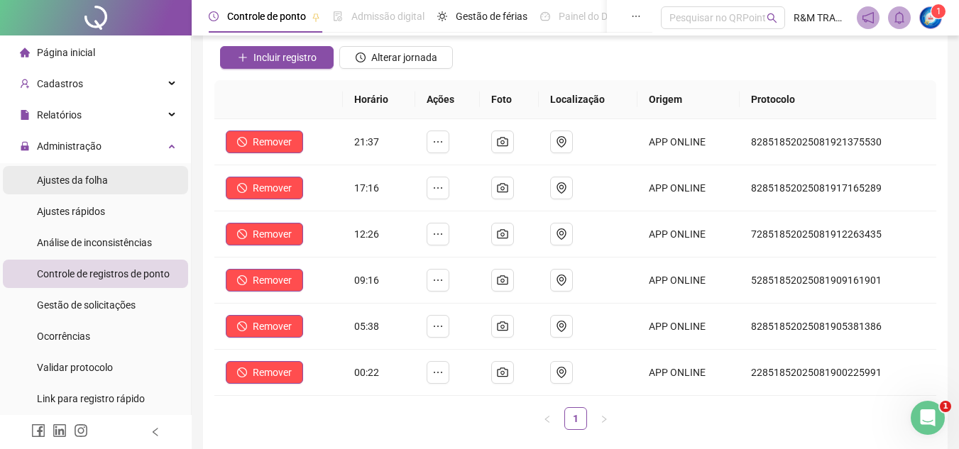
click at [72, 183] on span "Ajustes da folha" at bounding box center [72, 180] width 71 height 11
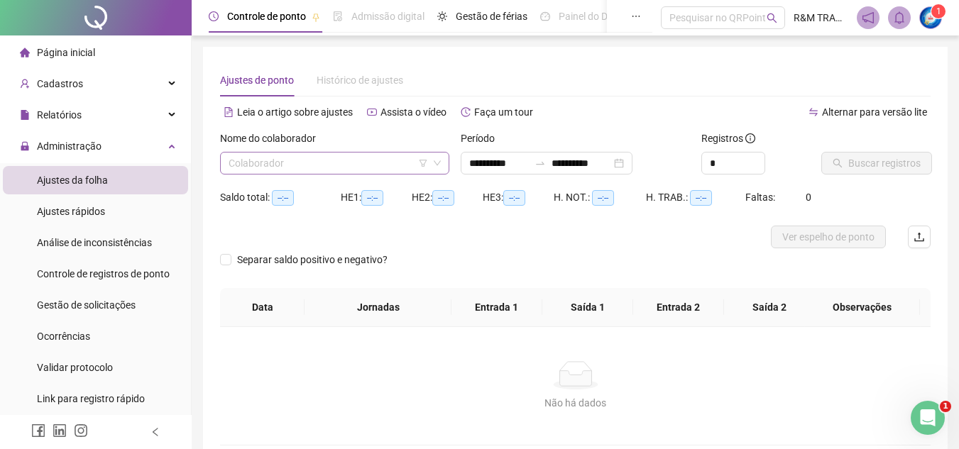
click at [268, 171] on input "search" at bounding box center [328, 163] width 199 height 21
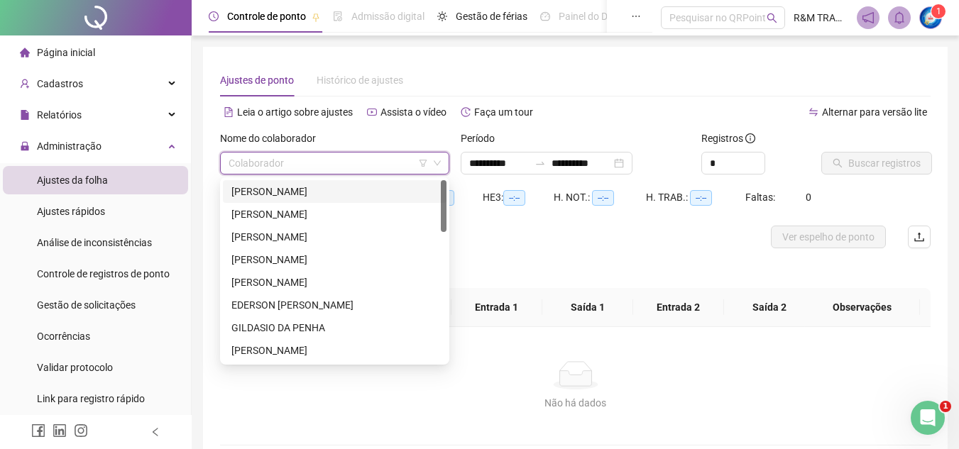
drag, startPoint x: 301, startPoint y: 194, endPoint x: 324, endPoint y: 192, distance: 22.8
click at [307, 194] on div "[PERSON_NAME]" at bounding box center [334, 192] width 207 height 16
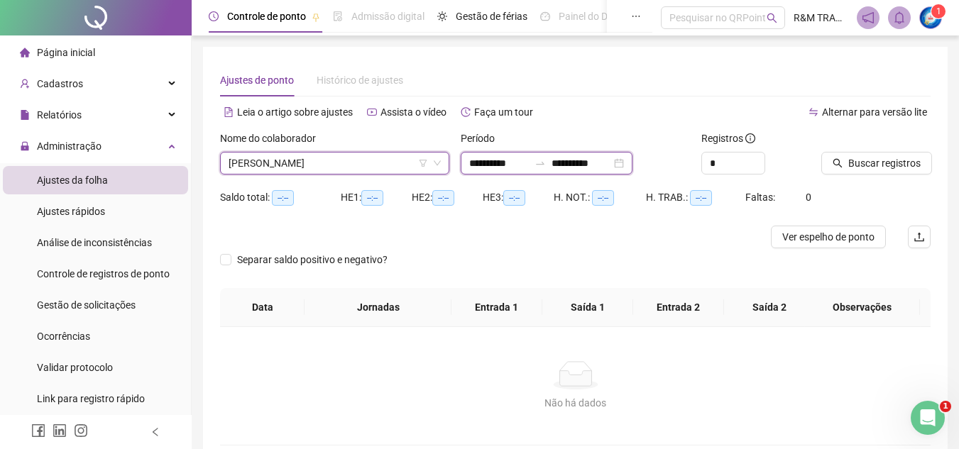
click at [598, 161] on input "**********" at bounding box center [581, 163] width 60 height 16
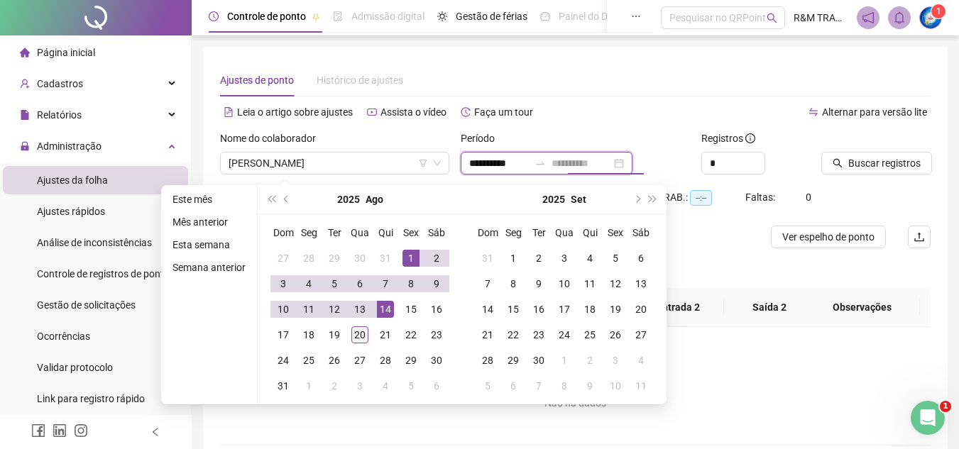
type input "**********"
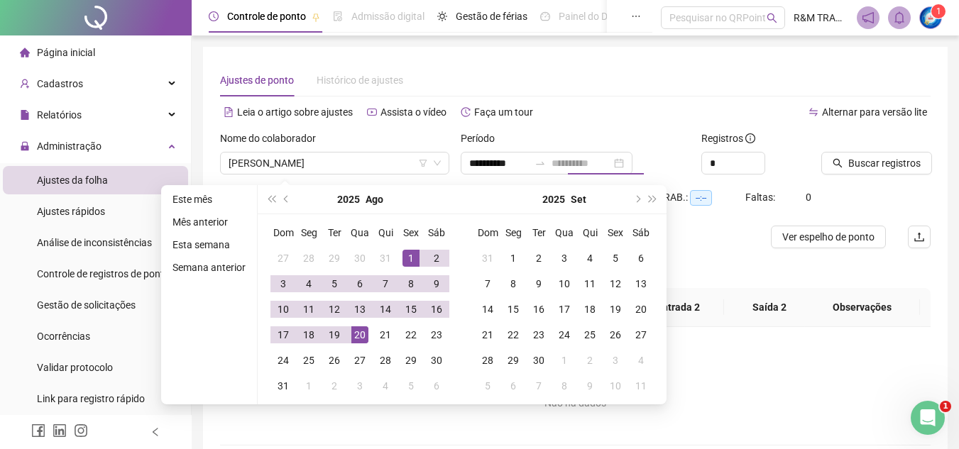
click at [356, 337] on div "20" at bounding box center [359, 334] width 17 height 17
type input "**********"
click at [757, 157] on icon "up" at bounding box center [756, 159] width 5 height 5
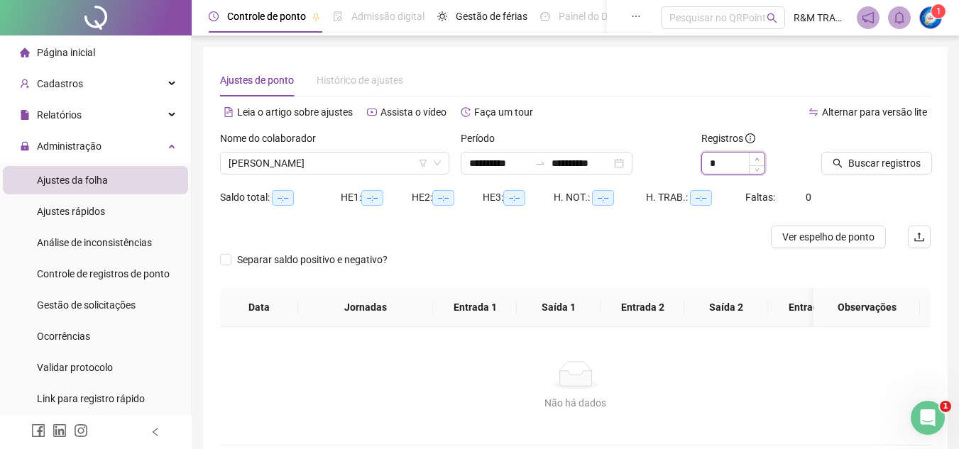
type input "*"
click at [757, 157] on icon "up" at bounding box center [756, 159] width 5 height 5
click at [873, 163] on span "Buscar registros" at bounding box center [884, 163] width 72 height 16
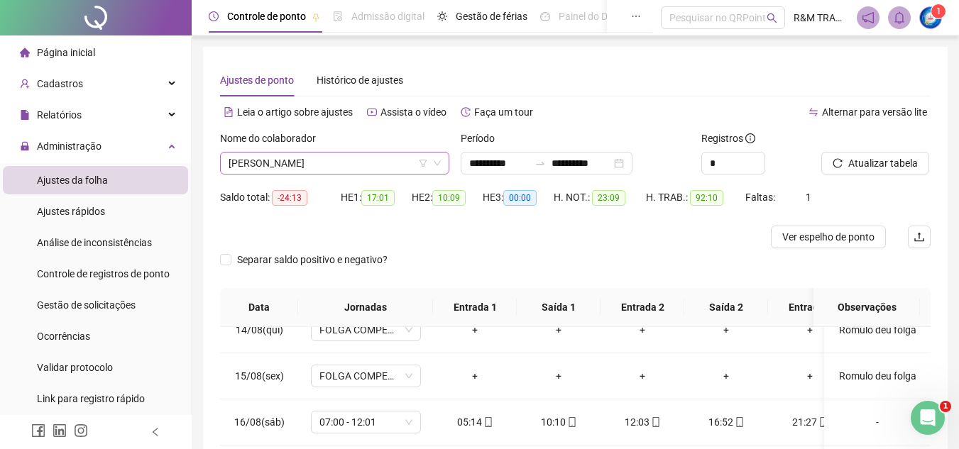
click at [318, 170] on span "[PERSON_NAME]" at bounding box center [335, 163] width 212 height 21
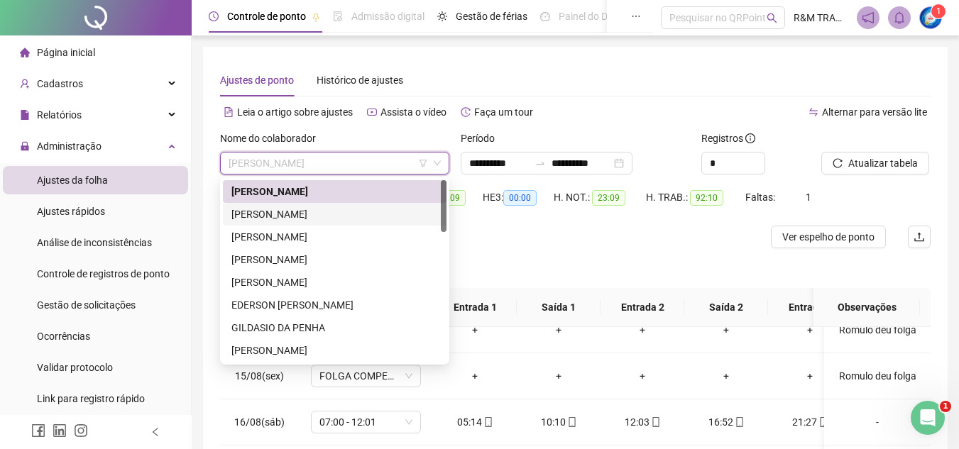
click at [296, 211] on div "[PERSON_NAME]" at bounding box center [334, 215] width 207 height 16
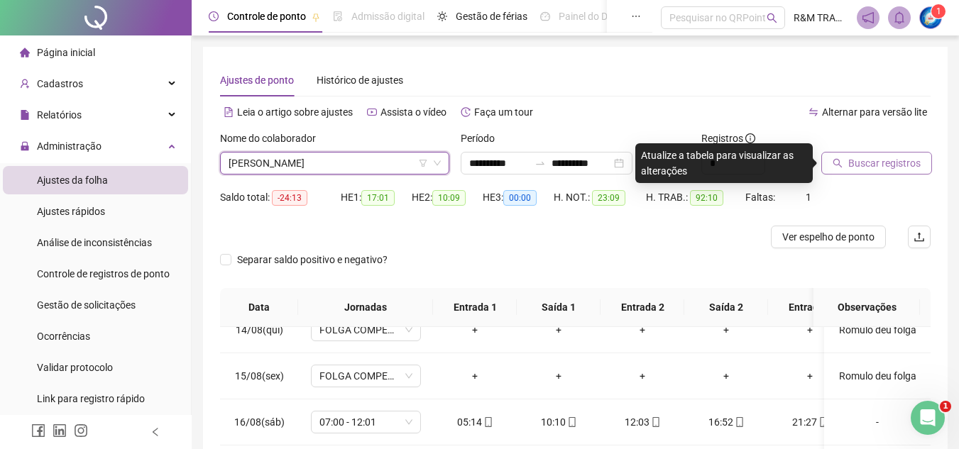
click at [851, 166] on span "Buscar registros" at bounding box center [884, 163] width 72 height 16
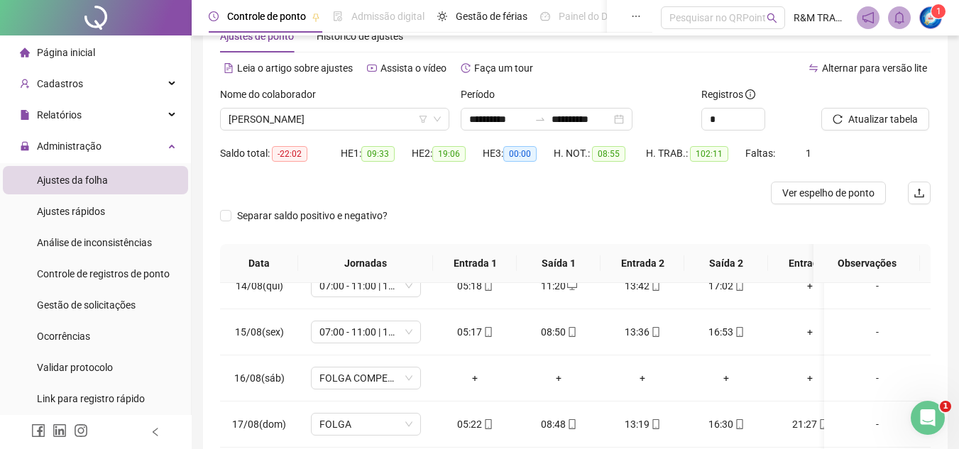
scroll to position [40, 0]
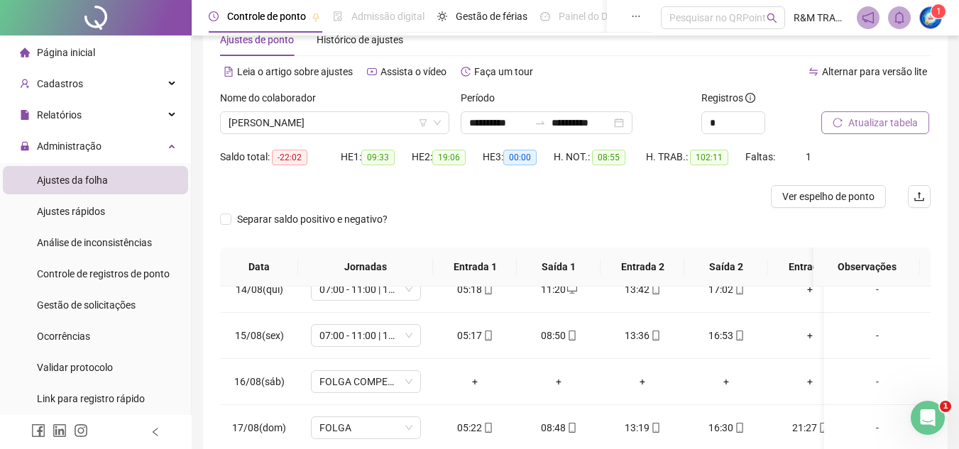
click at [862, 124] on span "Atualizar tabela" at bounding box center [883, 123] width 70 height 16
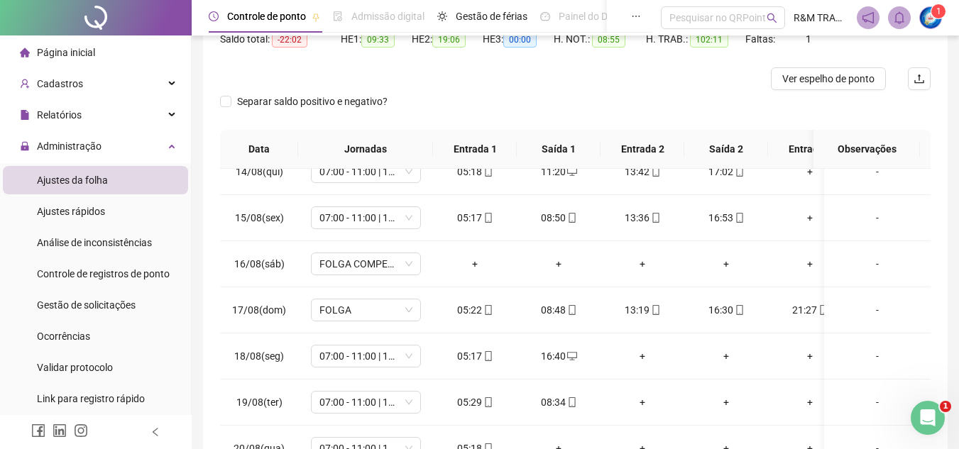
scroll to position [0, 0]
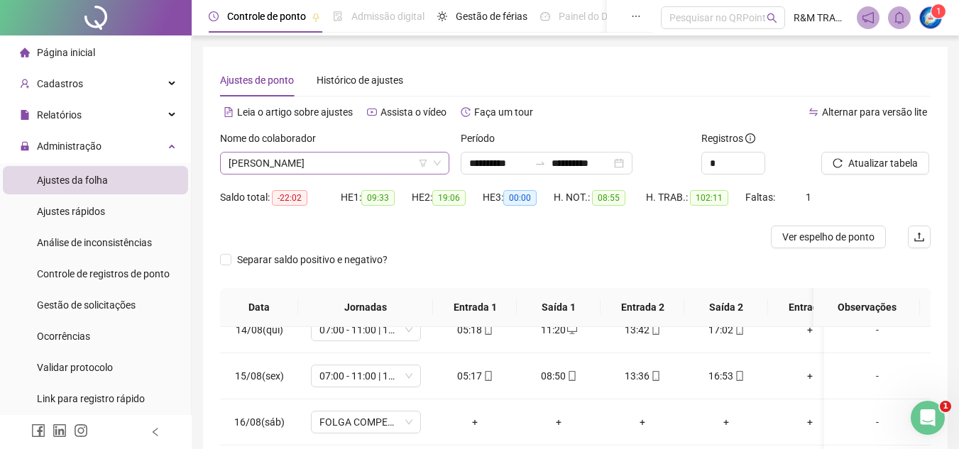
click at [276, 168] on span "[PERSON_NAME]" at bounding box center [335, 163] width 212 height 21
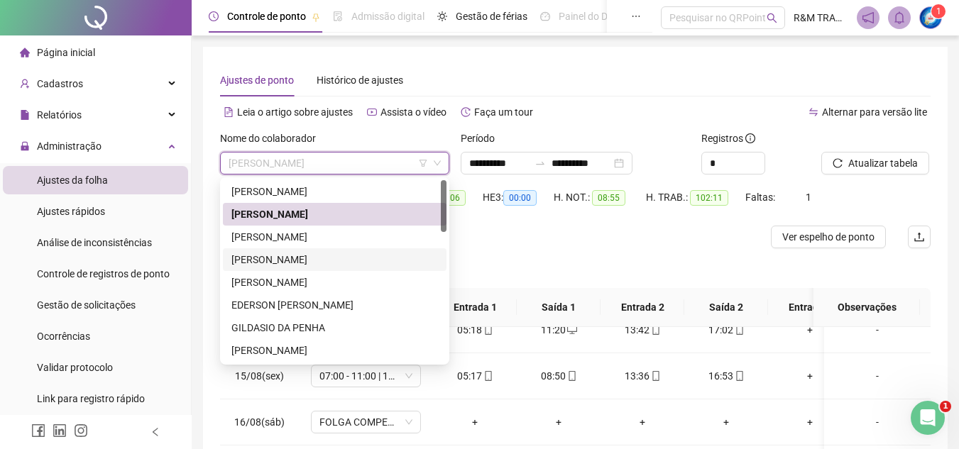
click at [279, 260] on div "[PERSON_NAME]" at bounding box center [334, 260] width 207 height 16
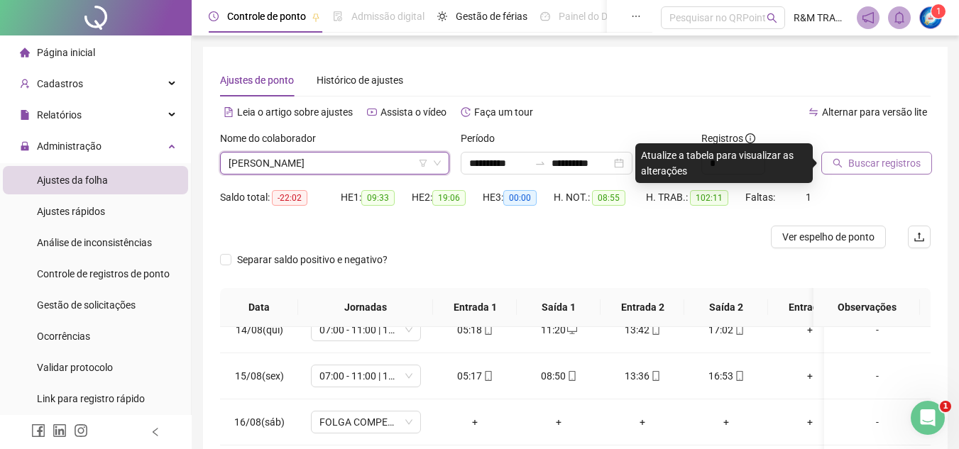
click at [842, 166] on icon "search" at bounding box center [837, 163] width 10 height 10
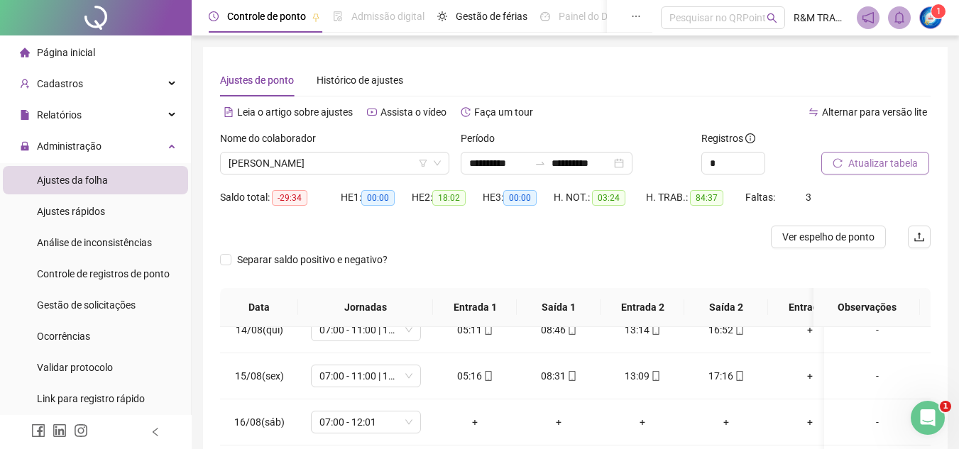
click at [867, 163] on span "Atualizar tabela" at bounding box center [883, 163] width 70 height 16
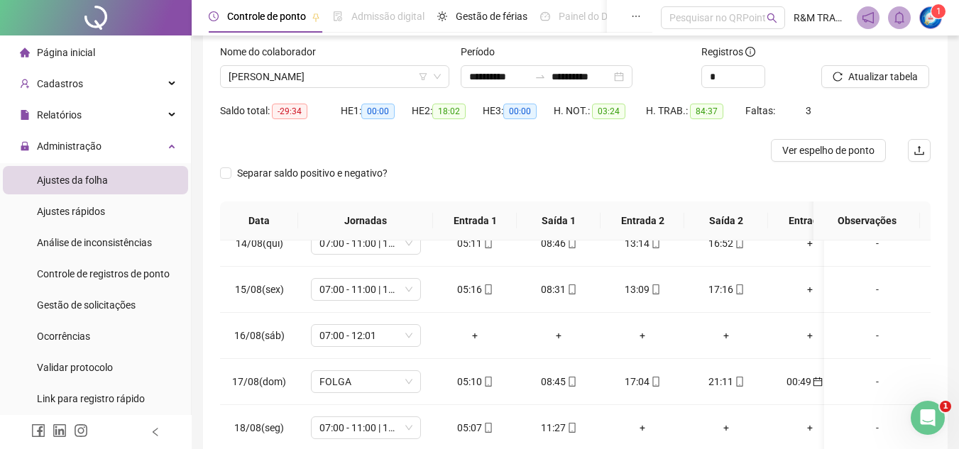
scroll to position [104, 0]
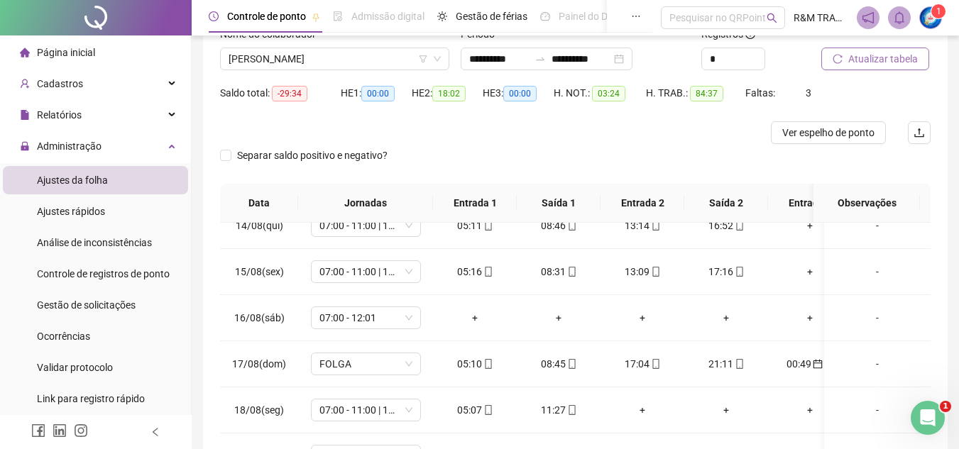
click at [862, 58] on span "Atualizar tabela" at bounding box center [883, 59] width 70 height 16
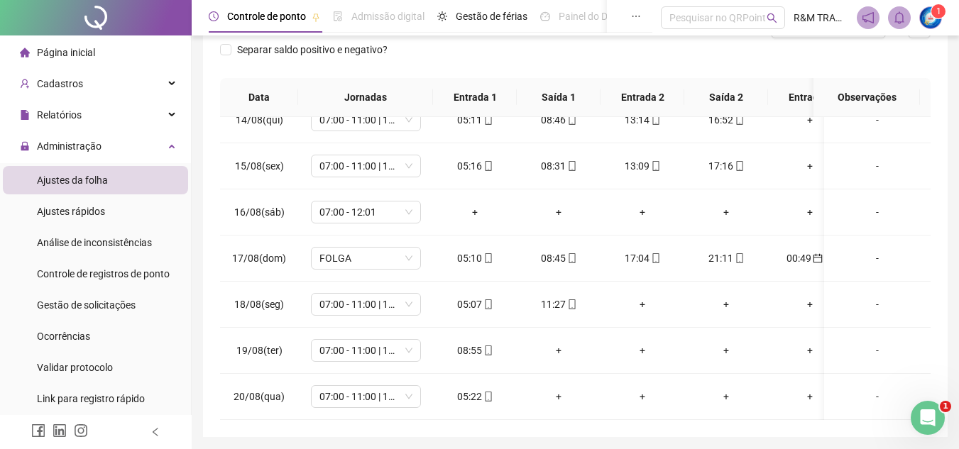
scroll to position [259, 0]
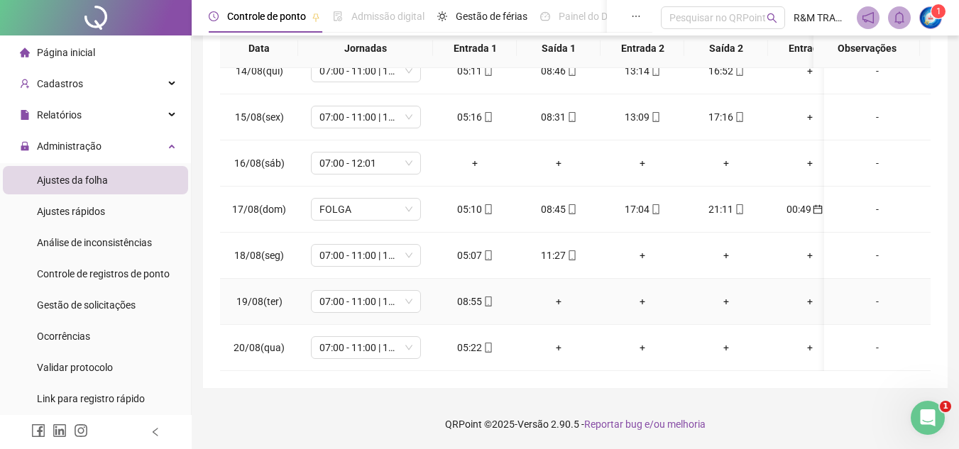
click at [767, 302] on td "+" at bounding box center [726, 302] width 84 height 46
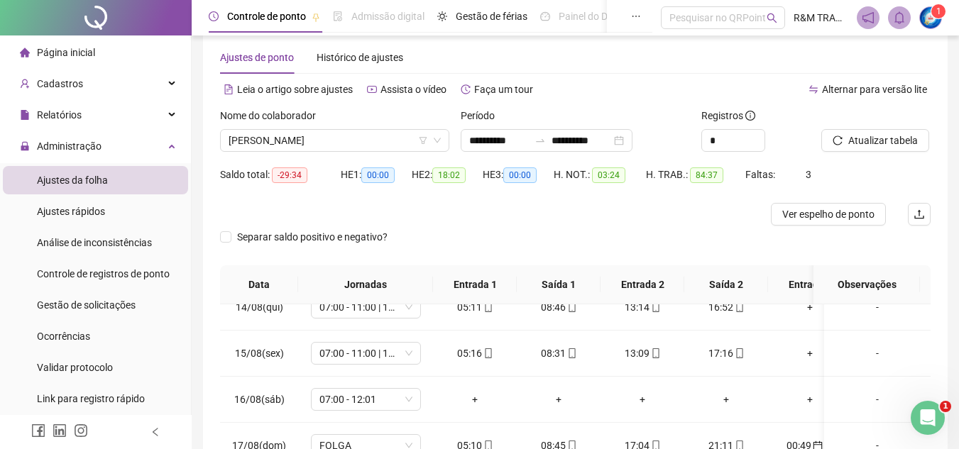
scroll to position [19, 0]
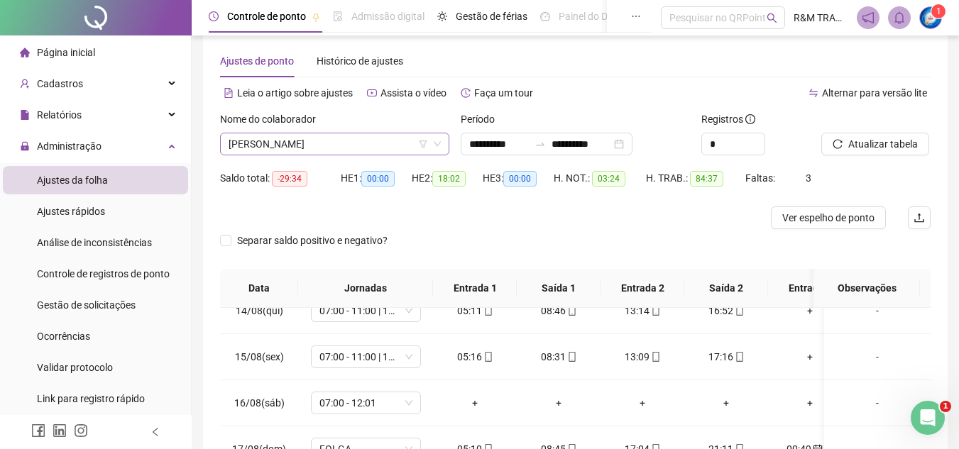
click at [321, 155] on div "[PERSON_NAME]" at bounding box center [334, 144] width 229 height 23
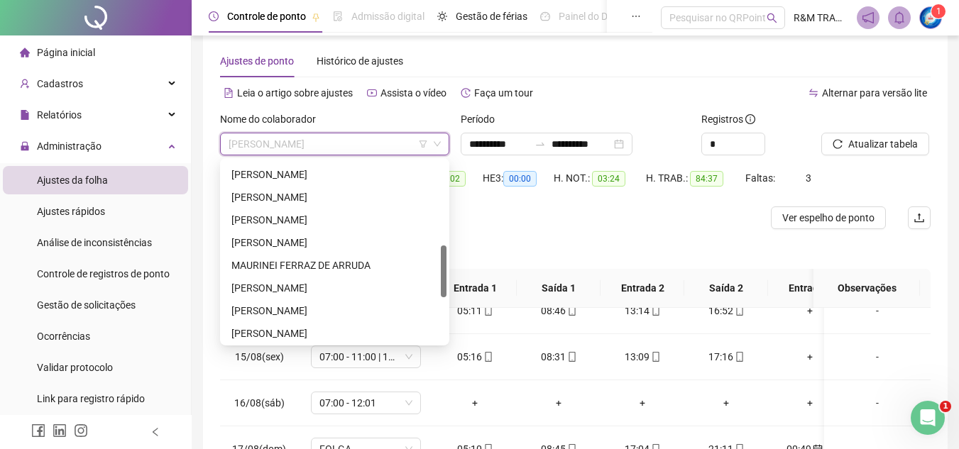
drag, startPoint x: 444, startPoint y: 172, endPoint x: 376, endPoint y: 281, distance: 127.8
click at [451, 258] on body "**********" at bounding box center [479, 205] width 959 height 449
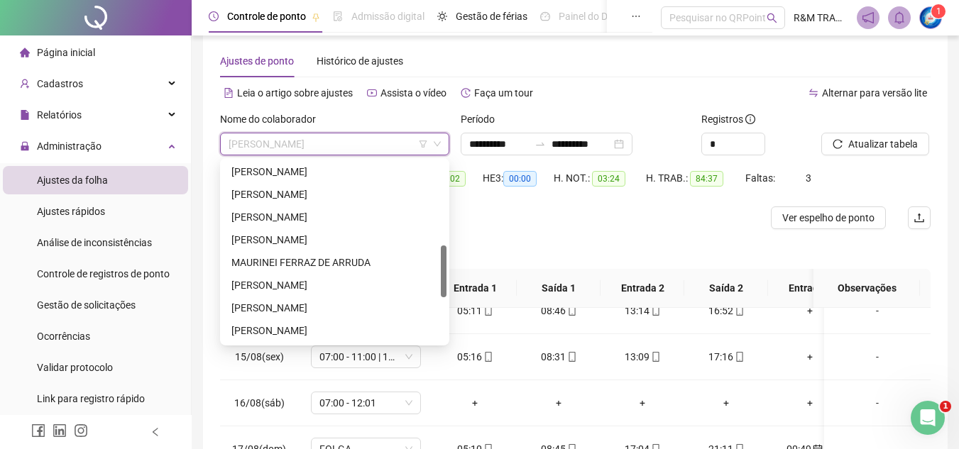
scroll to position [298, 0]
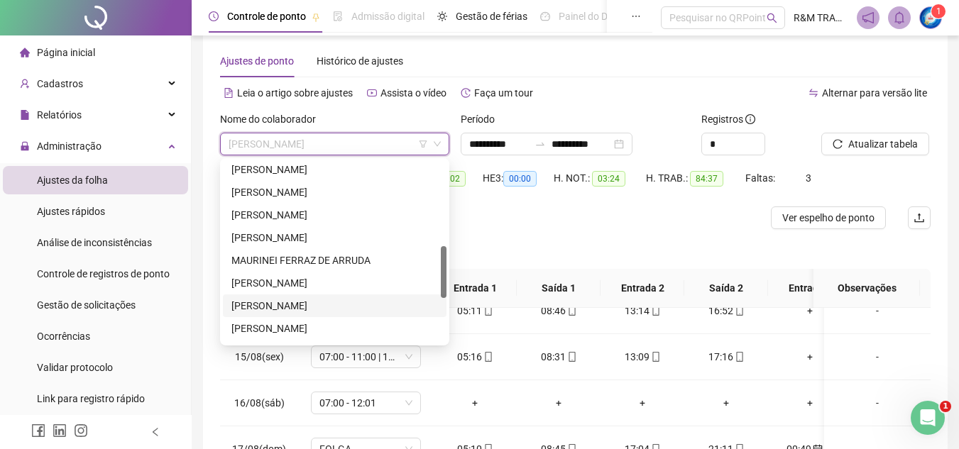
click at [309, 304] on div "[PERSON_NAME]" at bounding box center [334, 306] width 207 height 16
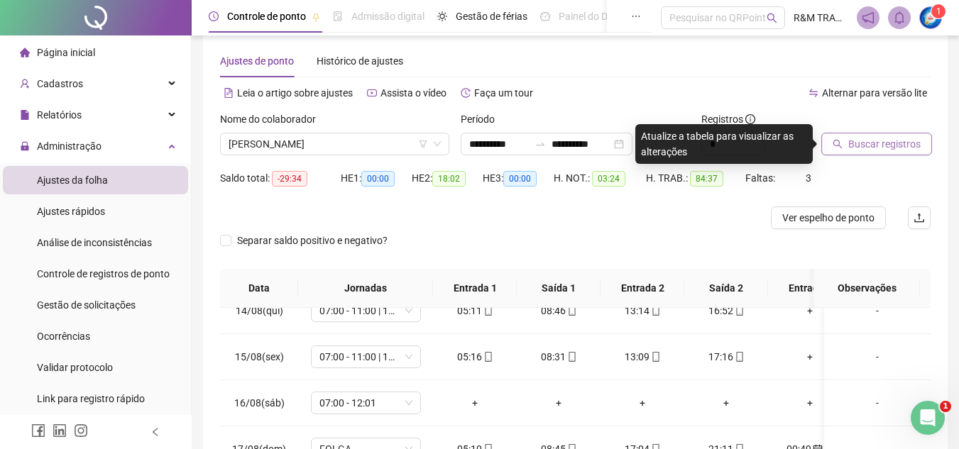
click at [849, 145] on span "Buscar registros" at bounding box center [884, 144] width 72 height 16
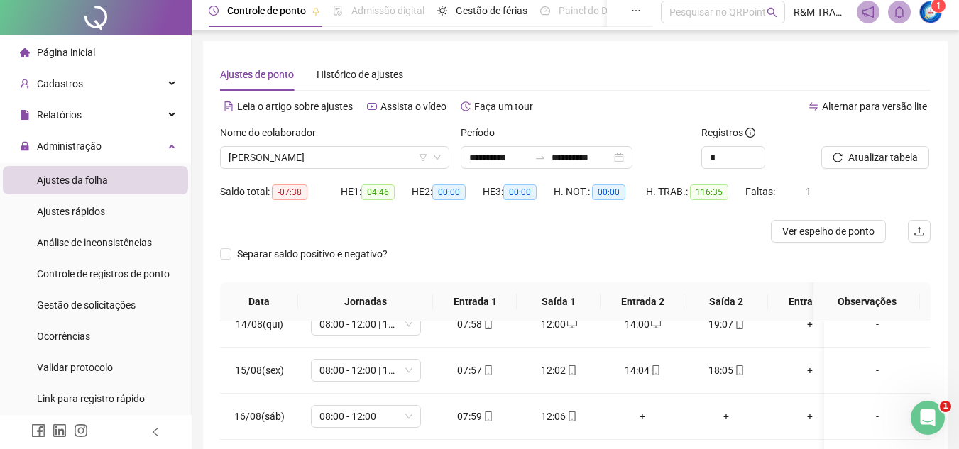
scroll to position [0, 0]
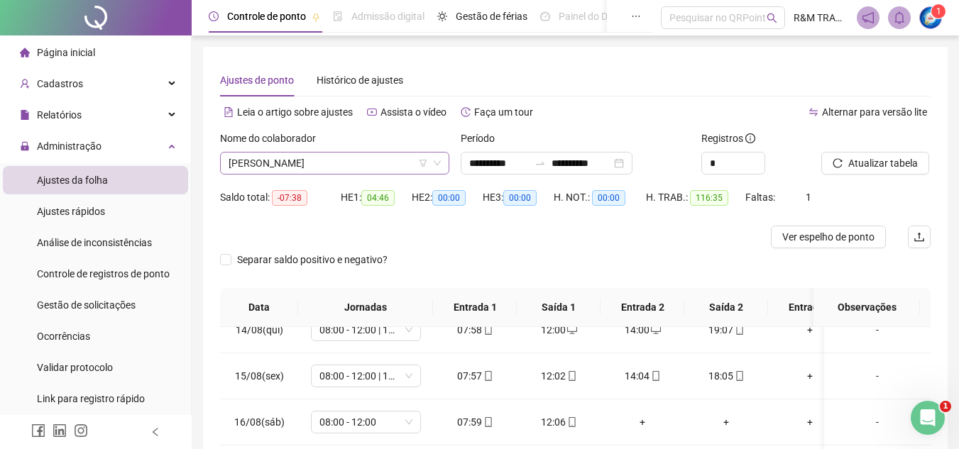
click at [270, 165] on span "[PERSON_NAME]" at bounding box center [335, 163] width 212 height 21
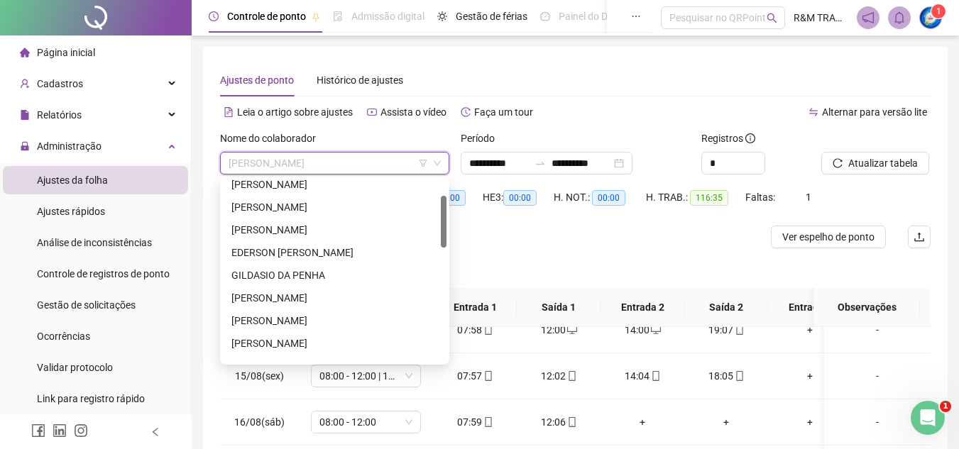
scroll to position [35, 0]
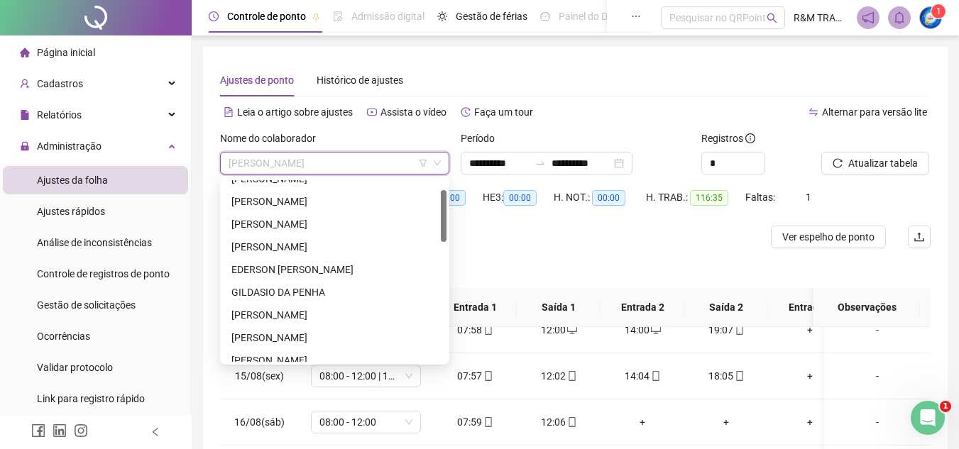
drag, startPoint x: 441, startPoint y: 307, endPoint x: 439, endPoint y: 231, distance: 75.2
click at [439, 231] on div "[PERSON_NAME] [PERSON_NAME]" at bounding box center [335, 271] width 224 height 182
click at [317, 230] on div "[PERSON_NAME]" at bounding box center [334, 224] width 207 height 16
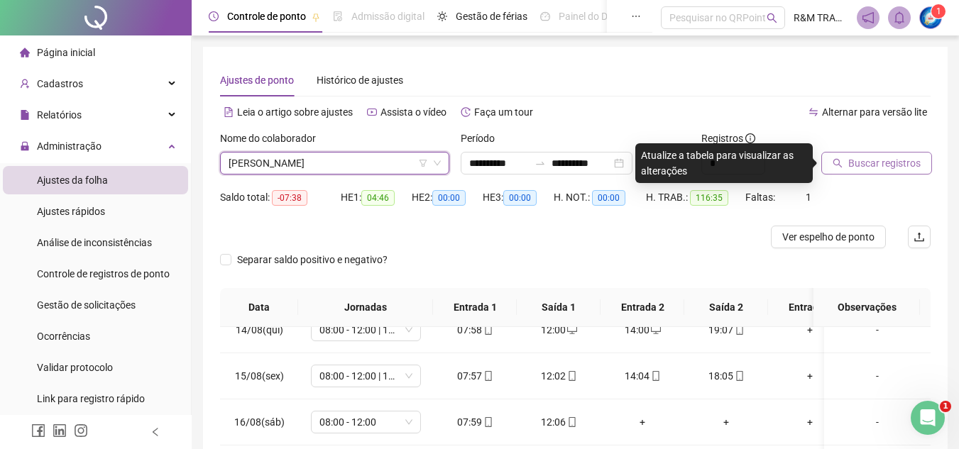
click at [858, 159] on span "Buscar registros" at bounding box center [884, 163] width 72 height 16
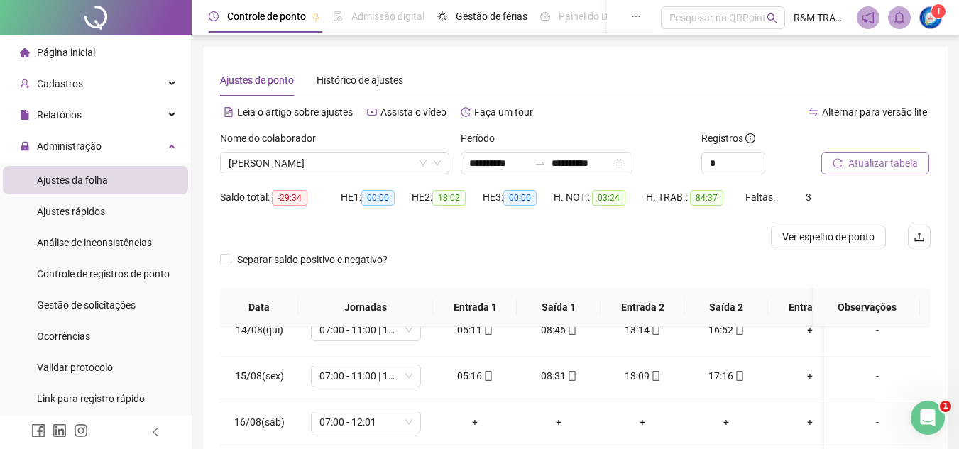
click at [879, 165] on span "Atualizar tabela" at bounding box center [883, 163] width 70 height 16
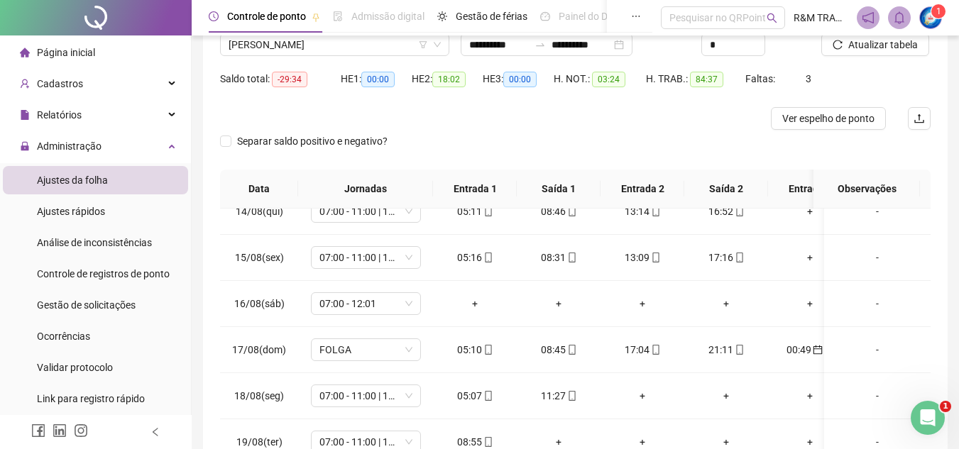
scroll to position [50, 0]
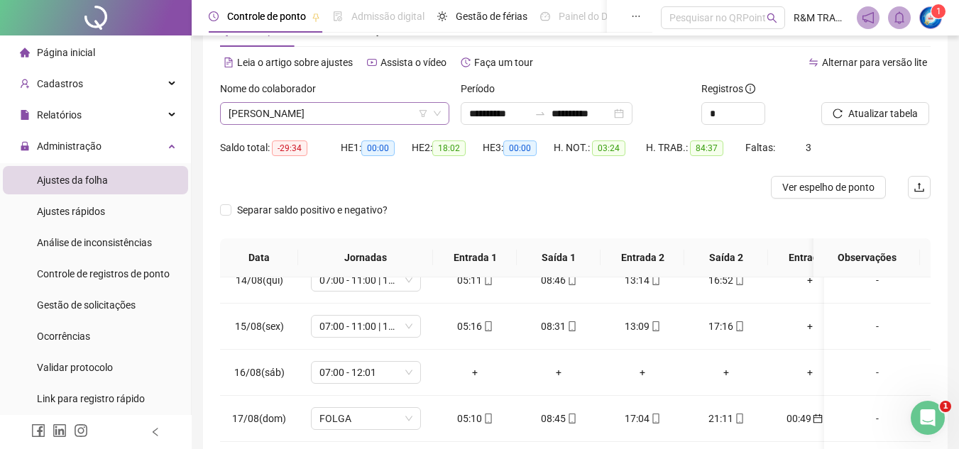
click at [284, 119] on span "[PERSON_NAME]" at bounding box center [335, 113] width 212 height 21
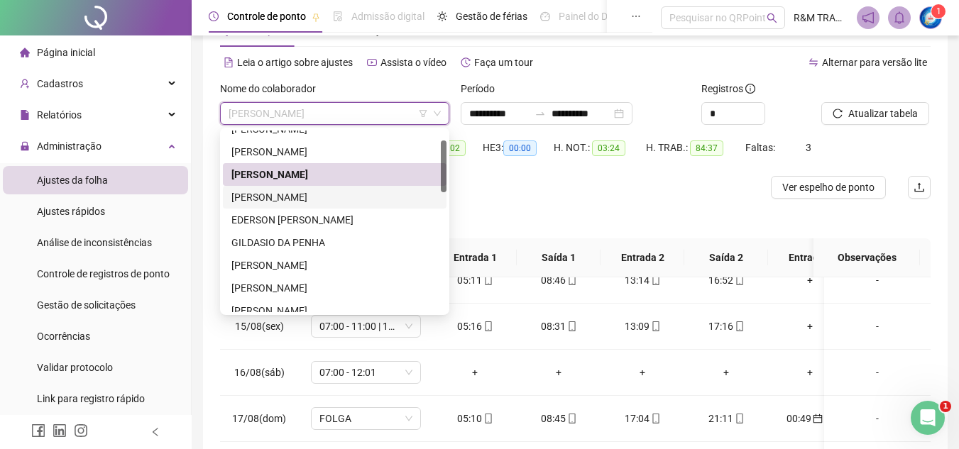
click at [295, 197] on div "[PERSON_NAME]" at bounding box center [334, 197] width 207 height 16
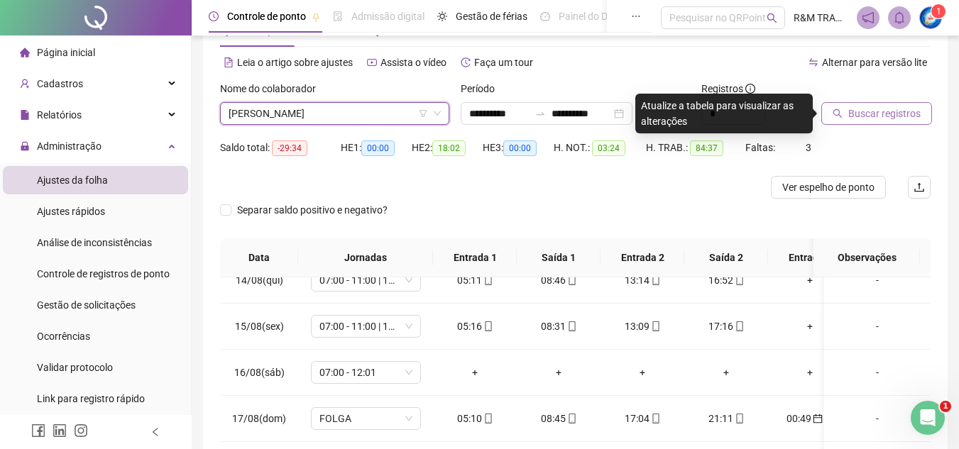
click at [874, 110] on span "Buscar registros" at bounding box center [884, 114] width 72 height 16
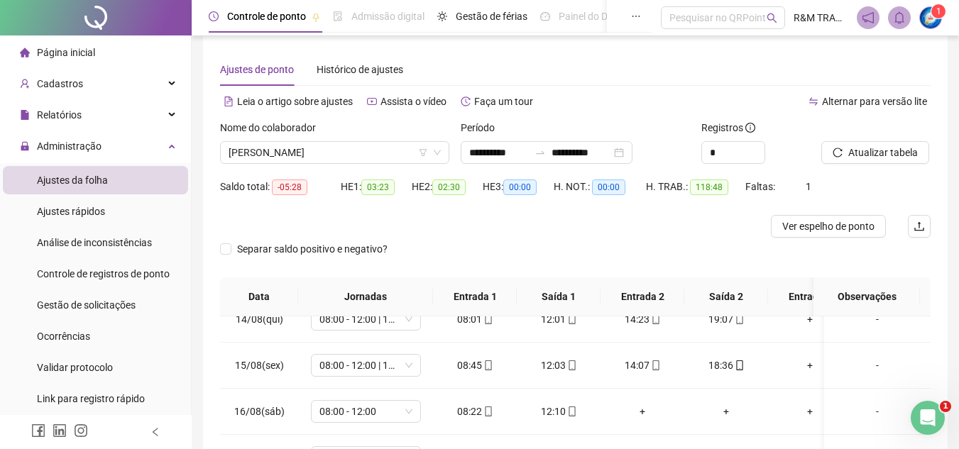
scroll to position [0, 0]
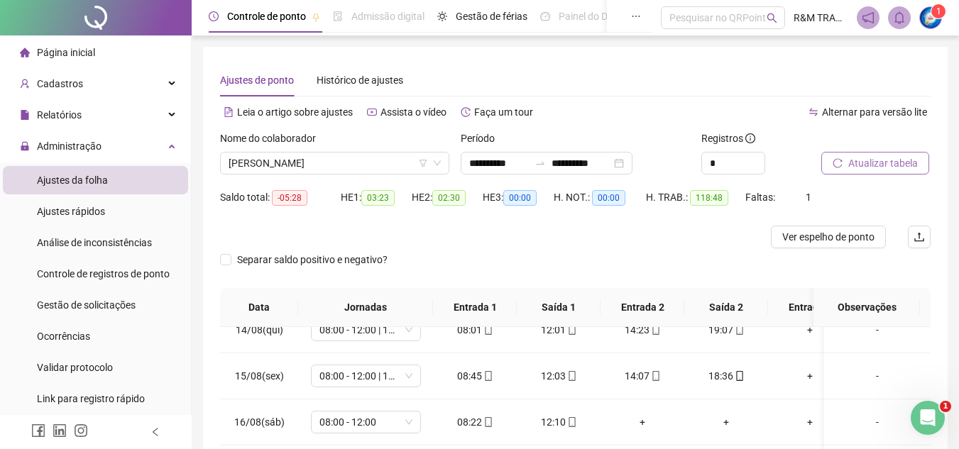
click at [869, 152] on div "Atualizar tabela" at bounding box center [858, 153] width 74 height 44
click at [871, 164] on span "Atualizar tabela" at bounding box center [883, 163] width 70 height 16
click at [379, 163] on span "[PERSON_NAME]" at bounding box center [335, 163] width 212 height 21
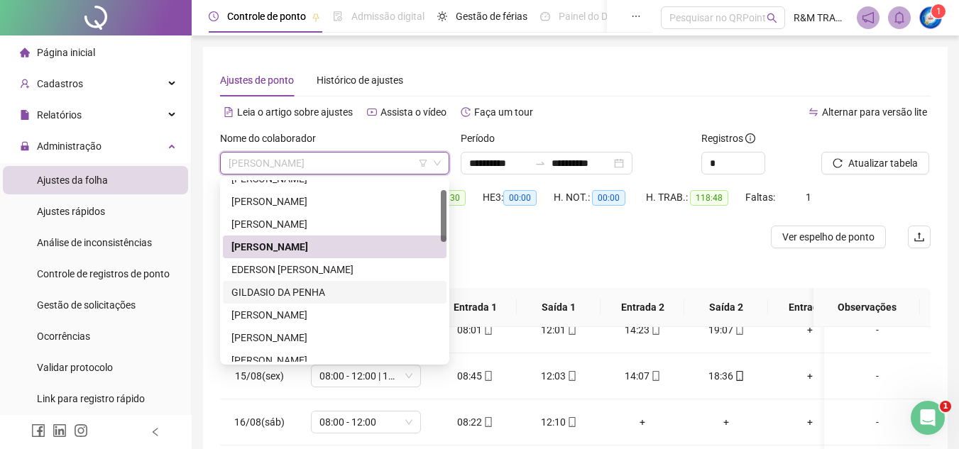
click at [297, 293] on div "GILDASIO DA PENHA" at bounding box center [334, 293] width 207 height 16
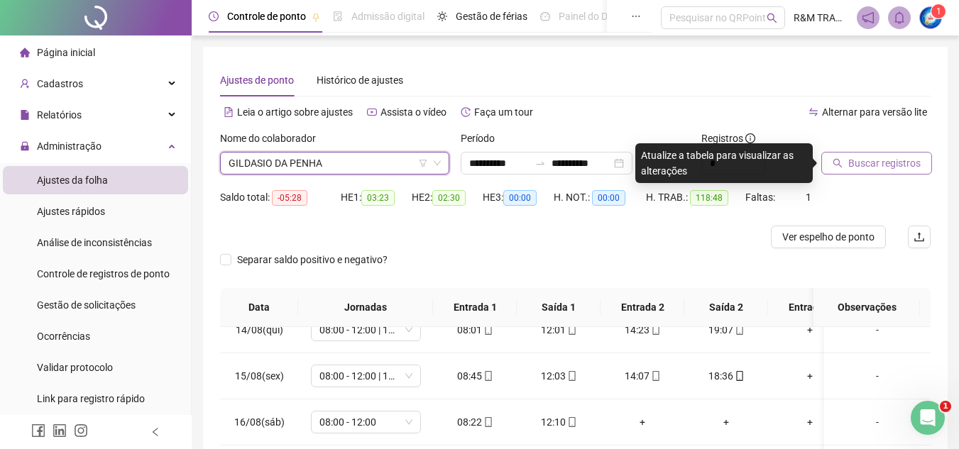
click at [862, 158] on span "Buscar registros" at bounding box center [884, 163] width 72 height 16
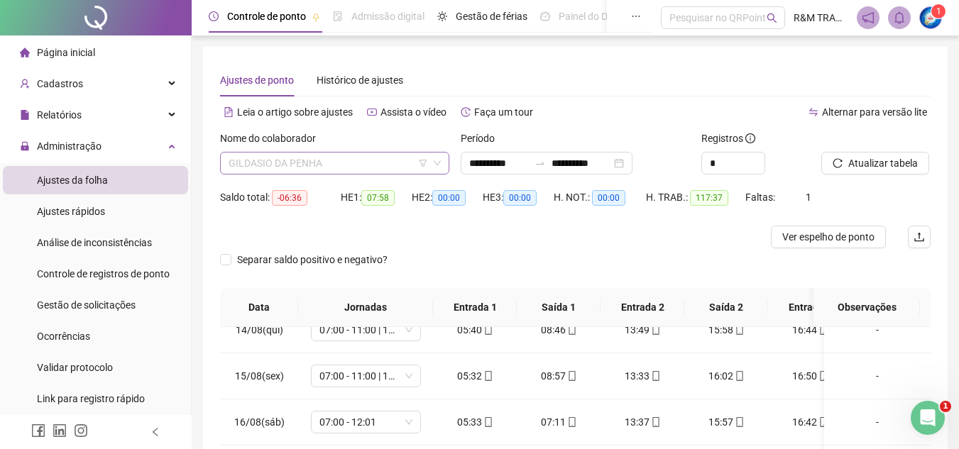
click at [278, 165] on span "GILDASIO DA PENHA" at bounding box center [335, 163] width 212 height 21
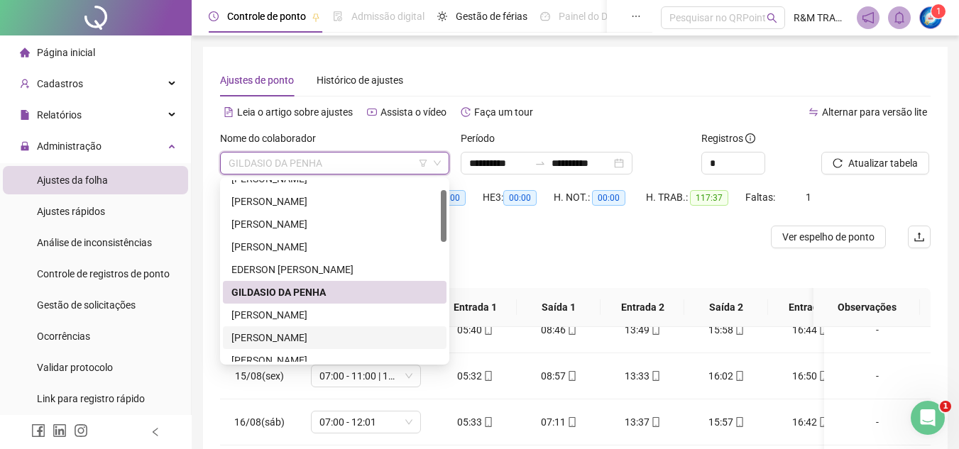
click at [285, 337] on div "[PERSON_NAME]" at bounding box center [334, 338] width 207 height 16
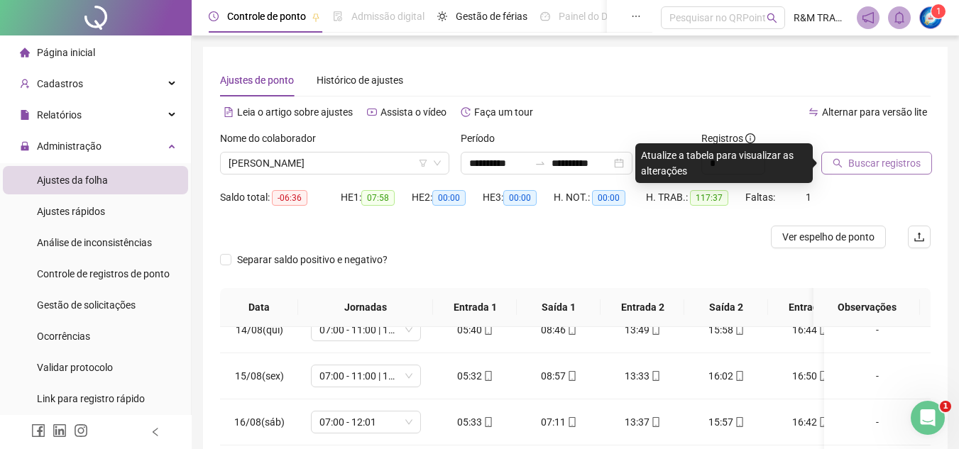
click at [848, 161] on span "Buscar registros" at bounding box center [884, 163] width 72 height 16
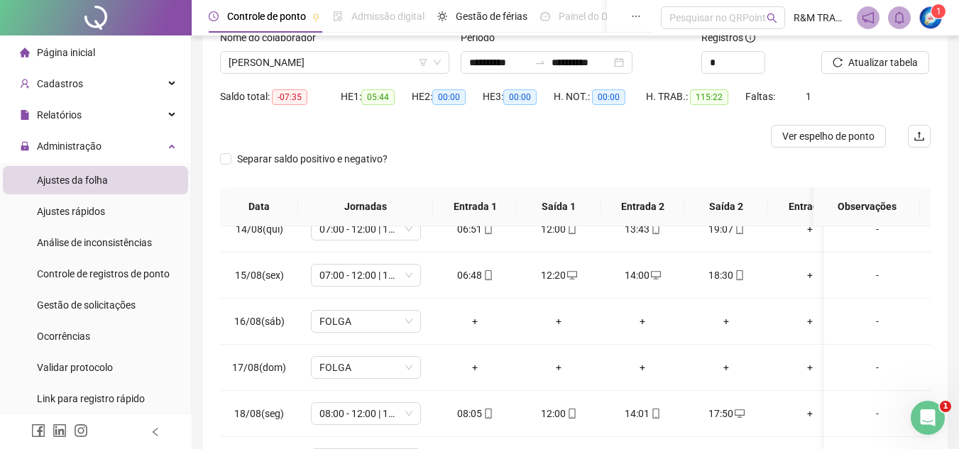
scroll to position [46, 0]
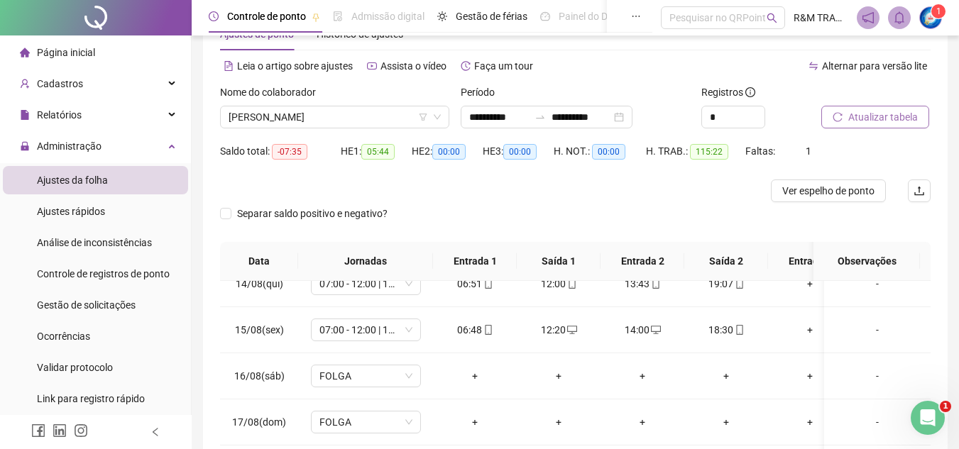
click at [867, 114] on span "Atualizar tabela" at bounding box center [883, 117] width 70 height 16
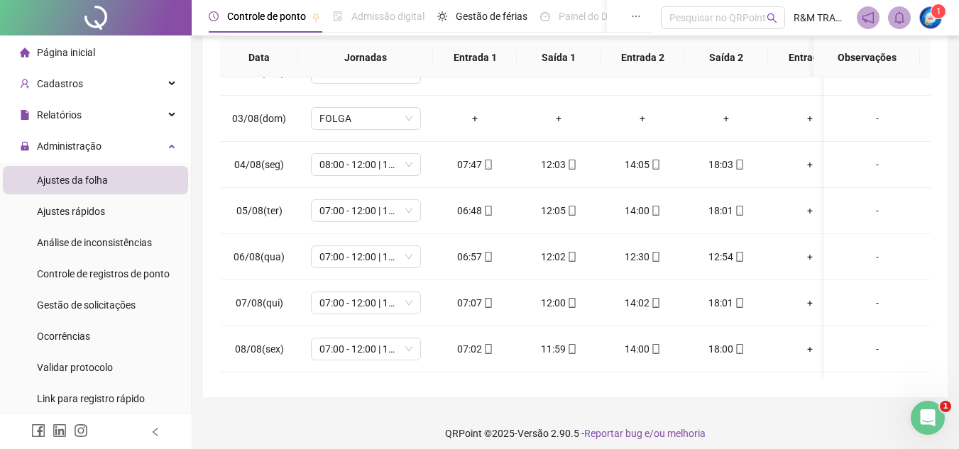
scroll to position [0, 0]
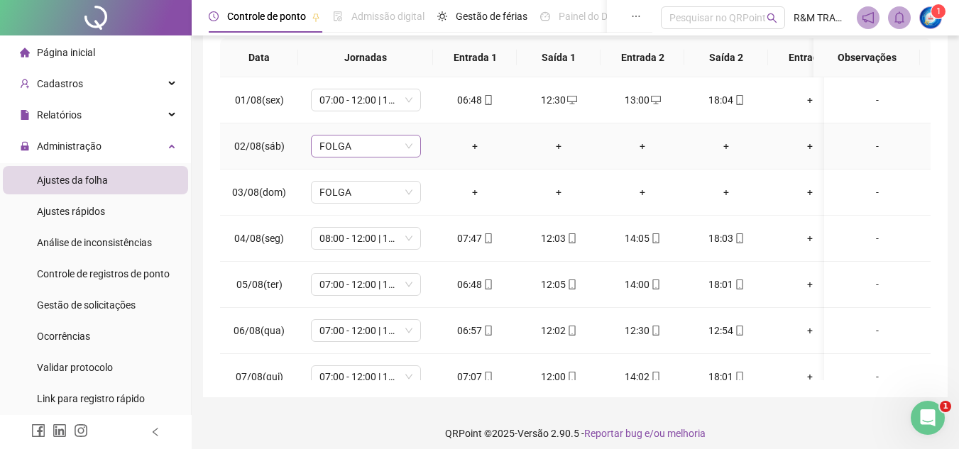
click at [407, 145] on span "FOLGA" at bounding box center [365, 146] width 93 height 21
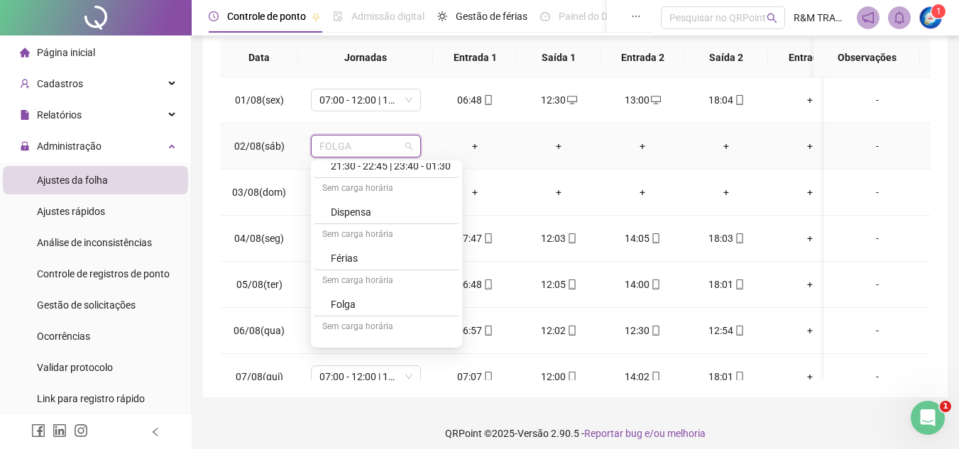
scroll to position [2586, 0]
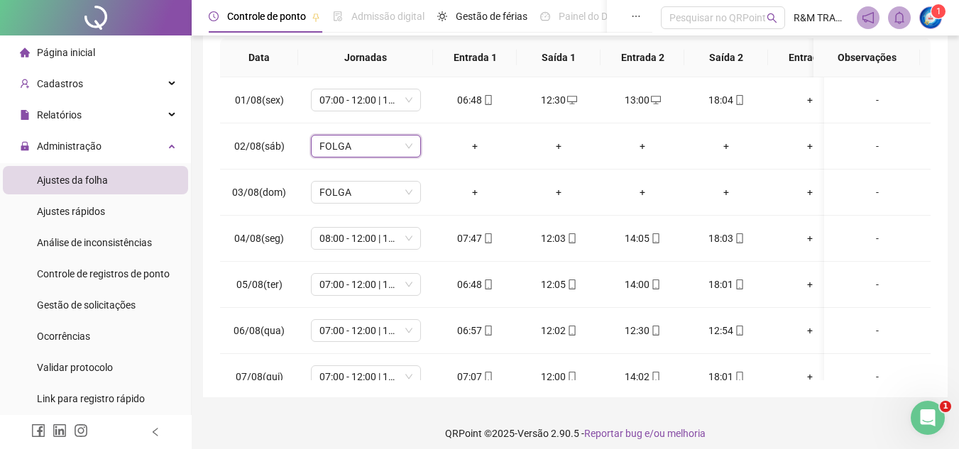
click at [947, 114] on div "**********" at bounding box center [575, 97] width 744 height 600
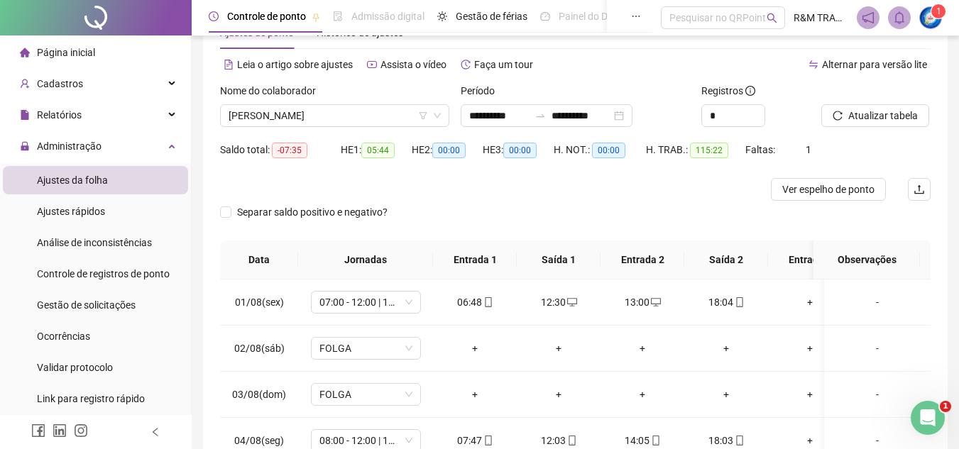
scroll to position [0, 0]
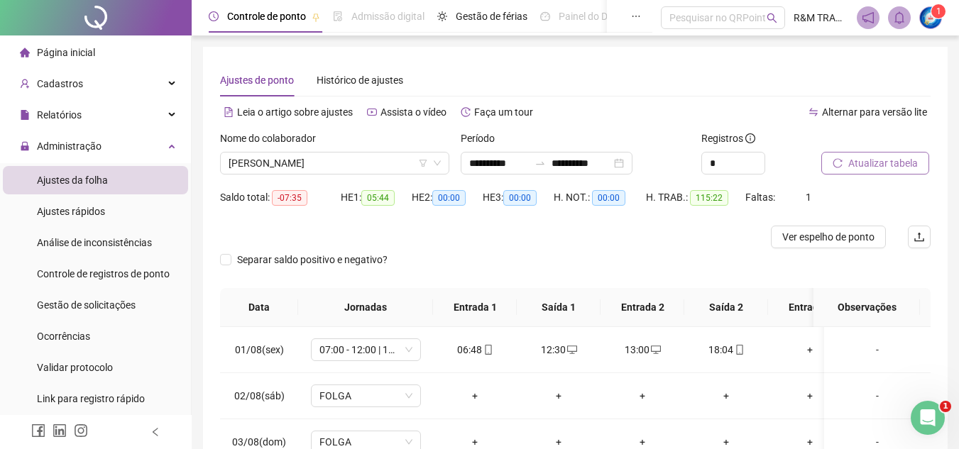
click at [859, 160] on span "Atualizar tabela" at bounding box center [883, 163] width 70 height 16
click at [267, 160] on span "[PERSON_NAME]" at bounding box center [335, 163] width 212 height 21
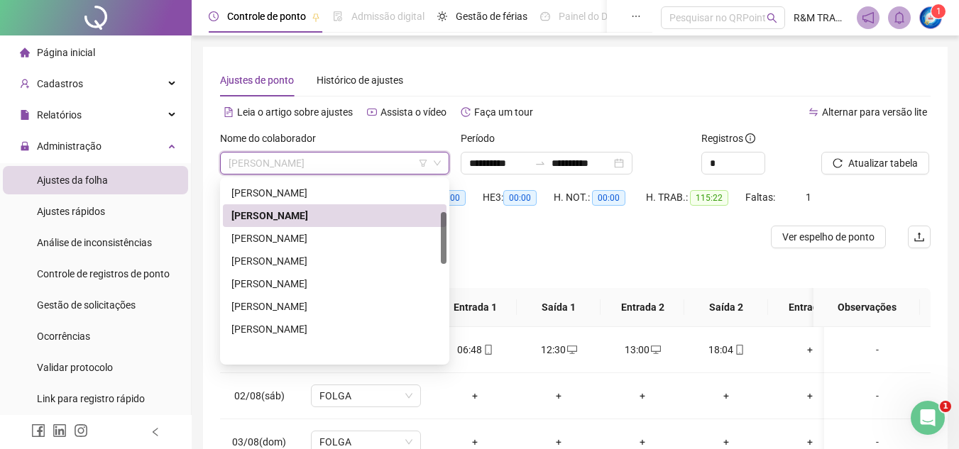
drag, startPoint x: 443, startPoint y: 196, endPoint x: 447, endPoint y: 231, distance: 35.7
click at [447, 231] on div "292298 237875 283723 [PERSON_NAME] [PERSON_NAME] [PERSON_NAME] DOS SANTOS [PERS…" at bounding box center [334, 270] width 229 height 187
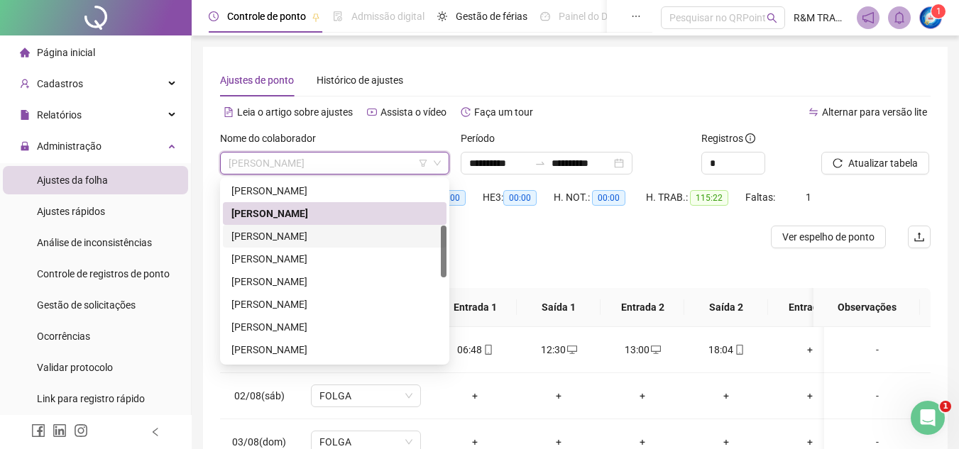
click at [352, 236] on div "[PERSON_NAME]" at bounding box center [334, 237] width 207 height 16
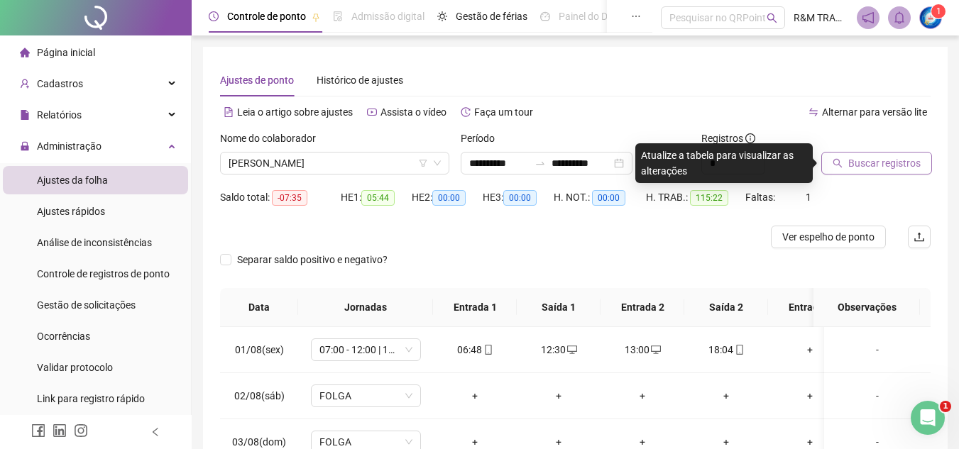
click at [874, 163] on span "Buscar registros" at bounding box center [884, 163] width 72 height 16
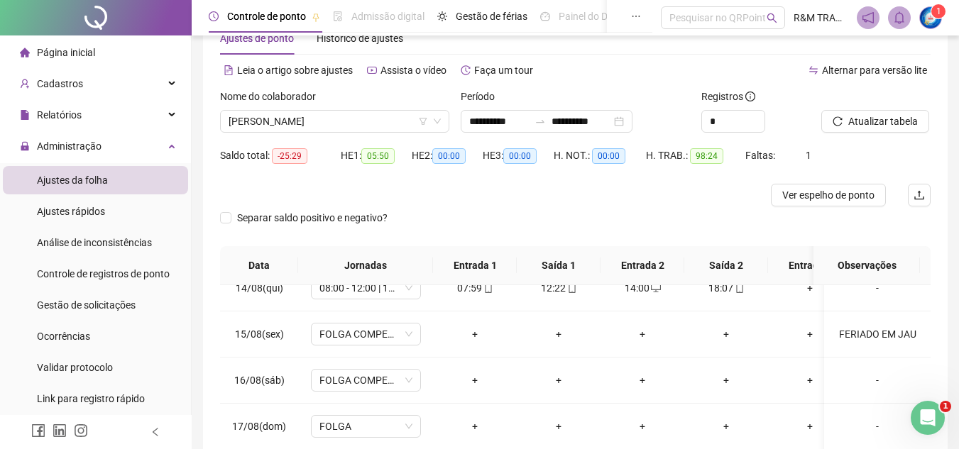
scroll to position [0, 0]
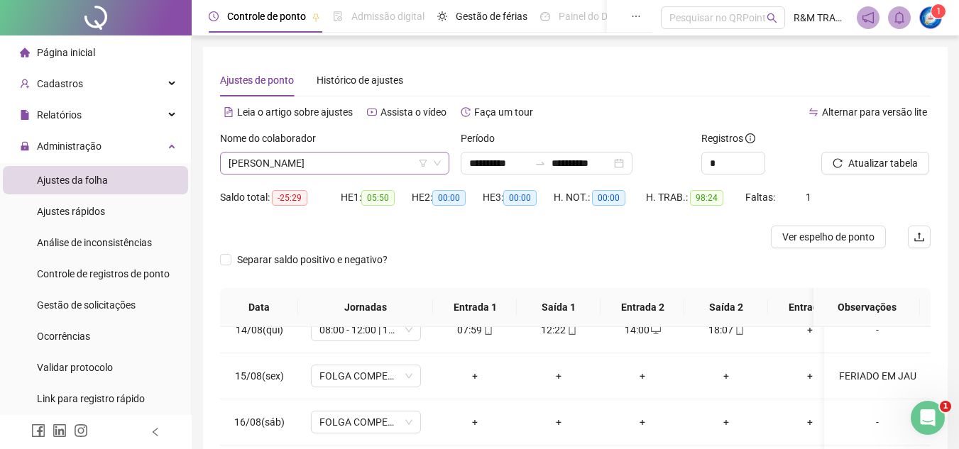
click at [327, 166] on span "[PERSON_NAME]" at bounding box center [335, 163] width 212 height 21
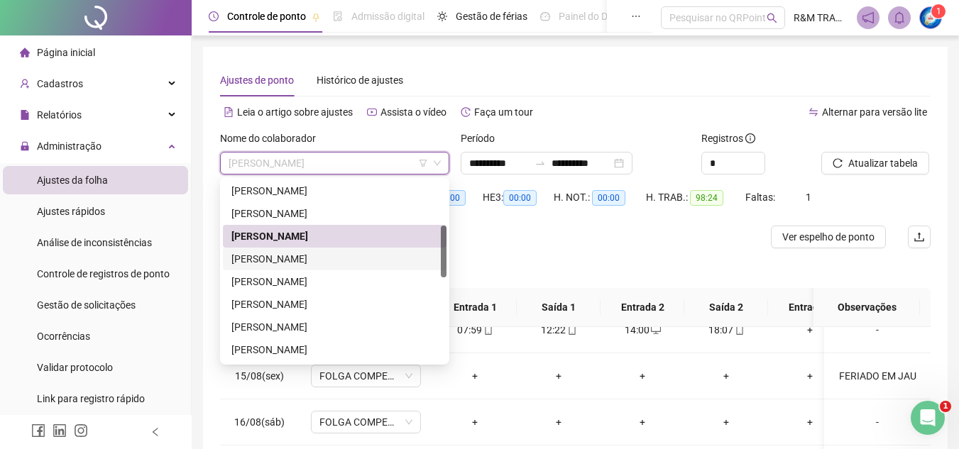
click at [300, 260] on div "[PERSON_NAME]" at bounding box center [334, 259] width 207 height 16
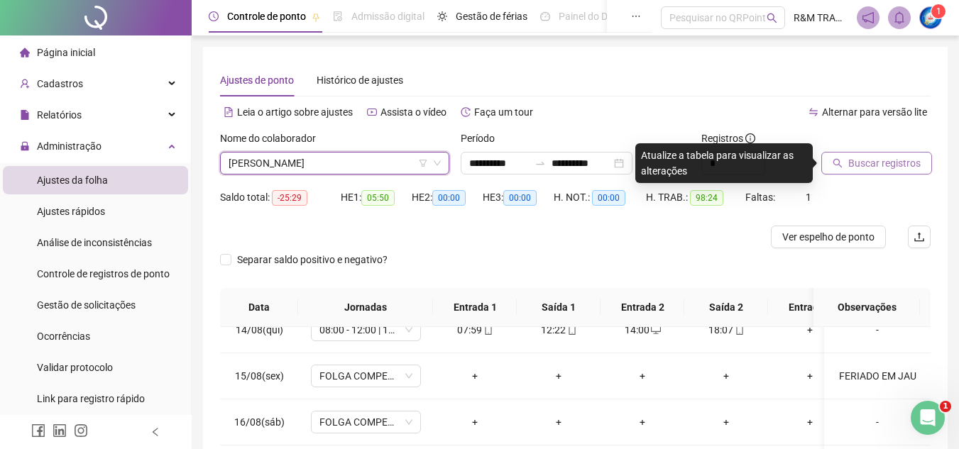
click at [854, 170] on span "Buscar registros" at bounding box center [884, 163] width 72 height 16
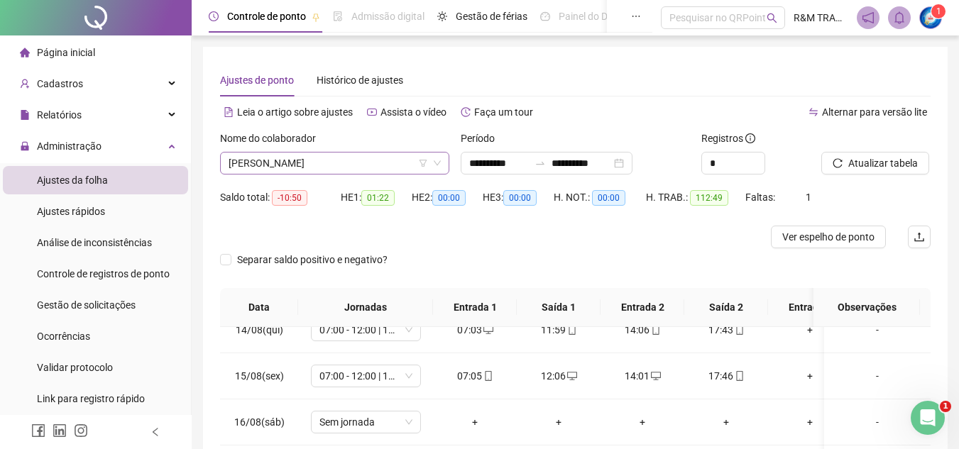
click at [273, 164] on span "[PERSON_NAME]" at bounding box center [335, 163] width 212 height 21
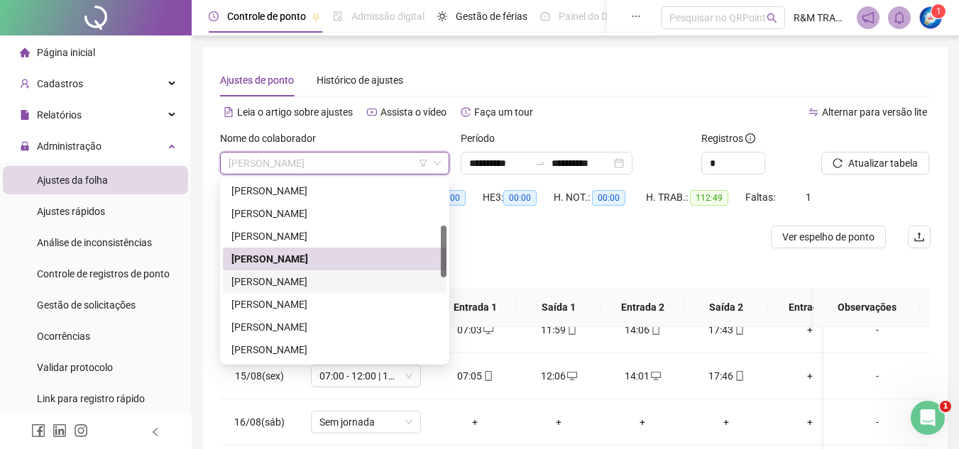
click at [292, 280] on div "[PERSON_NAME]" at bounding box center [334, 282] width 207 height 16
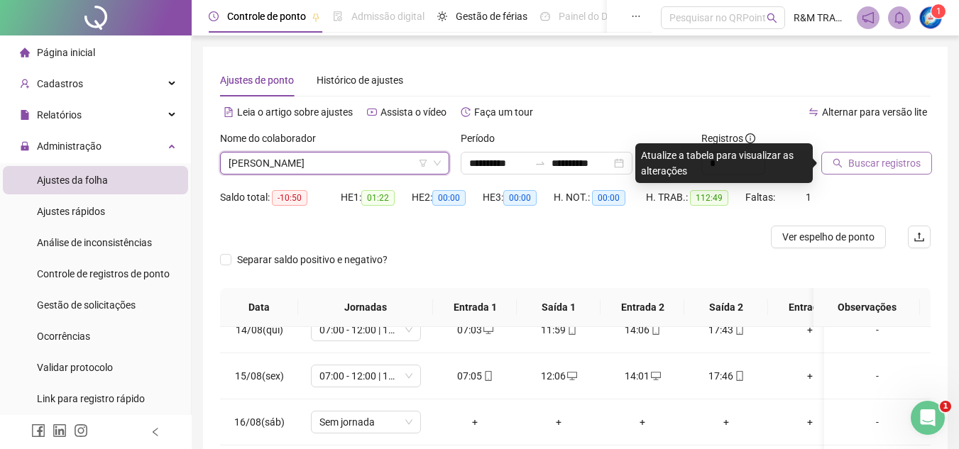
click at [863, 162] on span "Buscar registros" at bounding box center [884, 163] width 72 height 16
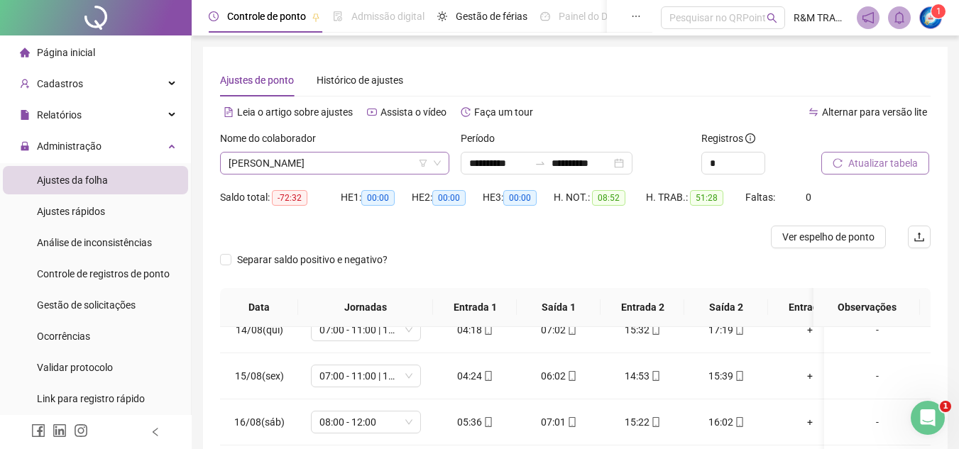
click at [292, 159] on span "[PERSON_NAME]" at bounding box center [335, 163] width 212 height 21
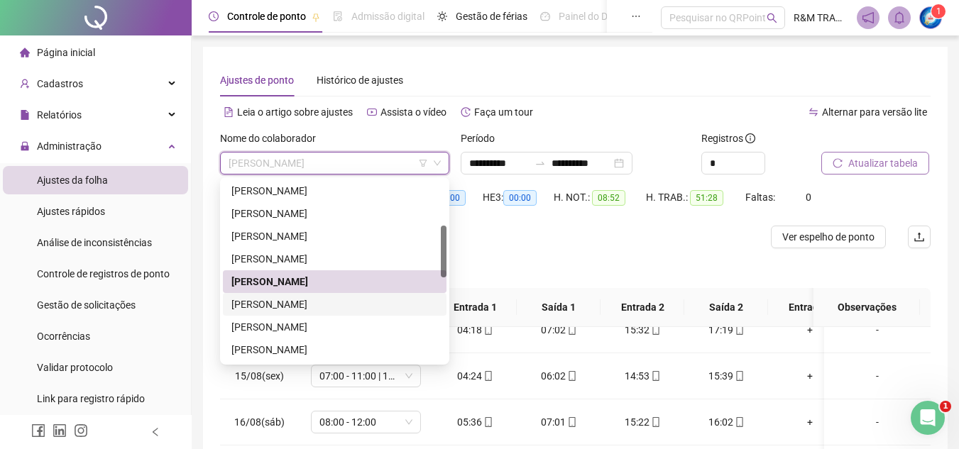
click at [302, 304] on div "[PERSON_NAME]" at bounding box center [334, 305] width 207 height 16
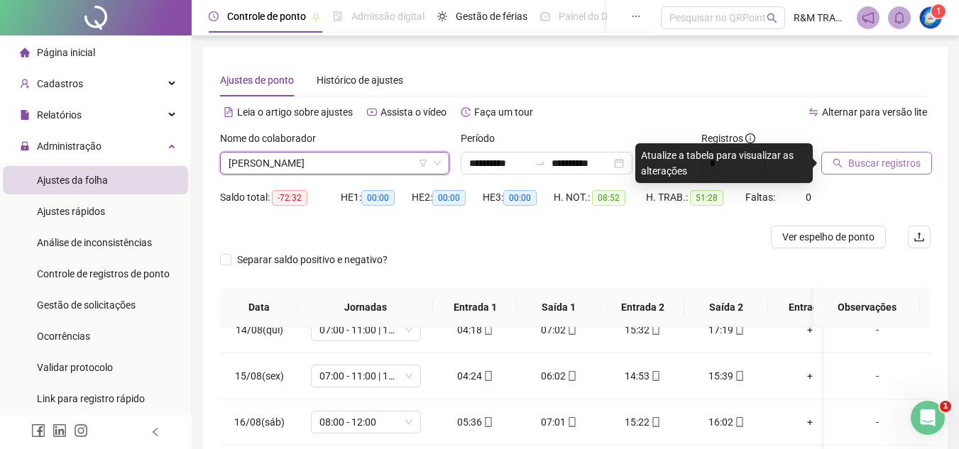
click at [874, 162] on span "Buscar registros" at bounding box center [884, 163] width 72 height 16
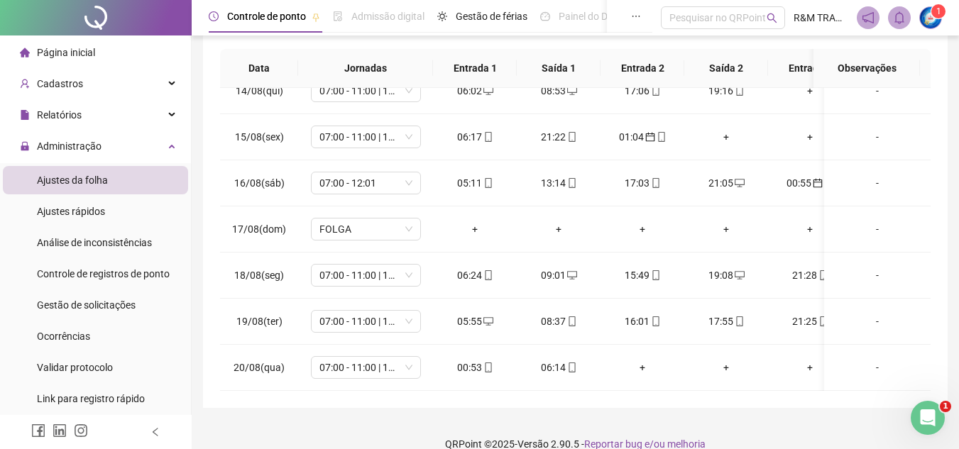
scroll to position [259, 0]
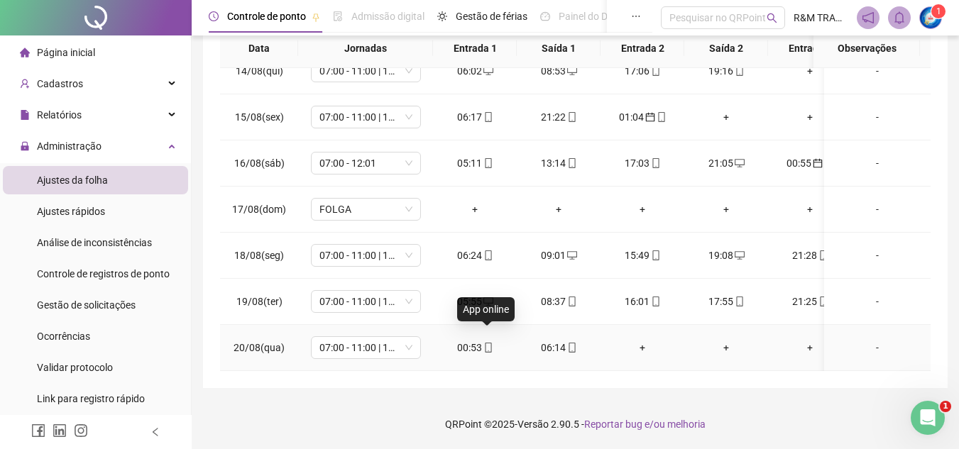
click at [488, 343] on icon "mobile" at bounding box center [488, 348] width 10 height 10
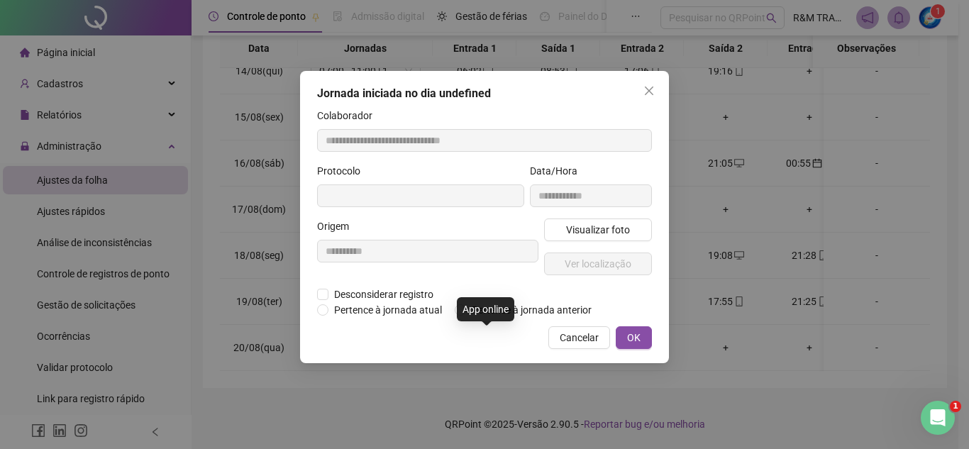
type input "**********"
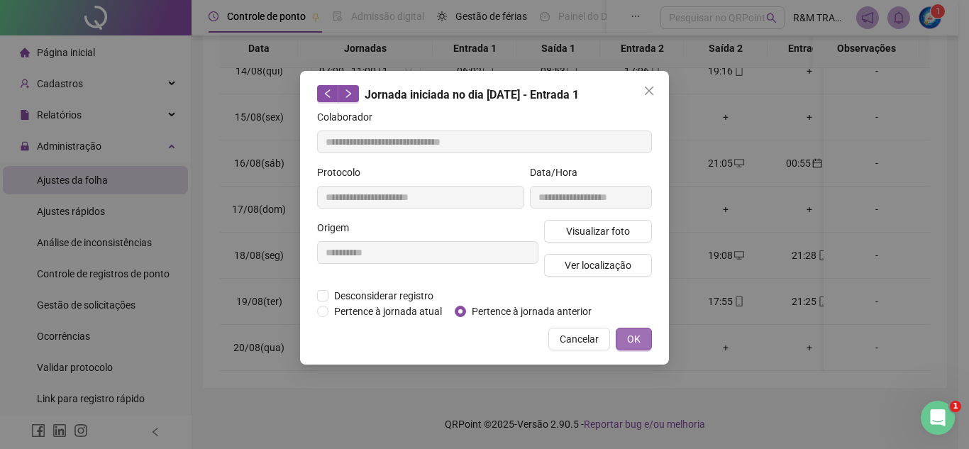
click at [626, 338] on button "OK" at bounding box center [634, 339] width 36 height 23
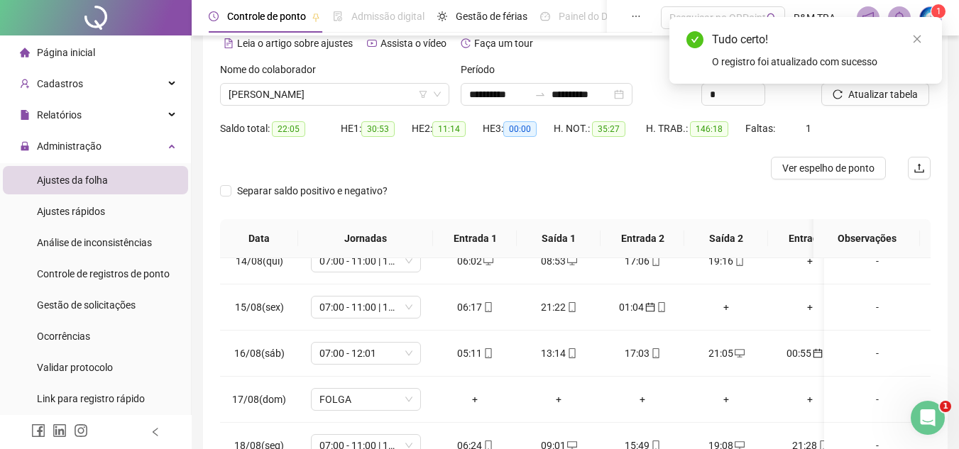
scroll to position [28, 0]
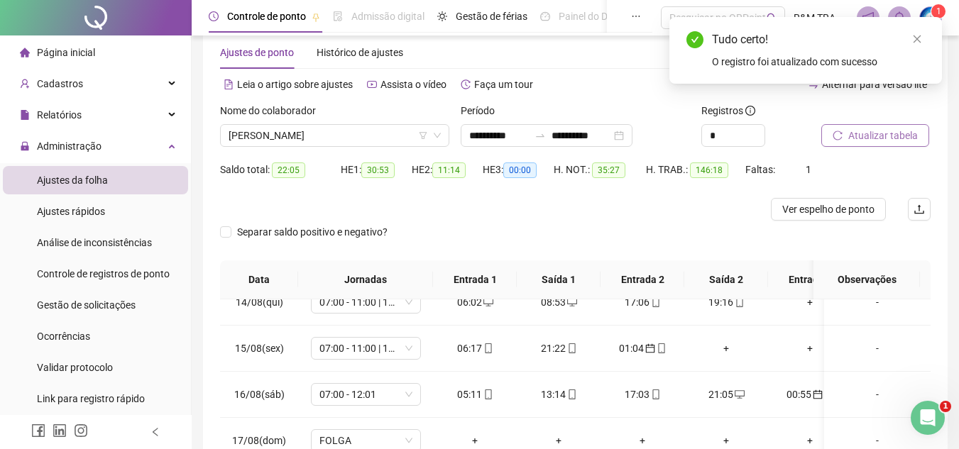
click at [865, 140] on span "Atualizar tabela" at bounding box center [883, 136] width 70 height 16
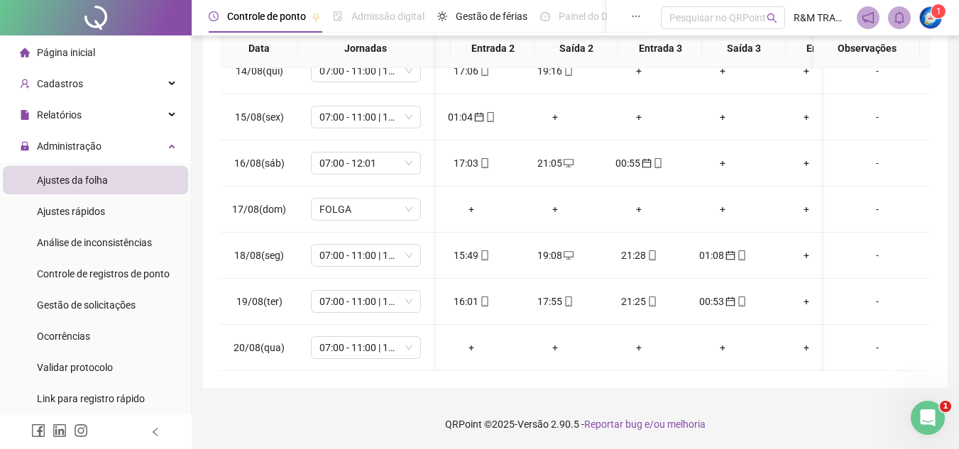
scroll to position [0, 176]
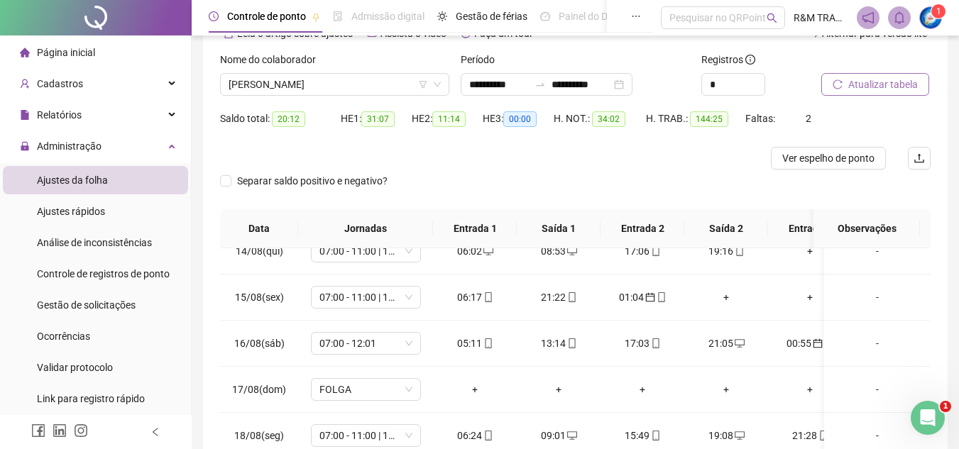
click at [878, 84] on span "Atualizar tabela" at bounding box center [883, 85] width 70 height 16
click at [832, 153] on span "Ver espelho de ponto" at bounding box center [828, 158] width 92 height 16
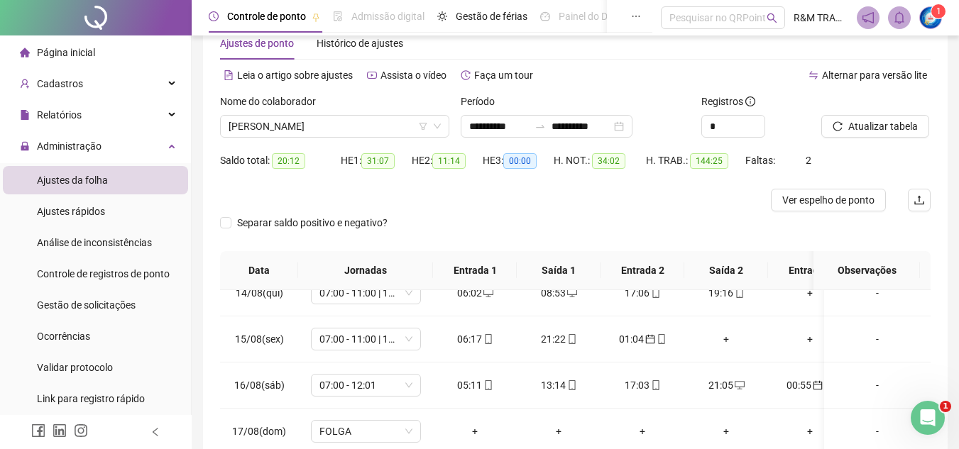
scroll to position [38, 0]
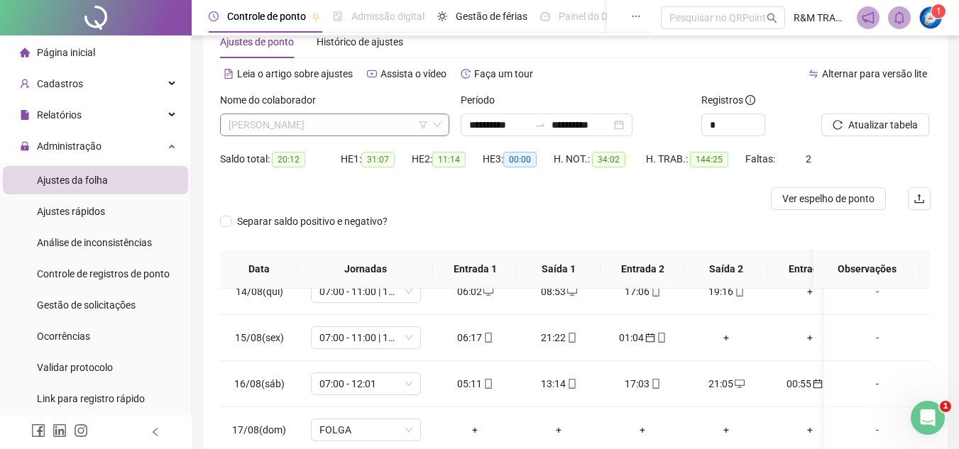
click at [329, 128] on span "[PERSON_NAME]" at bounding box center [335, 124] width 212 height 21
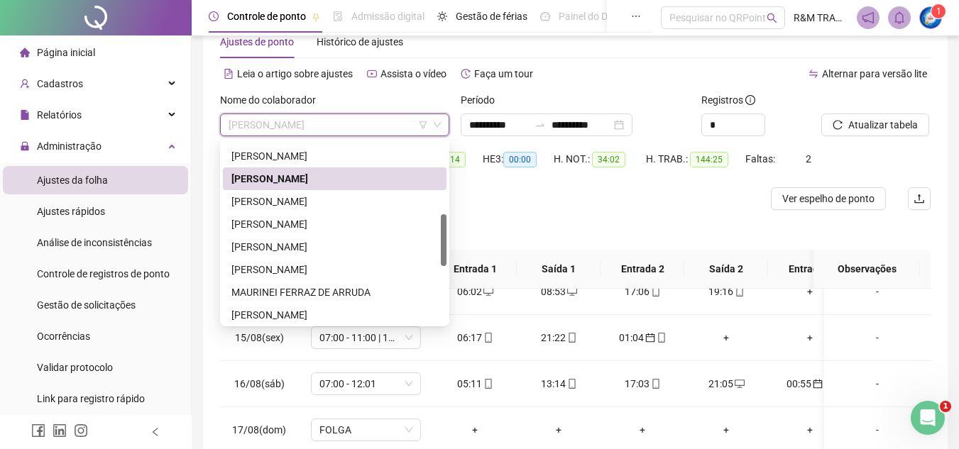
scroll to position [257, 0]
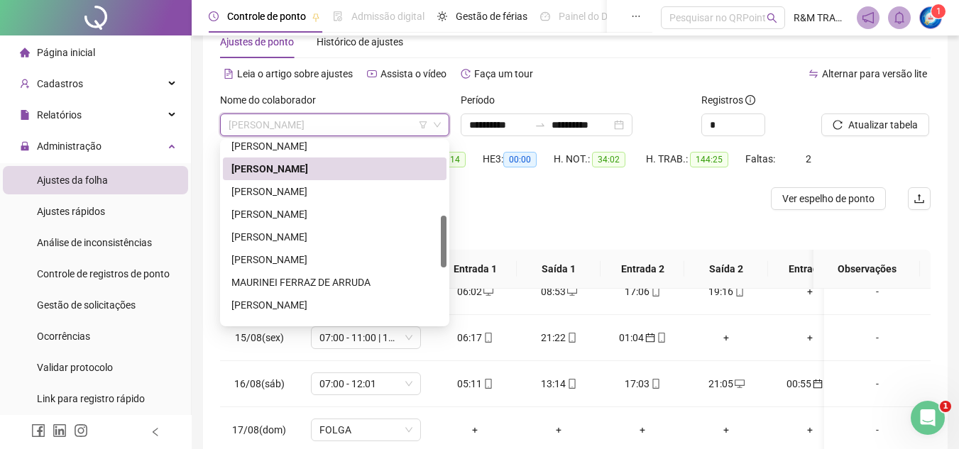
drag, startPoint x: 443, startPoint y: 192, endPoint x: 443, endPoint y: 220, distance: 27.7
click at [443, 220] on div at bounding box center [444, 242] width 6 height 52
click at [292, 236] on div "[PERSON_NAME]" at bounding box center [334, 237] width 207 height 16
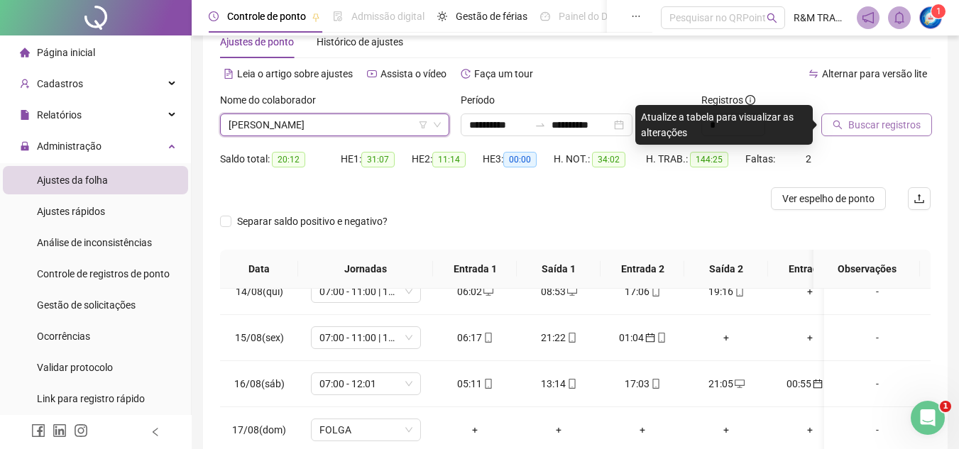
click at [886, 121] on span "Buscar registros" at bounding box center [884, 125] width 72 height 16
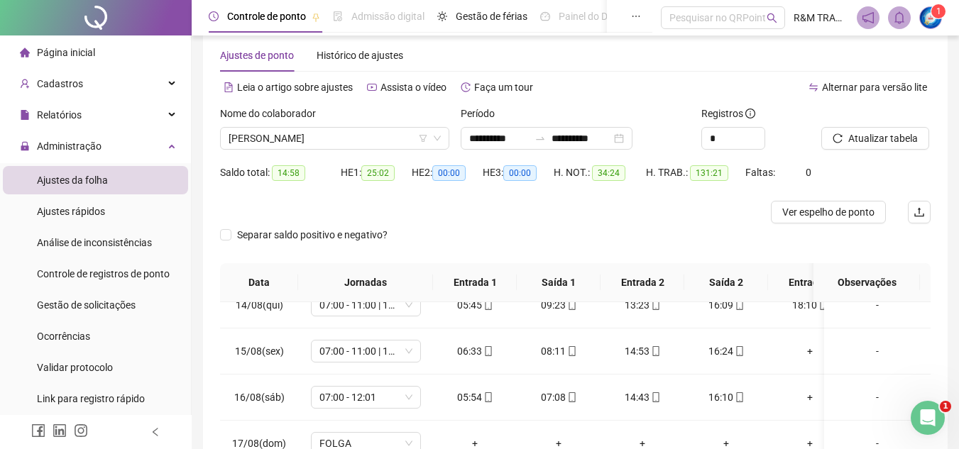
scroll to position [21, 0]
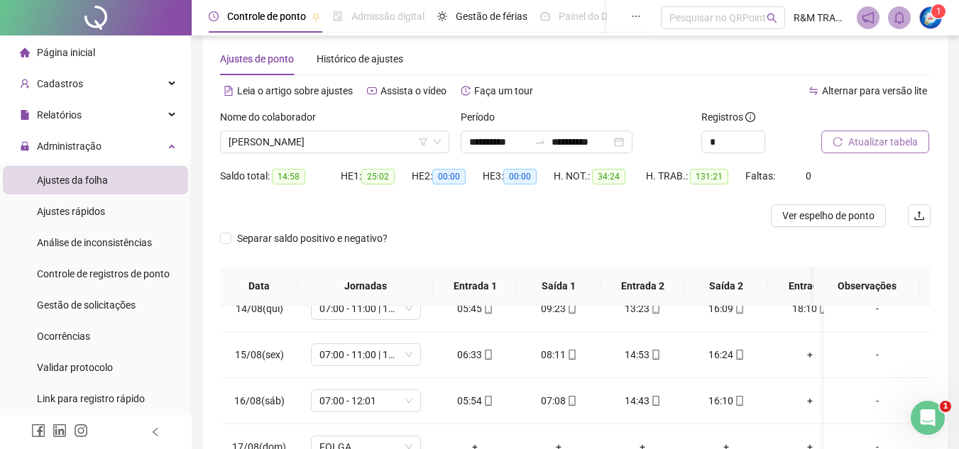
click at [864, 142] on span "Atualizar tabela" at bounding box center [883, 142] width 70 height 16
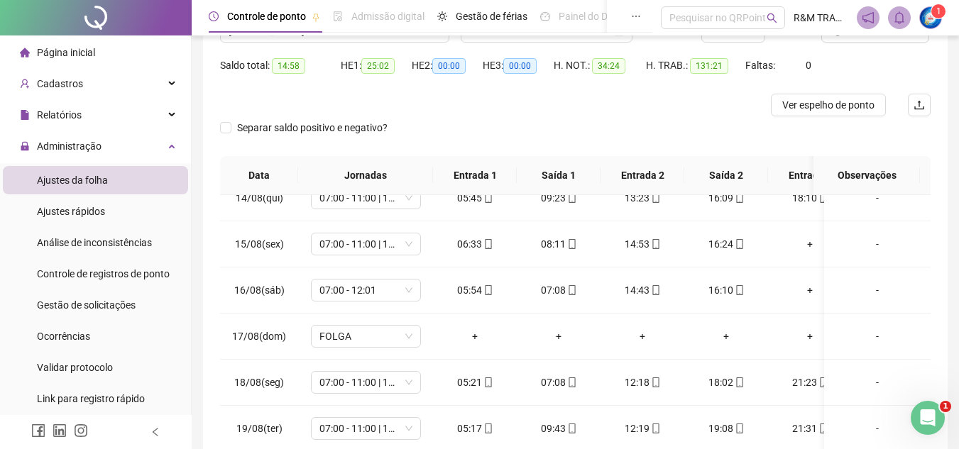
scroll to position [259, 0]
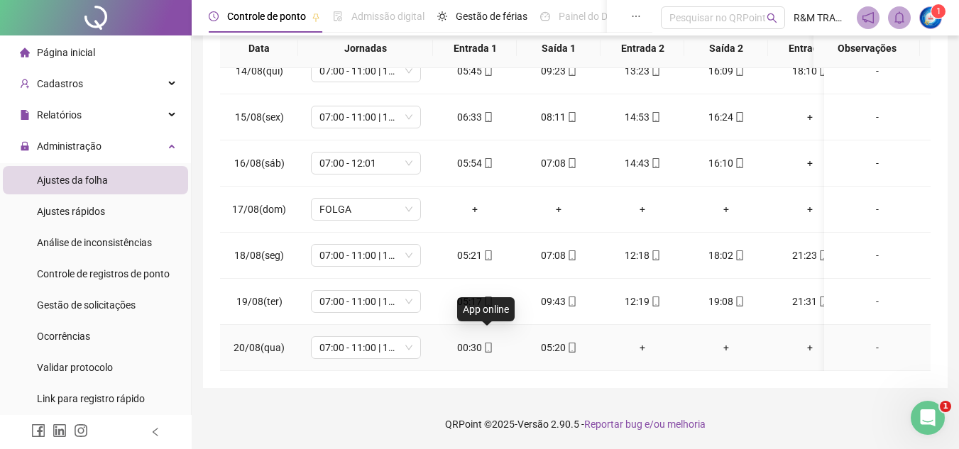
click at [486, 343] on icon "mobile" at bounding box center [488, 348] width 10 height 10
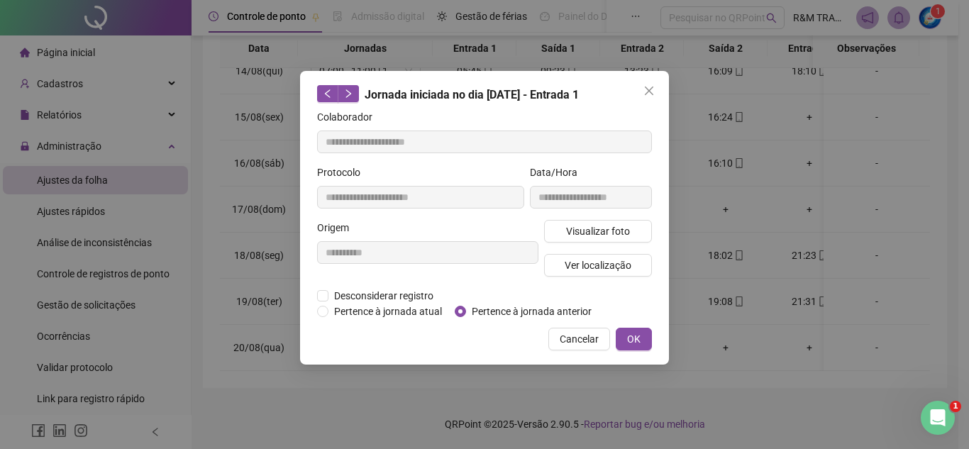
type input "**********"
click at [629, 339] on span "OK" at bounding box center [633, 339] width 13 height 16
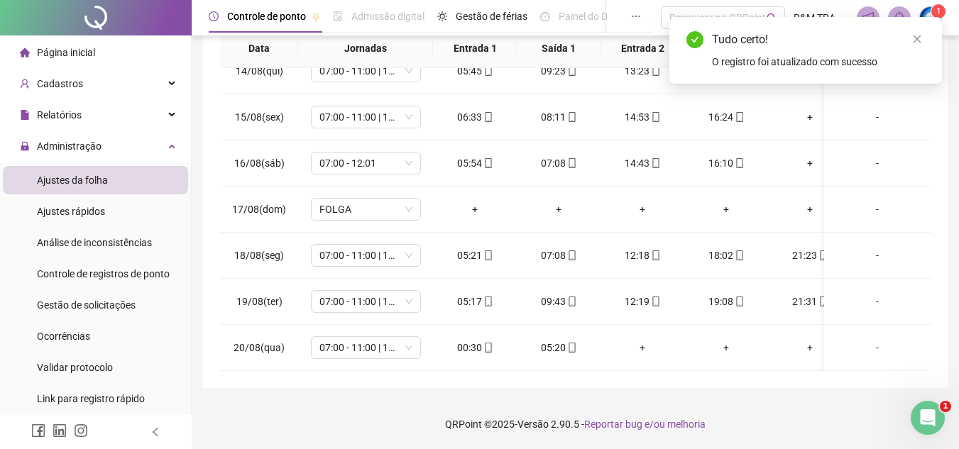
scroll to position [14, 0]
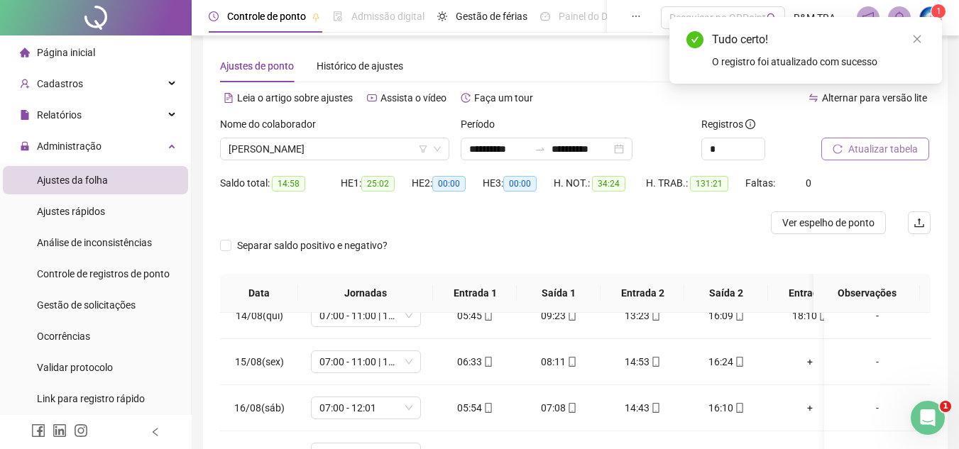
click at [871, 145] on span "Atualizar tabela" at bounding box center [883, 149] width 70 height 16
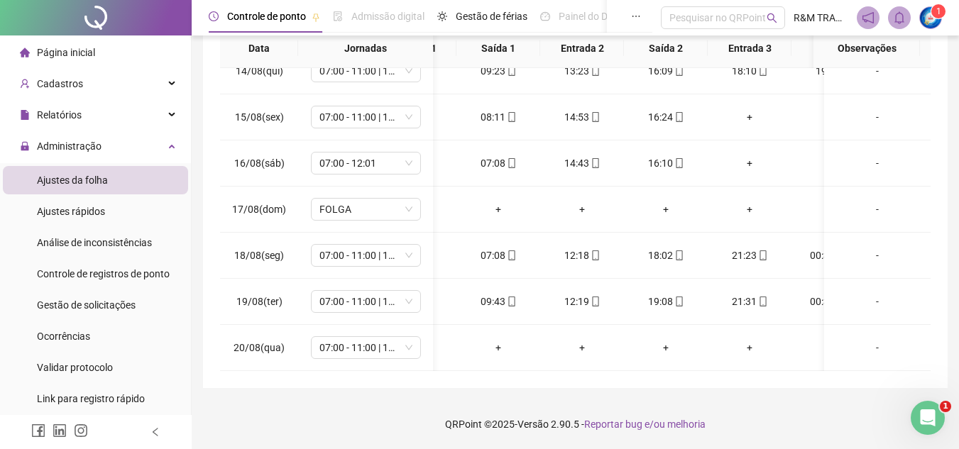
scroll to position [0, 16]
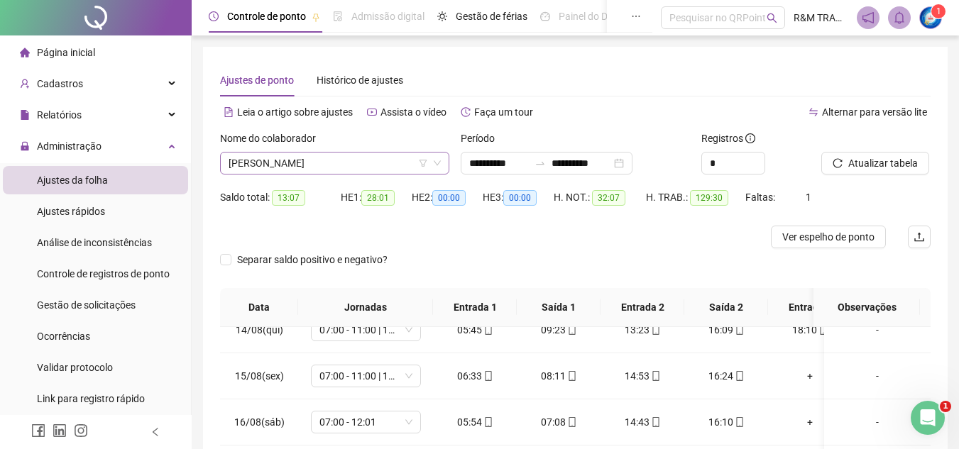
click at [296, 163] on span "[PERSON_NAME]" at bounding box center [335, 163] width 212 height 21
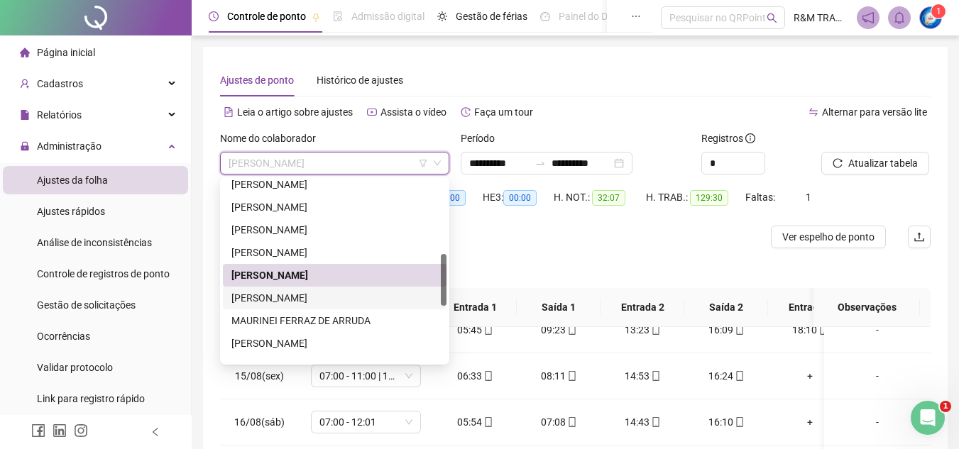
click at [304, 297] on div "[PERSON_NAME]" at bounding box center [334, 298] width 207 height 16
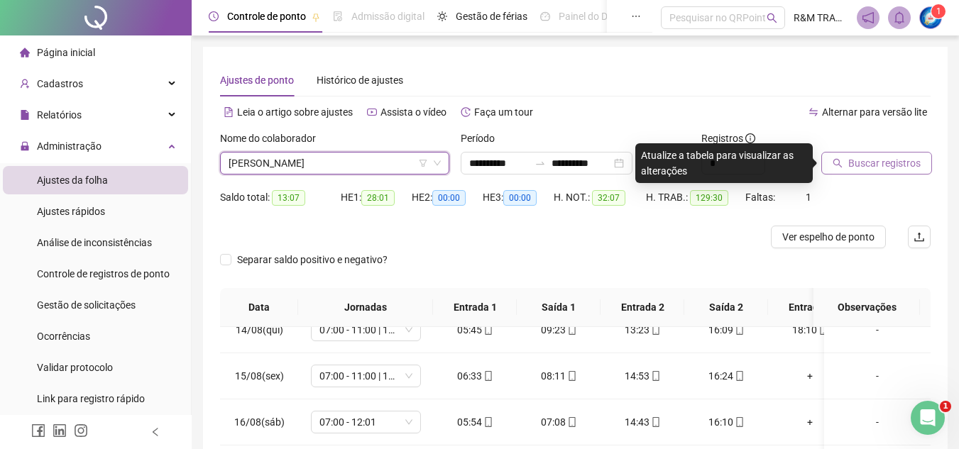
click at [855, 158] on span "Buscar registros" at bounding box center [884, 163] width 72 height 16
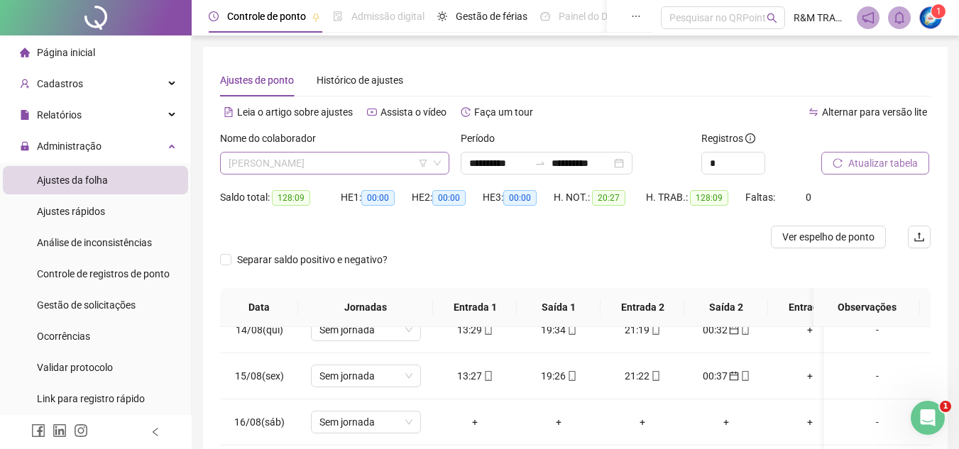
click at [329, 165] on span "[PERSON_NAME]" at bounding box center [335, 163] width 212 height 21
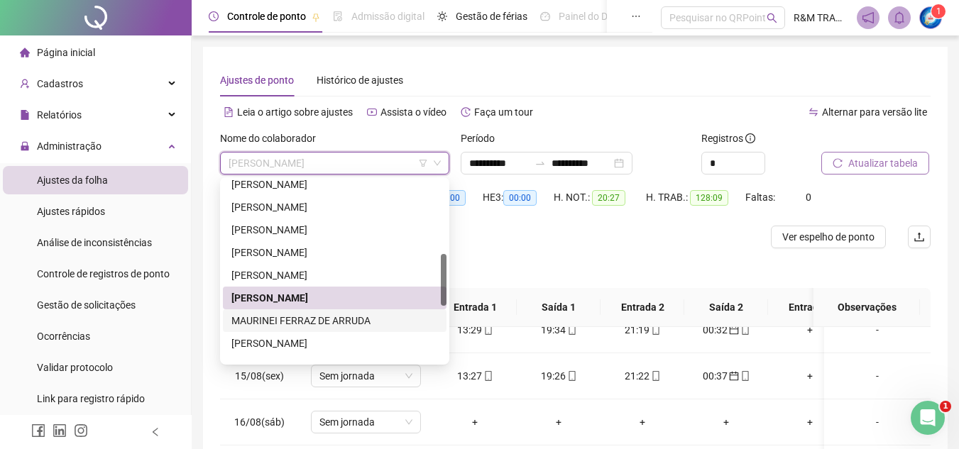
click at [334, 321] on div "MAURINEI FERRAZ DE ARRUDA" at bounding box center [334, 321] width 207 height 16
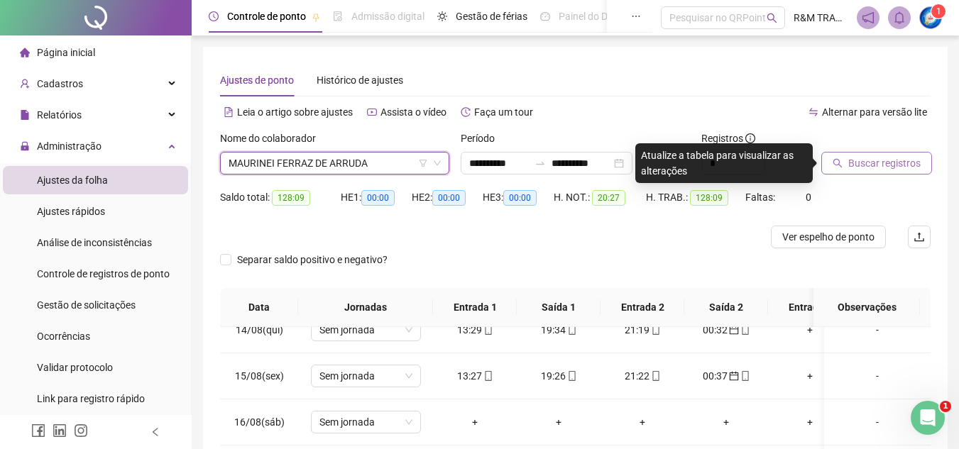
click at [874, 165] on span "Buscar registros" at bounding box center [884, 163] width 72 height 16
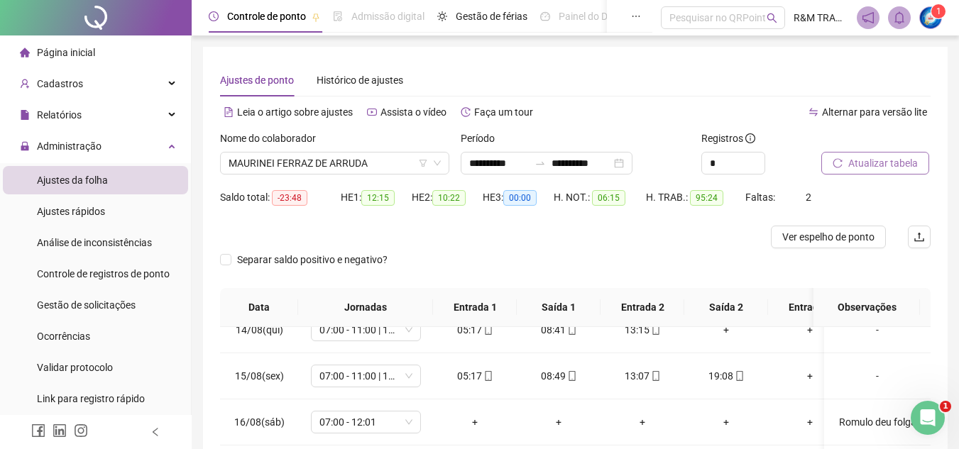
click at [849, 167] on span "Atualizar tabela" at bounding box center [883, 163] width 70 height 16
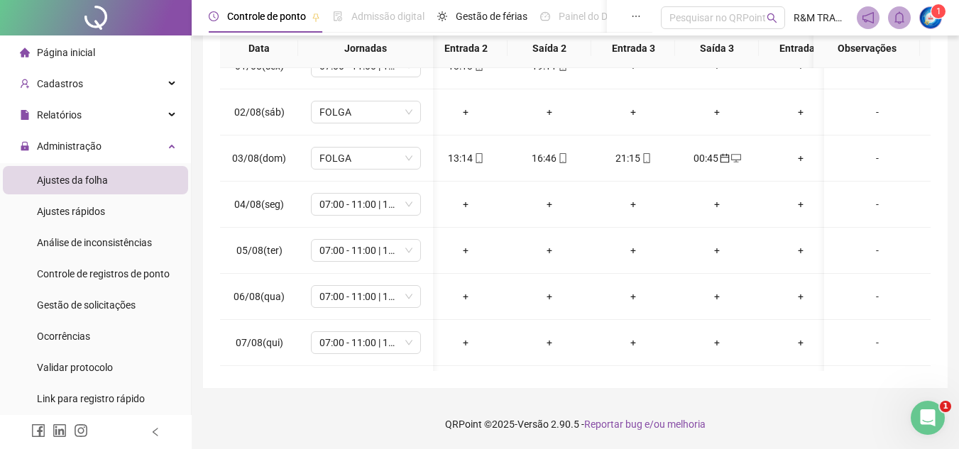
scroll to position [25, 214]
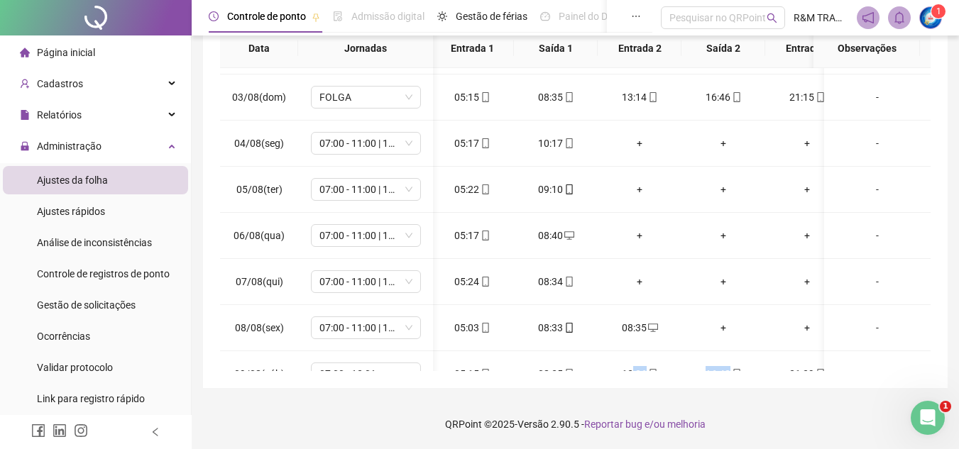
drag, startPoint x: 630, startPoint y: 373, endPoint x: 743, endPoint y: 367, distance: 113.0
click at [743, 367] on div "**********" at bounding box center [575, 88] width 744 height 600
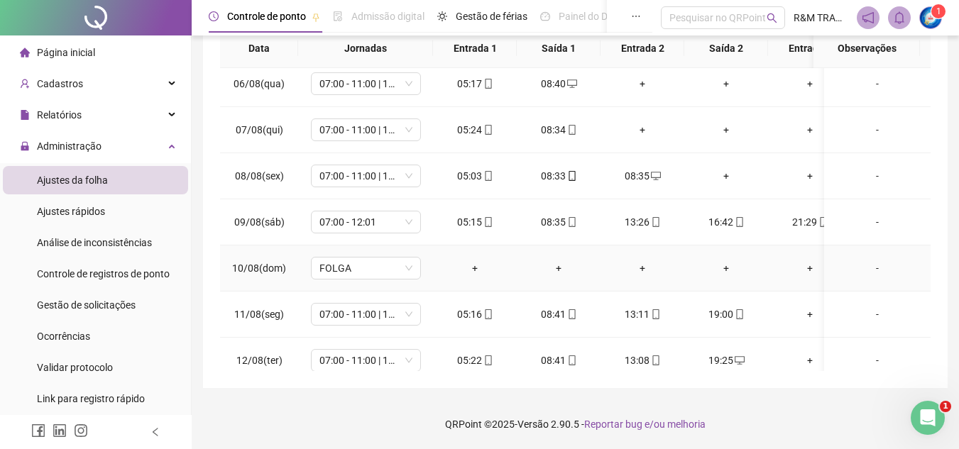
click at [650, 256] on td "+" at bounding box center [642, 269] width 84 height 46
click at [657, 177] on icon "desktop" at bounding box center [656, 176] width 10 height 9
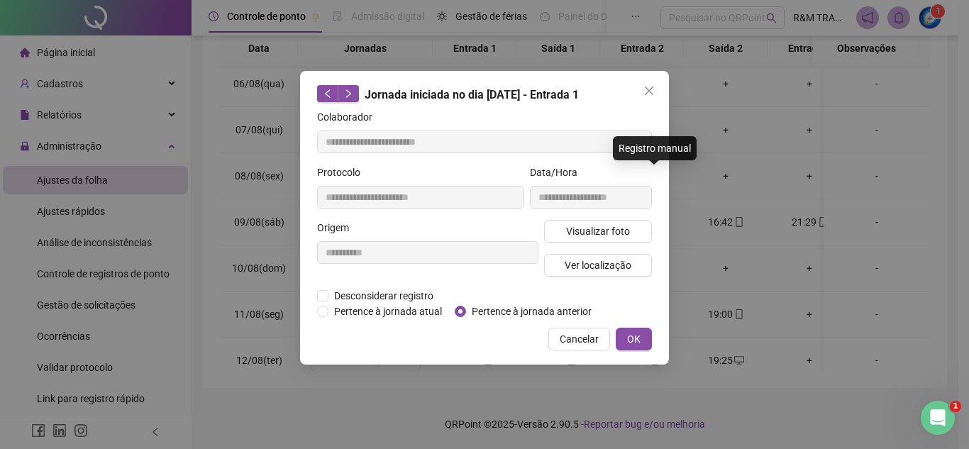
type input "**********"
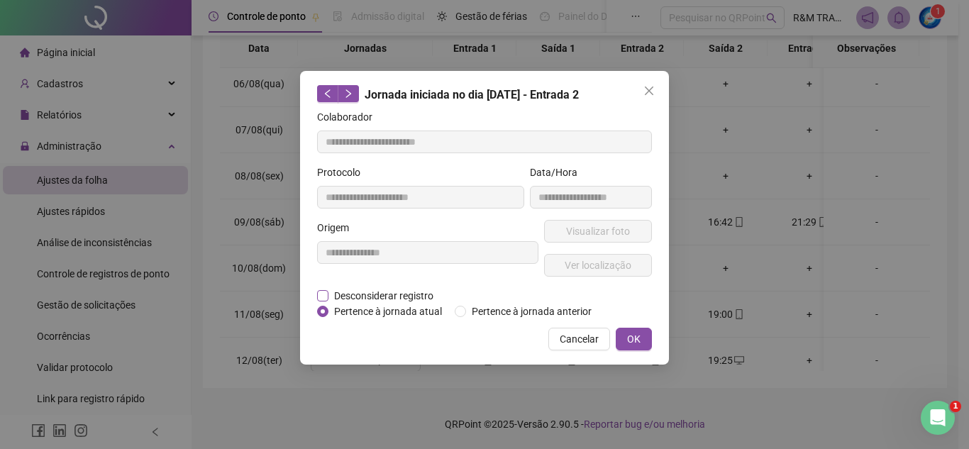
click at [352, 292] on span "Desconsiderar registro" at bounding box center [384, 296] width 111 height 16
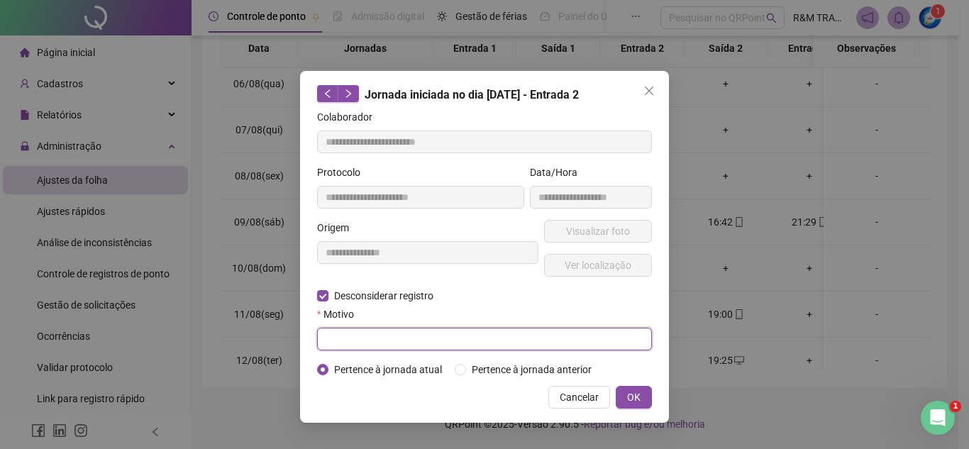
click at [405, 344] on input "text" at bounding box center [484, 339] width 335 height 23
type input "*"
type input "*********"
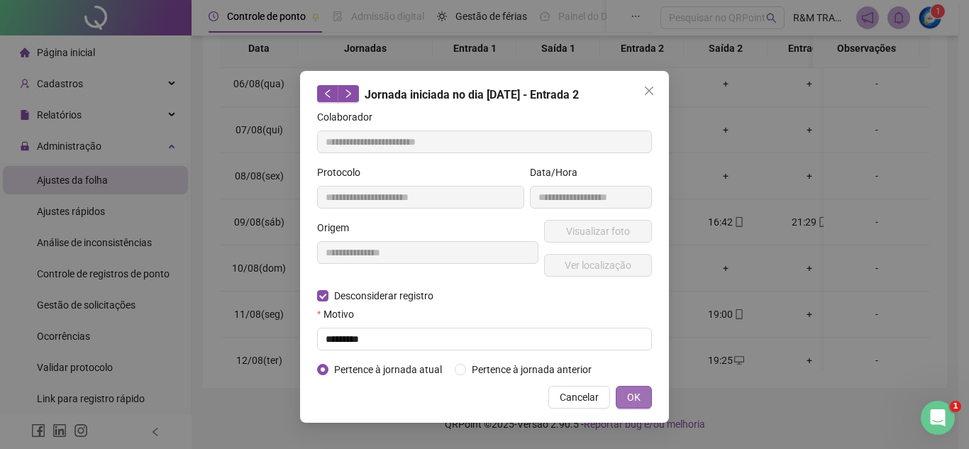
click at [635, 395] on span "OK" at bounding box center [633, 398] width 13 height 16
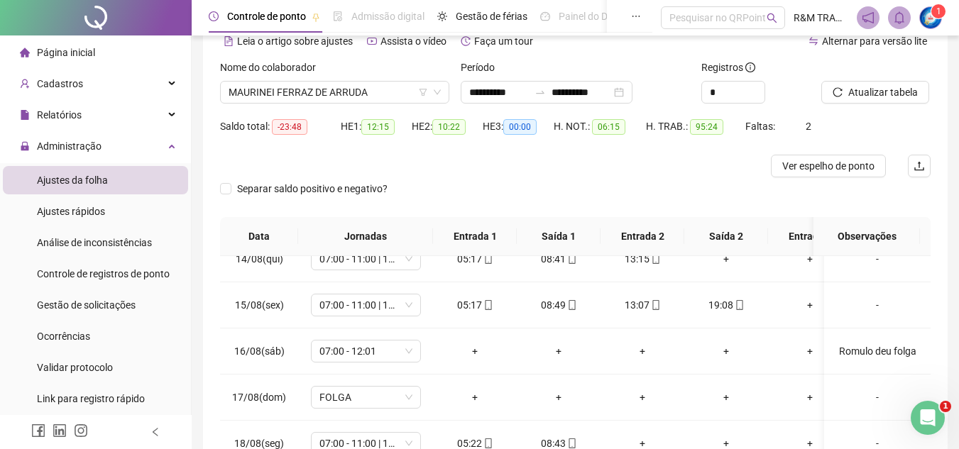
scroll to position [0, 0]
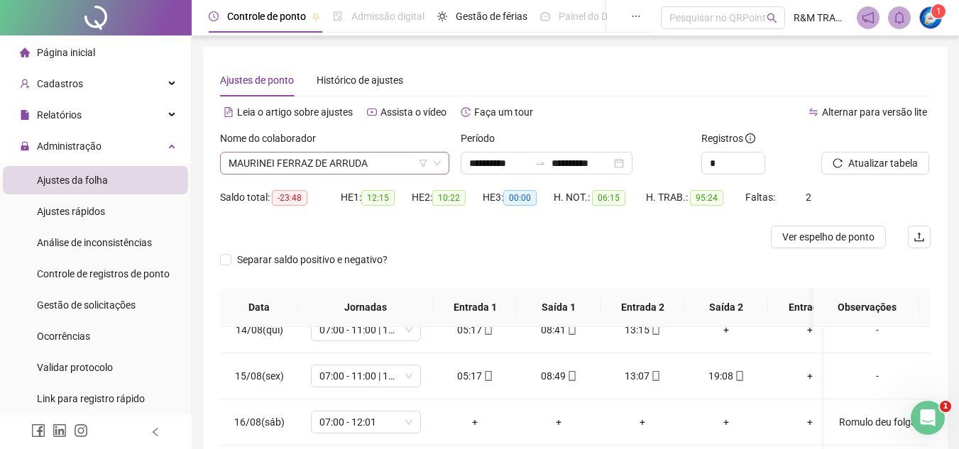
click at [255, 165] on span "MAURINEI FERRAZ DE ARRUDA" at bounding box center [335, 163] width 212 height 21
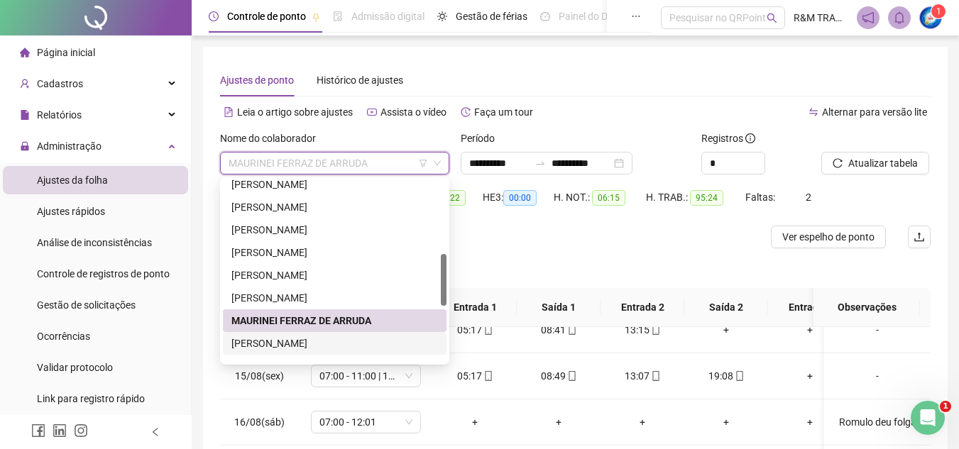
click at [271, 346] on div "[PERSON_NAME]" at bounding box center [334, 344] width 207 height 16
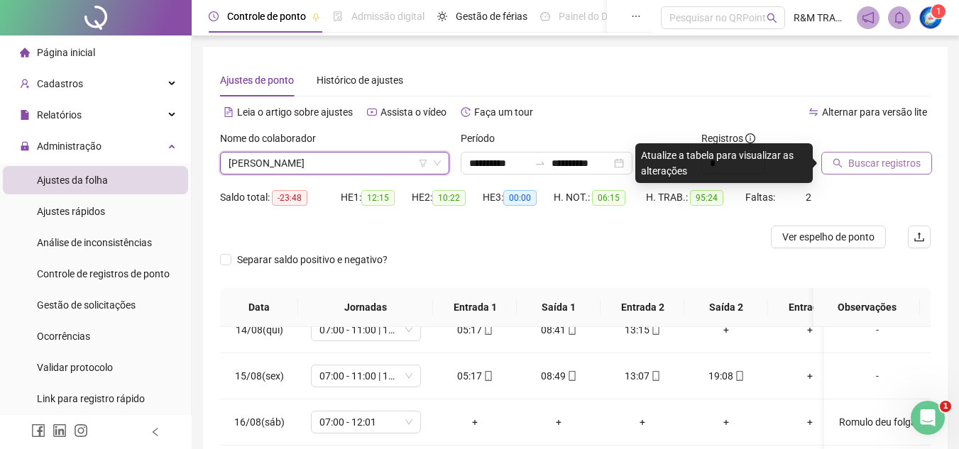
click at [879, 159] on span "Buscar registros" at bounding box center [884, 163] width 72 height 16
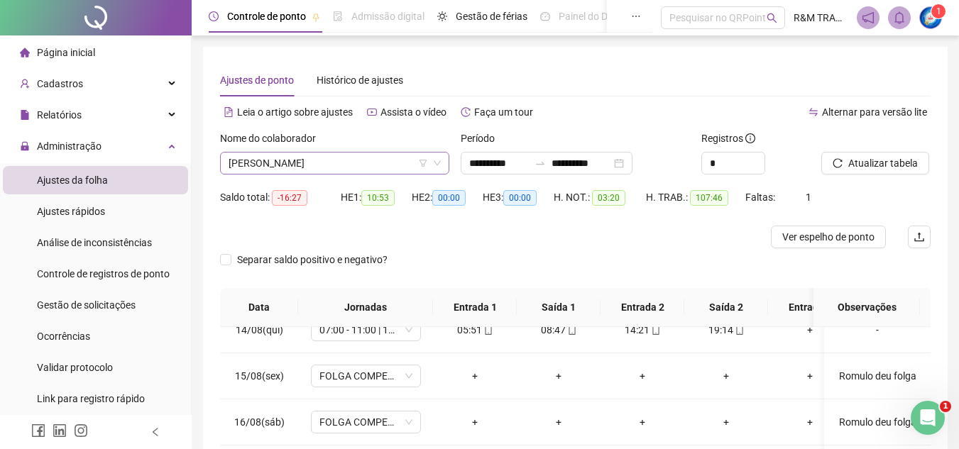
click at [282, 167] on span "[PERSON_NAME]" at bounding box center [335, 163] width 212 height 21
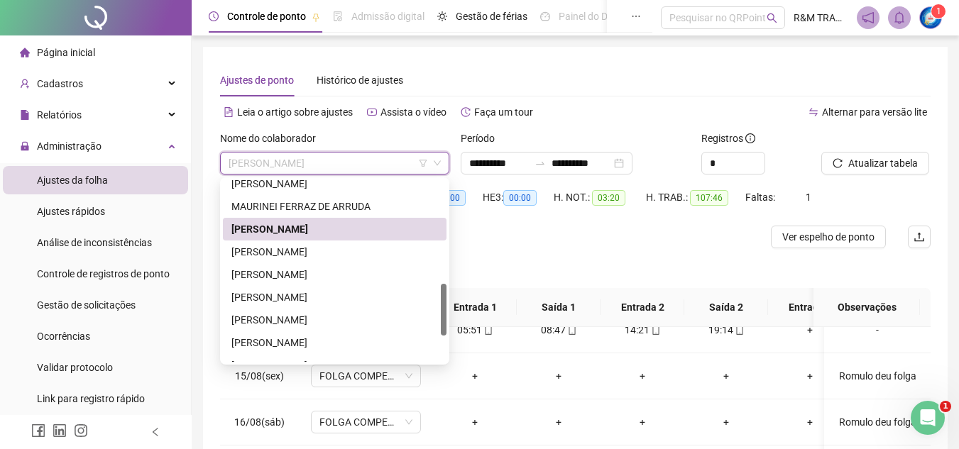
scroll to position [376, 0]
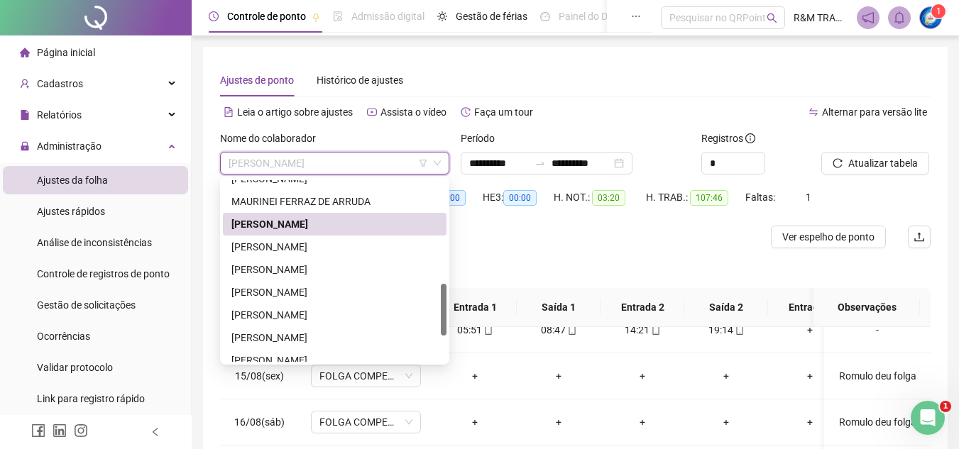
drag, startPoint x: 443, startPoint y: 262, endPoint x: 439, endPoint y: 296, distance: 34.3
click at [439, 296] on div "[PERSON_NAME] DOS REIS [PERSON_NAME] [PERSON_NAME] [PERSON_NAME]" at bounding box center [335, 271] width 224 height 182
click at [351, 248] on div "[PERSON_NAME]" at bounding box center [334, 247] width 207 height 16
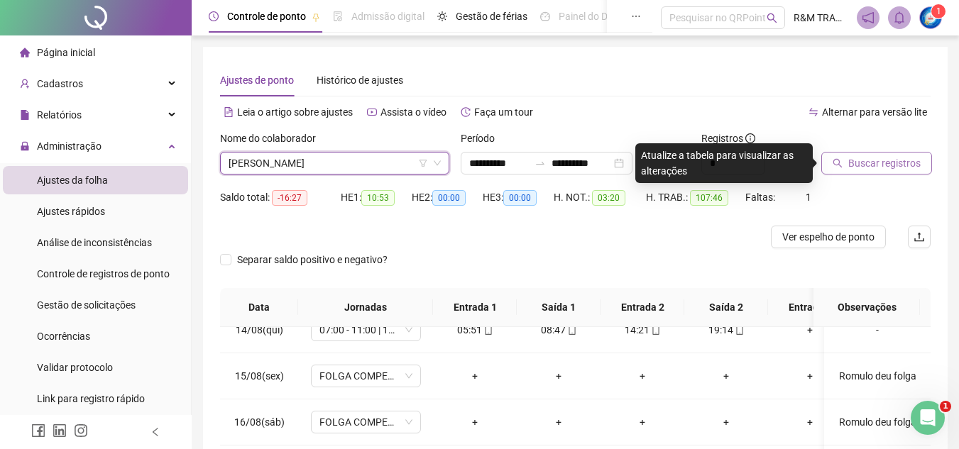
click at [859, 170] on span "Buscar registros" at bounding box center [884, 163] width 72 height 16
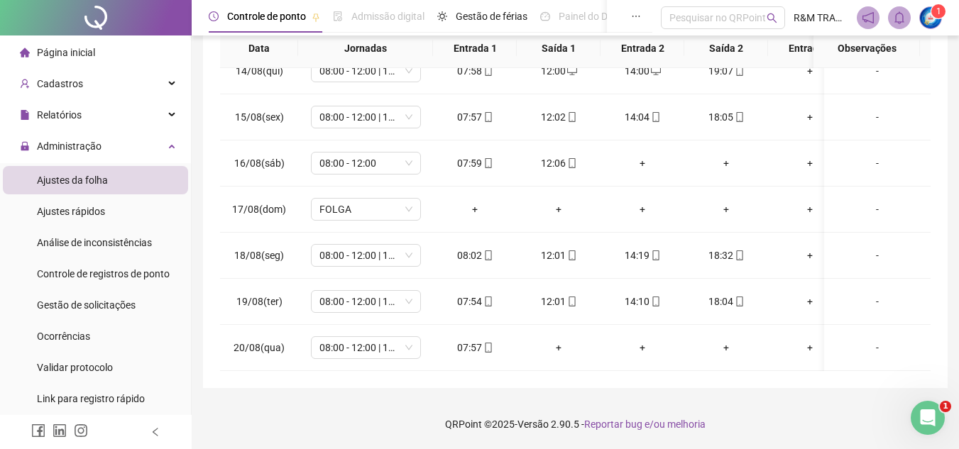
scroll to position [0, 0]
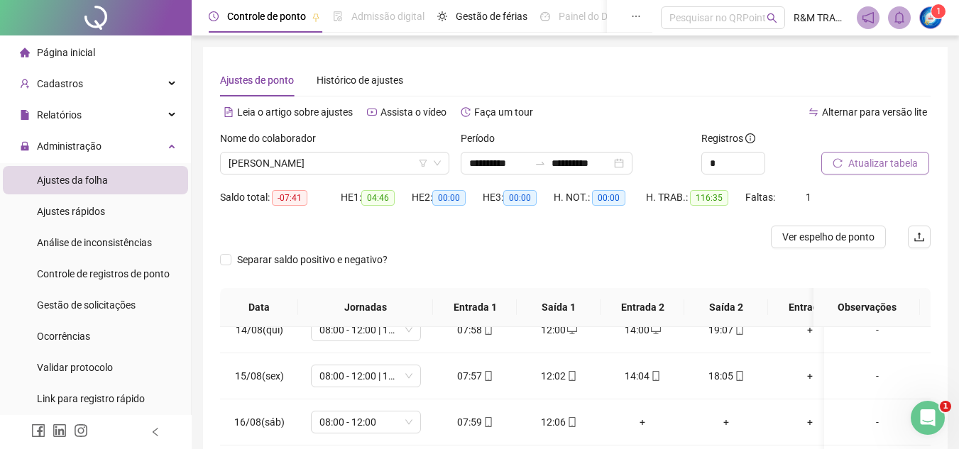
click at [860, 165] on span "Atualizar tabela" at bounding box center [883, 163] width 70 height 16
click at [844, 167] on button "Atualizar tabela" at bounding box center [875, 163] width 108 height 23
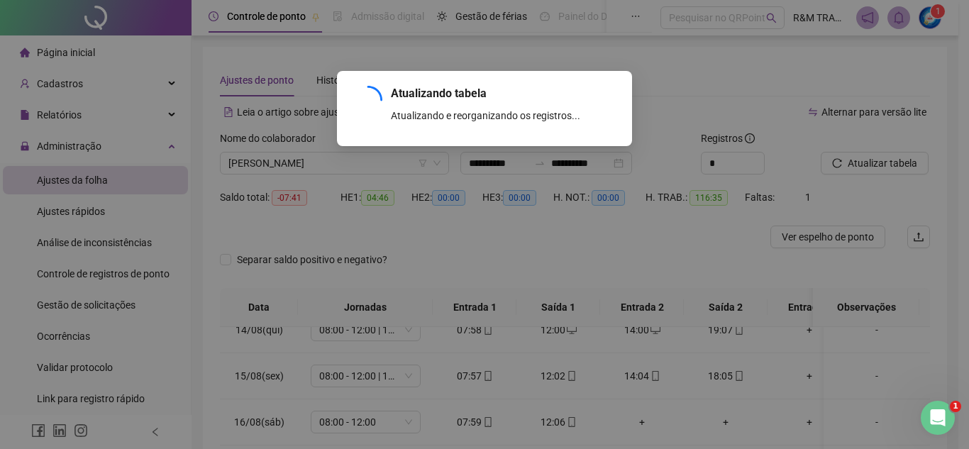
drag, startPoint x: 417, startPoint y: 82, endPoint x: 526, endPoint y: 54, distance: 112.9
click at [441, 55] on div "Atualizando tabela Atualizando e reorganizando os registros... OK" at bounding box center [484, 224] width 969 height 449
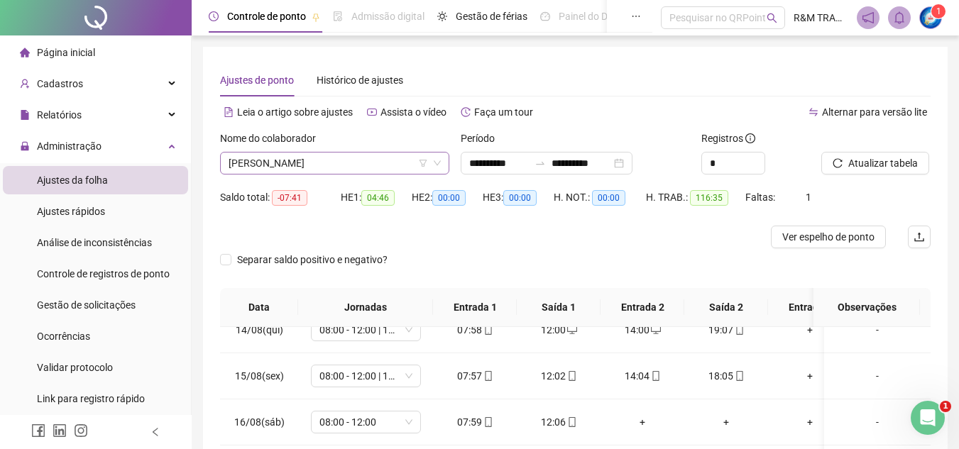
click at [341, 169] on span "[PERSON_NAME]" at bounding box center [335, 163] width 212 height 21
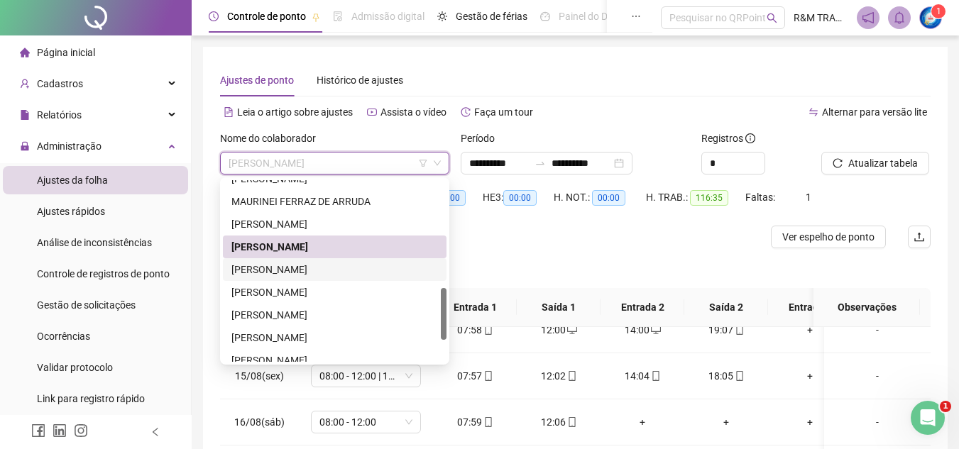
click at [336, 273] on div "[PERSON_NAME]" at bounding box center [334, 270] width 207 height 16
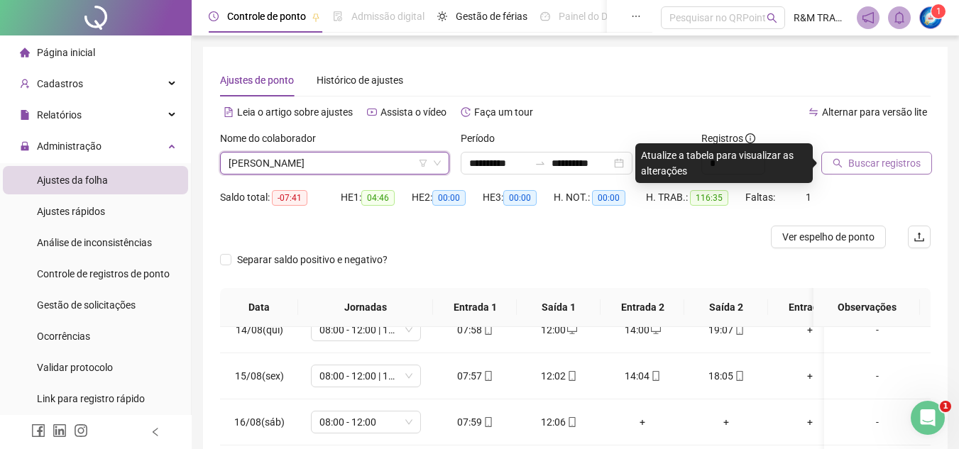
click at [859, 167] on span "Buscar registros" at bounding box center [884, 163] width 72 height 16
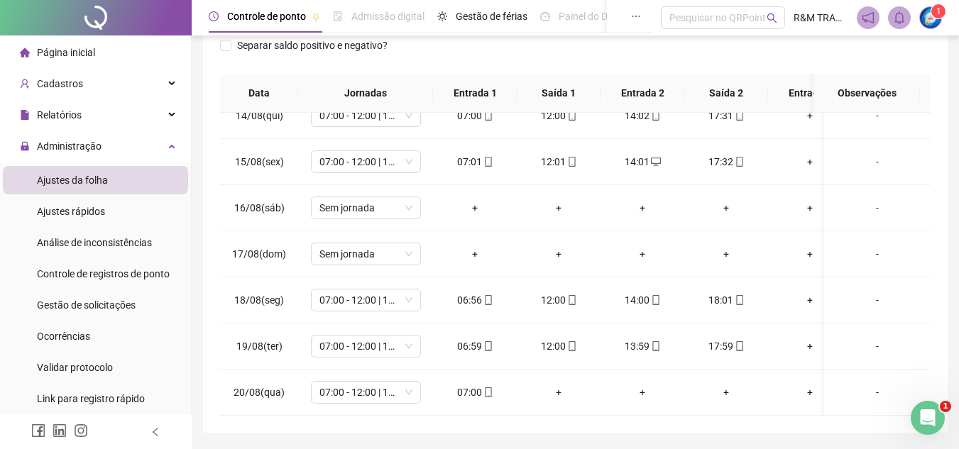
scroll to position [43, 0]
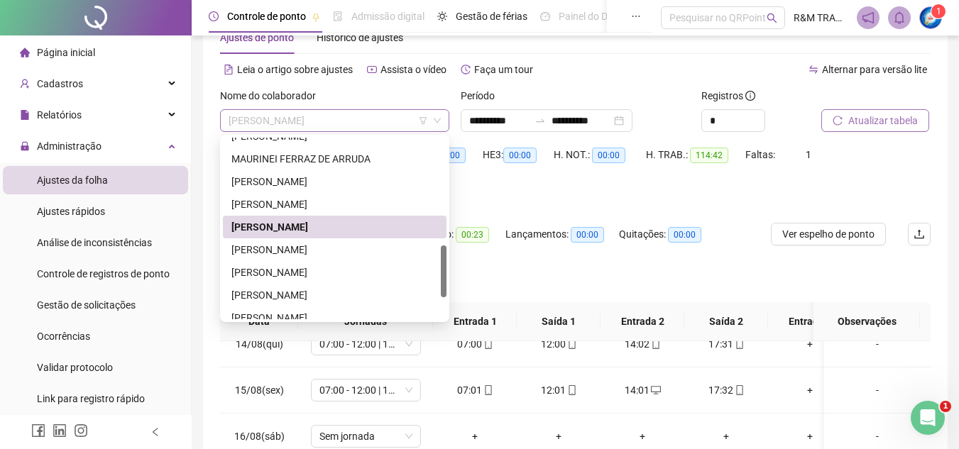
click at [314, 120] on span "[PERSON_NAME]" at bounding box center [335, 120] width 212 height 21
click at [318, 258] on div "[PERSON_NAME]" at bounding box center [335, 249] width 224 height 23
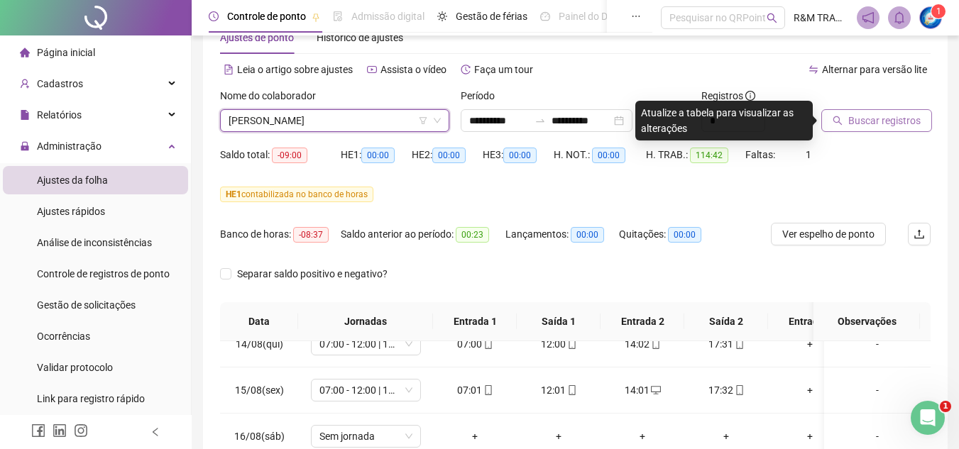
click at [862, 119] on span "Buscar registros" at bounding box center [884, 121] width 72 height 16
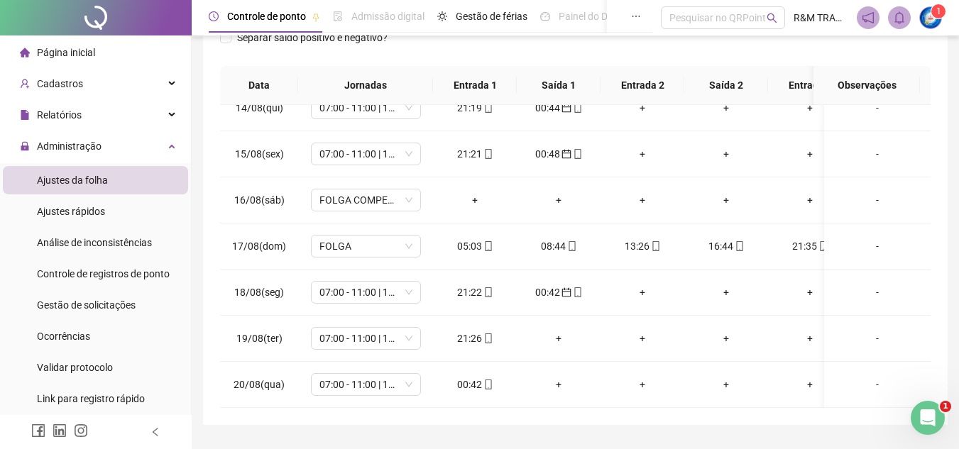
scroll to position [259, 0]
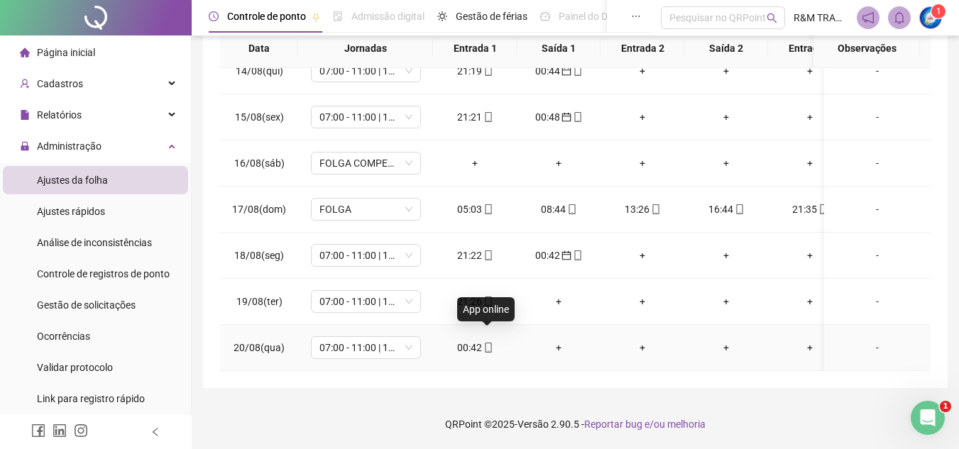
click at [483, 343] on icon "mobile" at bounding box center [488, 348] width 10 height 10
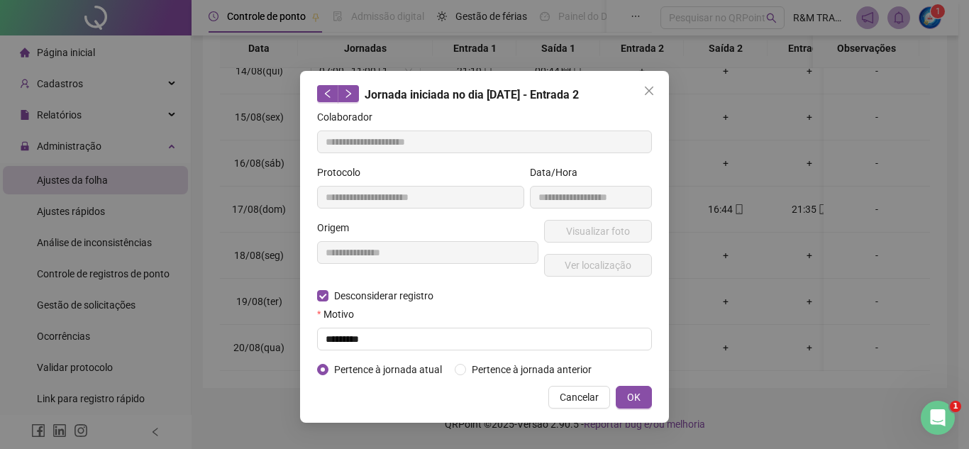
type input "**********"
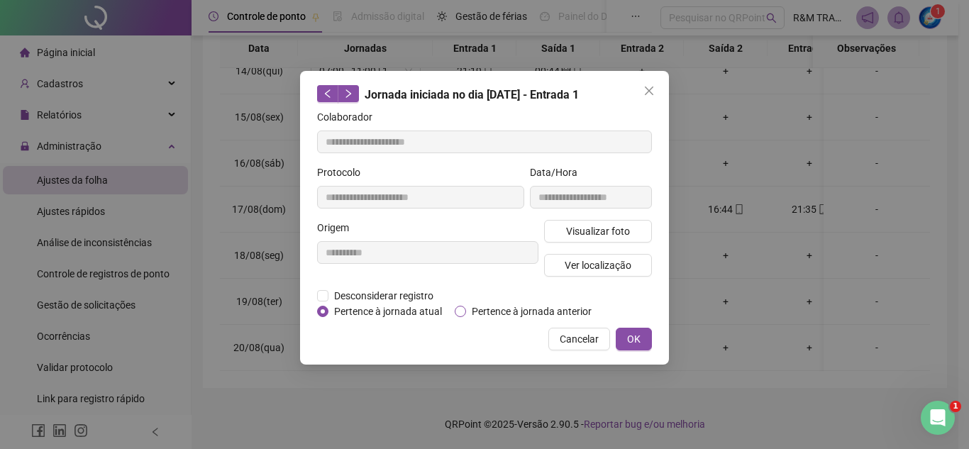
click at [497, 311] on span "Pertence à jornada anterior" at bounding box center [531, 312] width 131 height 16
click at [639, 338] on span "OK" at bounding box center [633, 339] width 13 height 16
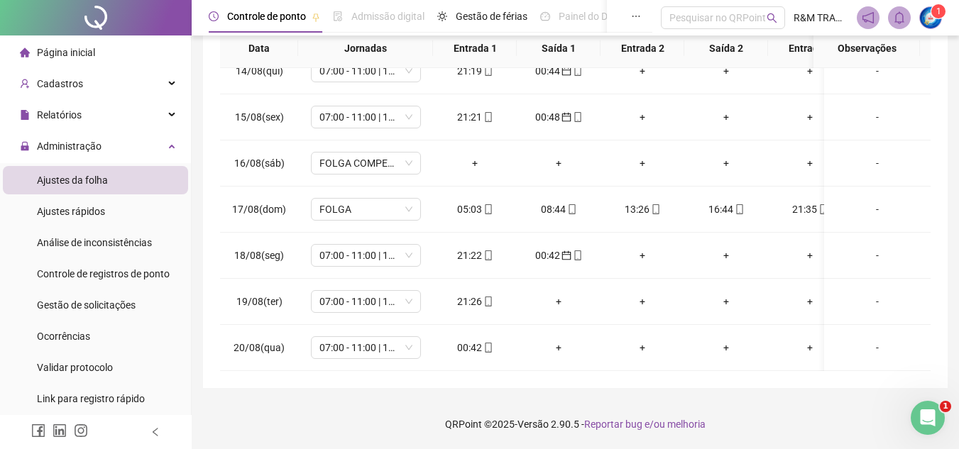
scroll to position [104, 0]
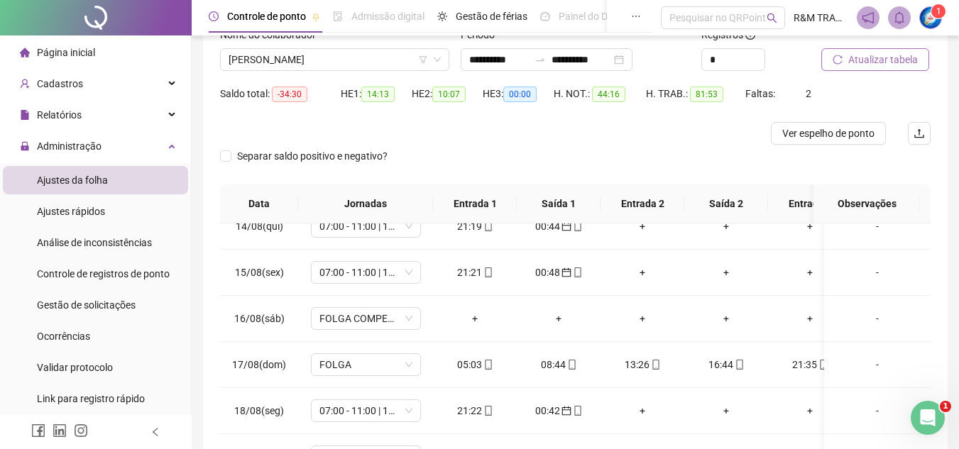
click at [854, 65] on span "Atualizar tabela" at bounding box center [883, 60] width 70 height 16
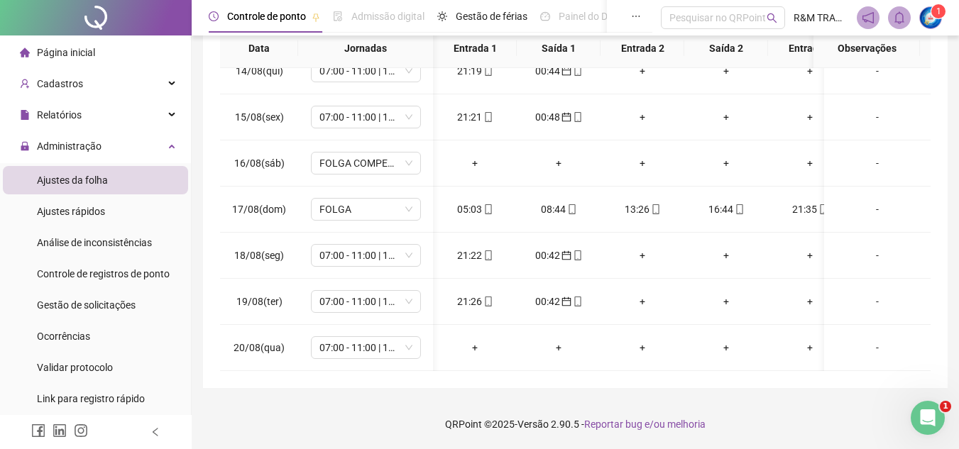
scroll to position [630, 67]
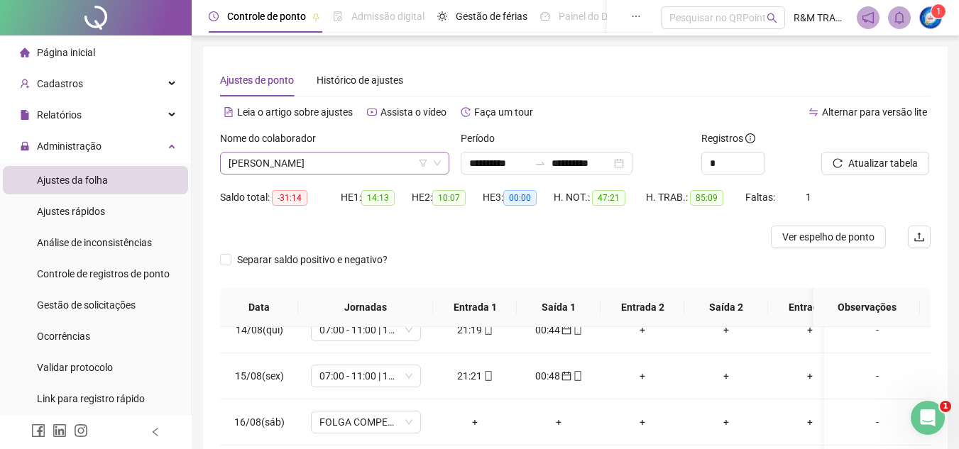
click at [330, 165] on span "[PERSON_NAME]" at bounding box center [335, 163] width 212 height 21
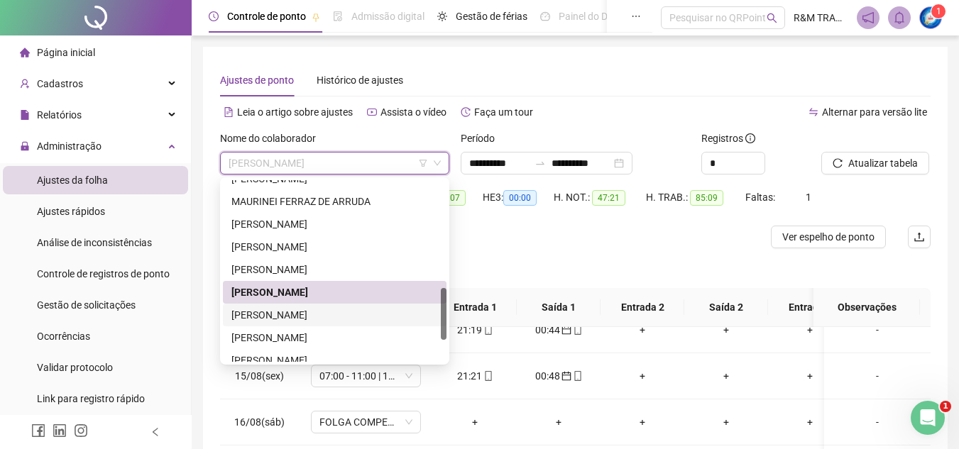
click at [326, 316] on div "[PERSON_NAME]" at bounding box center [334, 315] width 207 height 16
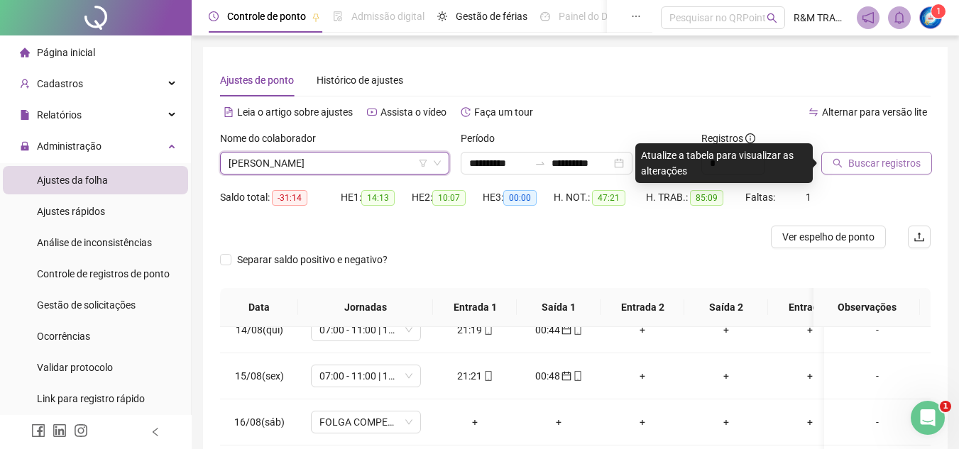
click at [869, 163] on span "Buscar registros" at bounding box center [884, 163] width 72 height 16
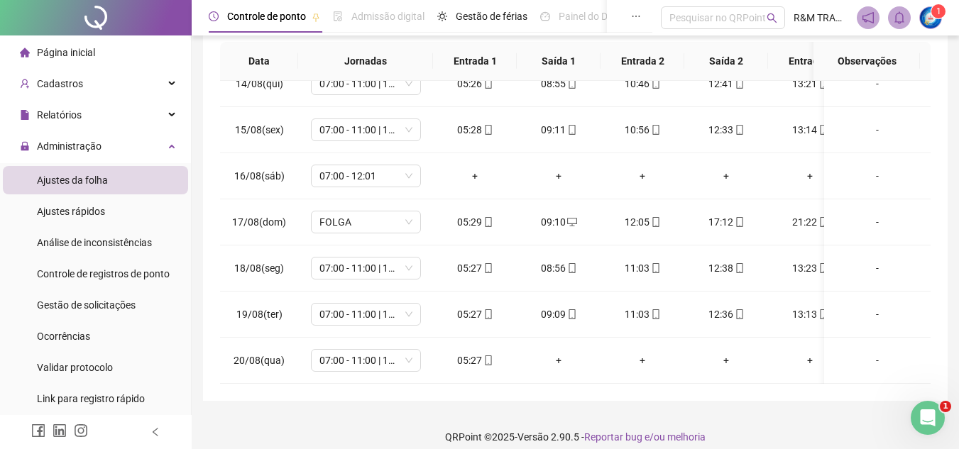
scroll to position [259, 0]
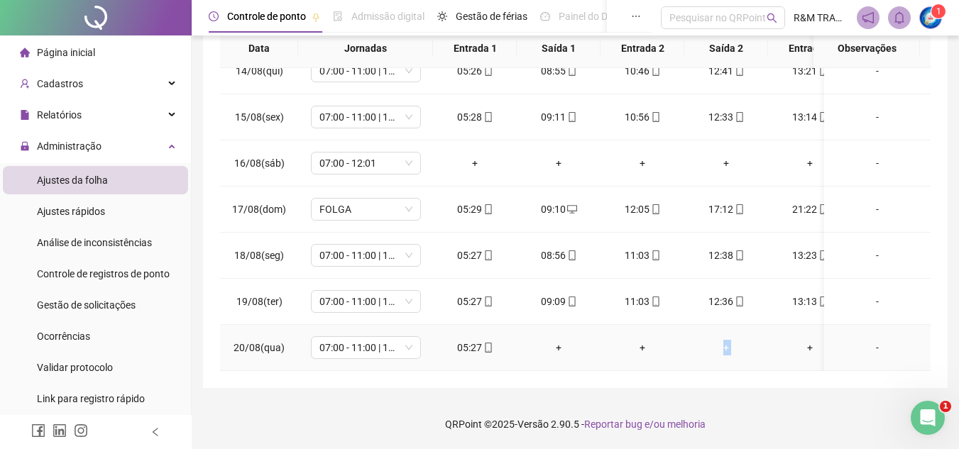
drag, startPoint x: 692, startPoint y: 359, endPoint x: 776, endPoint y: 356, distance: 84.5
click at [776, 356] on tr "20/08(qua) 07:00 - 11:00 | 12:30 - 16:20 05:27 + + + + + + + -" at bounding box center [714, 348] width 989 height 46
click at [713, 390] on div "**********" at bounding box center [575, 95] width 767 height 708
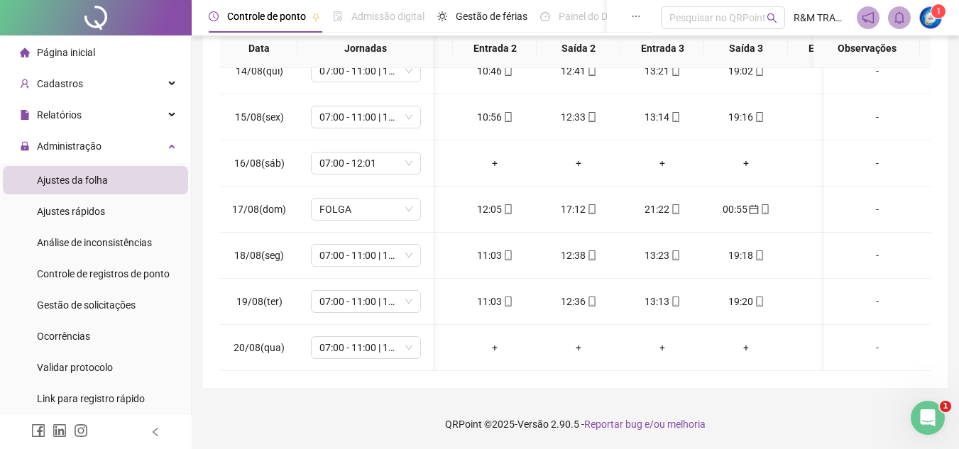
scroll to position [630, 156]
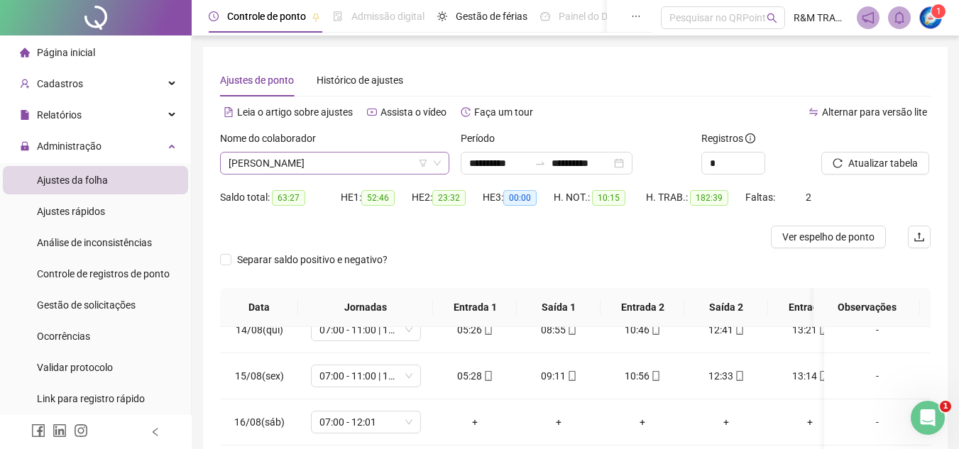
click at [334, 160] on span "[PERSON_NAME]" at bounding box center [335, 163] width 212 height 21
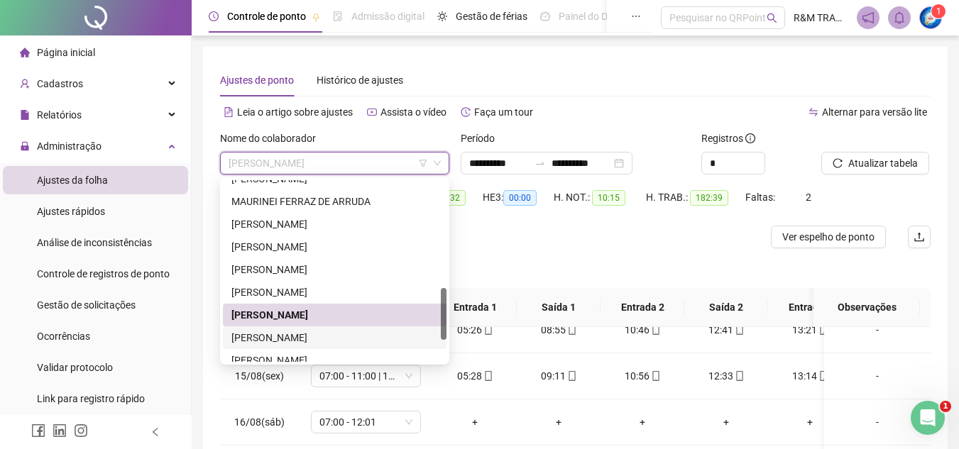
click at [324, 334] on div "[PERSON_NAME]" at bounding box center [334, 338] width 207 height 16
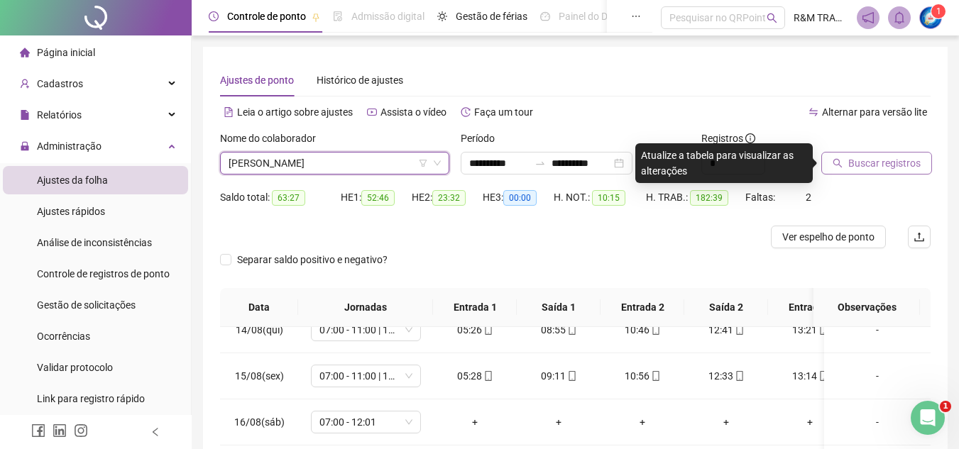
click at [898, 166] on span "Buscar registros" at bounding box center [884, 163] width 72 height 16
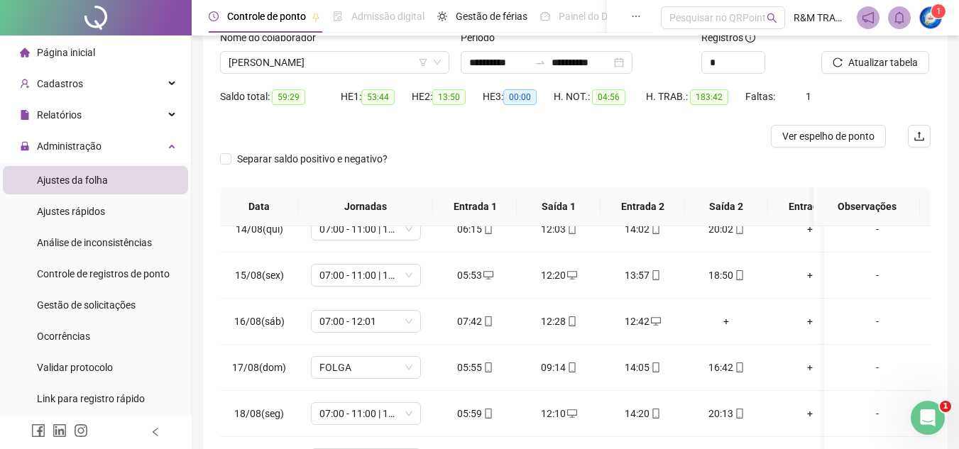
scroll to position [0, 0]
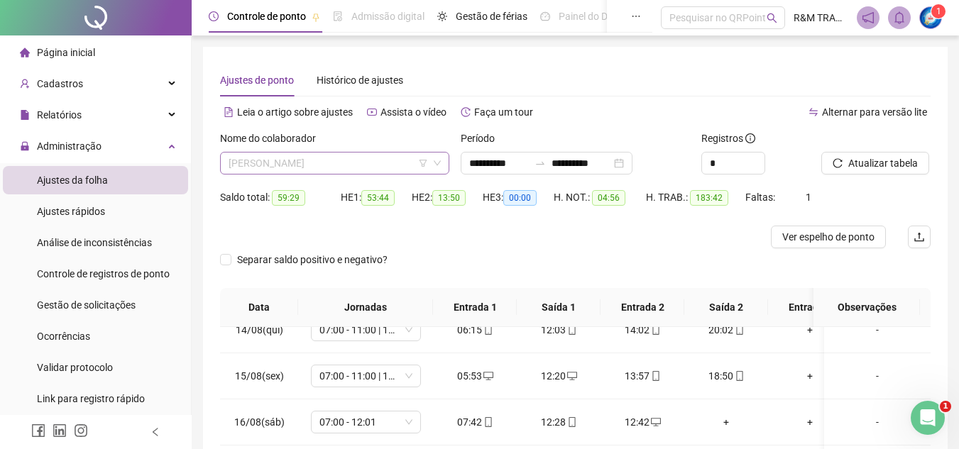
click at [301, 170] on span "[PERSON_NAME]" at bounding box center [335, 163] width 212 height 21
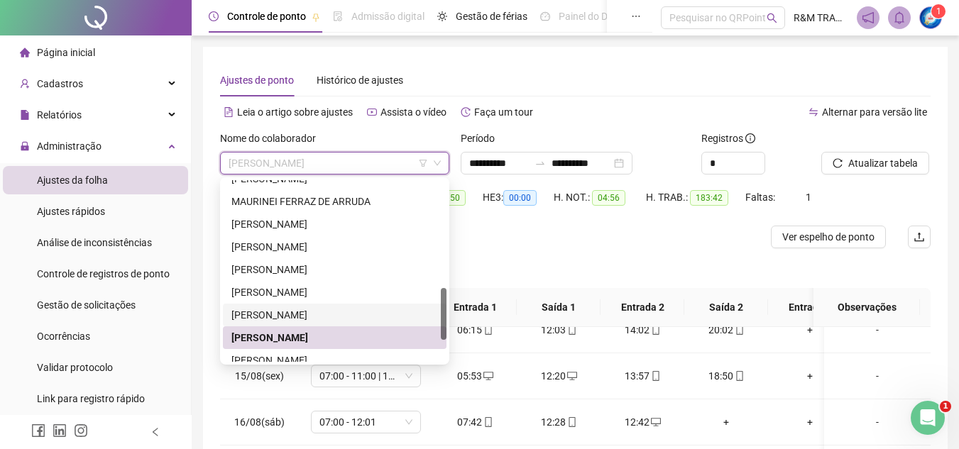
scroll to position [454, 0]
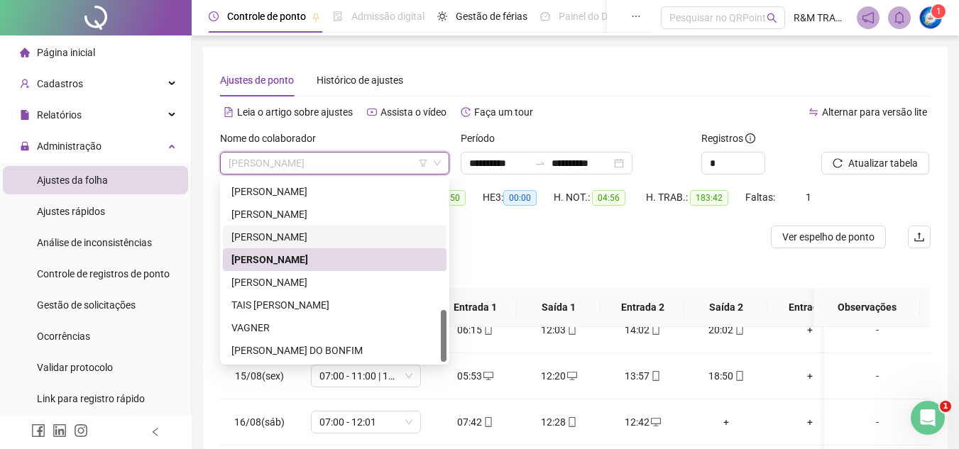
drag, startPoint x: 444, startPoint y: 295, endPoint x: 422, endPoint y: 339, distance: 49.2
click at [440, 347] on div "[PERSON_NAME] [PERSON_NAME] [PERSON_NAME] [PERSON_NAME] TAIS [PERSON_NAME] VAGN…" at bounding box center [335, 271] width 224 height 182
click at [334, 284] on div "[PERSON_NAME]" at bounding box center [334, 283] width 207 height 16
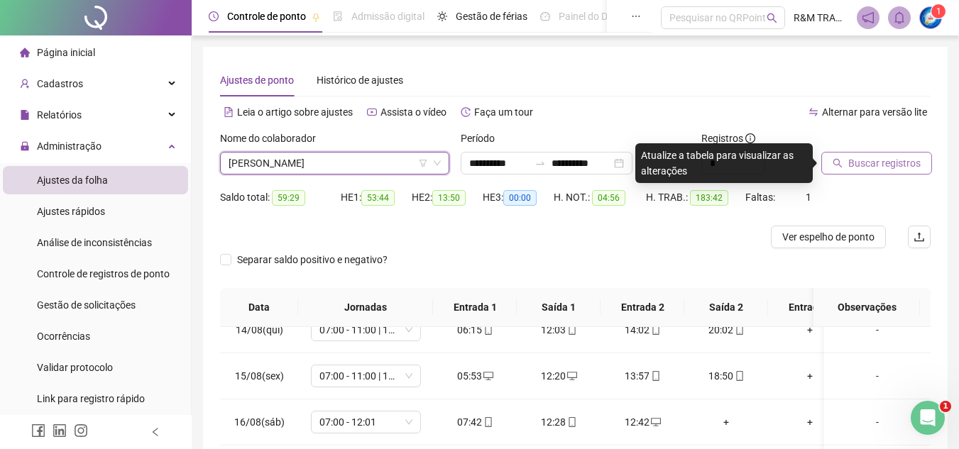
click at [862, 160] on span "Buscar registros" at bounding box center [884, 163] width 72 height 16
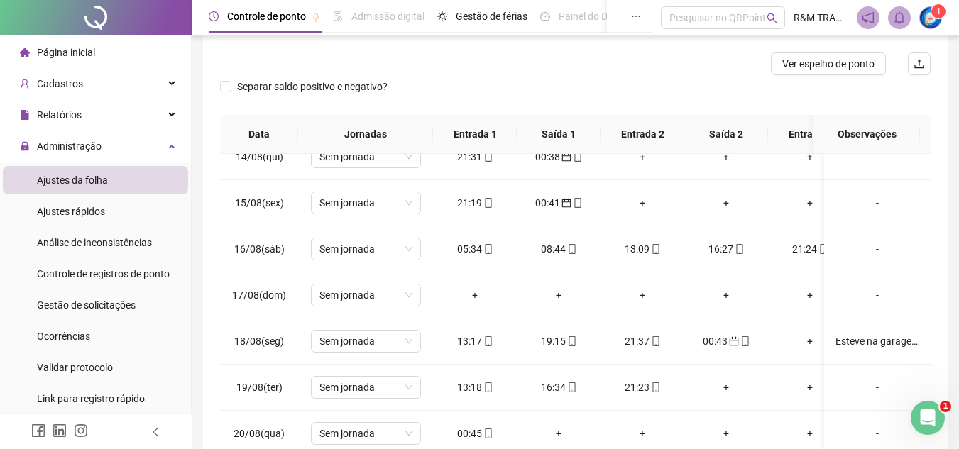
scroll to position [259, 0]
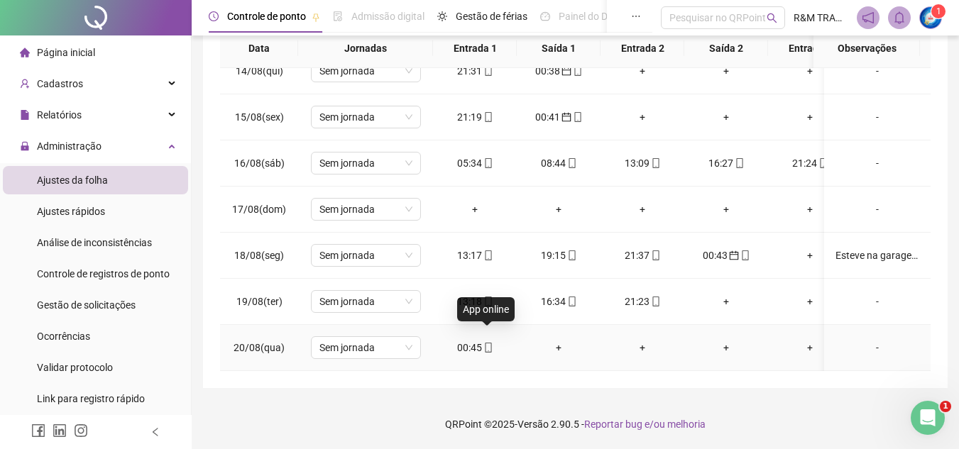
click at [485, 343] on icon "mobile" at bounding box center [488, 348] width 6 height 10
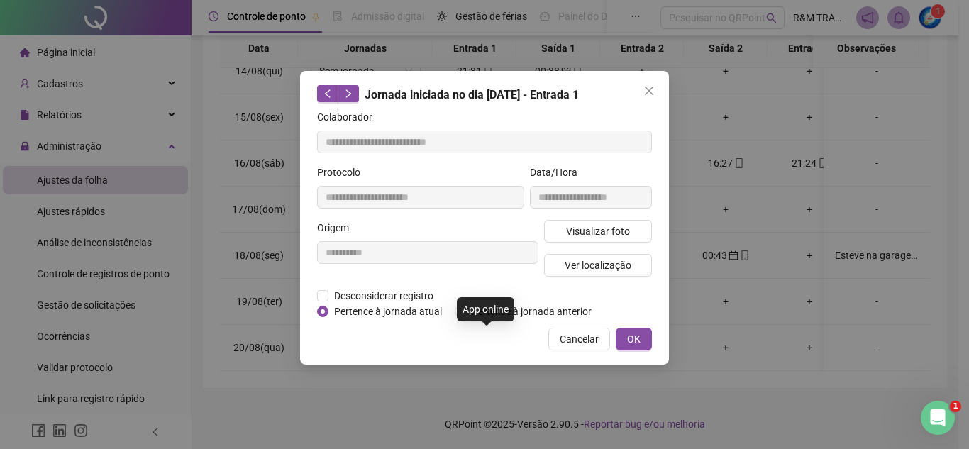
type input "**********"
click at [468, 312] on span "Pertence à jornada anterior" at bounding box center [531, 312] width 131 height 16
click at [632, 339] on span "OK" at bounding box center [633, 339] width 13 height 16
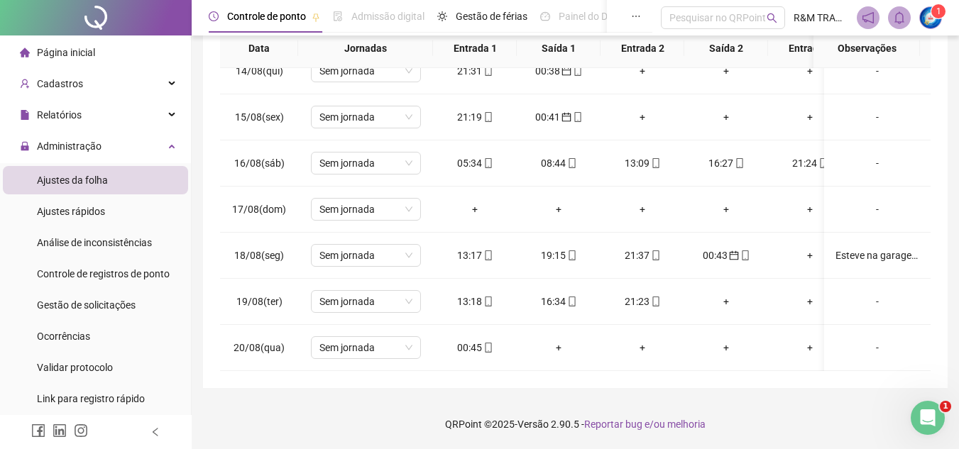
scroll to position [55, 0]
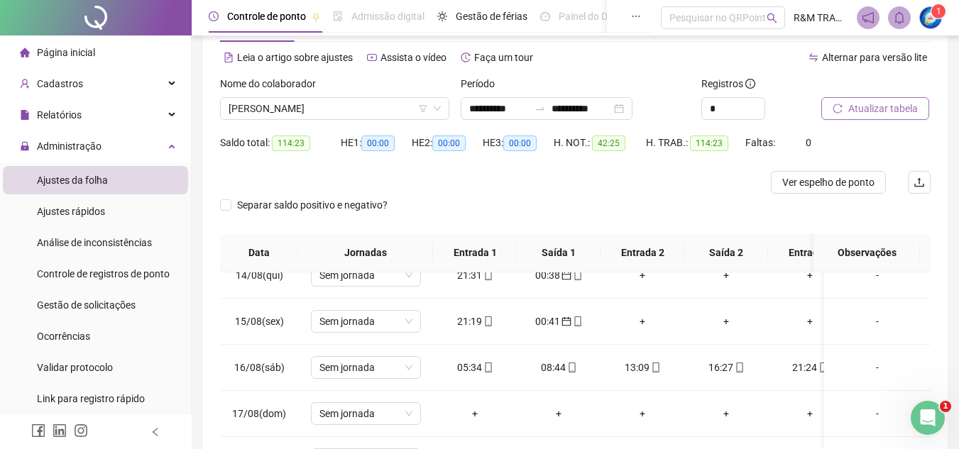
click at [879, 113] on span "Atualizar tabela" at bounding box center [883, 109] width 70 height 16
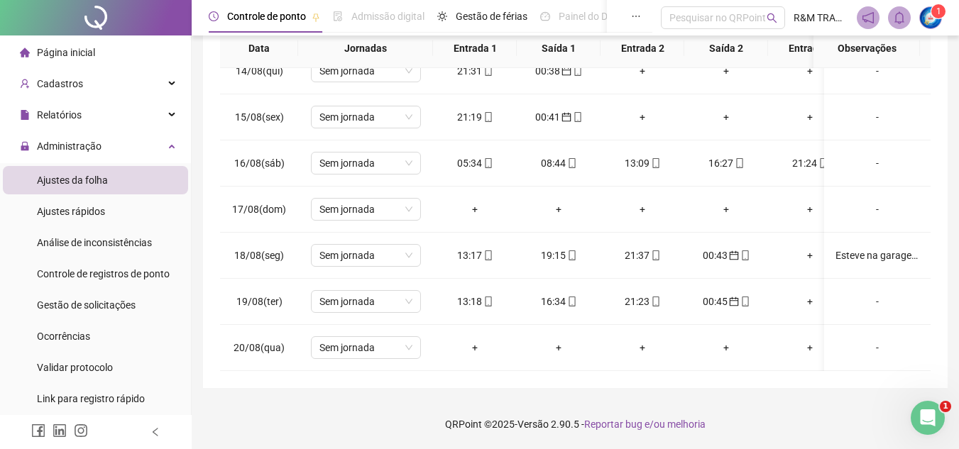
scroll to position [11, 0]
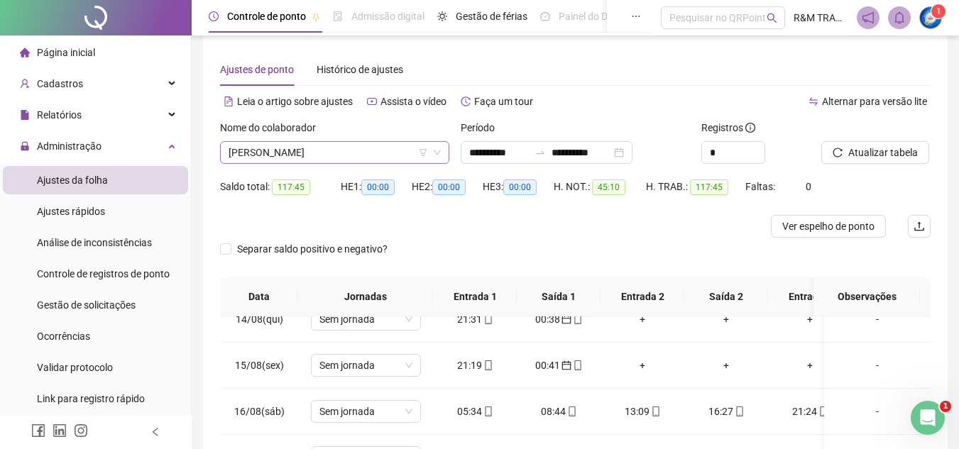
click at [341, 149] on span "[PERSON_NAME]" at bounding box center [335, 152] width 212 height 21
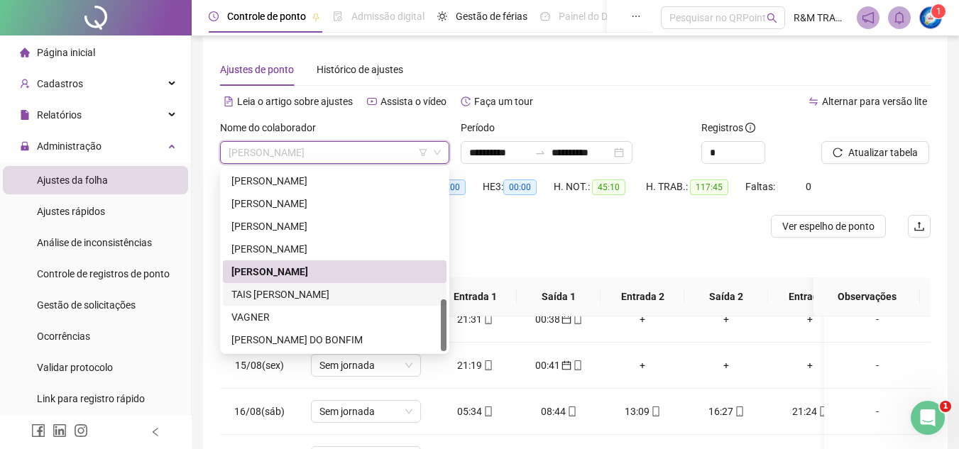
click at [312, 298] on div "TAIS [PERSON_NAME]" at bounding box center [334, 295] width 207 height 16
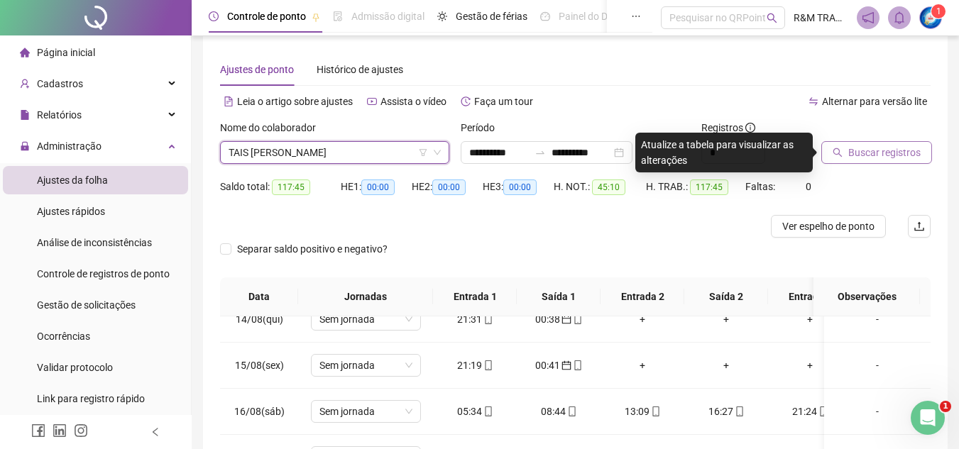
click at [875, 155] on span "Buscar registros" at bounding box center [884, 153] width 72 height 16
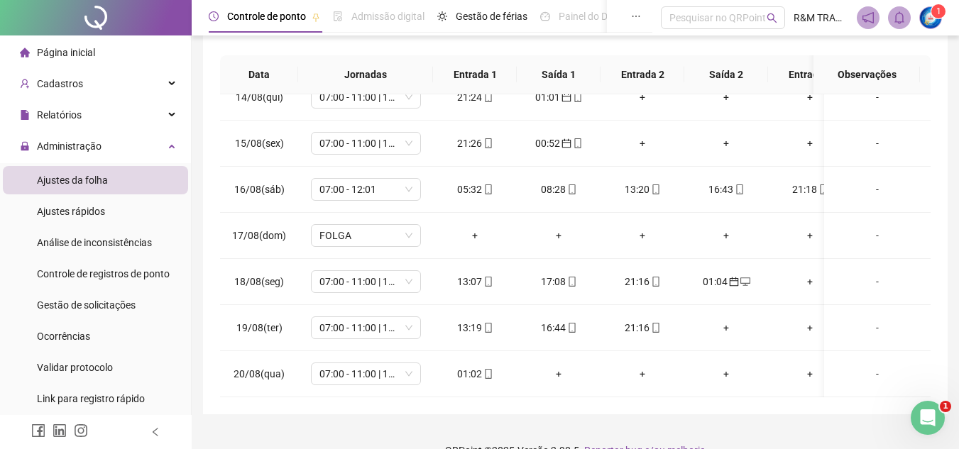
scroll to position [259, 0]
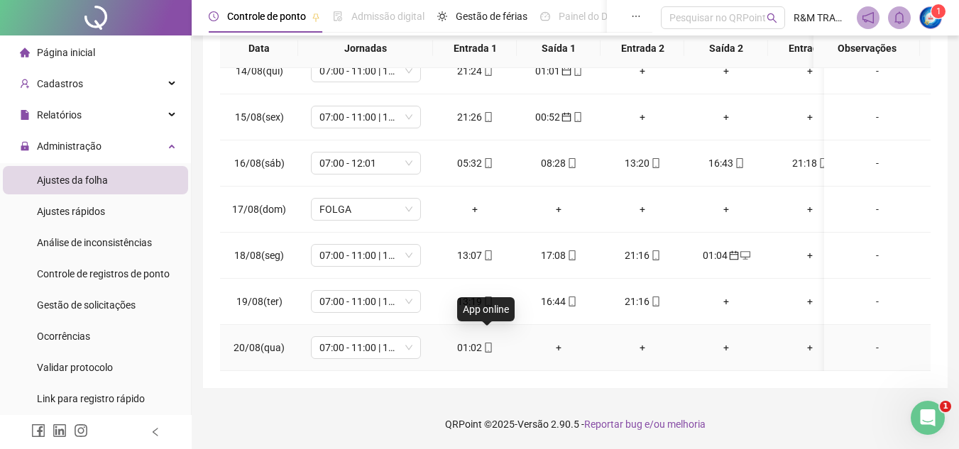
click at [485, 343] on icon "mobile" at bounding box center [488, 348] width 10 height 10
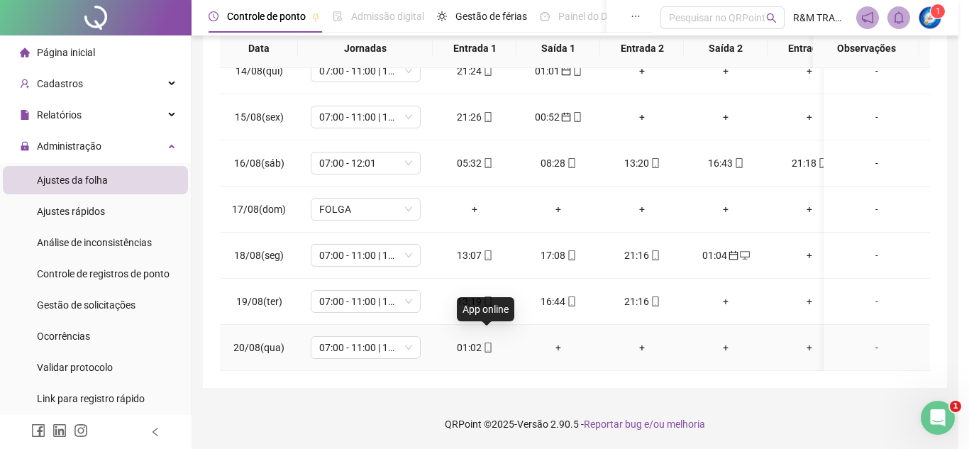
type input "**********"
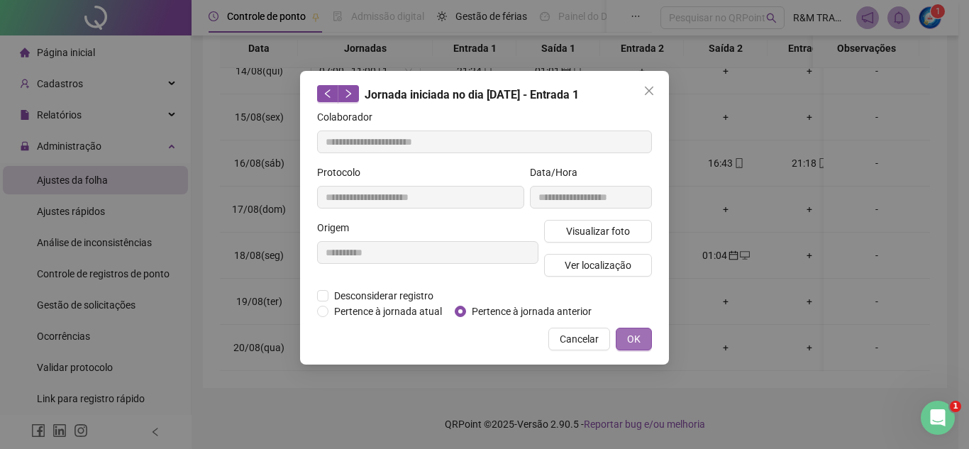
click at [624, 340] on button "OK" at bounding box center [634, 339] width 36 height 23
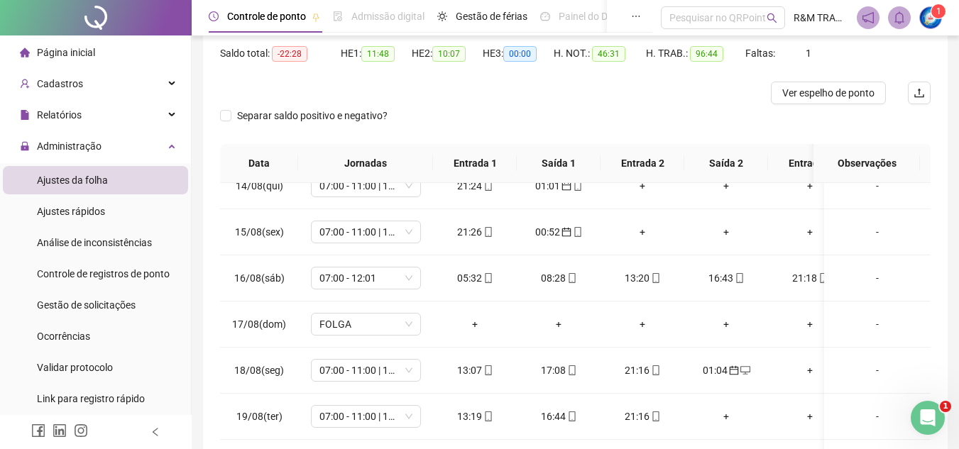
scroll to position [4, 0]
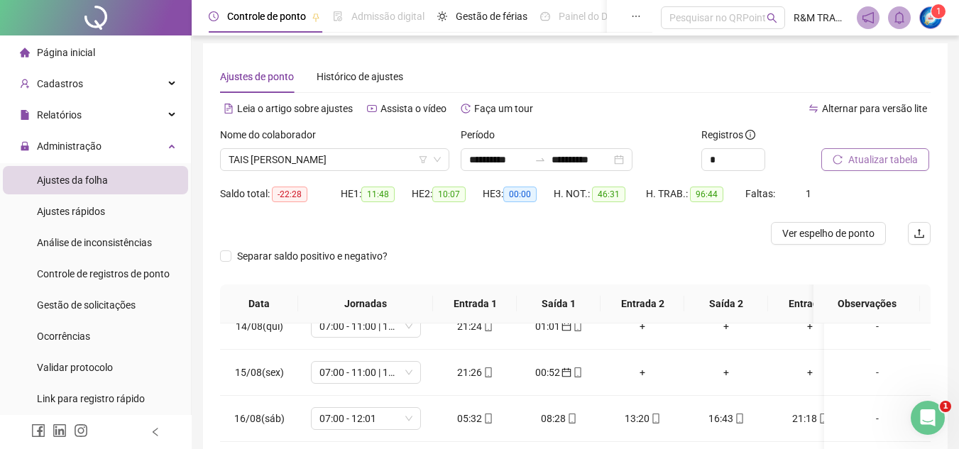
click at [859, 160] on span "Atualizar tabela" at bounding box center [883, 160] width 70 height 16
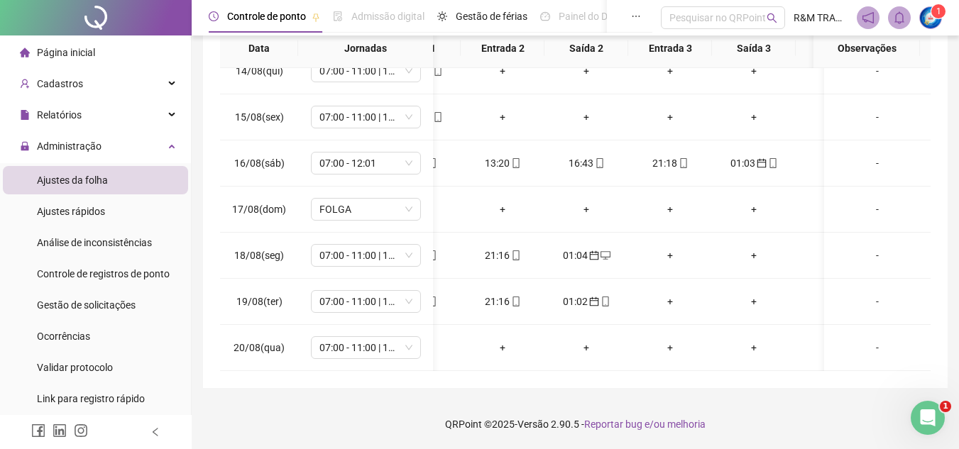
scroll to position [0, 174]
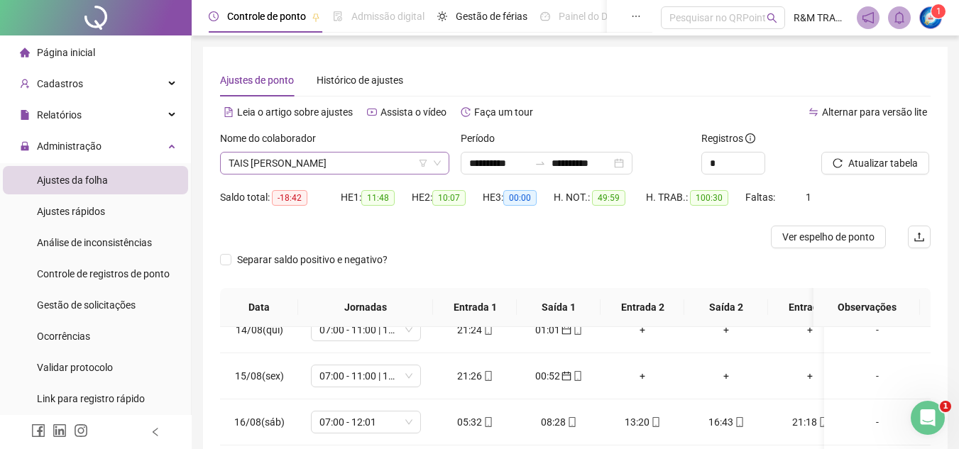
click at [278, 163] on span "TAIS [PERSON_NAME]" at bounding box center [335, 163] width 212 height 21
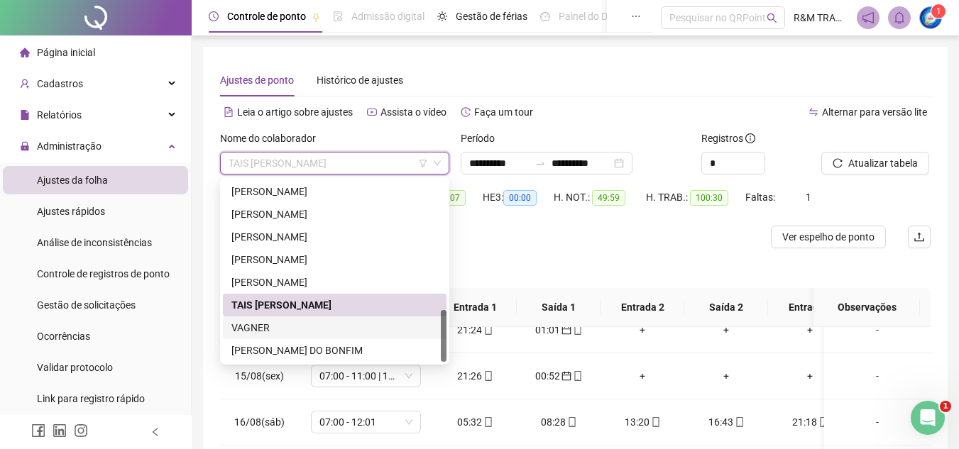
click at [287, 331] on div "VAGNER" at bounding box center [334, 328] width 207 height 16
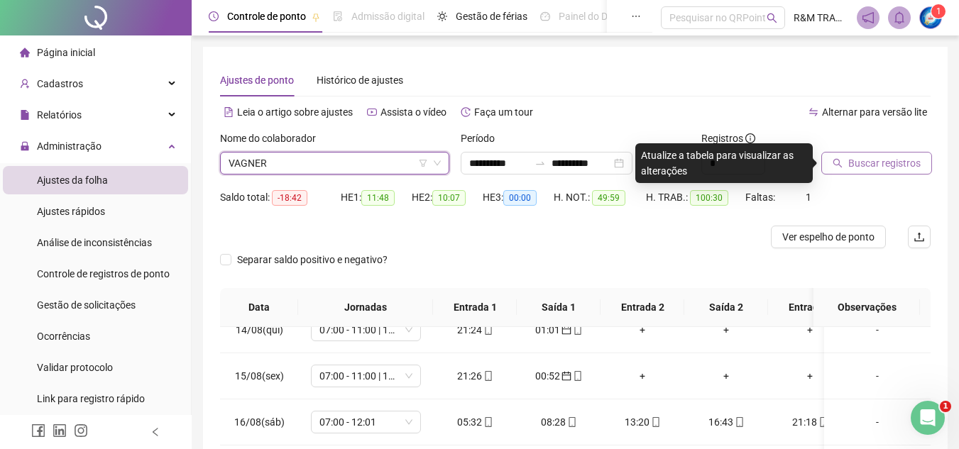
click at [871, 160] on span "Buscar registros" at bounding box center [884, 163] width 72 height 16
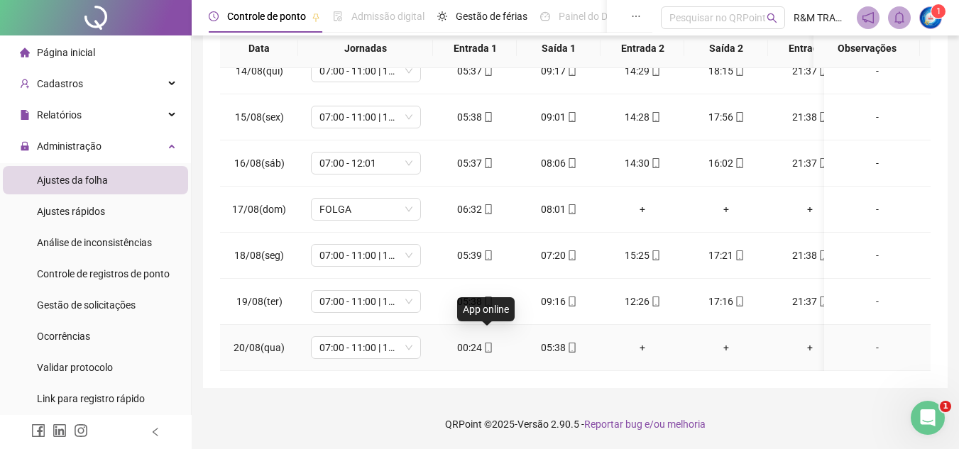
click at [486, 343] on icon "mobile" at bounding box center [488, 348] width 10 height 10
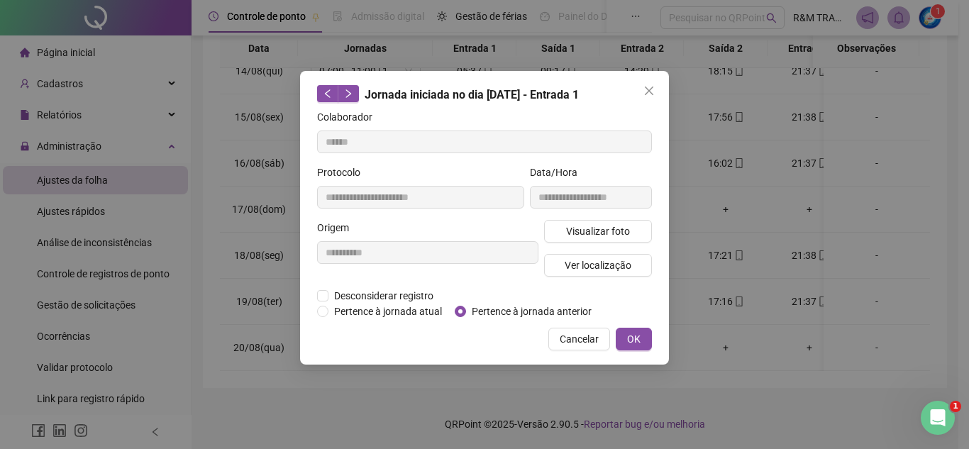
type input "**********"
click at [634, 342] on span "OK" at bounding box center [633, 339] width 13 height 16
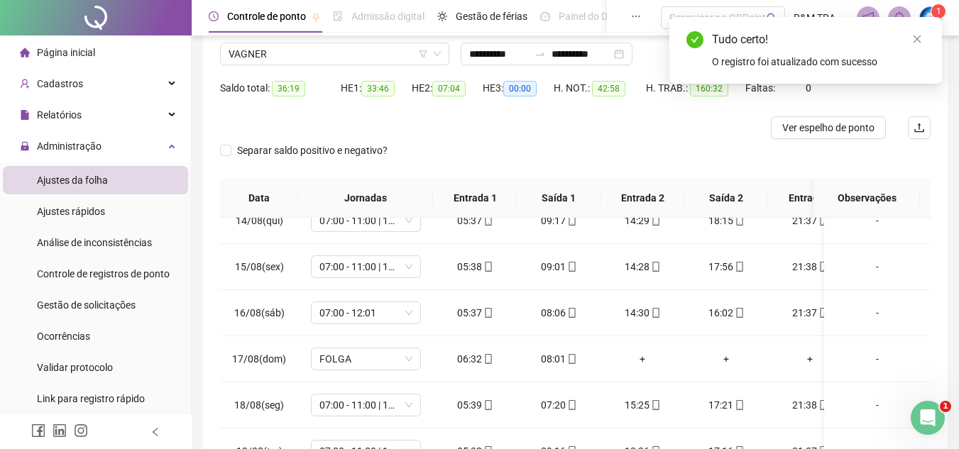
scroll to position [16, 0]
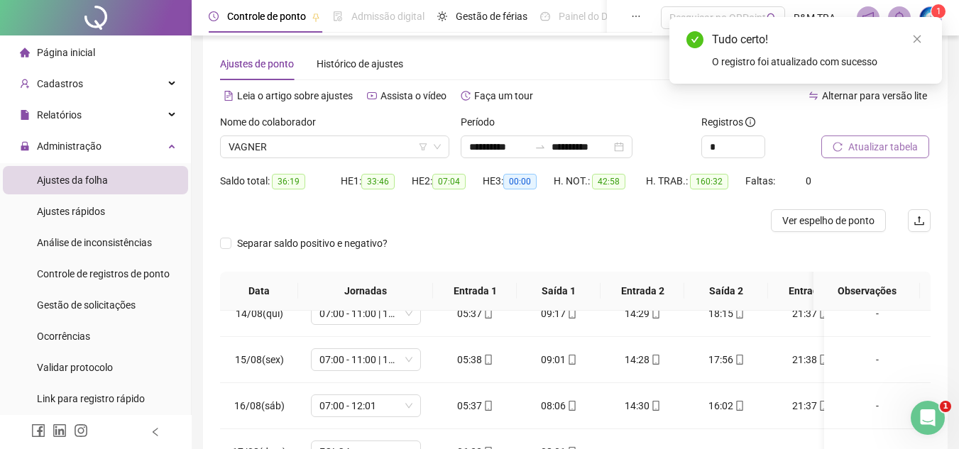
click at [871, 149] on span "Atualizar tabela" at bounding box center [883, 147] width 70 height 16
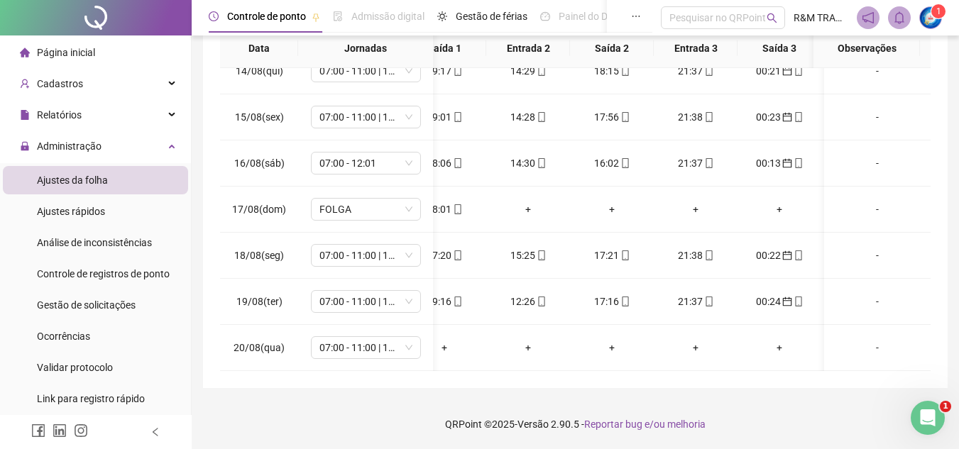
scroll to position [0, 170]
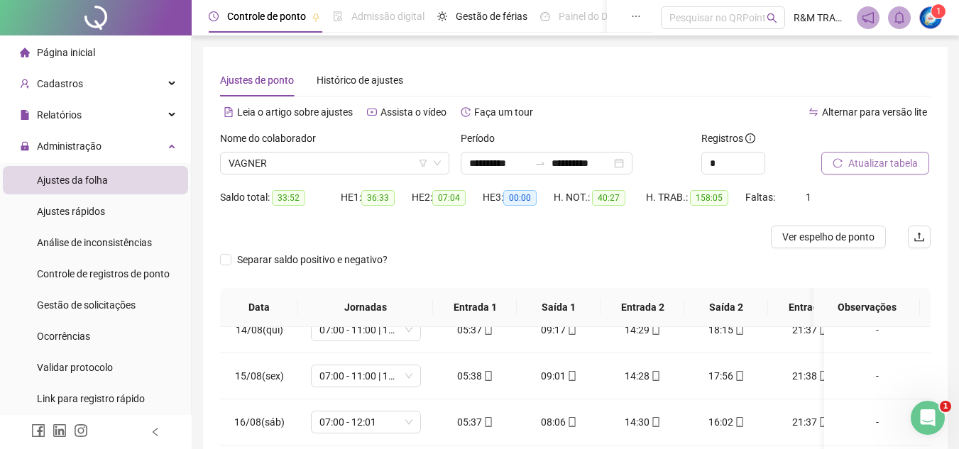
click at [866, 163] on span "Atualizar tabela" at bounding box center [883, 163] width 70 height 16
click at [297, 165] on span "VAGNER" at bounding box center [335, 163] width 212 height 21
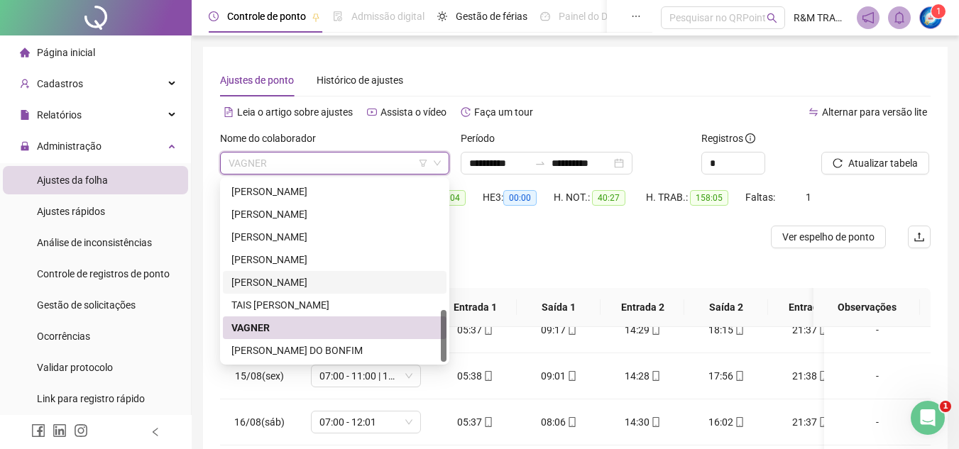
scroll to position [358, 0]
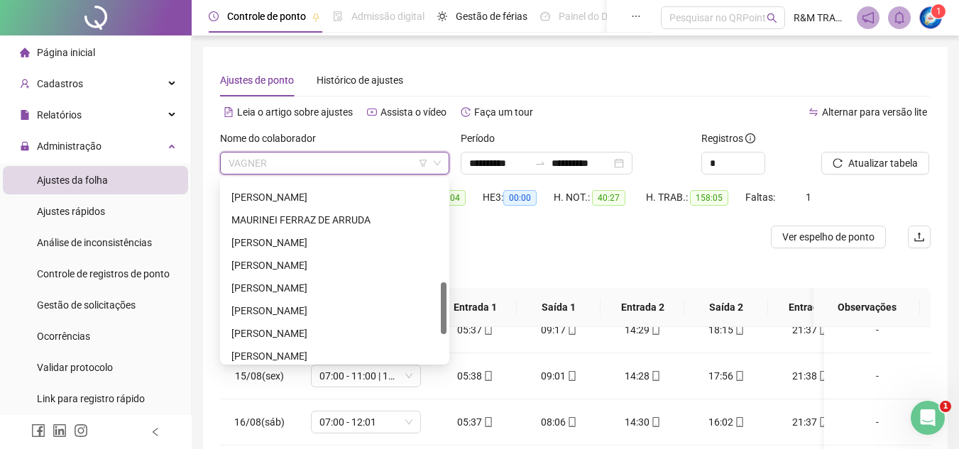
drag, startPoint x: 441, startPoint y: 326, endPoint x: 444, endPoint y: 299, distance: 27.8
click at [444, 299] on div at bounding box center [444, 308] width 6 height 52
click at [277, 257] on div "[PERSON_NAME]" at bounding box center [335, 265] width 224 height 23
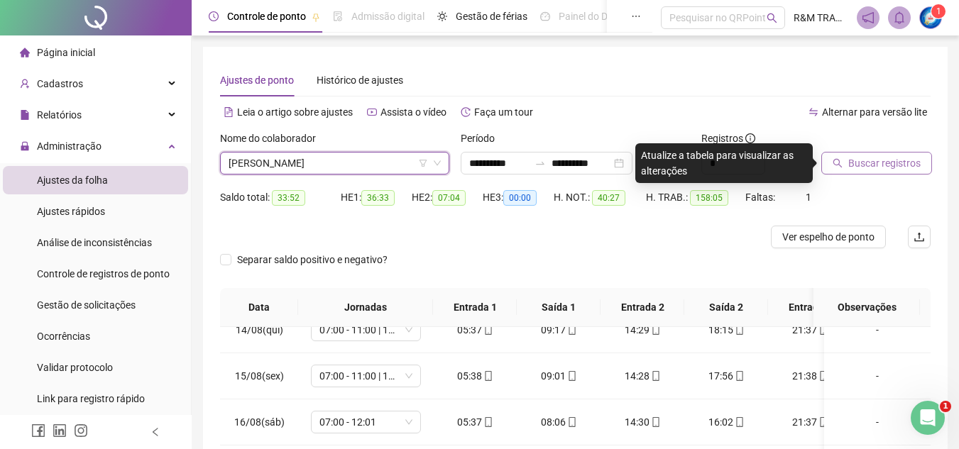
click at [913, 155] on span "Buscar registros" at bounding box center [884, 163] width 72 height 16
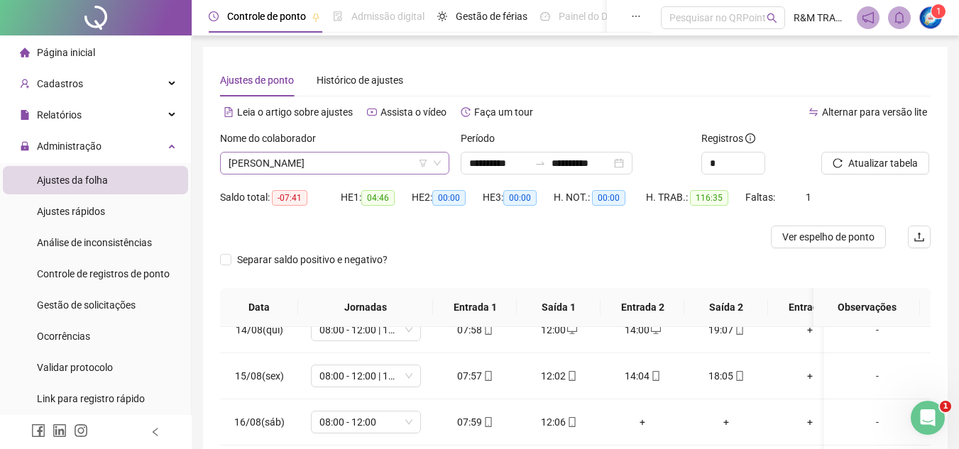
click at [258, 164] on span "[PERSON_NAME]" at bounding box center [335, 163] width 212 height 21
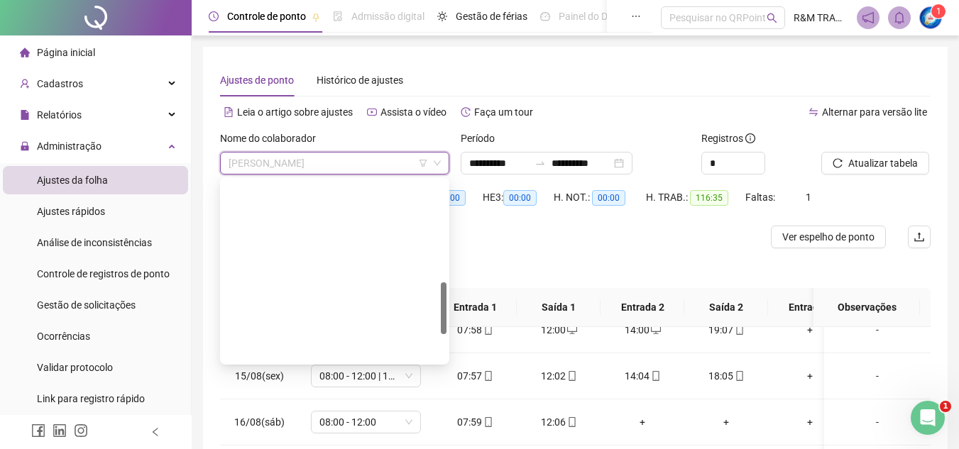
drag, startPoint x: 444, startPoint y: 312, endPoint x: 448, endPoint y: 188, distance: 123.5
click at [448, 188] on div "291323 288817 216320 [PERSON_NAME] DOS REIS [PERSON_NAME] [PERSON_NAME] VASSALO…" at bounding box center [334, 270] width 229 height 187
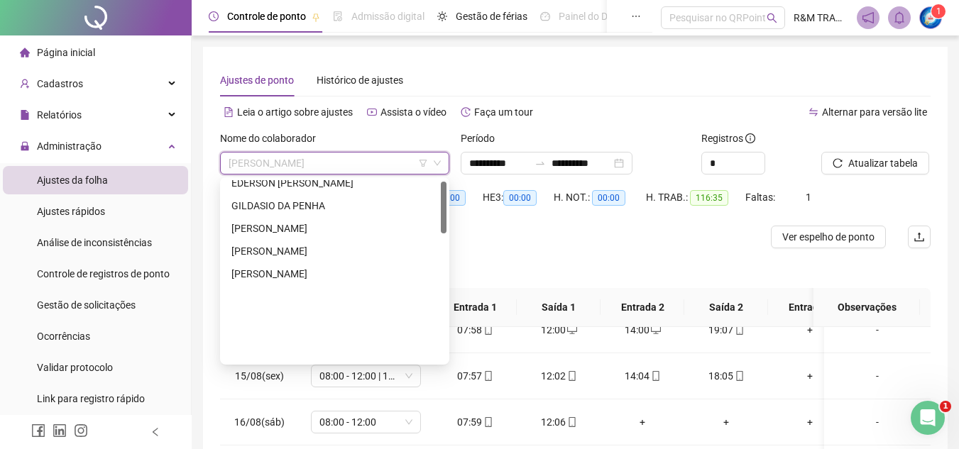
scroll to position [6, 0]
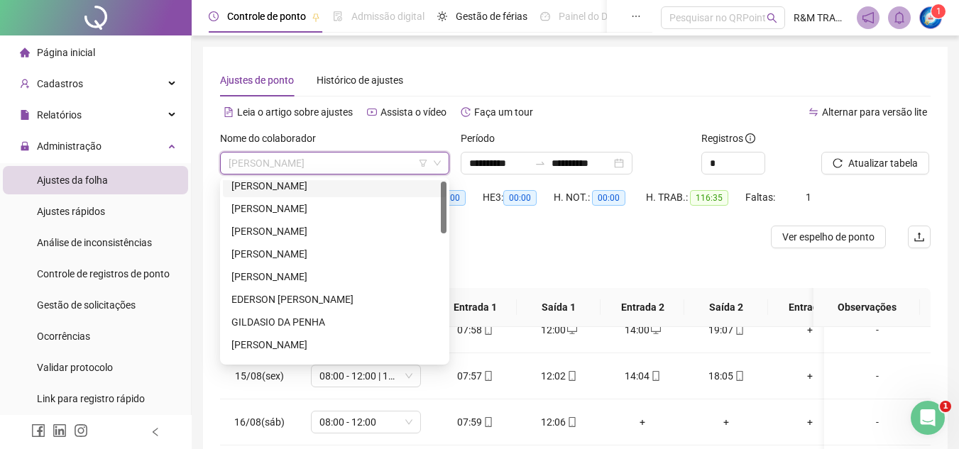
click at [305, 184] on div "[PERSON_NAME]" at bounding box center [334, 186] width 207 height 16
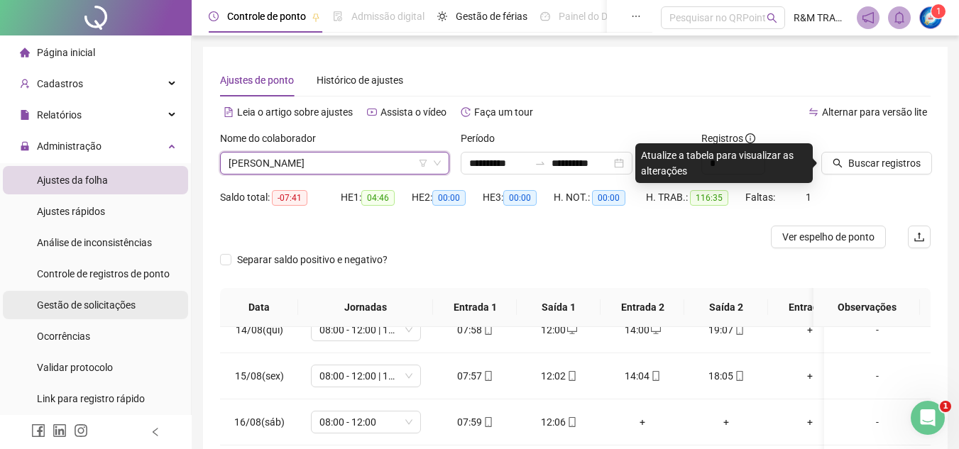
click at [112, 305] on span "Gestão de solicitações" at bounding box center [86, 304] width 99 height 11
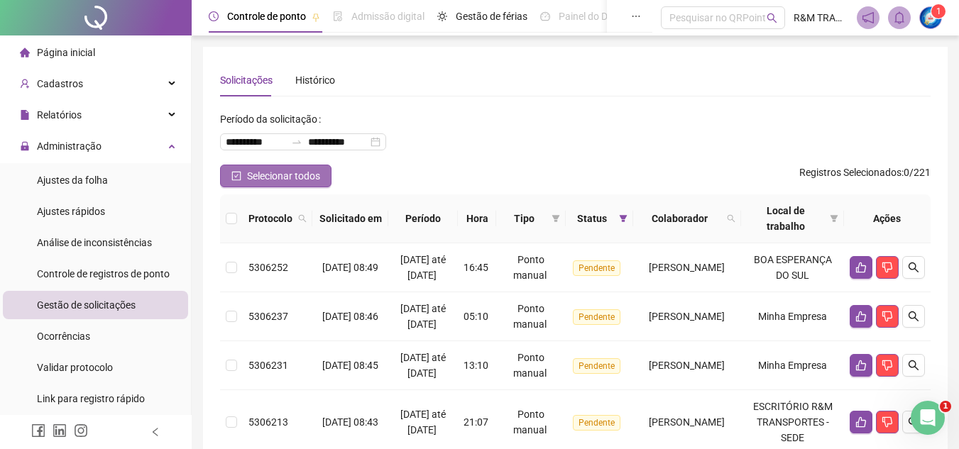
click at [284, 172] on span "Selecionar todos" at bounding box center [283, 176] width 73 height 16
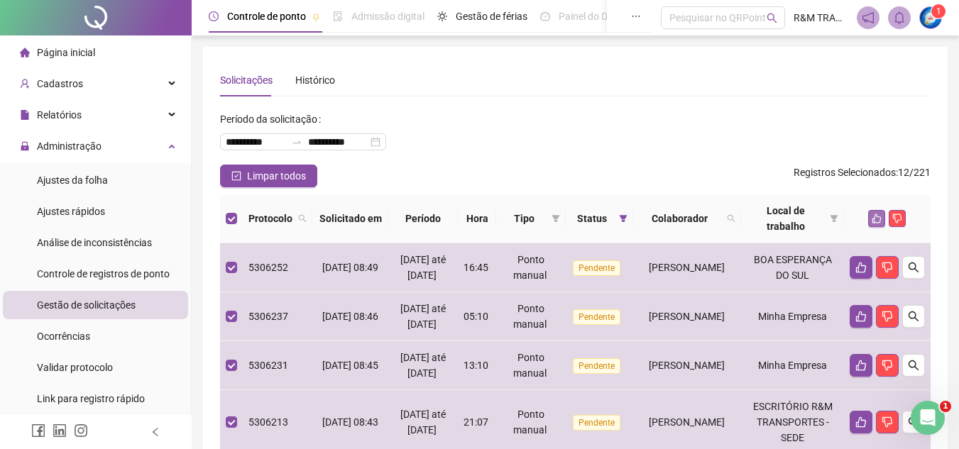
click at [873, 216] on icon "like" at bounding box center [876, 219] width 10 height 10
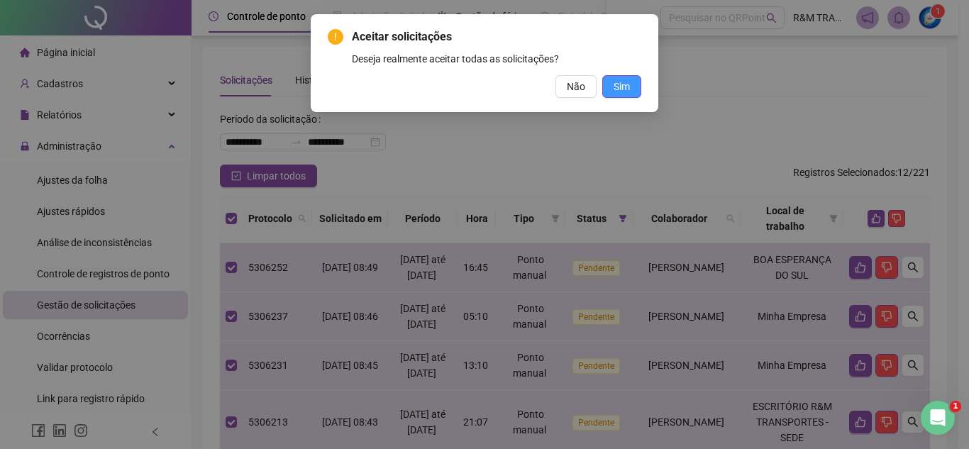
click at [605, 84] on button "Sim" at bounding box center [622, 86] width 39 height 23
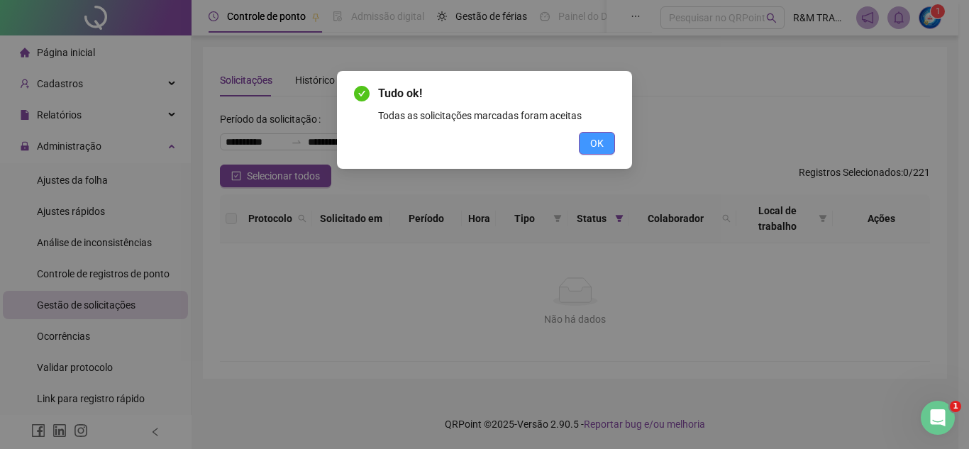
click at [609, 145] on button "OK" at bounding box center [597, 143] width 36 height 23
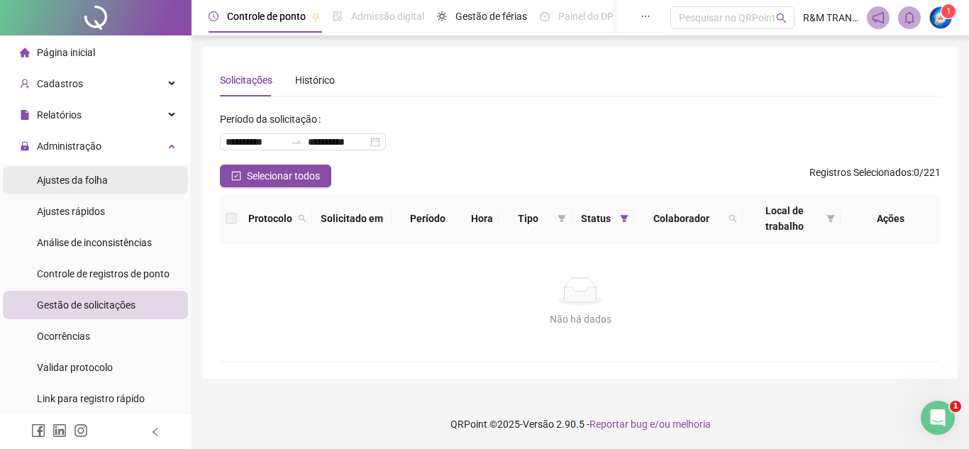
click at [107, 181] on li "Ajustes da folha" at bounding box center [95, 180] width 185 height 28
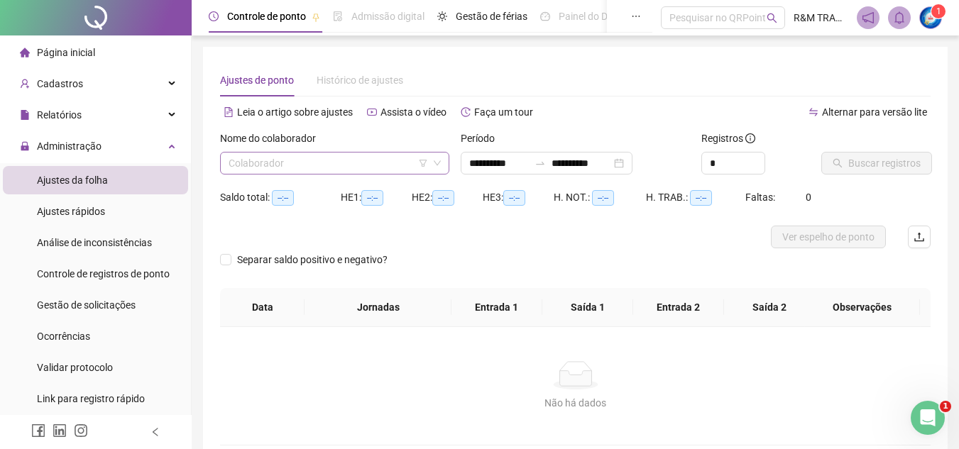
click at [248, 165] on input "search" at bounding box center [328, 163] width 199 height 21
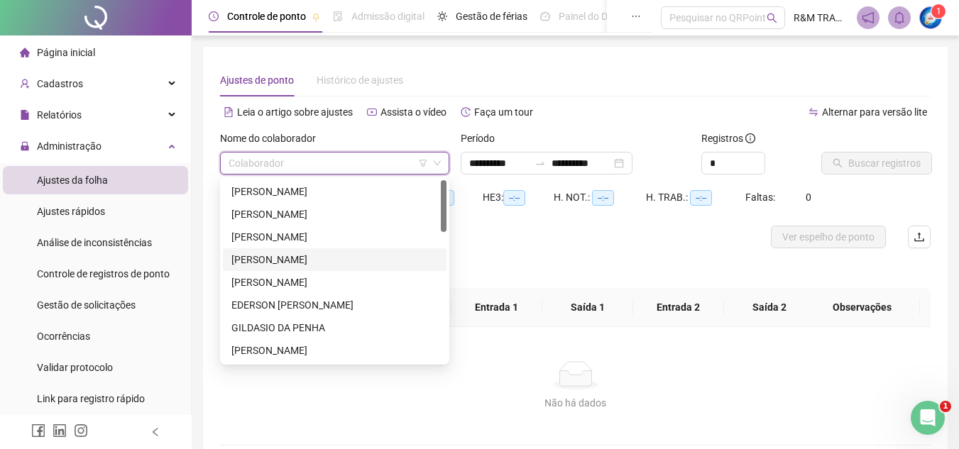
click at [276, 259] on div "[PERSON_NAME]" at bounding box center [334, 260] width 207 height 16
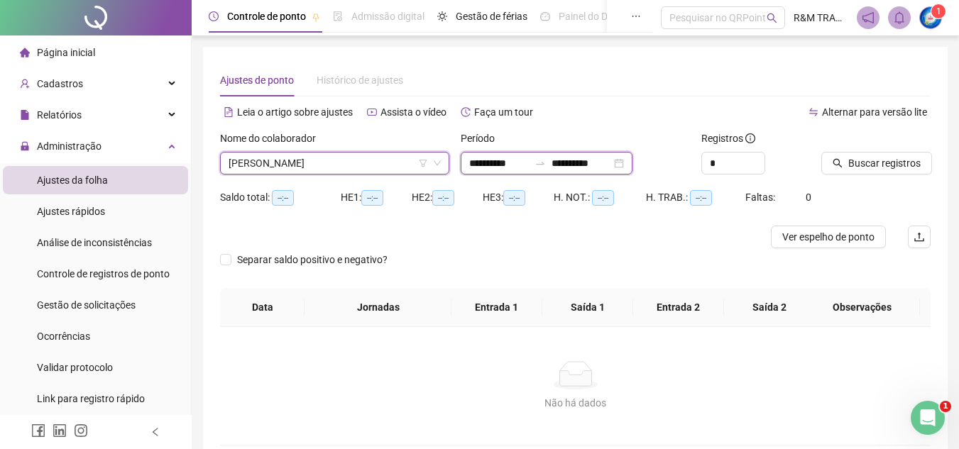
click at [583, 160] on input "**********" at bounding box center [581, 163] width 60 height 16
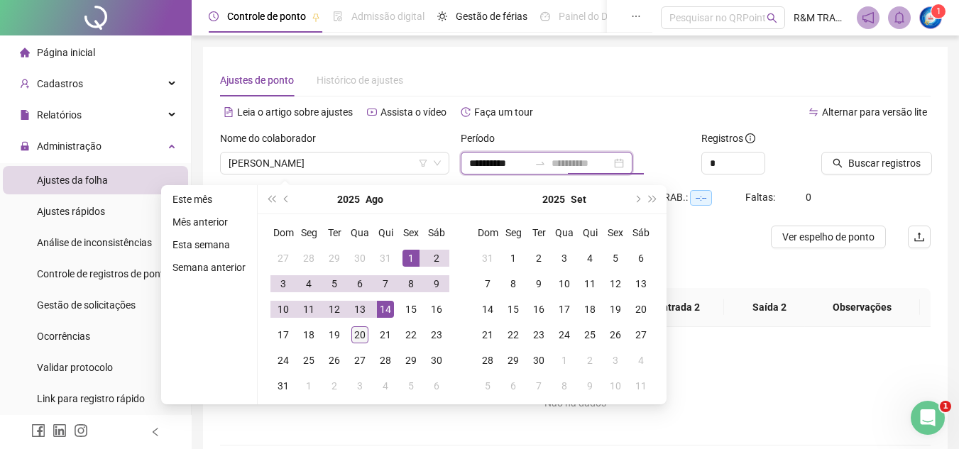
type input "**********"
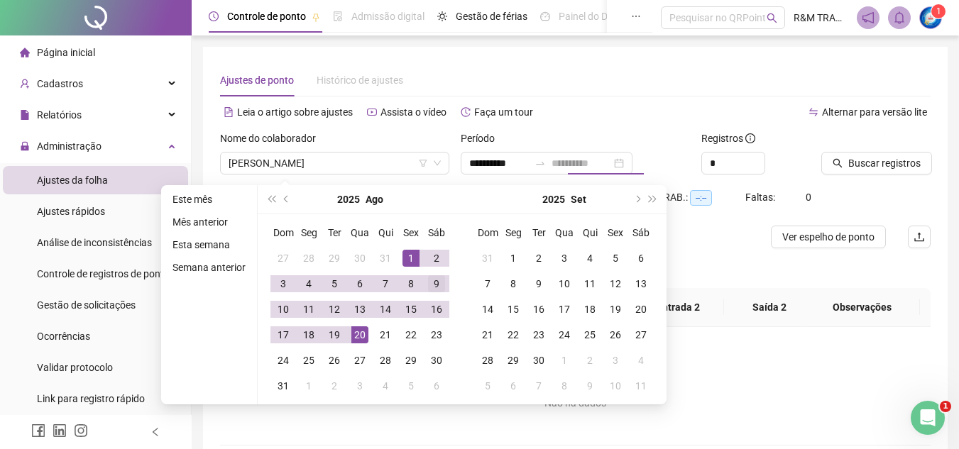
click at [358, 337] on div "20" at bounding box center [359, 334] width 17 height 17
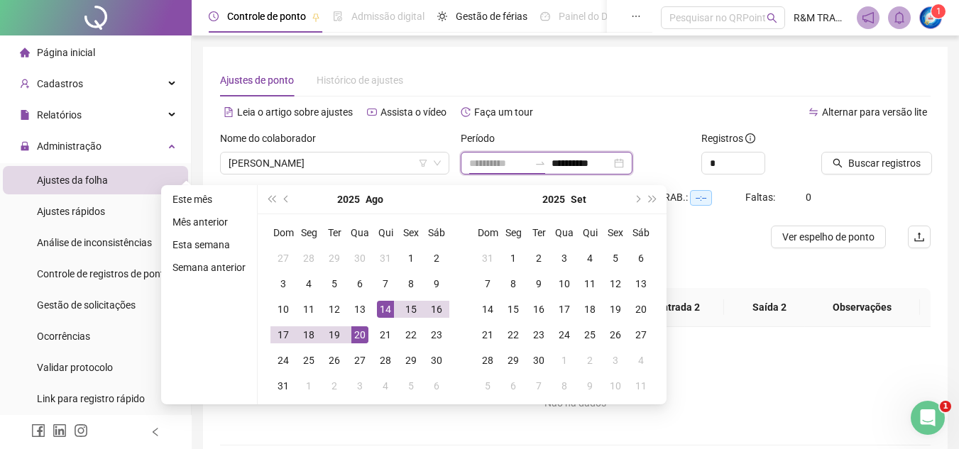
type input "**********"
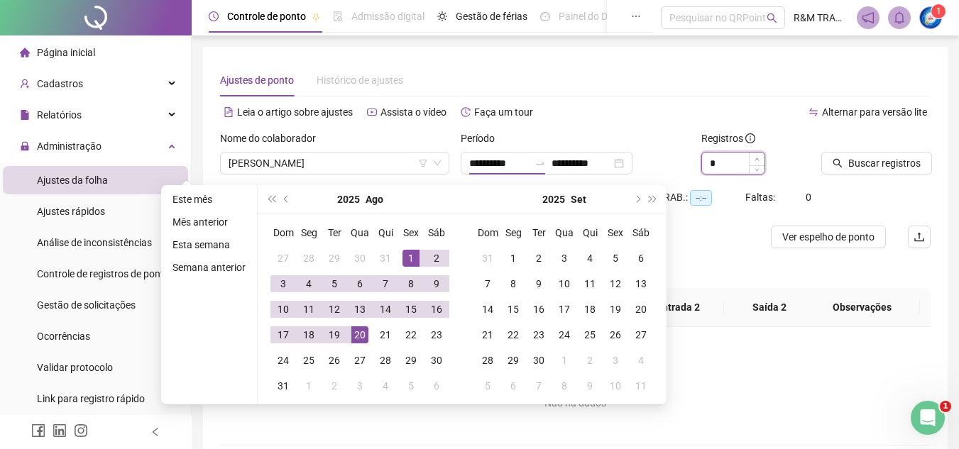
click at [759, 154] on span "Increase Value" at bounding box center [757, 159] width 16 height 13
type input "*"
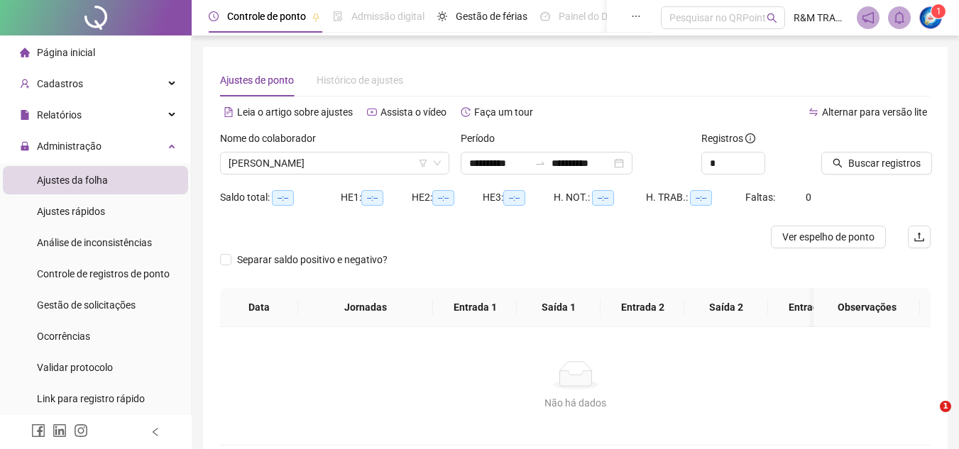
click at [868, 166] on span "Buscar registros" at bounding box center [884, 163] width 72 height 16
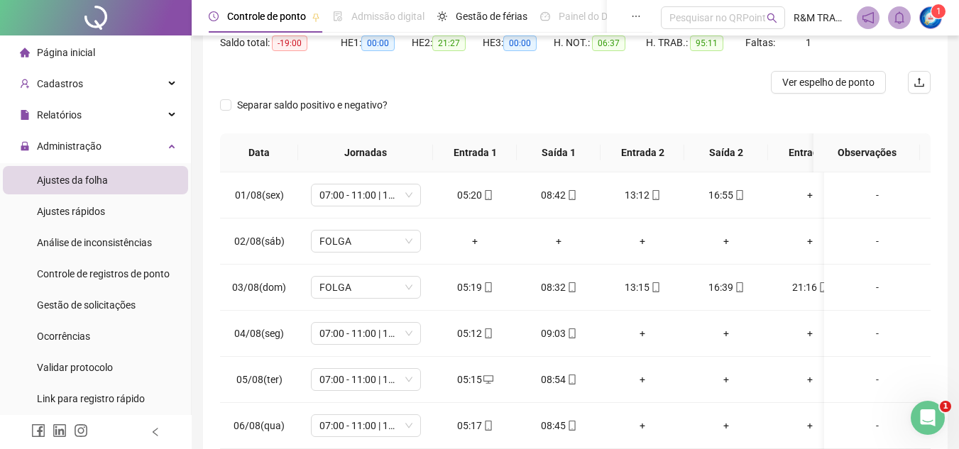
scroll to position [6, 0]
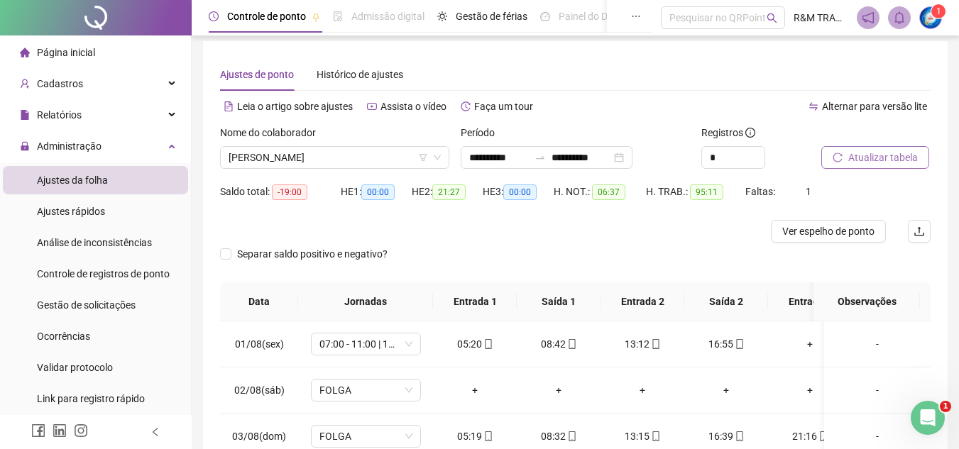
click at [884, 155] on span "Atualizar tabela" at bounding box center [883, 158] width 70 height 16
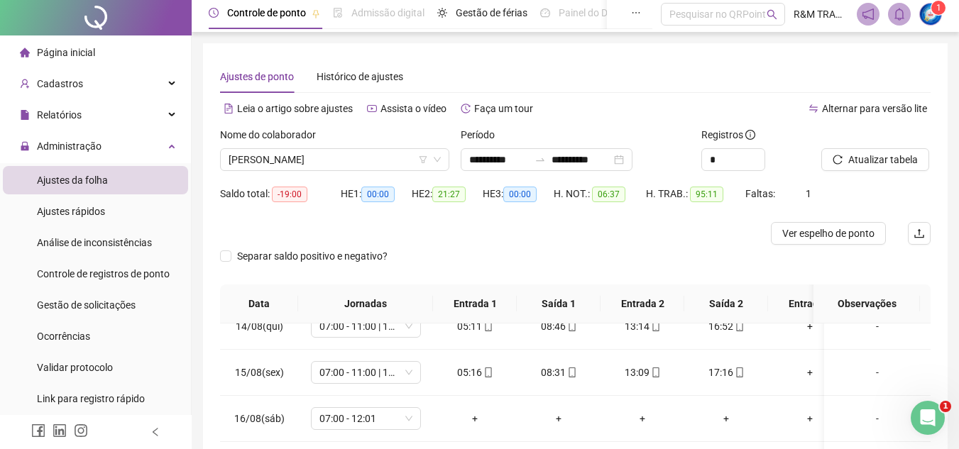
scroll to position [0, 0]
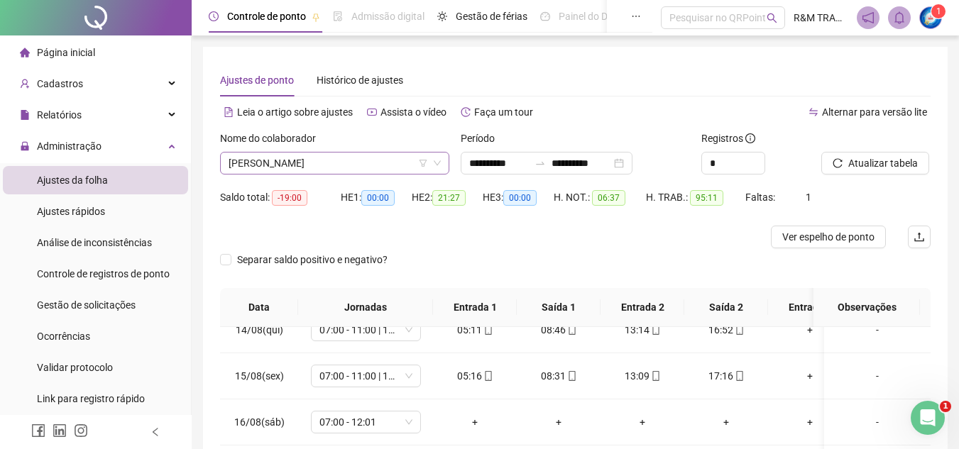
click at [283, 167] on span "[PERSON_NAME]" at bounding box center [335, 163] width 212 height 21
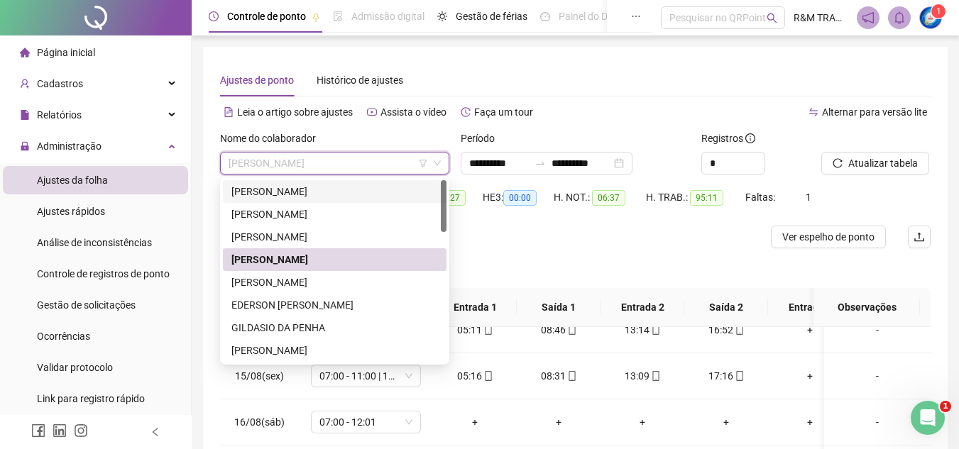
click at [290, 192] on div "[PERSON_NAME]" at bounding box center [334, 192] width 207 height 16
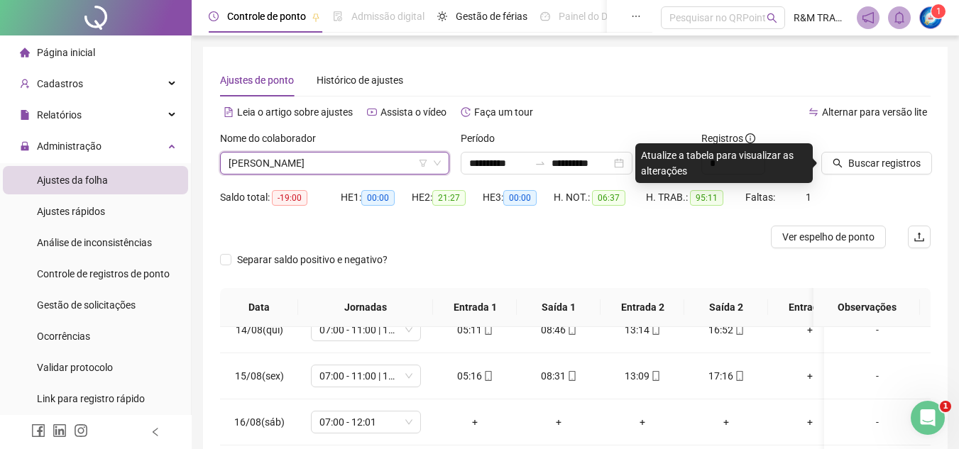
drag, startPoint x: 857, startPoint y: 165, endPoint x: 791, endPoint y: 158, distance: 66.4
click at [853, 165] on span "Buscar registros" at bounding box center [884, 163] width 72 height 16
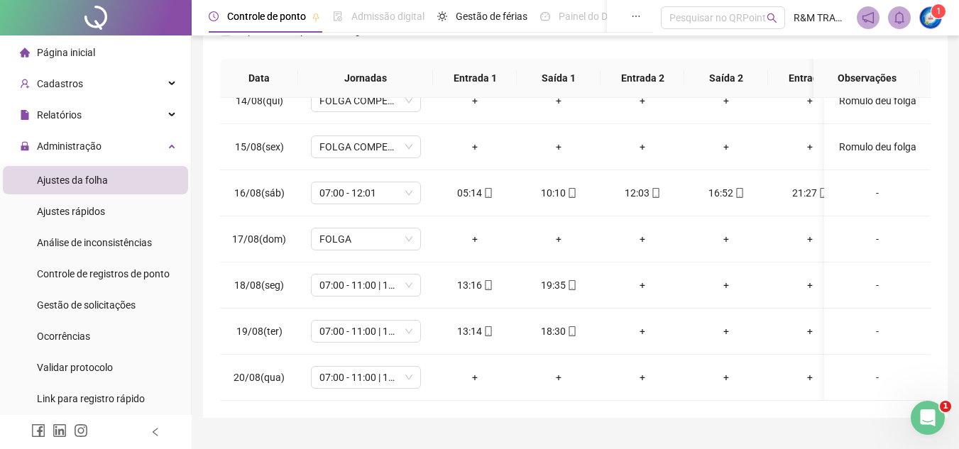
scroll to position [255, 0]
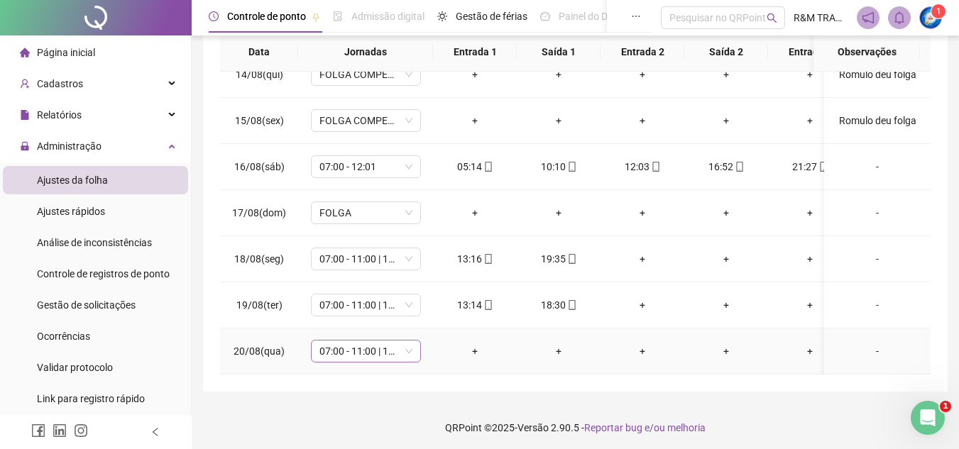
click at [410, 341] on span "07:00 - 11:00 | 12:30 - 16:20" at bounding box center [365, 351] width 93 height 21
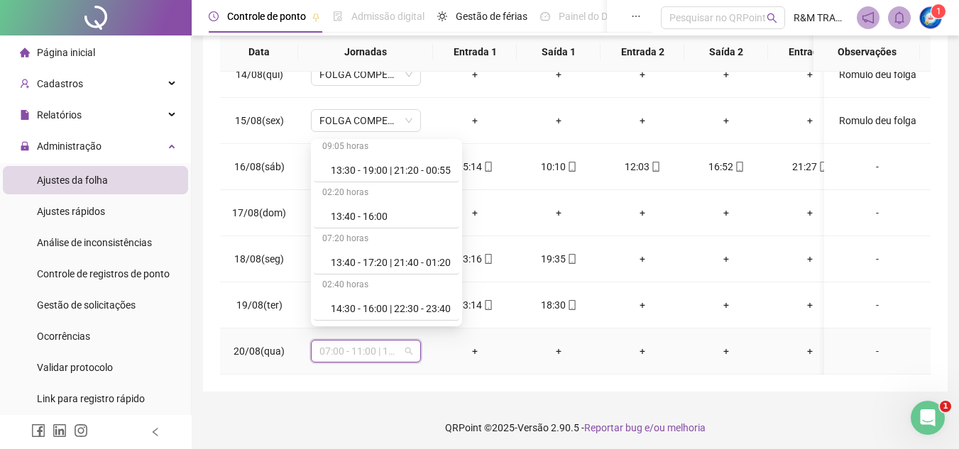
scroll to position [2586, 0]
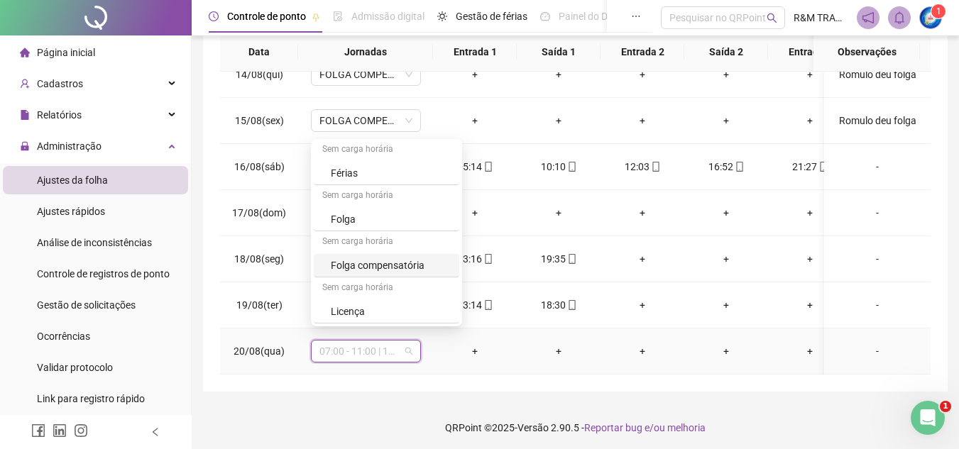
click at [416, 260] on div "Folga compensatória" at bounding box center [391, 266] width 120 height 16
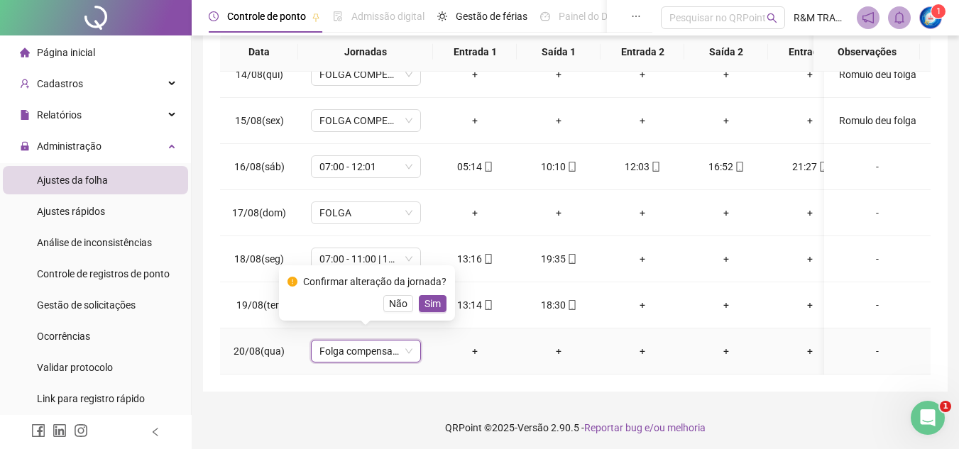
click at [438, 304] on button "Sim" at bounding box center [433, 303] width 28 height 17
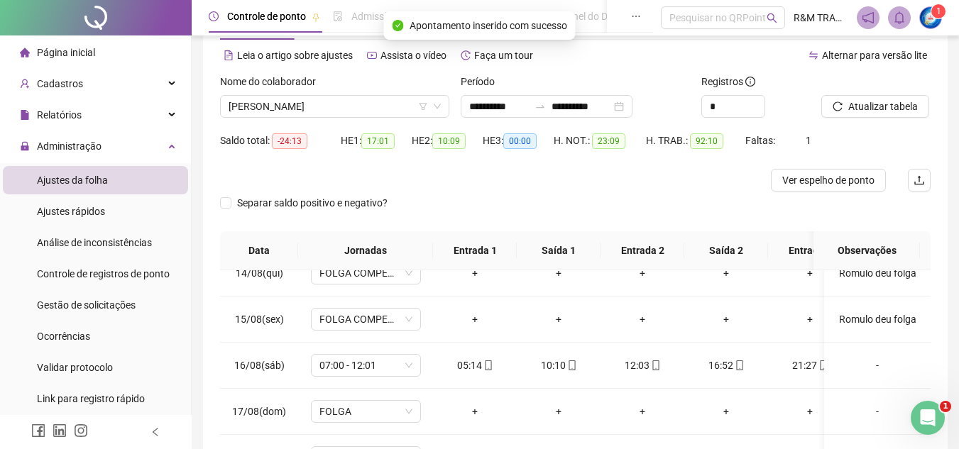
scroll to position [51, 0]
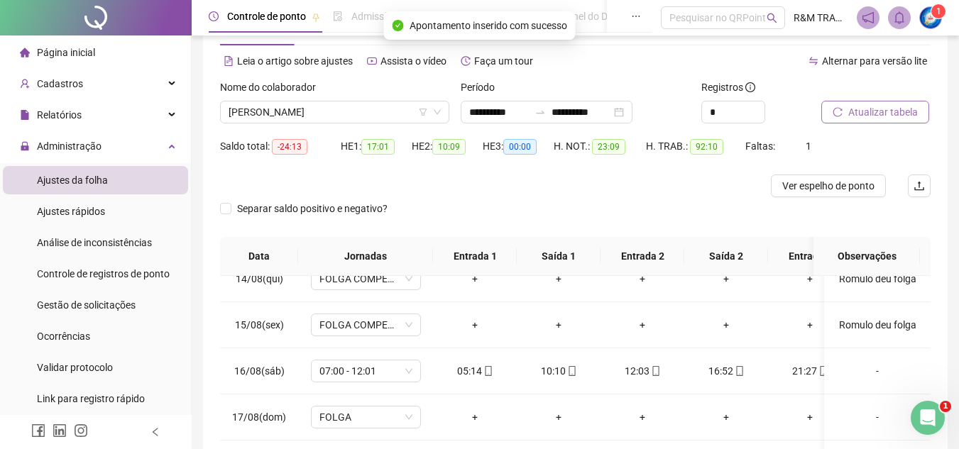
click at [862, 112] on span "Atualizar tabela" at bounding box center [883, 112] width 70 height 16
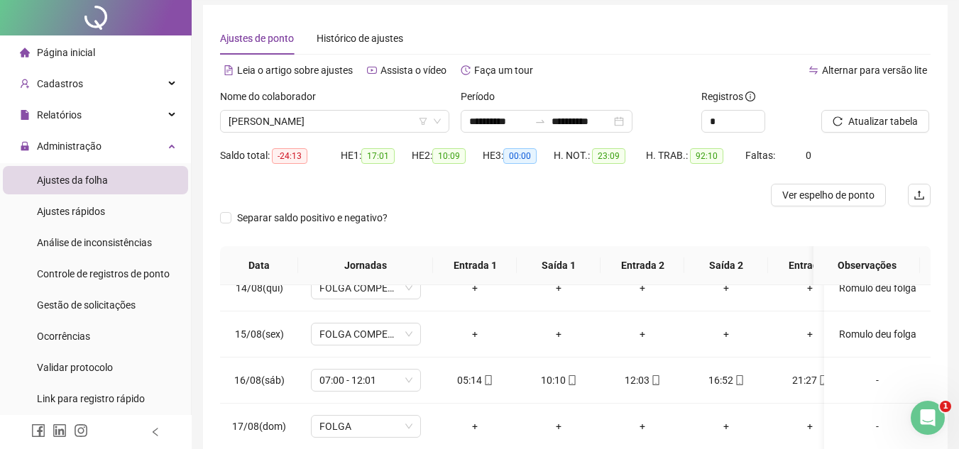
scroll to position [0, 0]
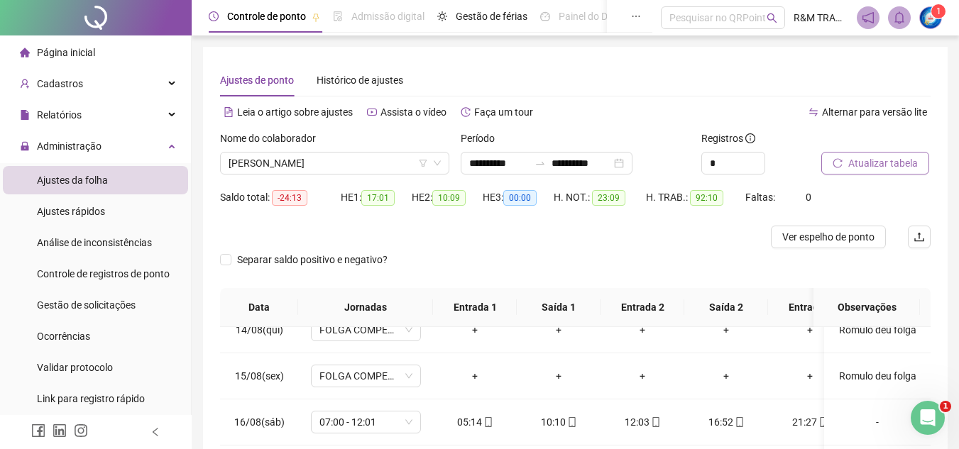
click at [865, 171] on button "Atualizar tabela" at bounding box center [875, 163] width 108 height 23
click at [326, 163] on span "[PERSON_NAME]" at bounding box center [335, 163] width 212 height 21
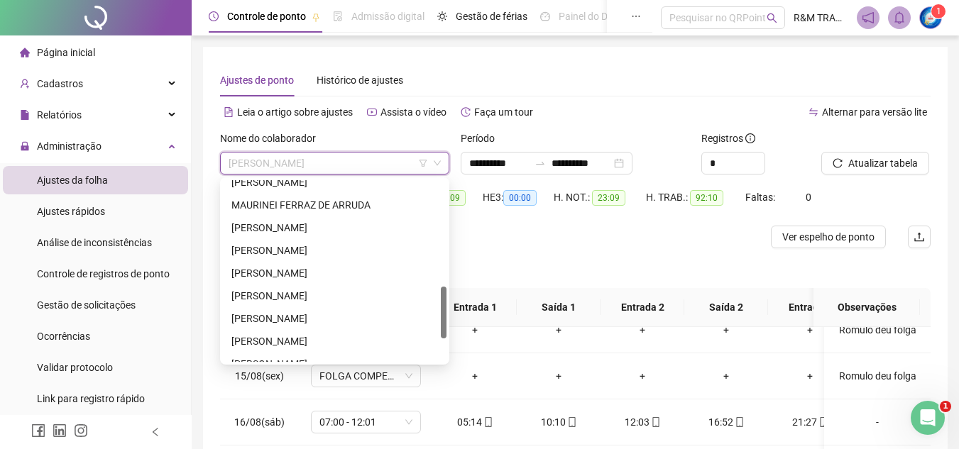
scroll to position [375, 0]
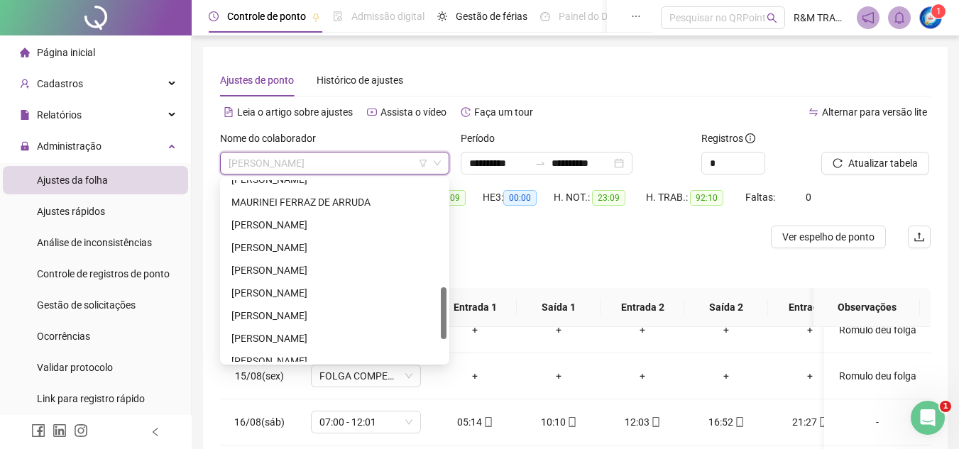
drag, startPoint x: 442, startPoint y: 195, endPoint x: 439, endPoint y: 302, distance: 107.2
click at [439, 302] on div "MARCOS DONIZETI BATISTA MAURINEI FERRAZ DE ARRUDA ONIVALDO BATISTA OSEIAS MARIN…" at bounding box center [335, 271] width 224 height 182
drag, startPoint x: 346, startPoint y: 288, endPoint x: 427, endPoint y: 238, distance: 94.9
click at [346, 287] on div "[PERSON_NAME]" at bounding box center [334, 293] width 207 height 16
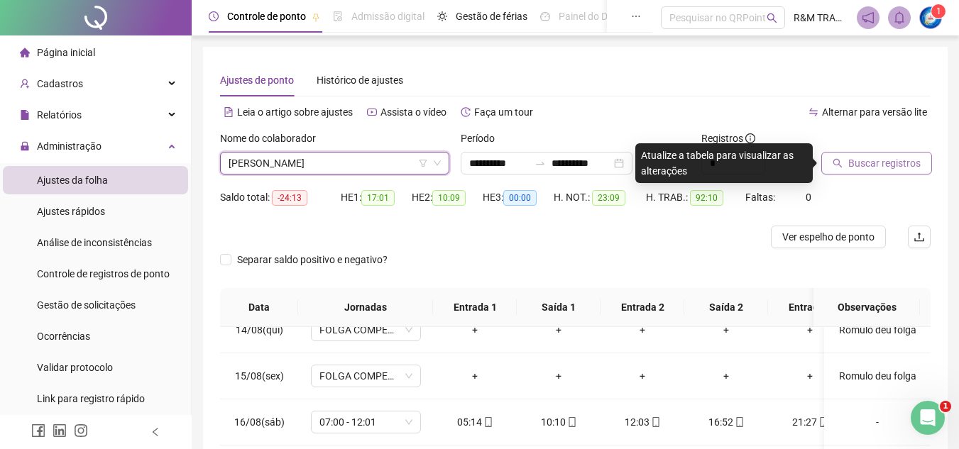
click at [857, 160] on span "Buscar registros" at bounding box center [884, 163] width 72 height 16
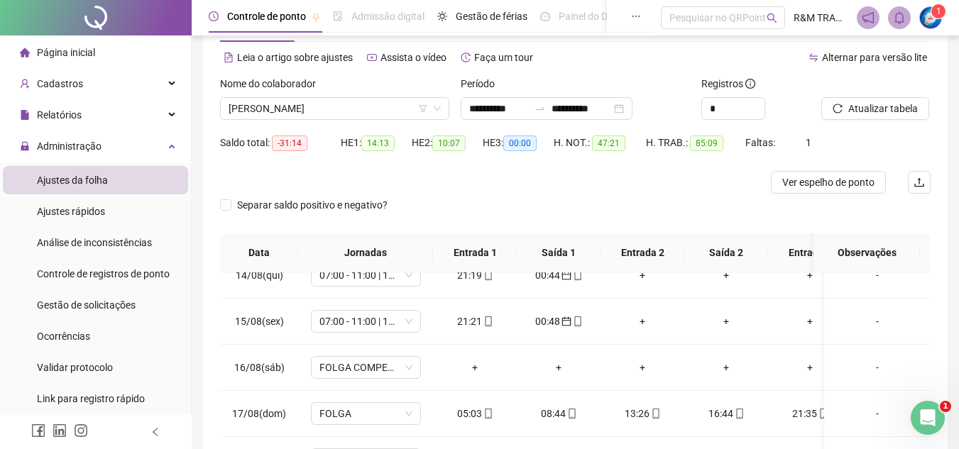
scroll to position [259, 0]
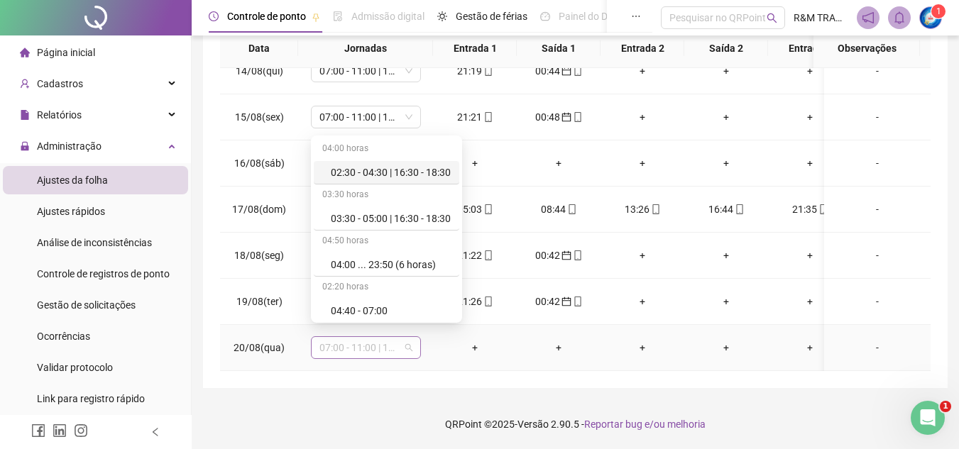
click at [405, 338] on span "07:00 - 11:00 | 12:30 - 16:20" at bounding box center [365, 347] width 93 height 21
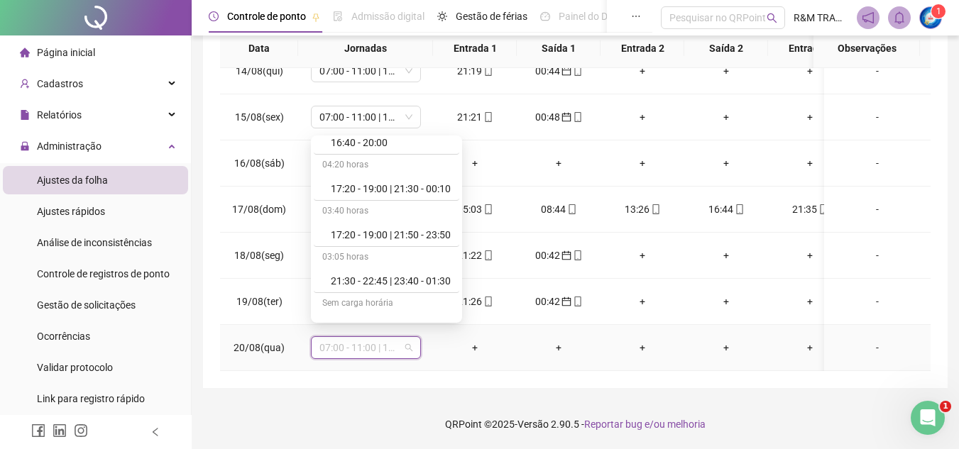
scroll to position [2586, 0]
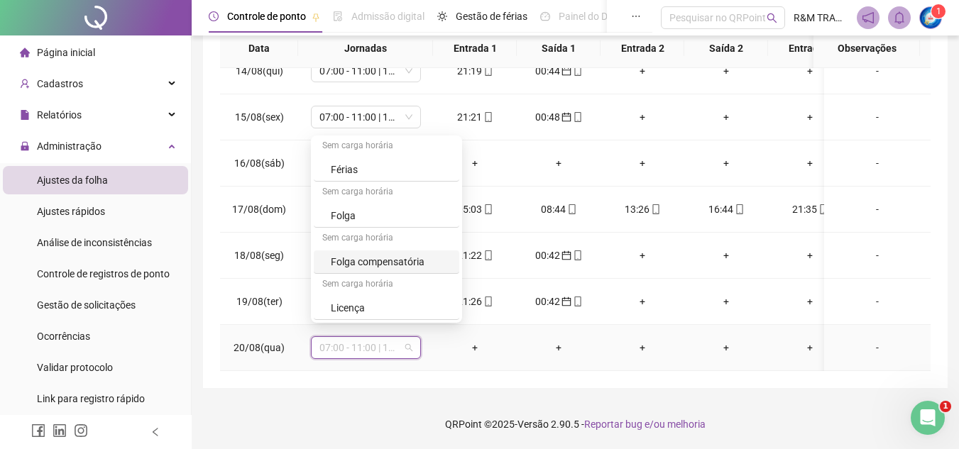
click at [421, 257] on div "Folga compensatória" at bounding box center [391, 262] width 120 height 16
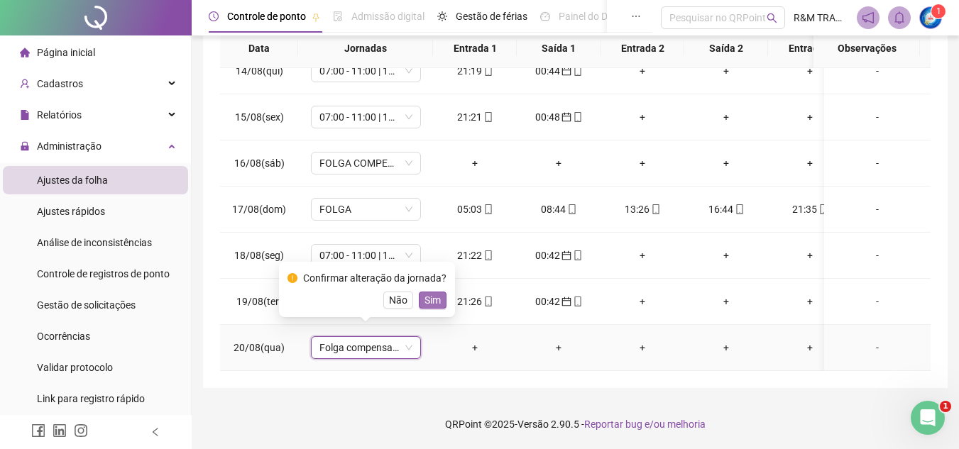
click at [436, 297] on span "Sim" at bounding box center [432, 300] width 16 height 16
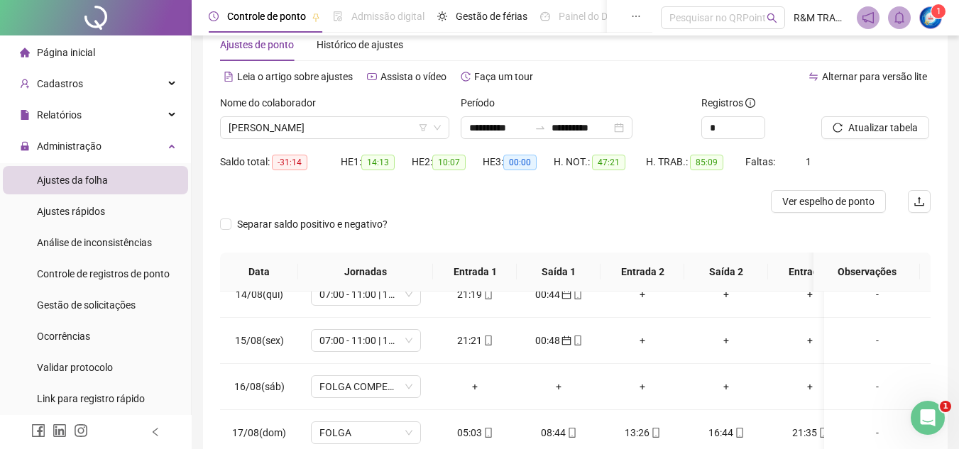
scroll to position [0, 0]
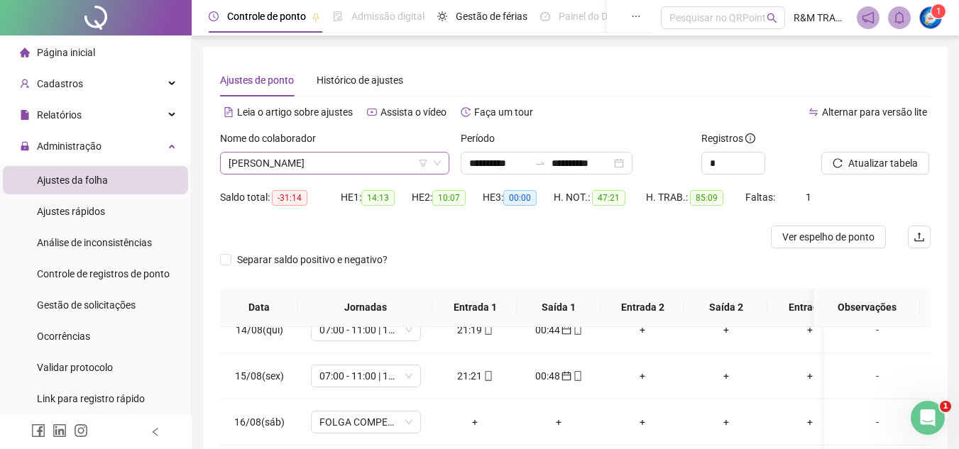
click at [278, 156] on span "[PERSON_NAME]" at bounding box center [335, 163] width 212 height 21
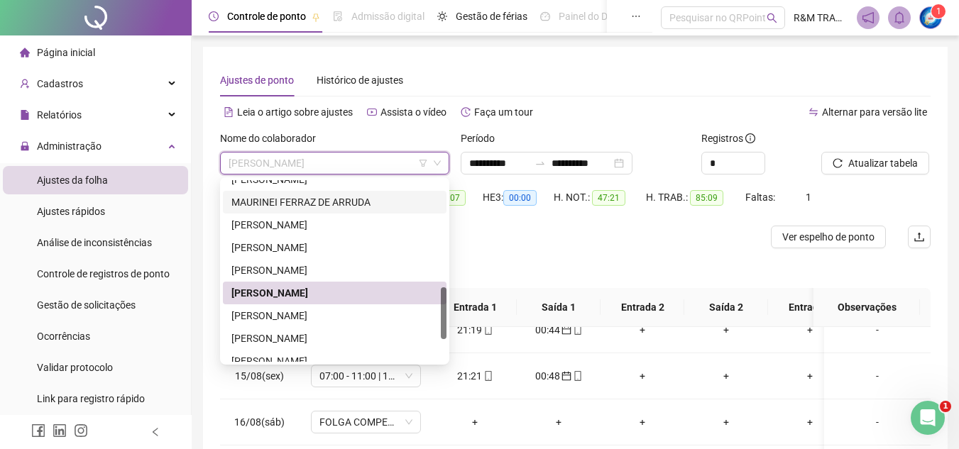
click at [322, 203] on div "MAURINEI FERRAZ DE ARRUDA" at bounding box center [334, 202] width 207 height 16
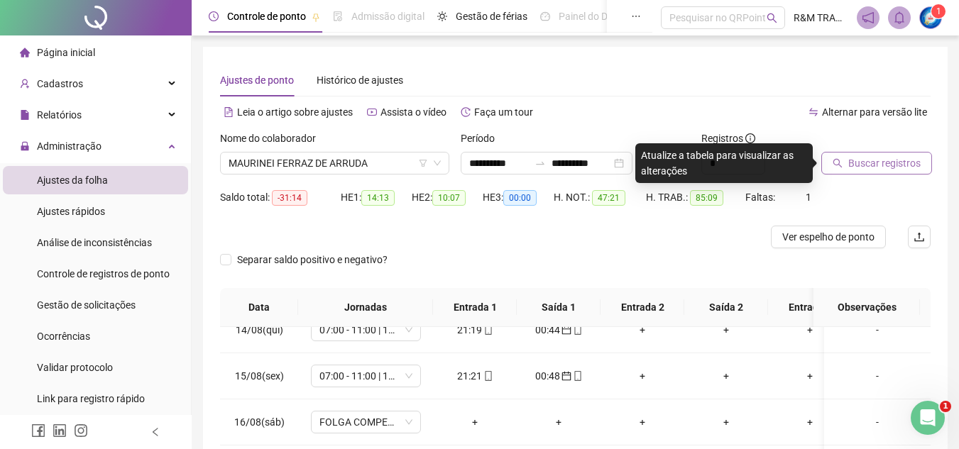
click at [865, 174] on button "Buscar registros" at bounding box center [876, 163] width 111 height 23
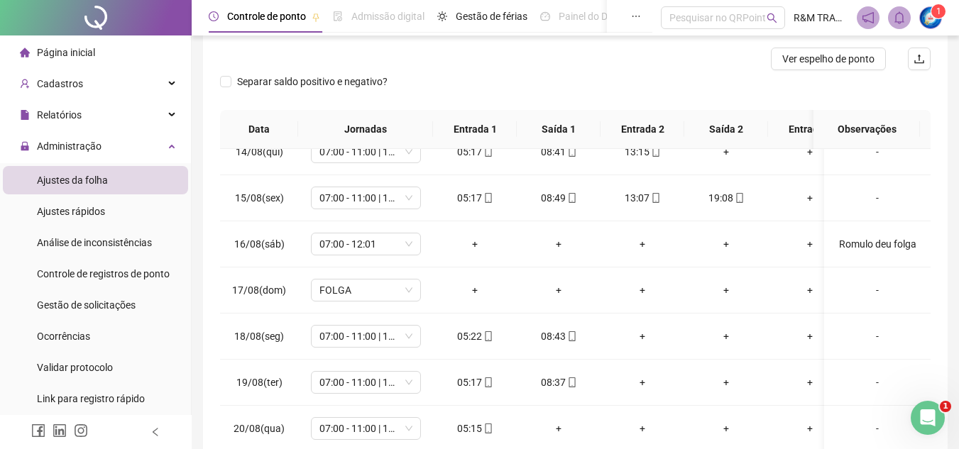
scroll to position [64, 0]
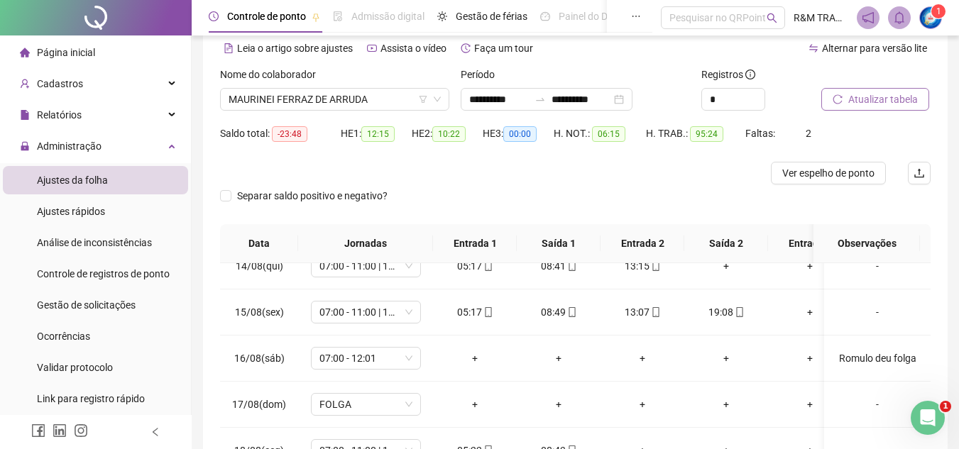
click at [861, 99] on span "Atualizar tabela" at bounding box center [883, 100] width 70 height 16
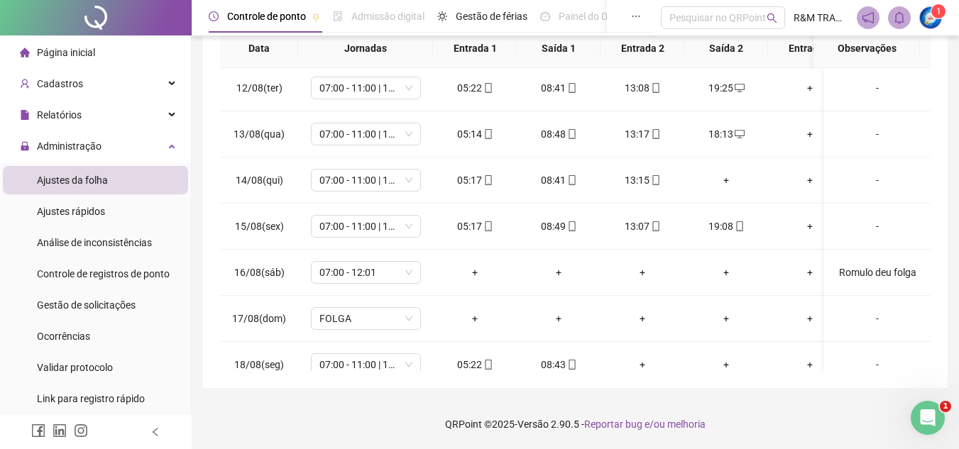
scroll to position [495, 0]
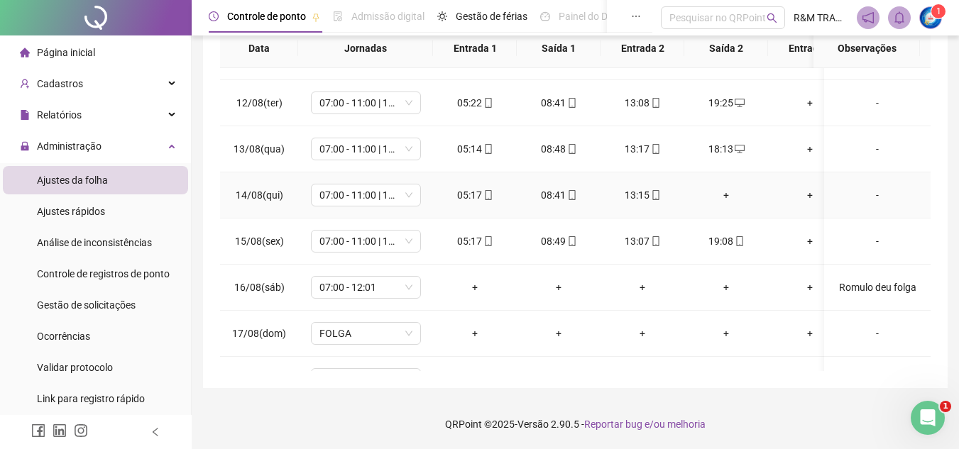
click at [727, 196] on div "+" at bounding box center [725, 195] width 61 height 16
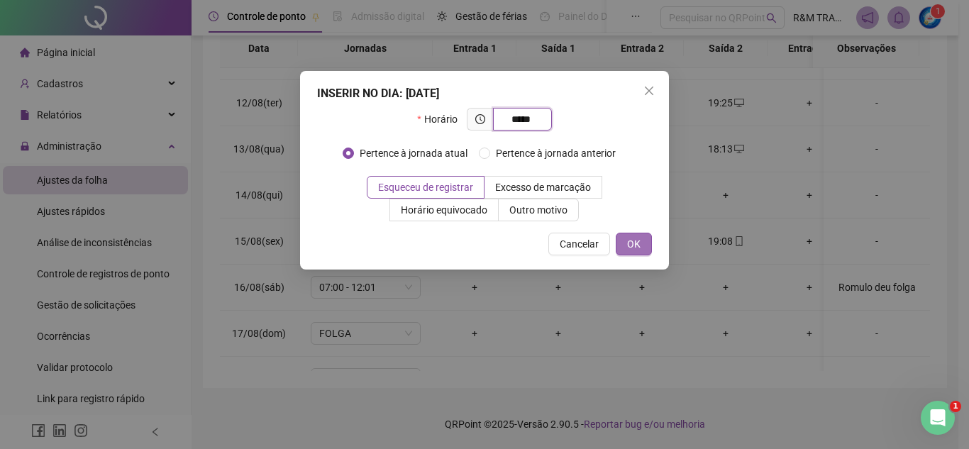
type input "*****"
click at [637, 236] on span "OK" at bounding box center [633, 244] width 13 height 16
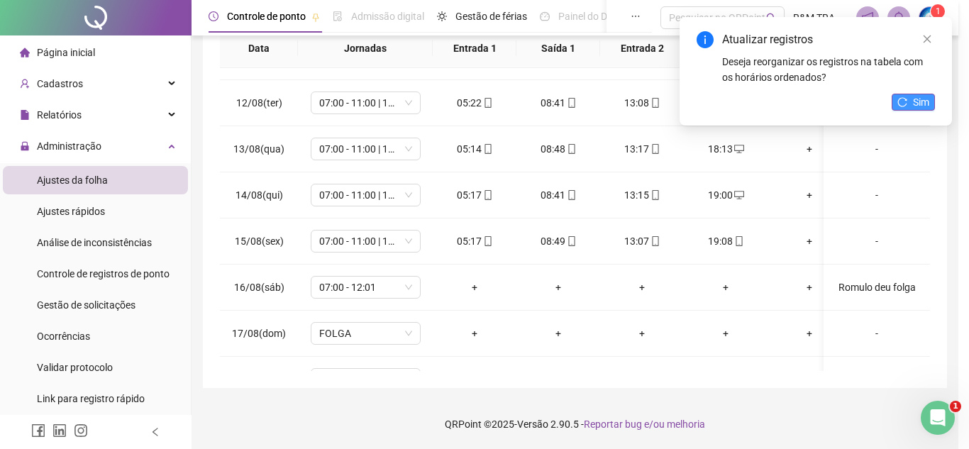
click at [917, 103] on span "Sim" at bounding box center [921, 102] width 16 height 16
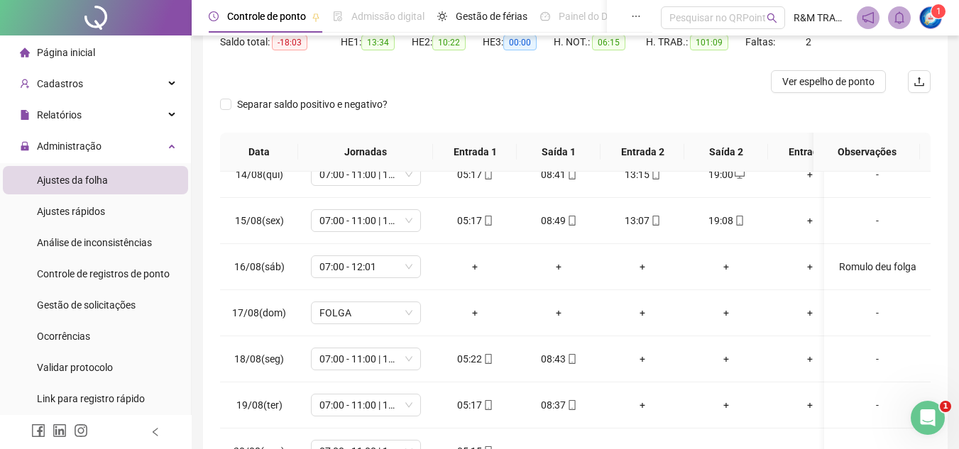
scroll to position [0, 0]
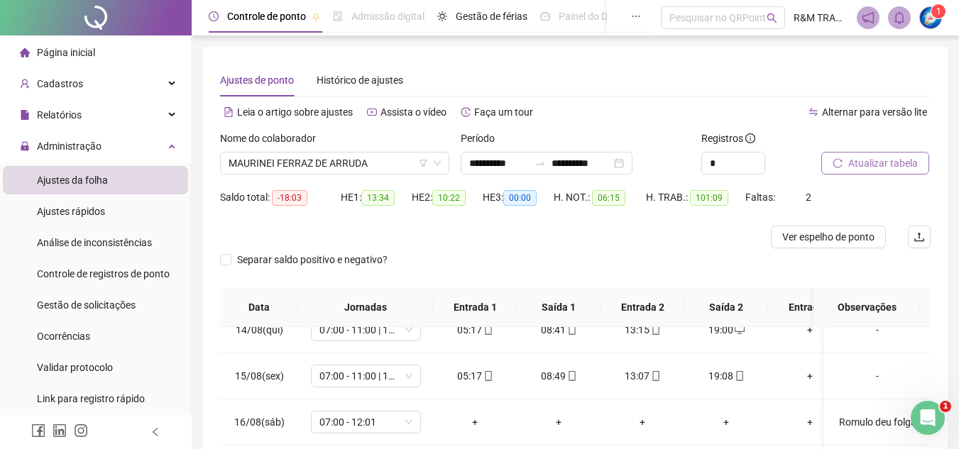
click at [881, 165] on span "Atualizar tabela" at bounding box center [883, 163] width 70 height 16
click at [90, 79] on div "Cadastros" at bounding box center [95, 84] width 185 height 28
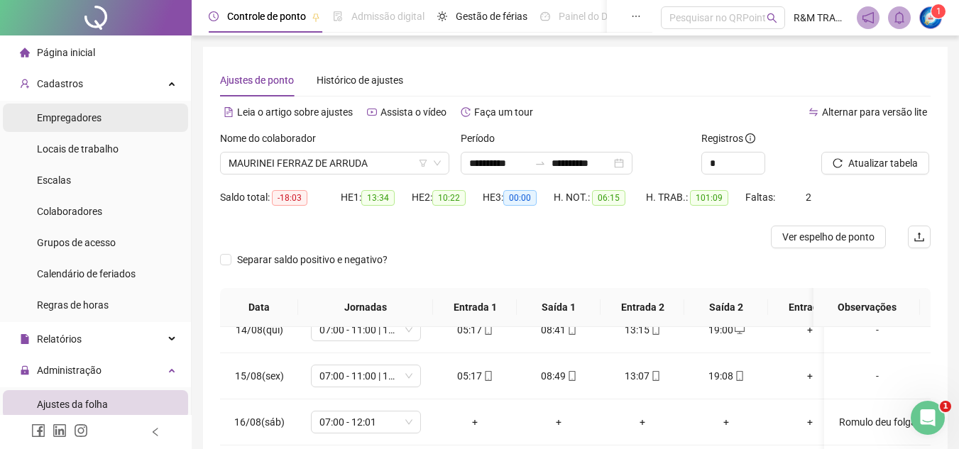
click at [104, 118] on li "Empregadores" at bounding box center [95, 118] width 185 height 28
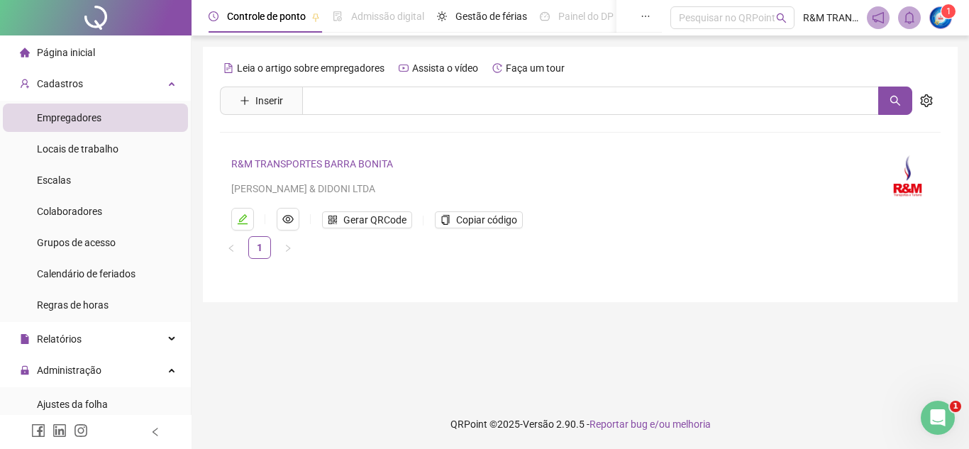
click at [317, 165] on link "R&M TRANSPORTES BARRA BONITA" at bounding box center [312, 163] width 162 height 11
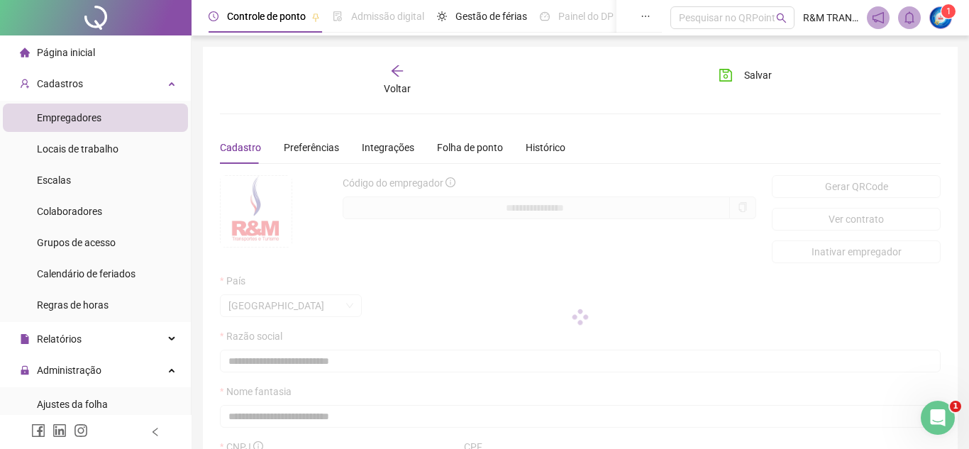
type input "**********"
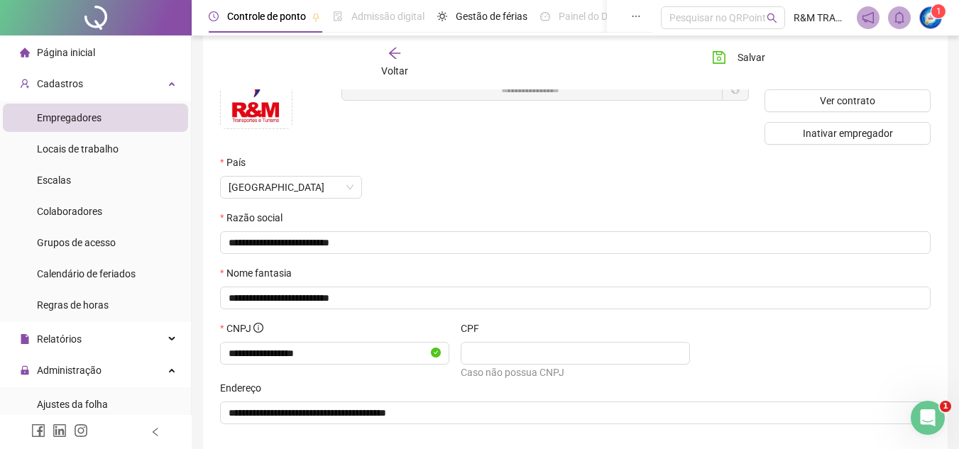
scroll to position [167, 0]
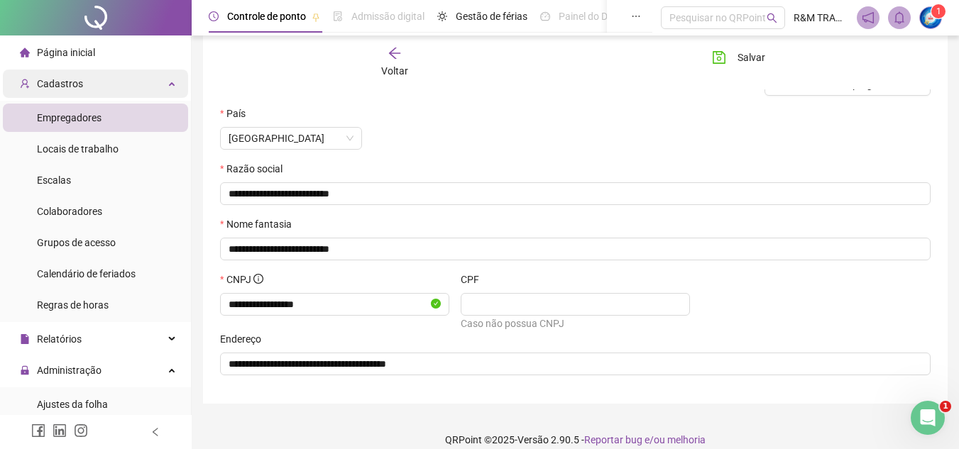
click at [118, 82] on div "Cadastros" at bounding box center [95, 84] width 185 height 28
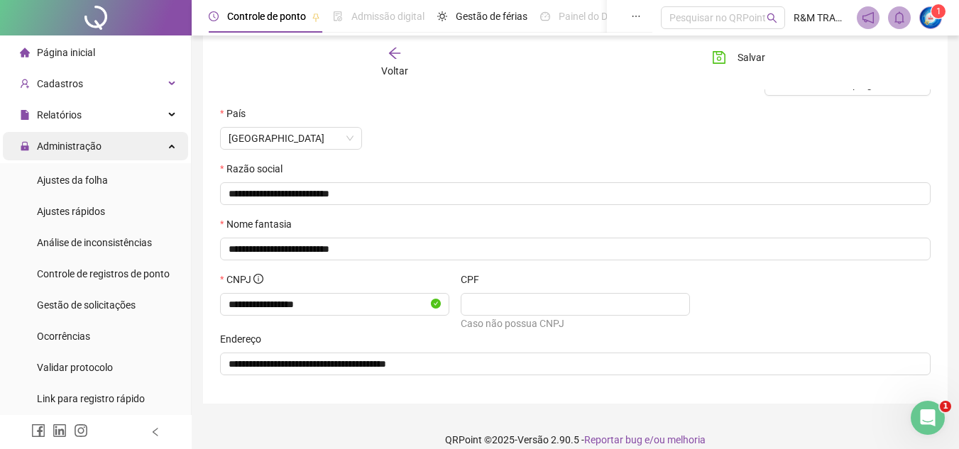
click at [170, 145] on icon at bounding box center [173, 145] width 7 height 0
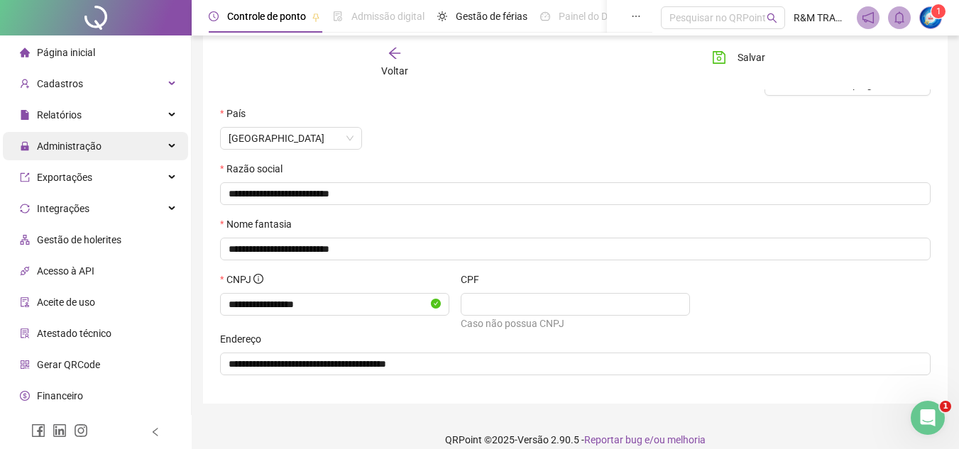
click at [158, 145] on div "Administração" at bounding box center [95, 146] width 185 height 28
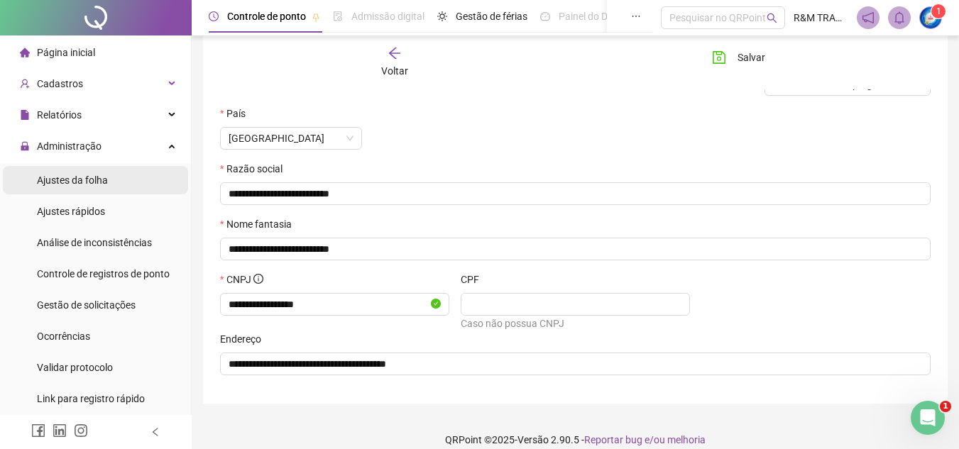
click at [87, 179] on span "Ajustes da folha" at bounding box center [72, 180] width 71 height 11
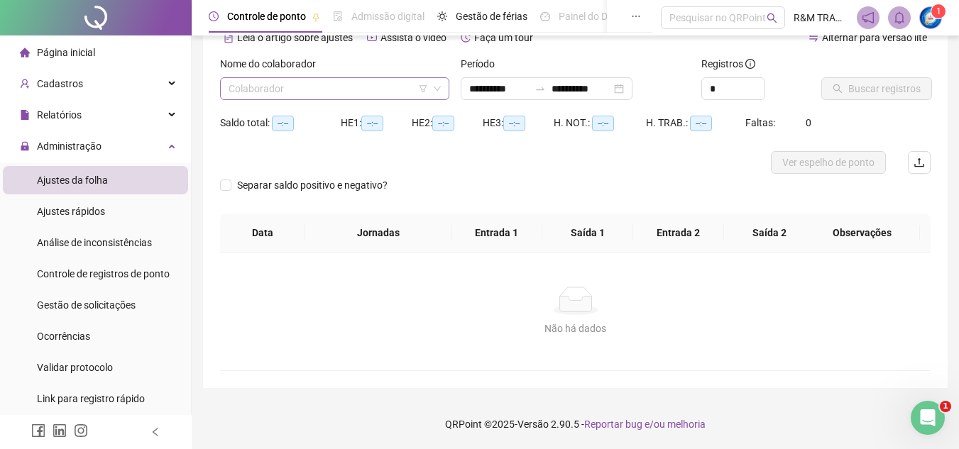
type input "**********"
click at [269, 87] on input "search" at bounding box center [328, 88] width 199 height 21
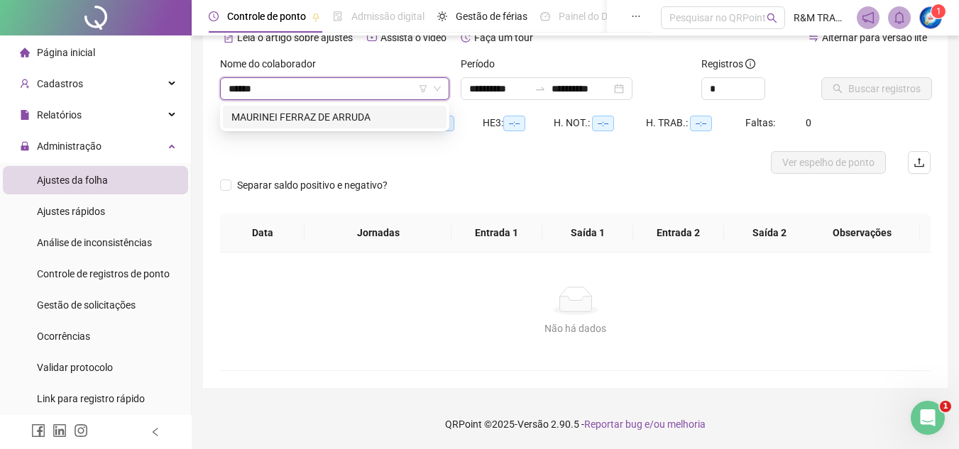
type input "*******"
click at [282, 120] on div "MAURINEI FERRAZ DE ARRUDA" at bounding box center [334, 117] width 207 height 16
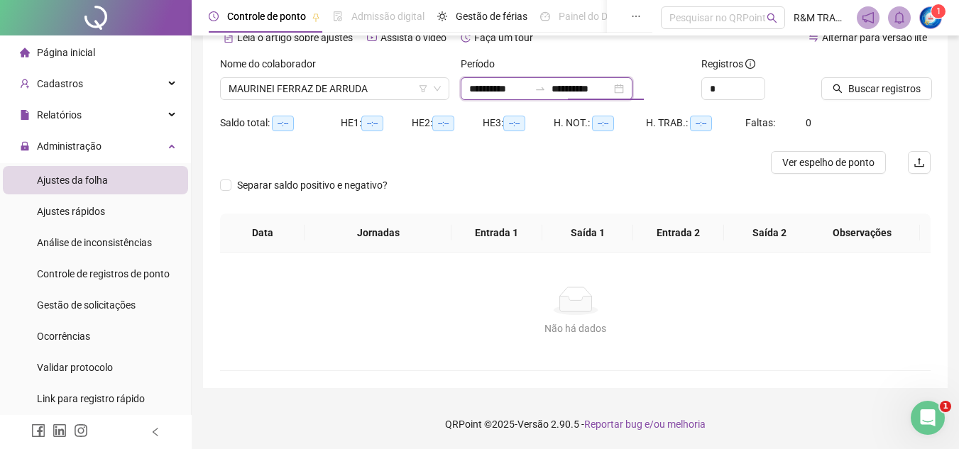
click at [588, 87] on input "**********" at bounding box center [581, 89] width 60 height 16
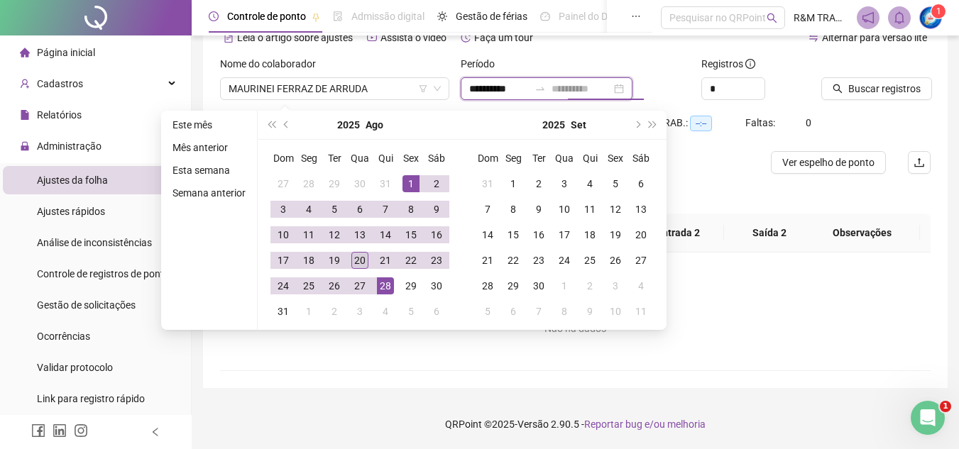
type input "**********"
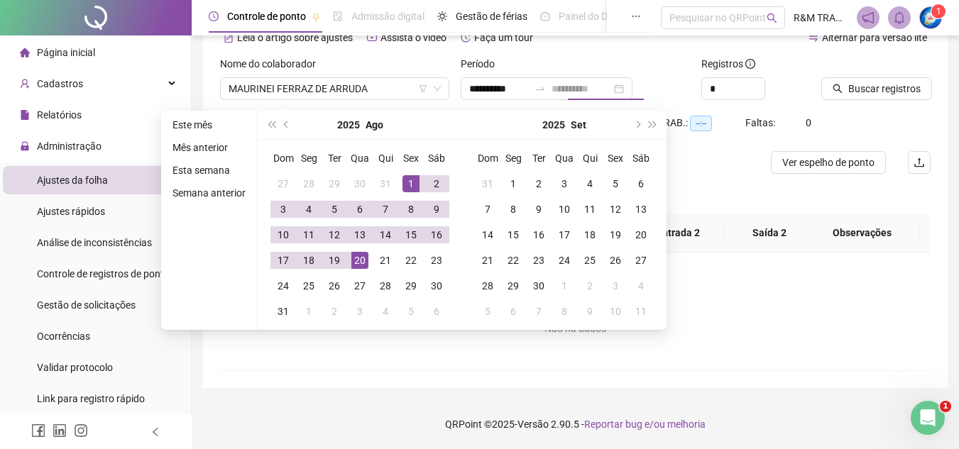
click at [361, 259] on div "20" at bounding box center [359, 260] width 17 height 17
type input "**********"
click at [759, 79] on span "Increase Value" at bounding box center [757, 84] width 16 height 13
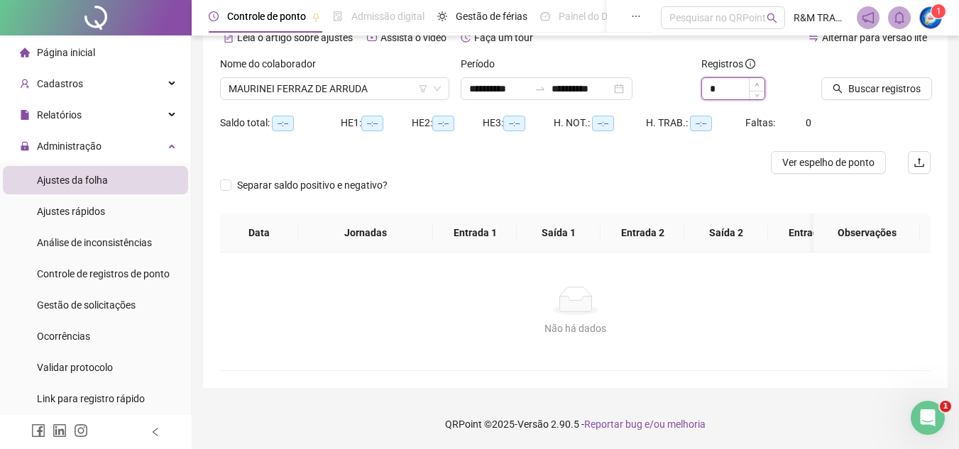
type input "*"
click at [757, 83] on icon "up" at bounding box center [756, 84] width 5 height 5
click at [862, 87] on span "Buscar registros" at bounding box center [884, 89] width 72 height 16
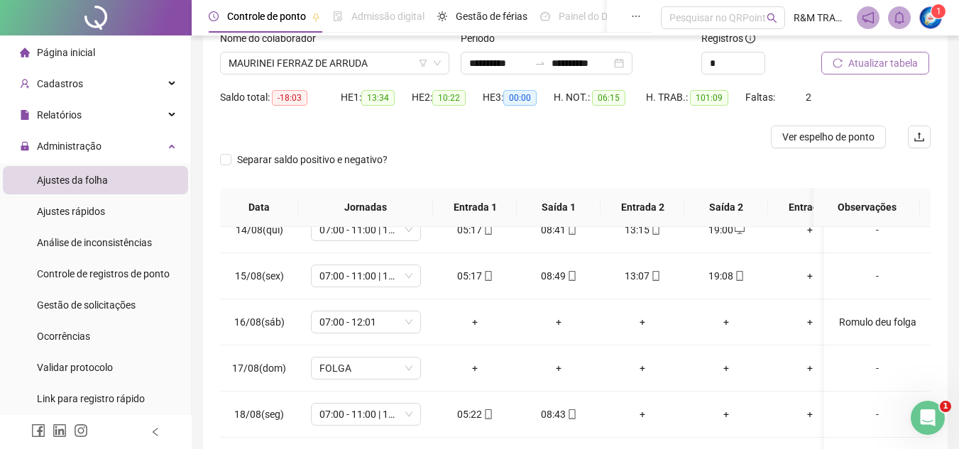
scroll to position [58, 0]
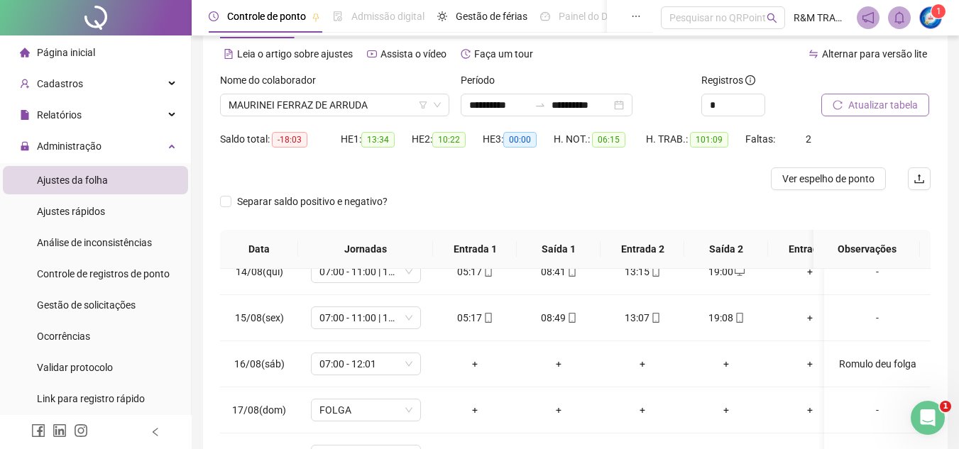
click at [866, 104] on span "Atualizar tabela" at bounding box center [883, 105] width 70 height 16
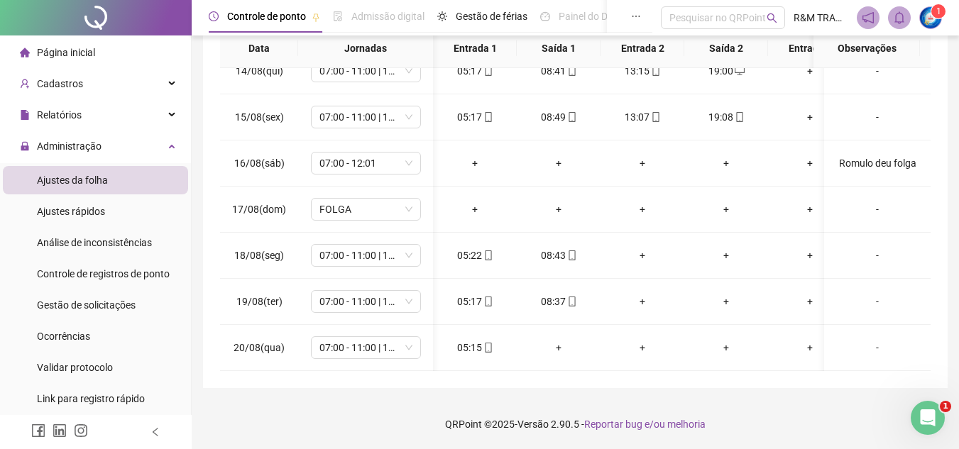
scroll to position [0, 290]
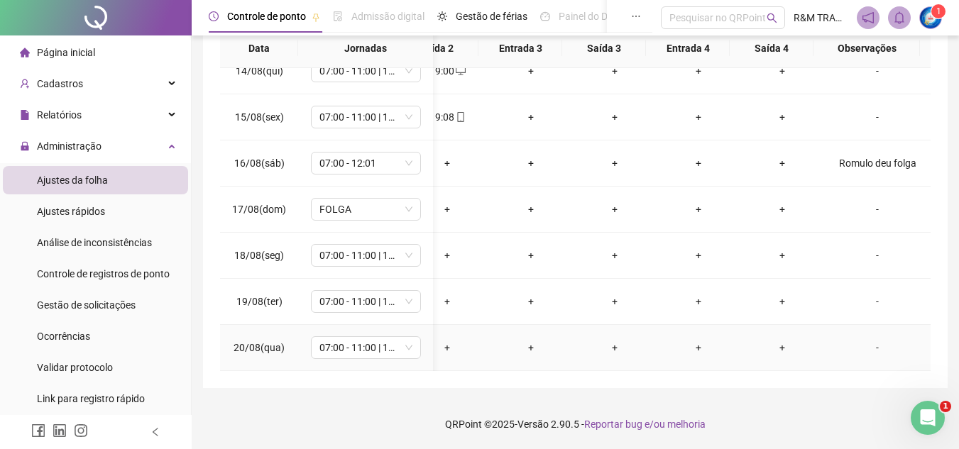
click at [868, 340] on div "-" at bounding box center [877, 348] width 84 height 16
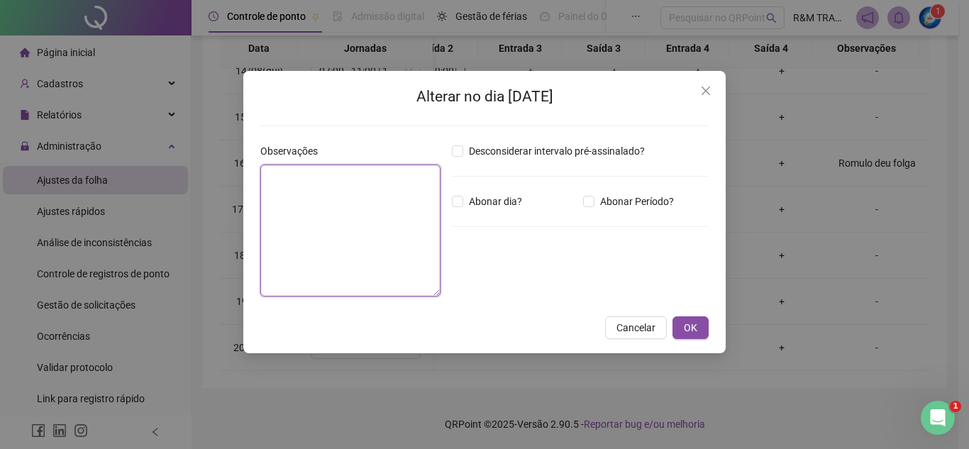
click at [329, 180] on textarea at bounding box center [350, 231] width 180 height 132
type textarea "*"
type textarea "**********"
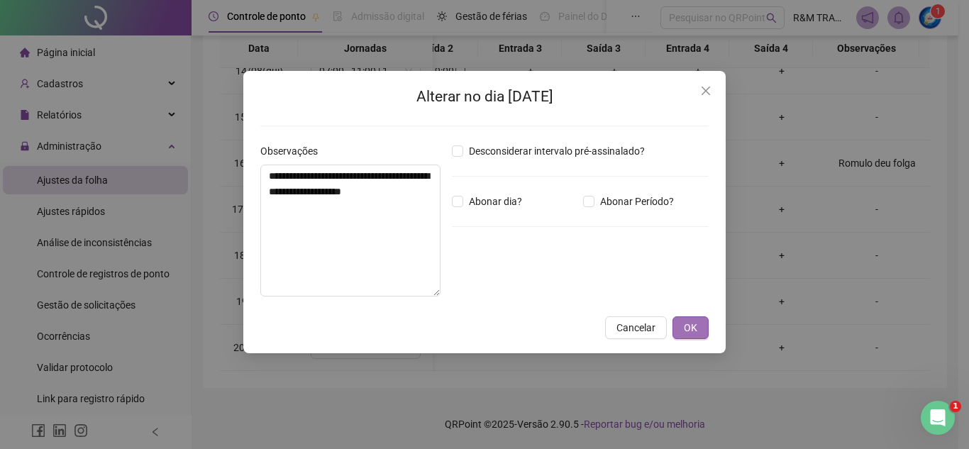
click at [686, 324] on span "OK" at bounding box center [690, 328] width 13 height 16
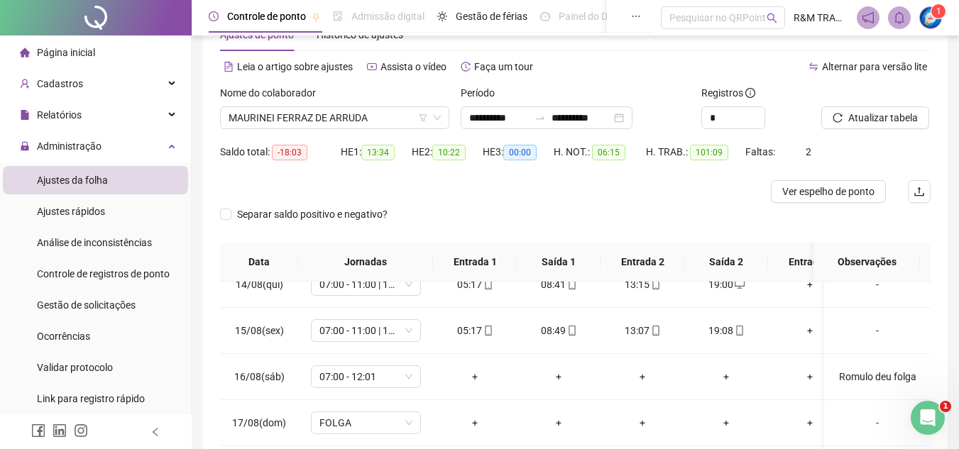
scroll to position [0, 0]
